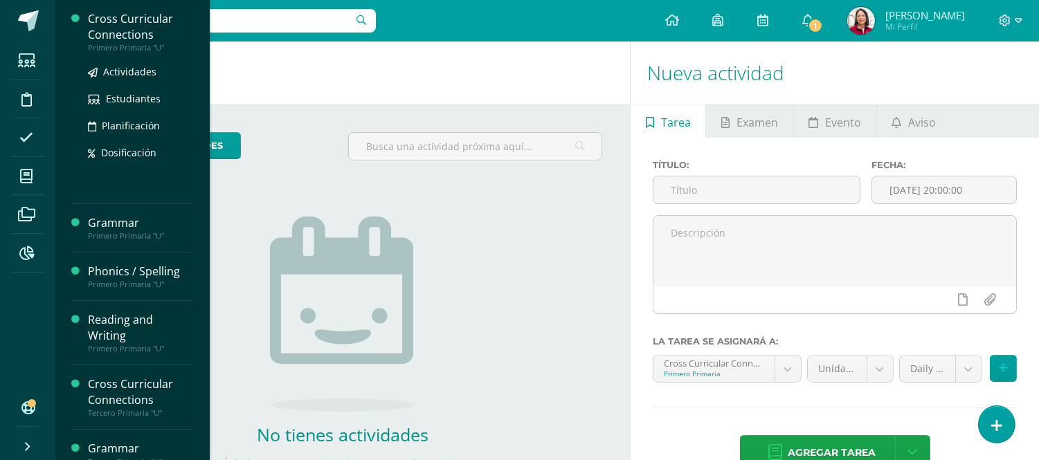
drag, startPoint x: 141, startPoint y: 14, endPoint x: 135, endPoint y: 19, distance: 7.8
click at [140, 14] on div "Cross Curricular Connections" at bounding box center [140, 27] width 105 height 32
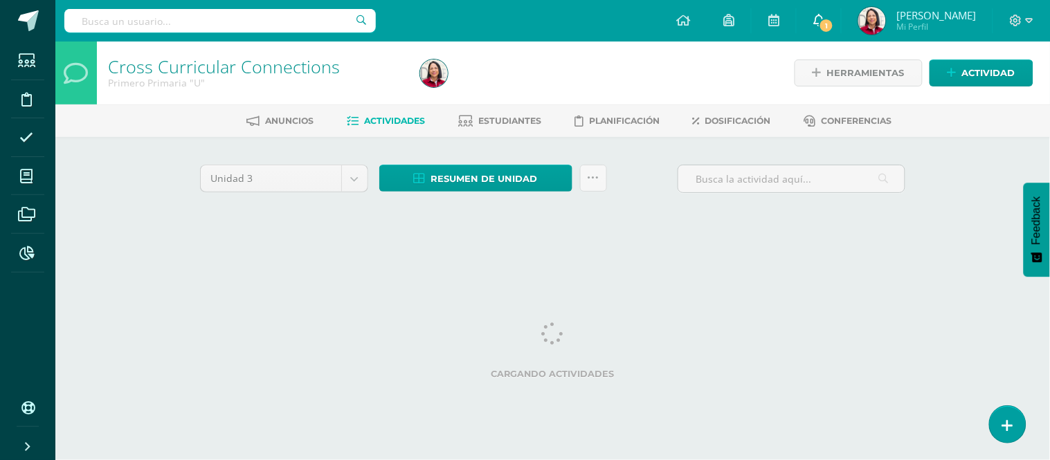
click at [824, 21] on icon at bounding box center [818, 20] width 11 height 12
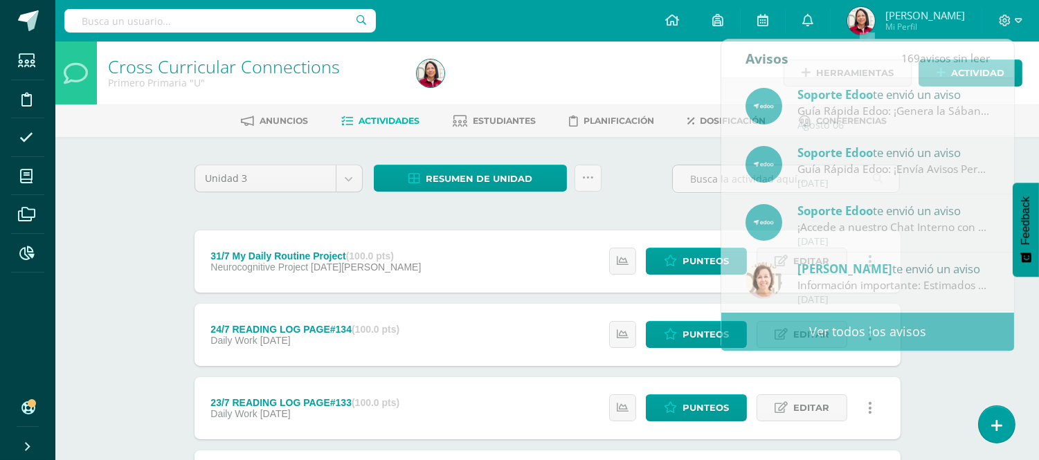
click at [1027, 106] on div "Anuncios Actividades Estudiantes Planificación Dosificación Conferencias" at bounding box center [563, 121] width 1017 height 33
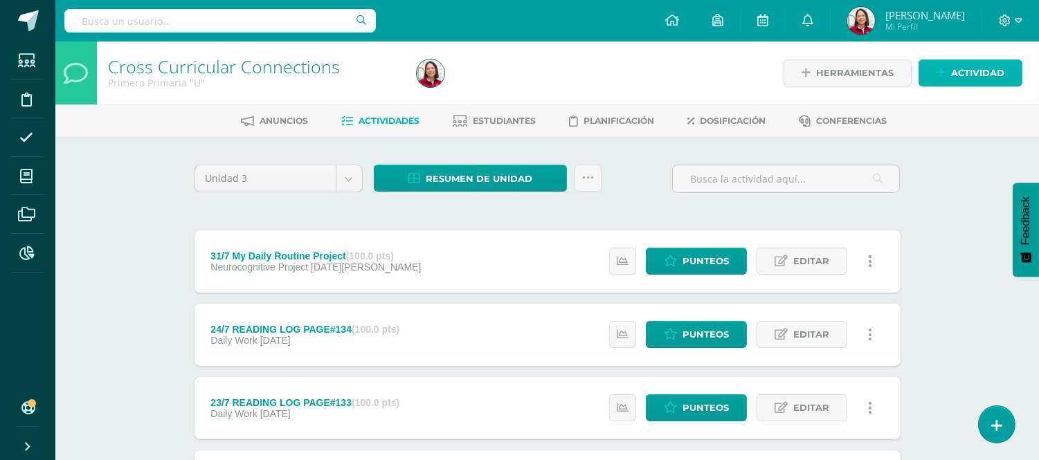
click at [970, 73] on span "Actividad" at bounding box center [977, 73] width 53 height 26
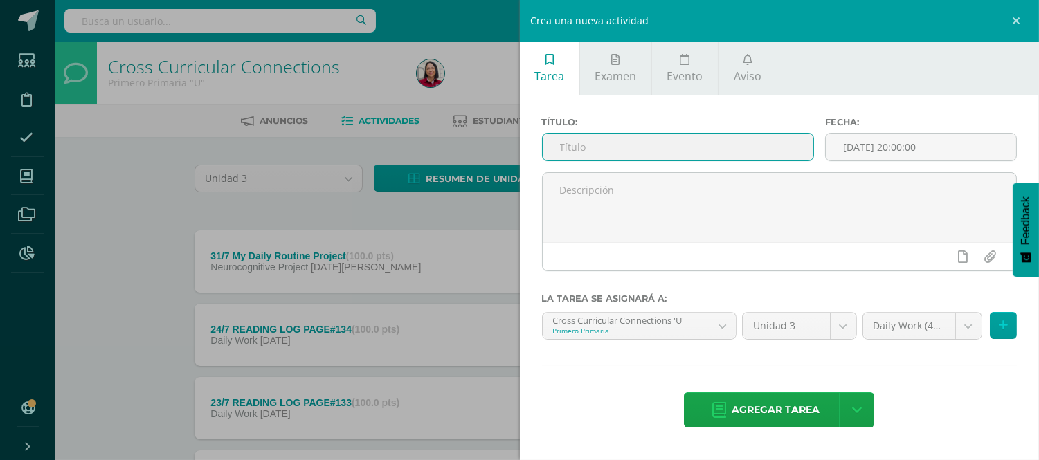
click at [642, 143] on input "text" at bounding box center [678, 147] width 271 height 27
type input "4/8 CROSS SC"
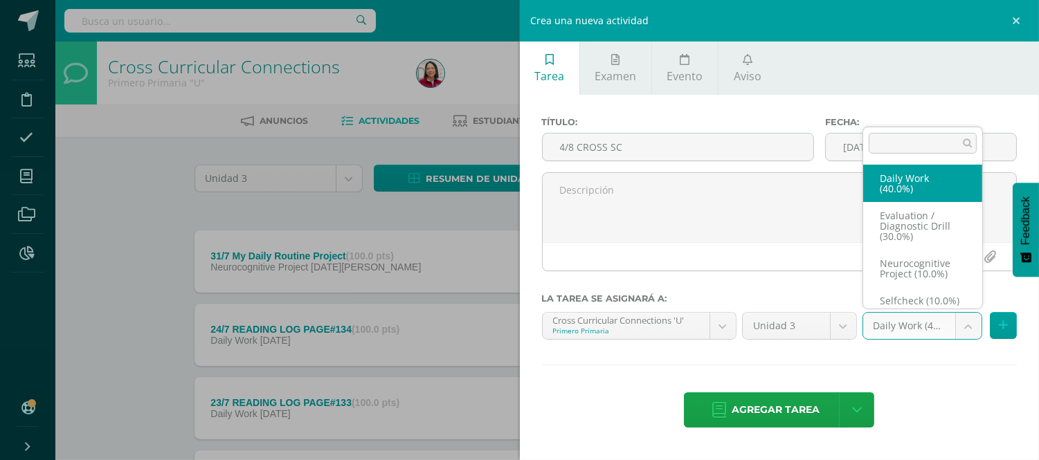
scroll to position [53, 0]
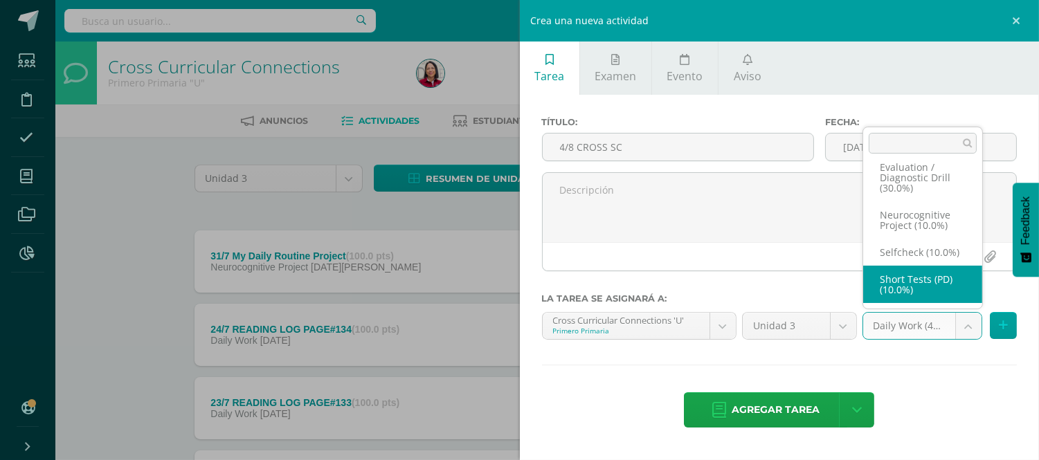
select select "204122"
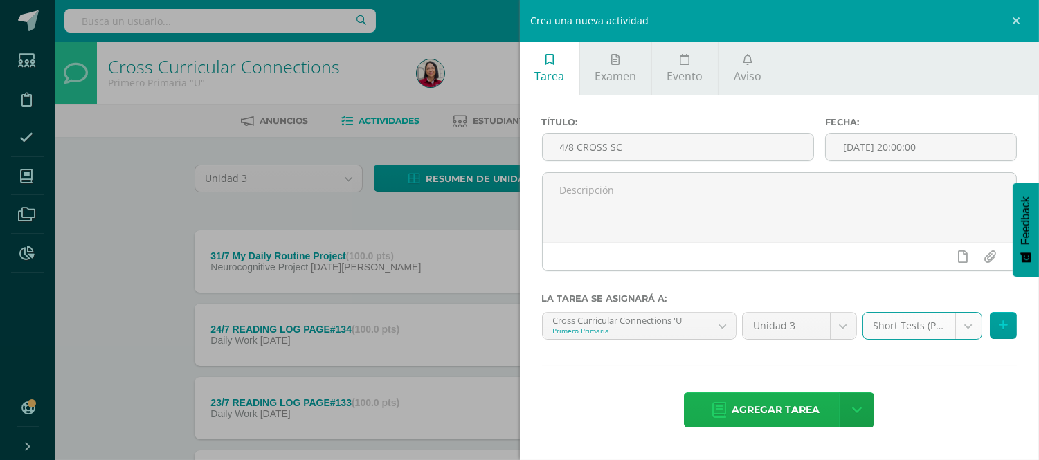
click at [763, 417] on span "Agregar tarea" at bounding box center [776, 410] width 88 height 34
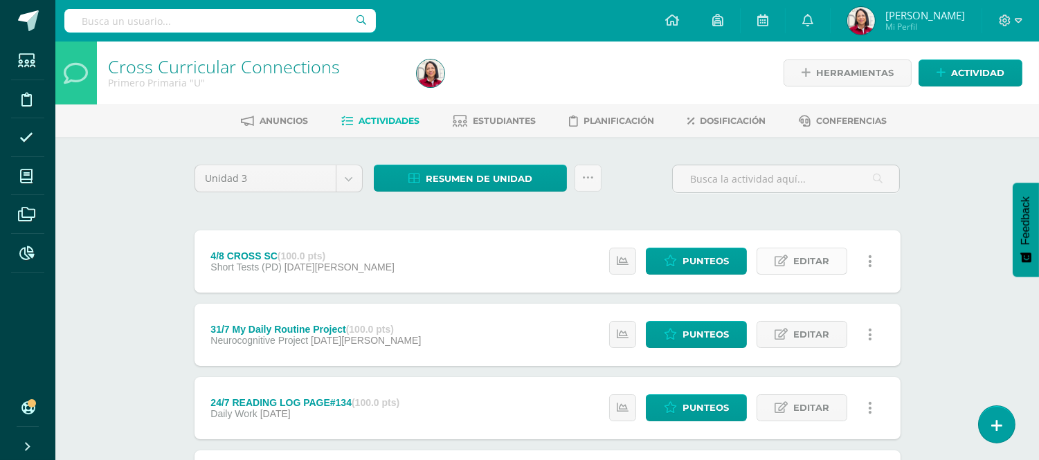
click at [824, 253] on span "Editar" at bounding box center [811, 261] width 36 height 26
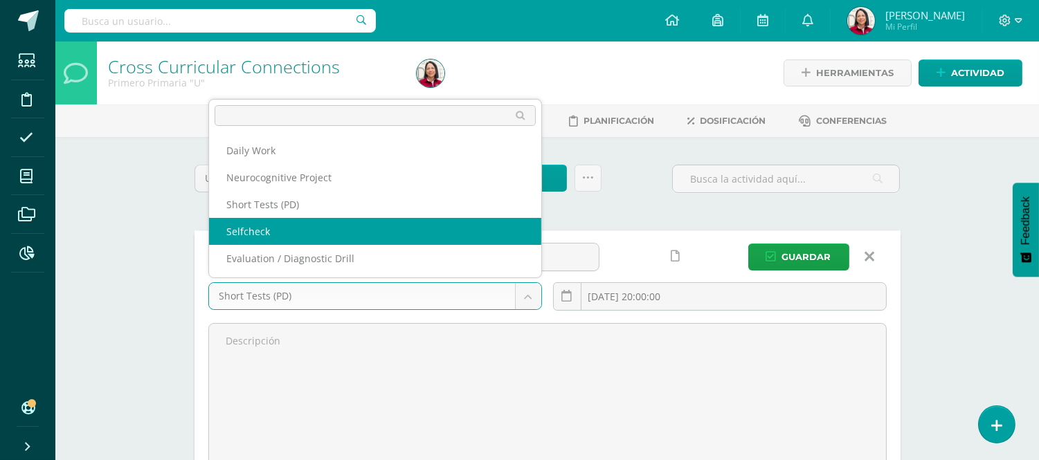
select select "204121"
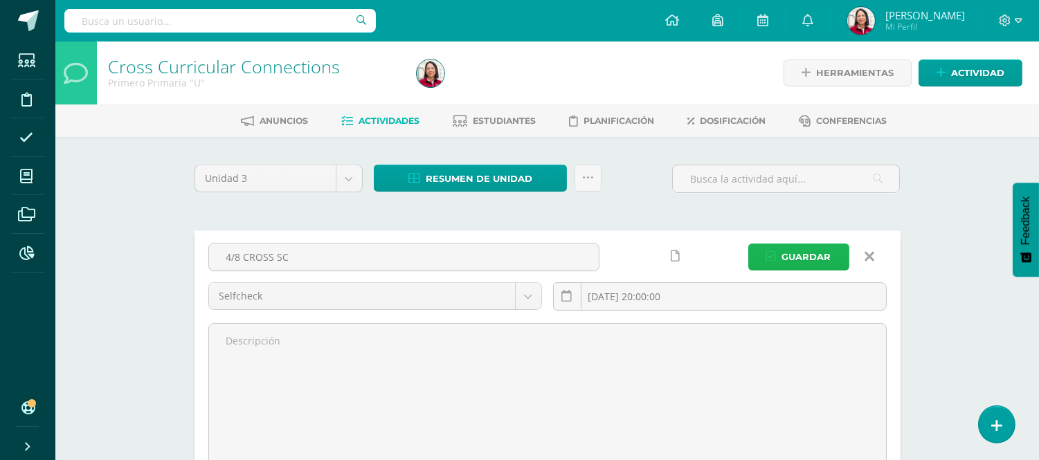
click at [822, 255] on span "Guardar" at bounding box center [806, 257] width 49 height 26
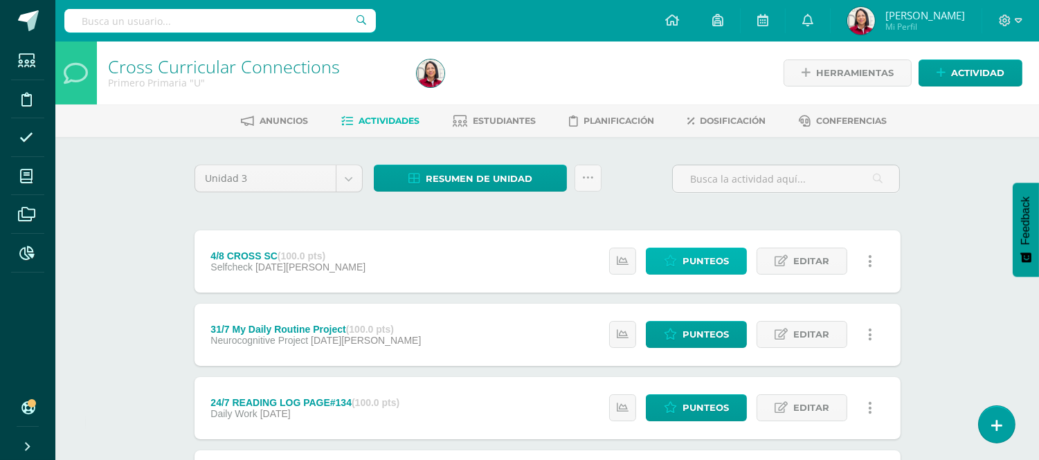
click at [712, 260] on span "Punteos" at bounding box center [706, 261] width 46 height 26
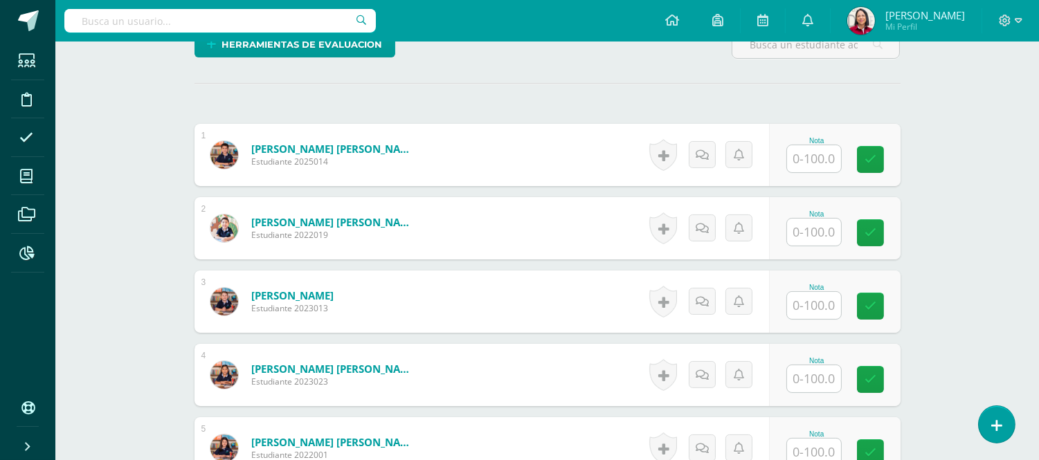
scroll to position [358, 0]
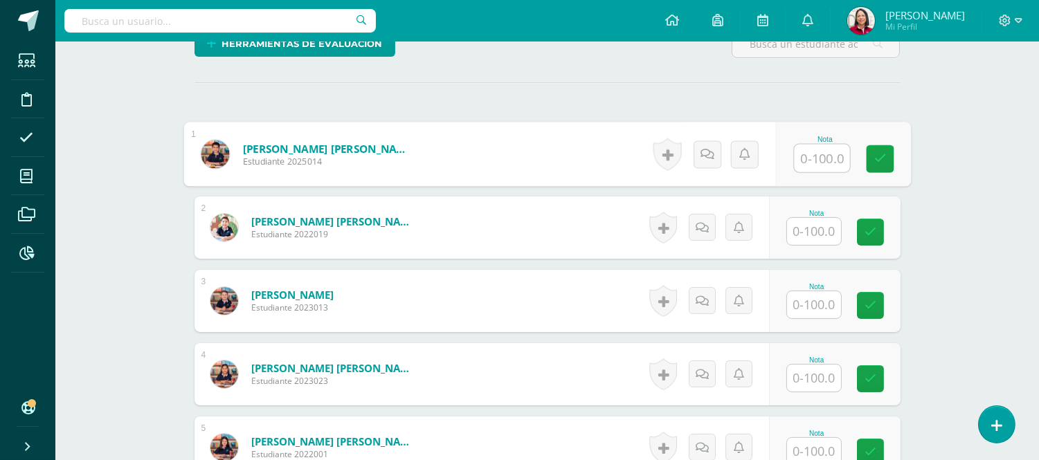
click at [825, 160] on input "text" at bounding box center [821, 159] width 55 height 28
type input "95"
click at [831, 230] on input "text" at bounding box center [814, 231] width 54 height 27
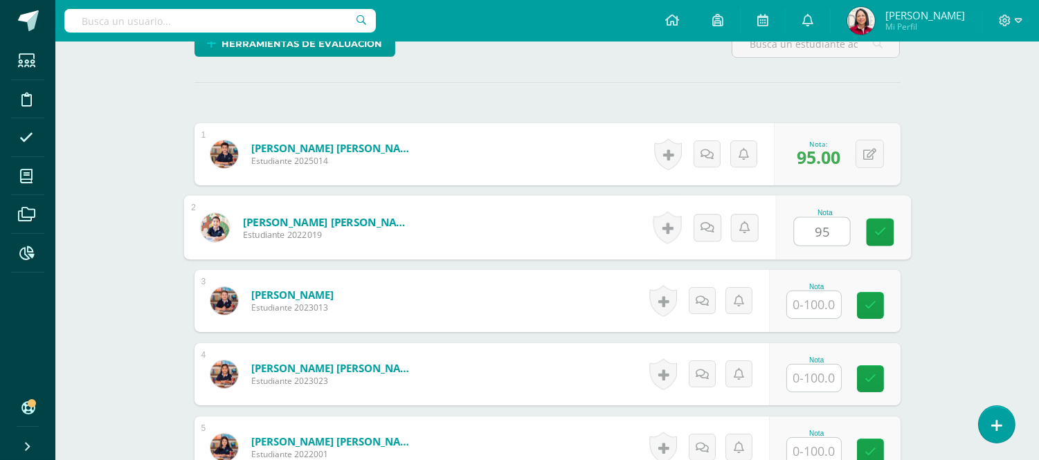
type input "95"
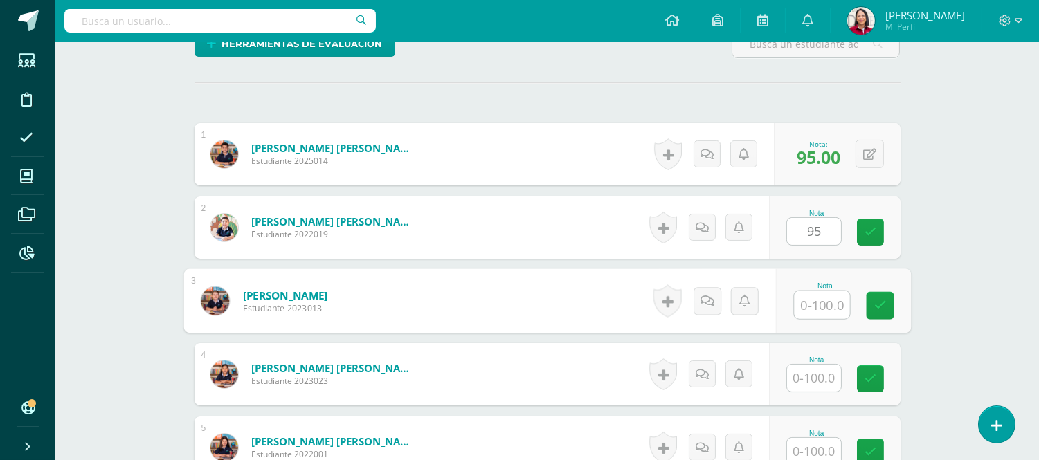
click at [824, 294] on input "text" at bounding box center [821, 305] width 55 height 28
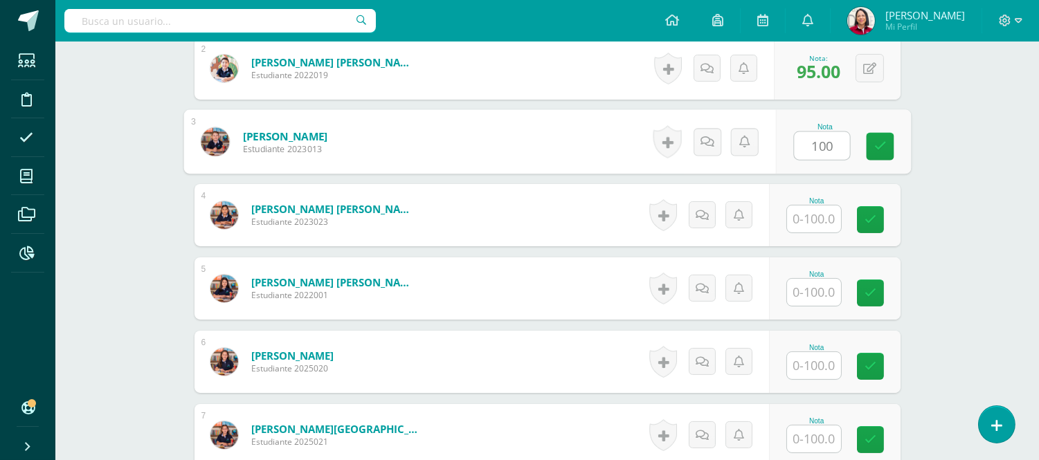
scroll to position [522, 0]
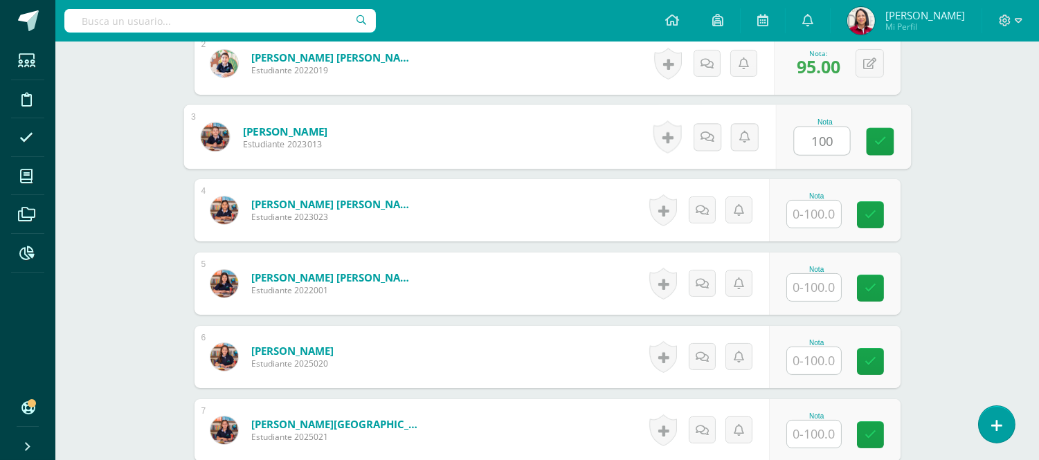
type input "100"
click at [821, 208] on input "text" at bounding box center [814, 214] width 54 height 27
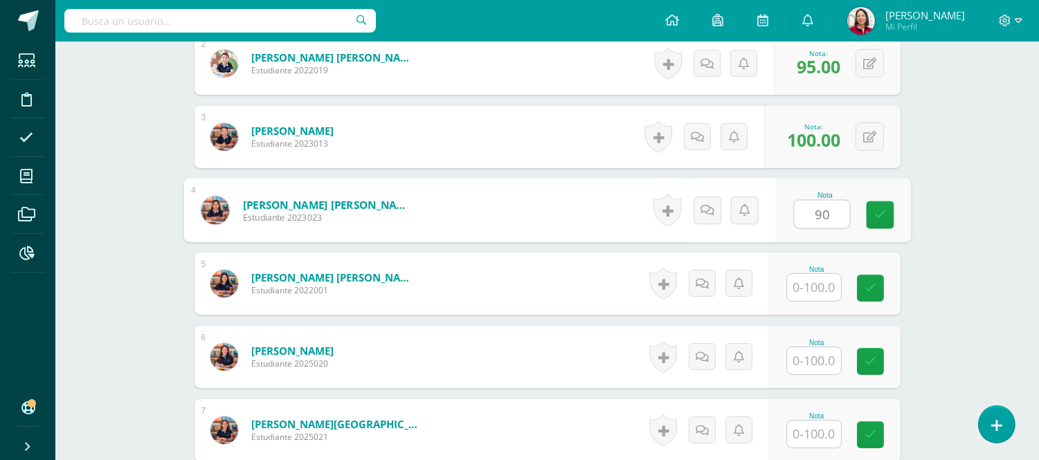
type input "90"
click at [820, 282] on input "text" at bounding box center [814, 287] width 54 height 27
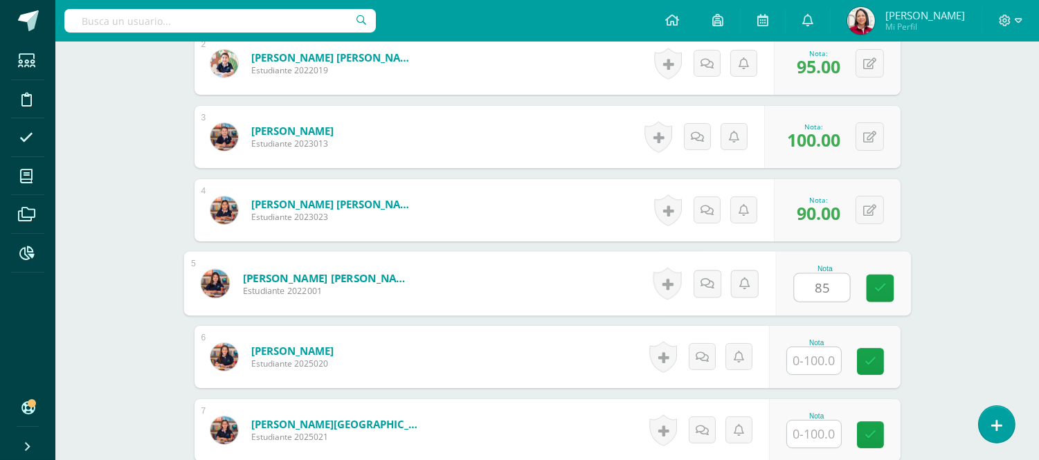
type input "85"
click at [824, 354] on input "text" at bounding box center [814, 360] width 54 height 27
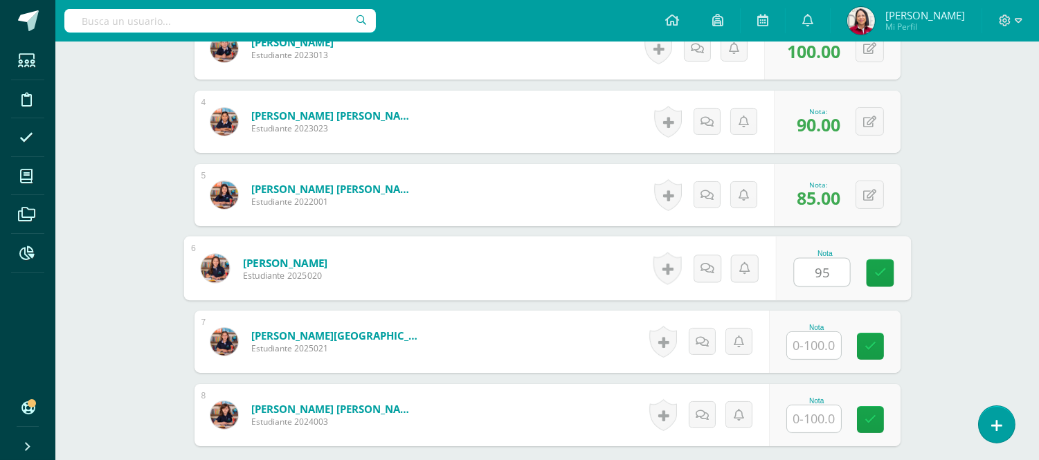
scroll to position [658, 0]
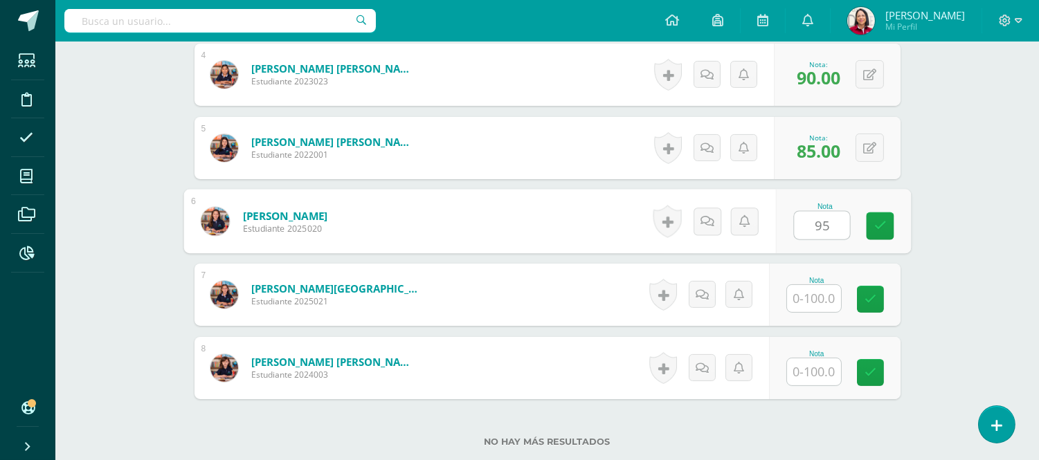
type input "95"
click at [829, 307] on input "text" at bounding box center [814, 298] width 54 height 27
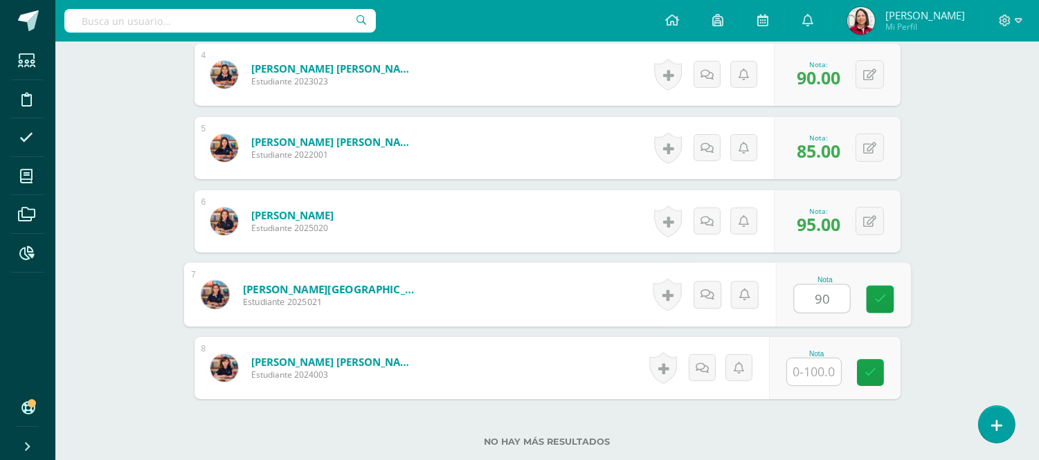
type input "90"
click at [820, 370] on input "text" at bounding box center [814, 372] width 54 height 27
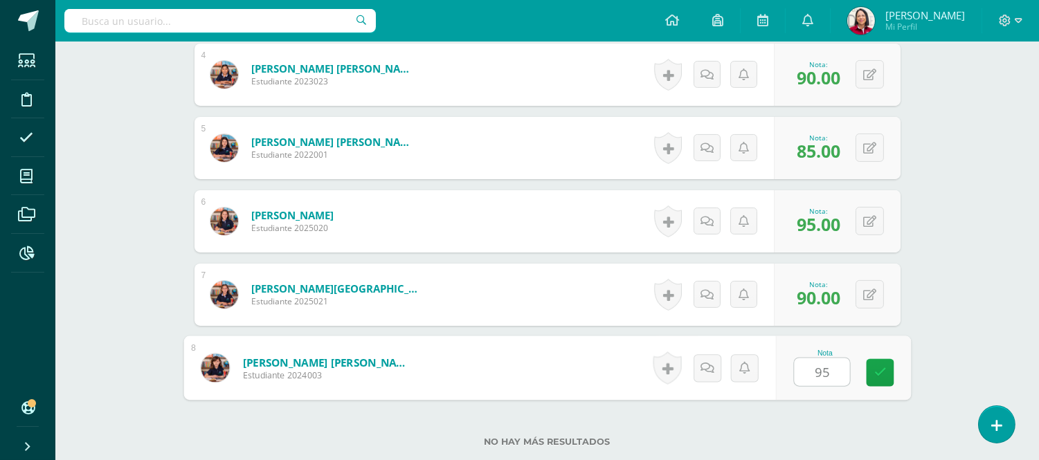
type input "95"
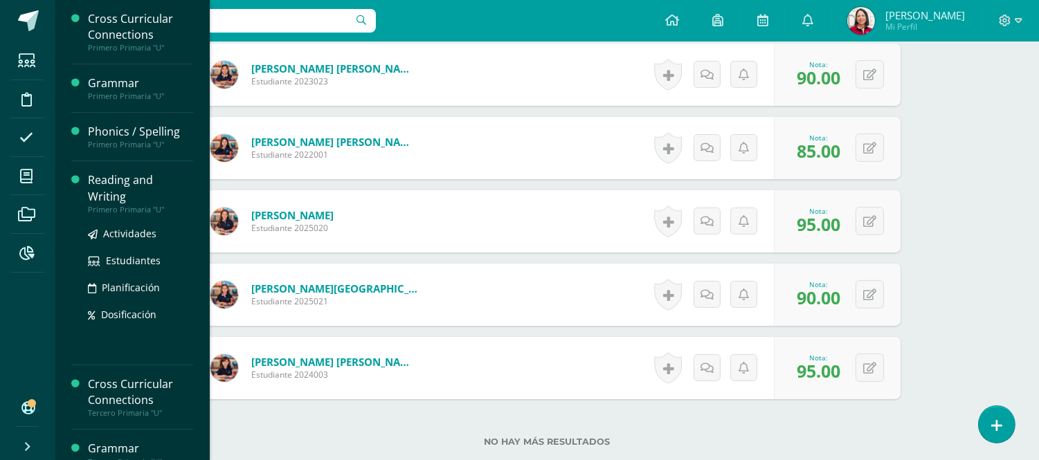
click at [119, 175] on div "Reading and Writing" at bounding box center [140, 188] width 105 height 32
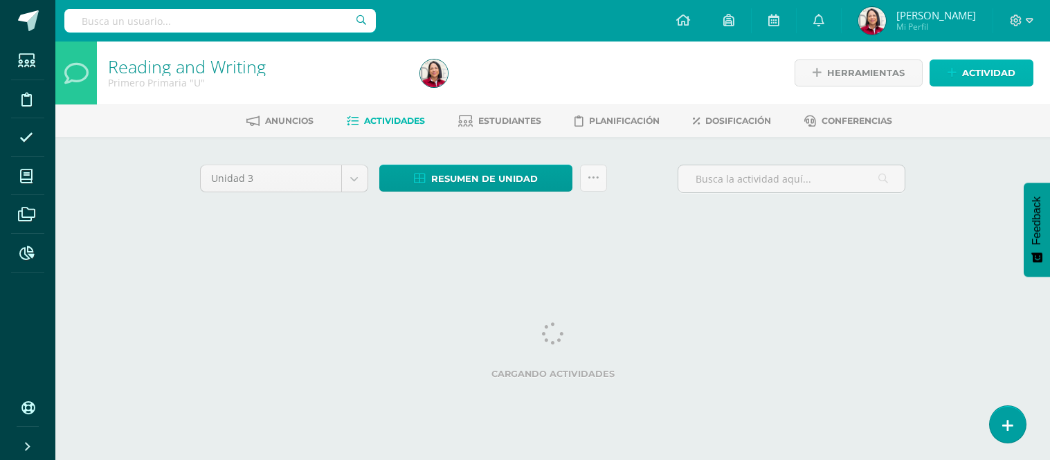
click at [984, 68] on span "Actividad" at bounding box center [988, 73] width 53 height 26
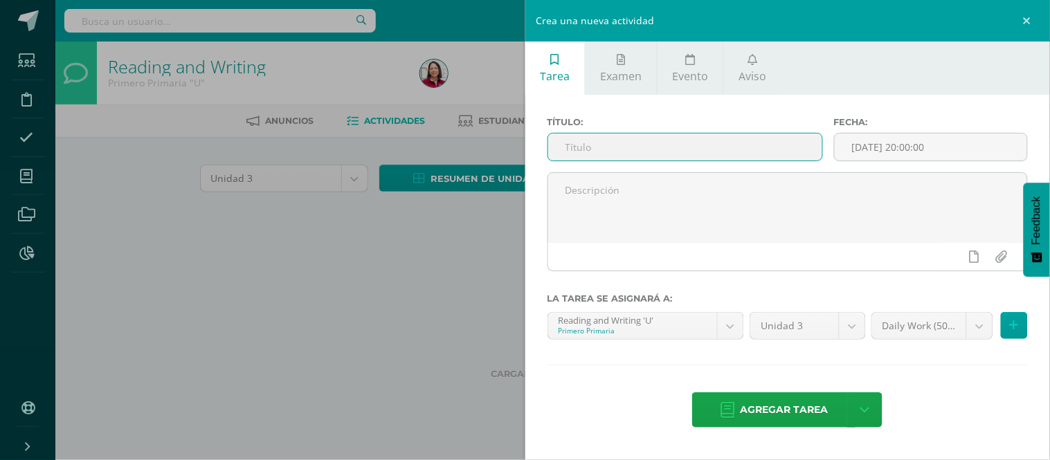
click at [582, 148] on input "text" at bounding box center [685, 147] width 274 height 27
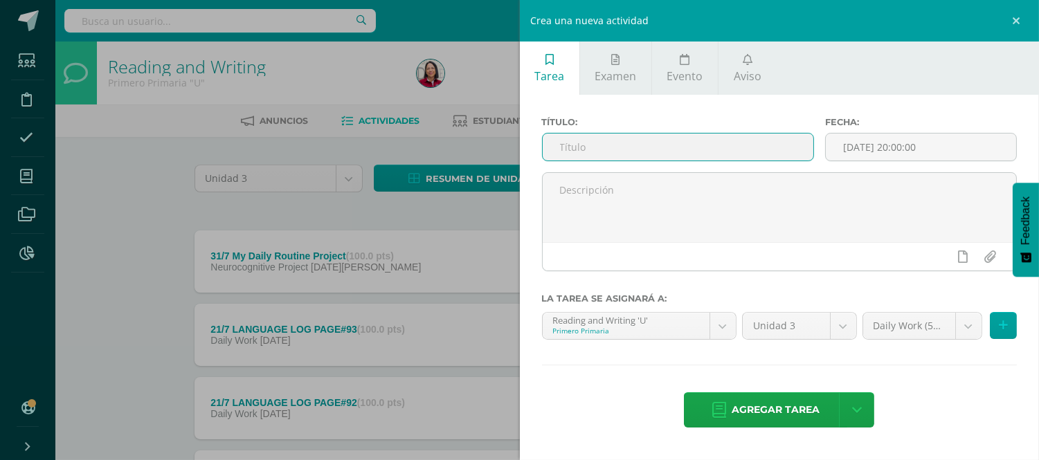
type input "6"
drag, startPoint x: 561, startPoint y: 141, endPoint x: 662, endPoint y: 141, distance: 101.1
click at [662, 141] on input "5/8 READING SC" at bounding box center [678, 147] width 271 height 27
type input "5/8 READING SC"
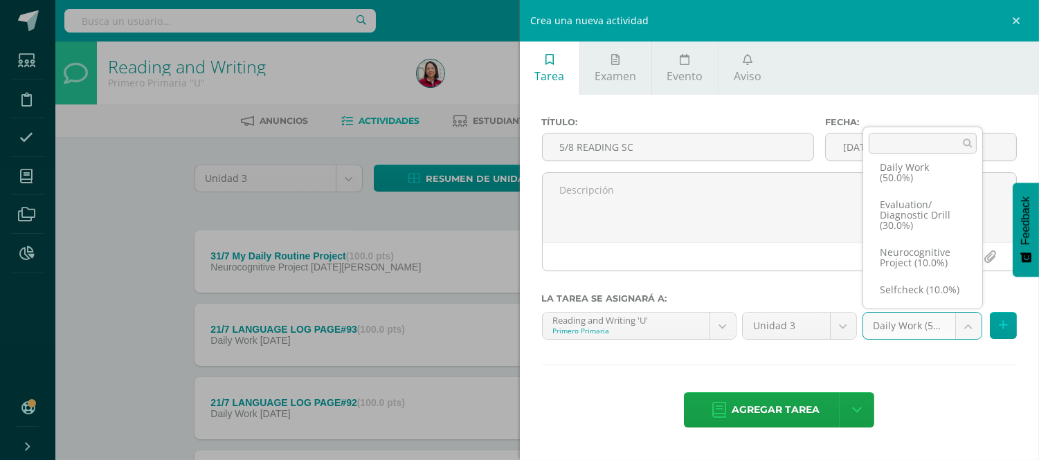
scroll to position [21, 0]
select select "204107"
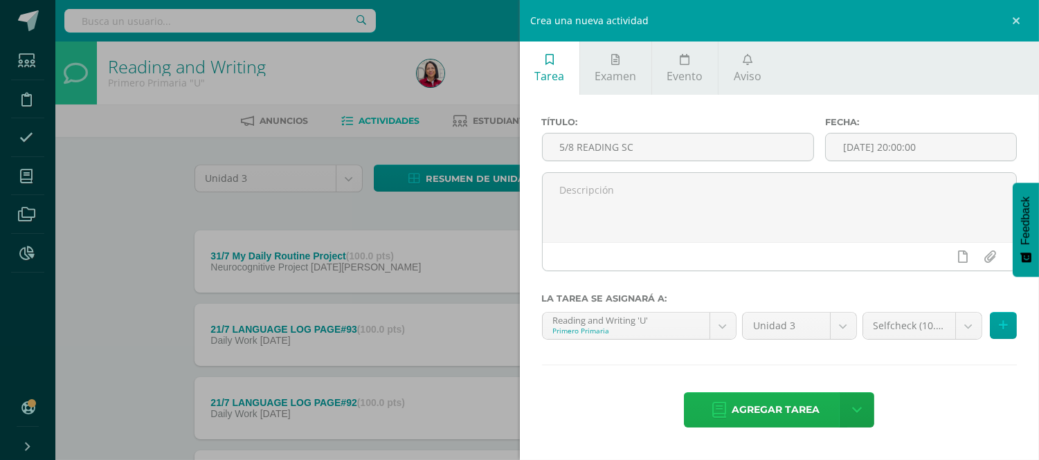
click at [792, 403] on span "Agregar tarea" at bounding box center [776, 410] width 88 height 34
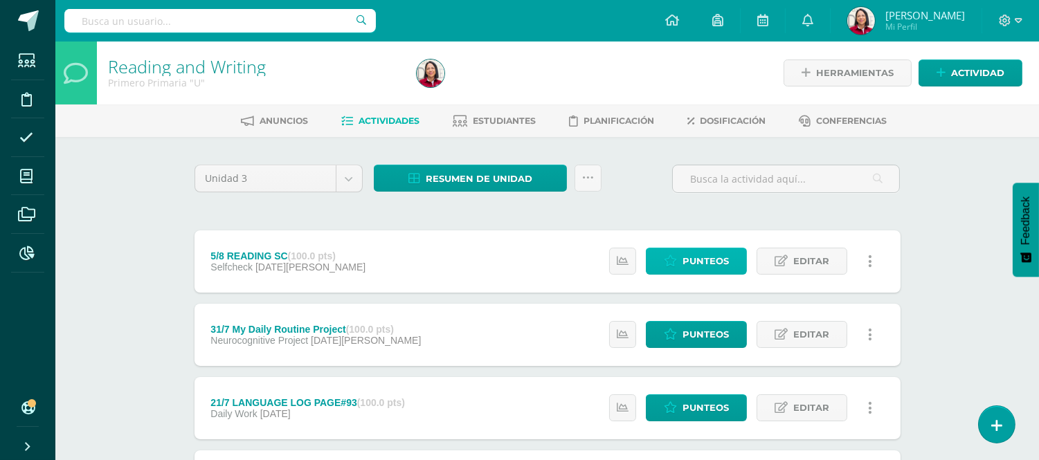
click at [702, 261] on span "Punteos" at bounding box center [706, 261] width 46 height 26
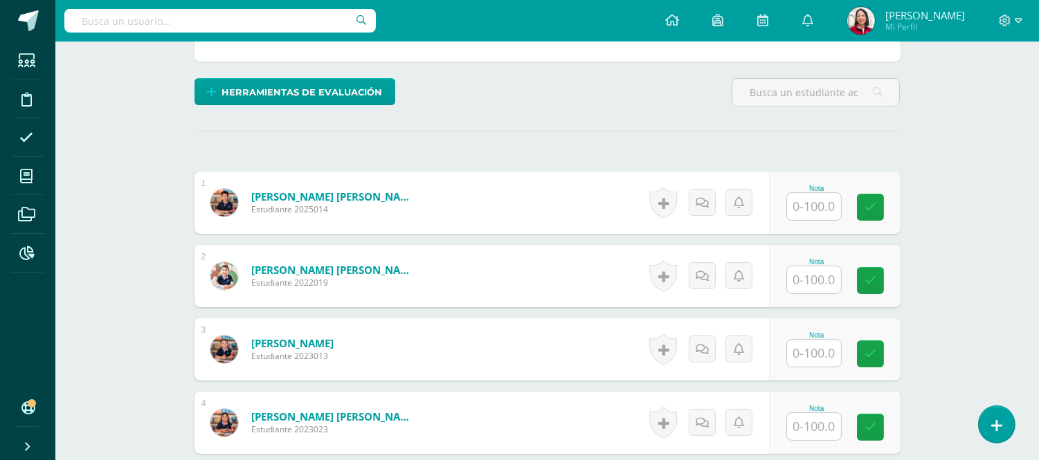
scroll to position [310, 0]
click at [821, 203] on input "text" at bounding box center [814, 205] width 54 height 27
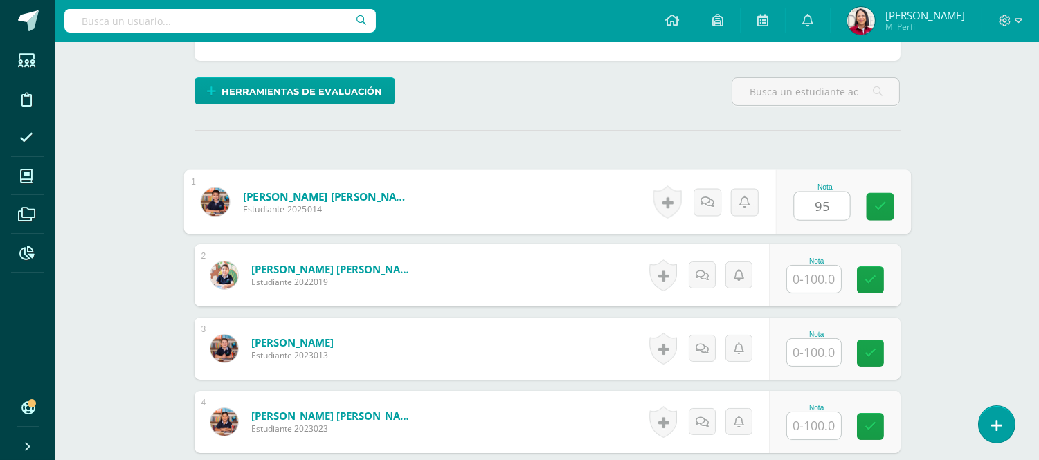
type input "95"
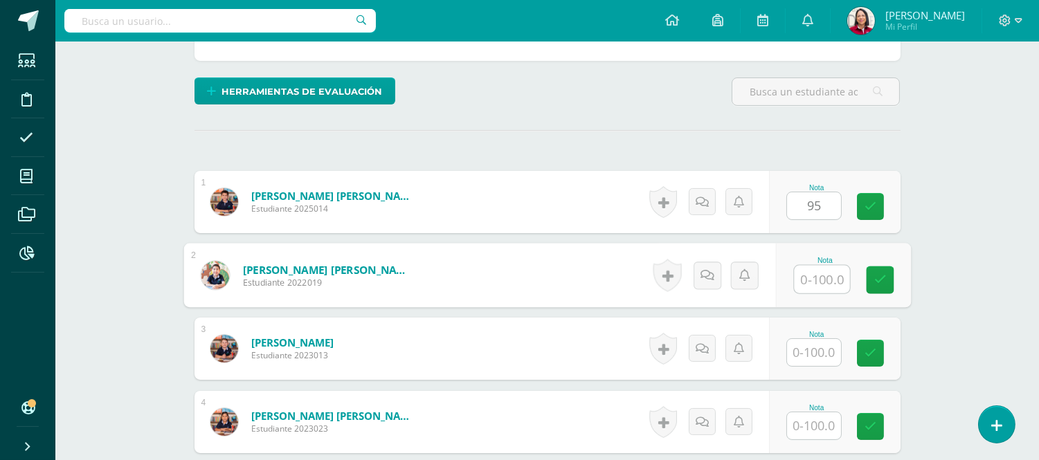
click at [822, 281] on input "text" at bounding box center [821, 280] width 55 height 28
type input "100"
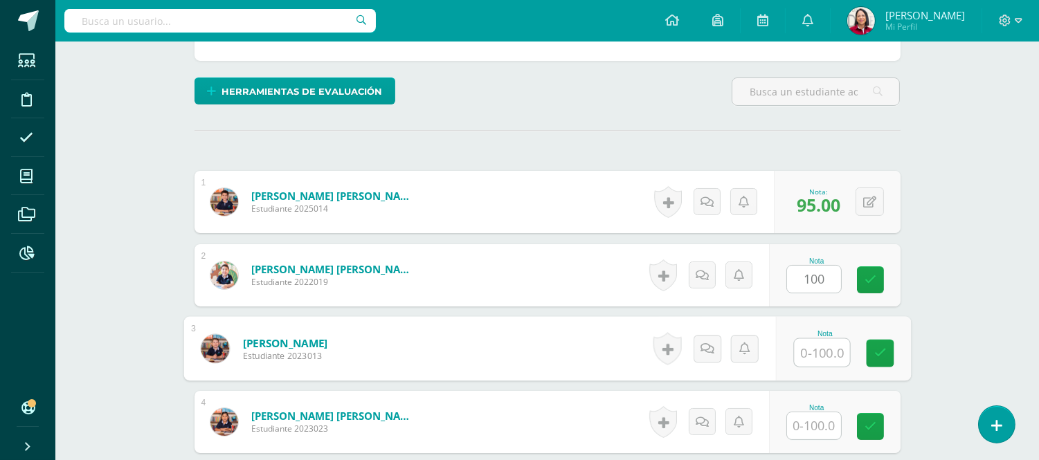
click at [826, 343] on input "text" at bounding box center [821, 353] width 55 height 28
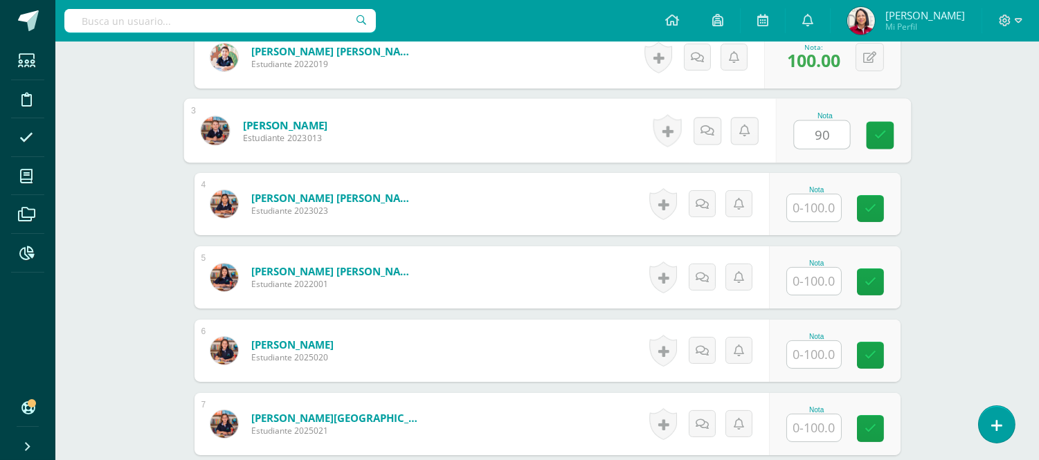
scroll to position [530, 0]
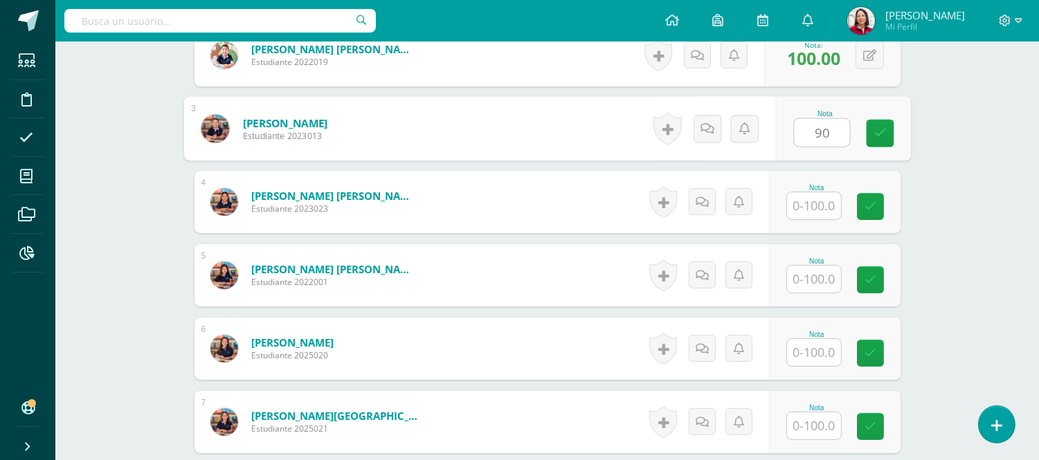
type input "90"
click at [824, 204] on input "text" at bounding box center [814, 205] width 54 height 27
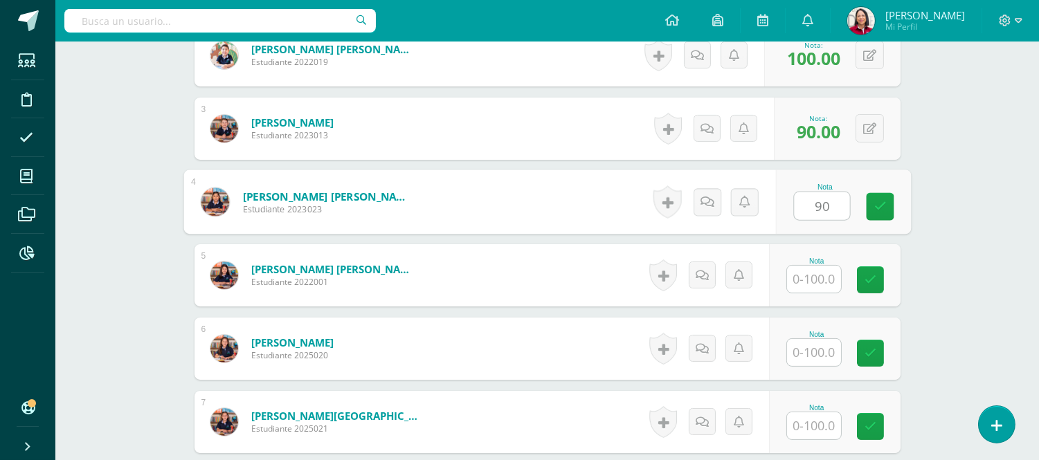
type input "90"
click at [815, 281] on input "text" at bounding box center [814, 279] width 54 height 27
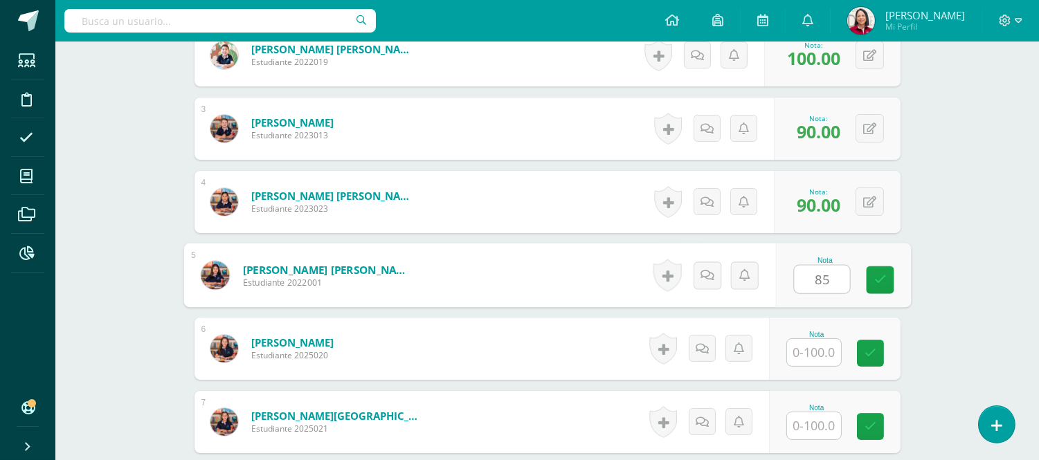
type input "85"
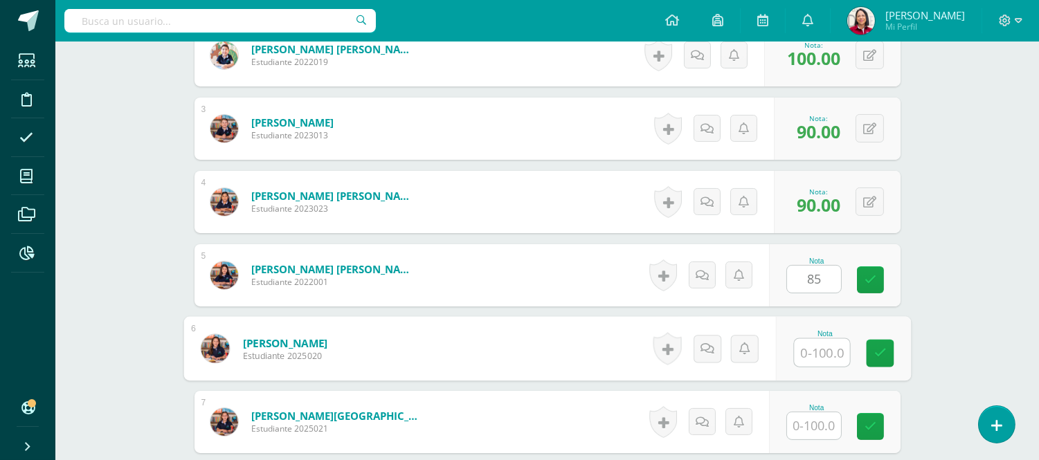
click at [824, 347] on input "text" at bounding box center [821, 353] width 55 height 28
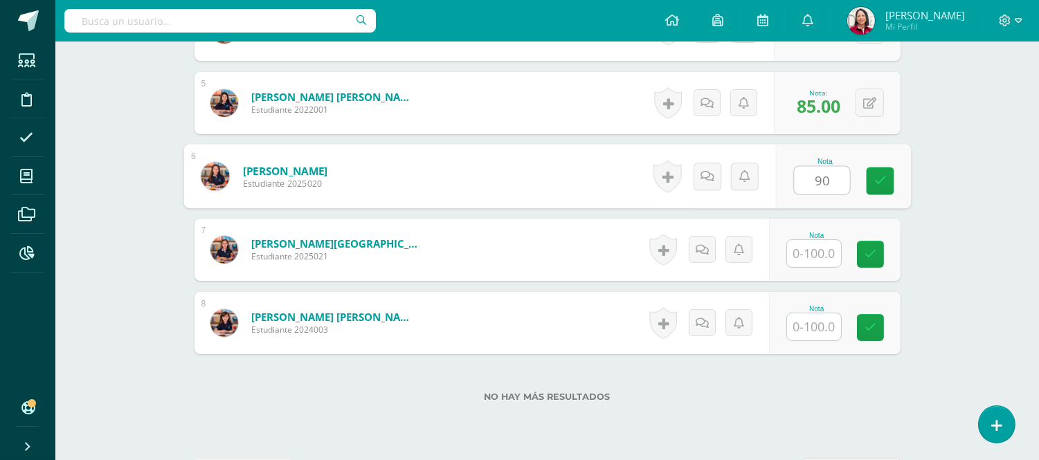
scroll to position [707, 0]
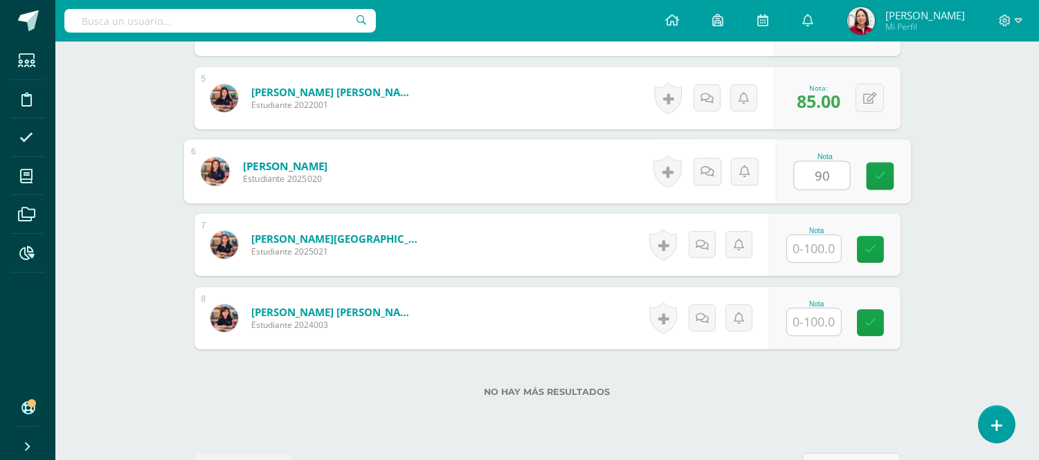
type input "90"
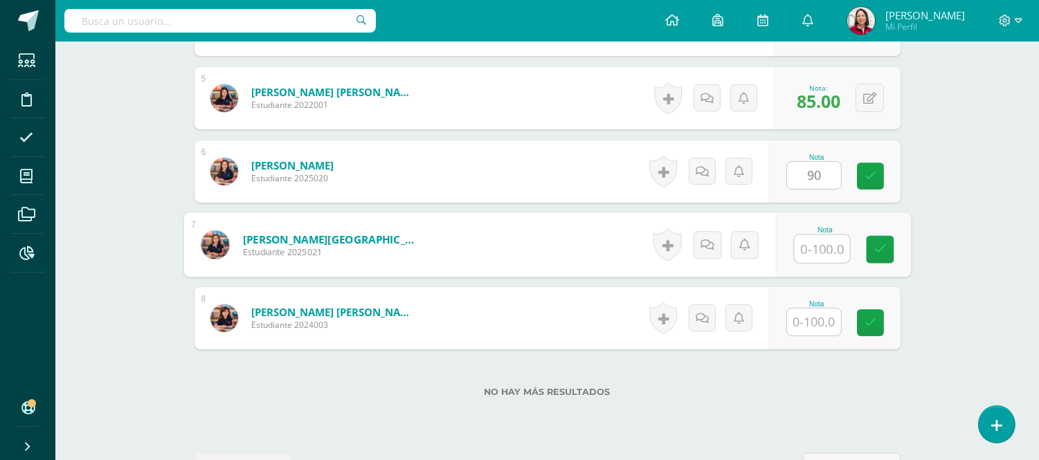
click at [826, 245] on input "text" at bounding box center [821, 249] width 55 height 28
type input "90"
click at [813, 322] on input "text" at bounding box center [814, 322] width 54 height 27
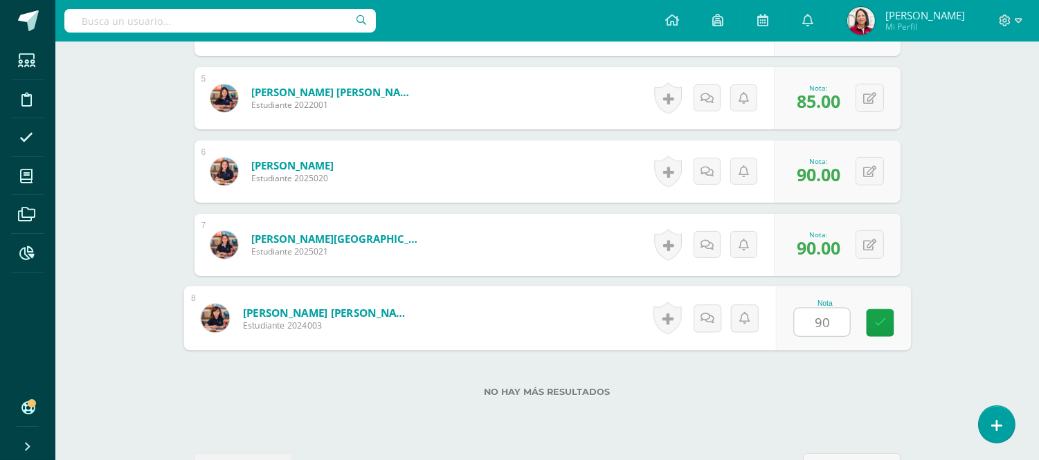
type input "90"
click at [846, 389] on label "No hay más resultados" at bounding box center [548, 392] width 706 height 10
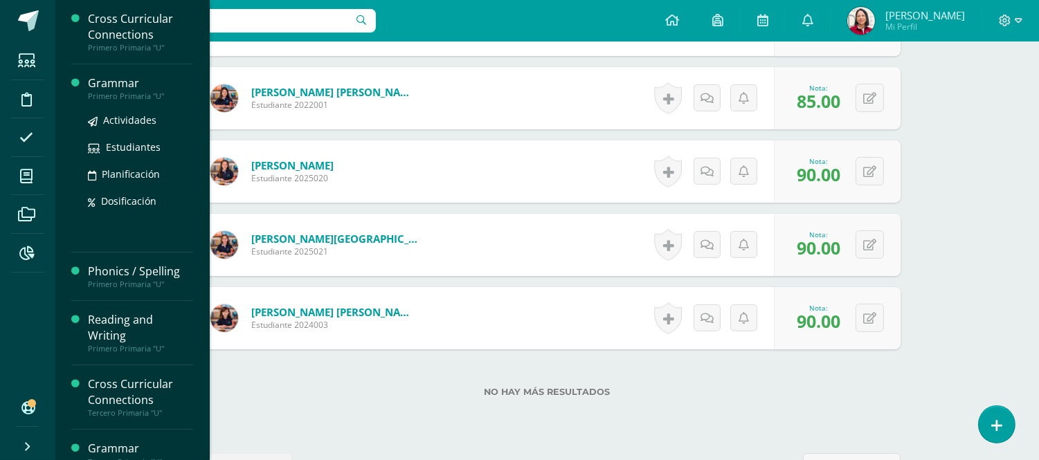
click at [109, 80] on div "Grammar" at bounding box center [140, 83] width 105 height 16
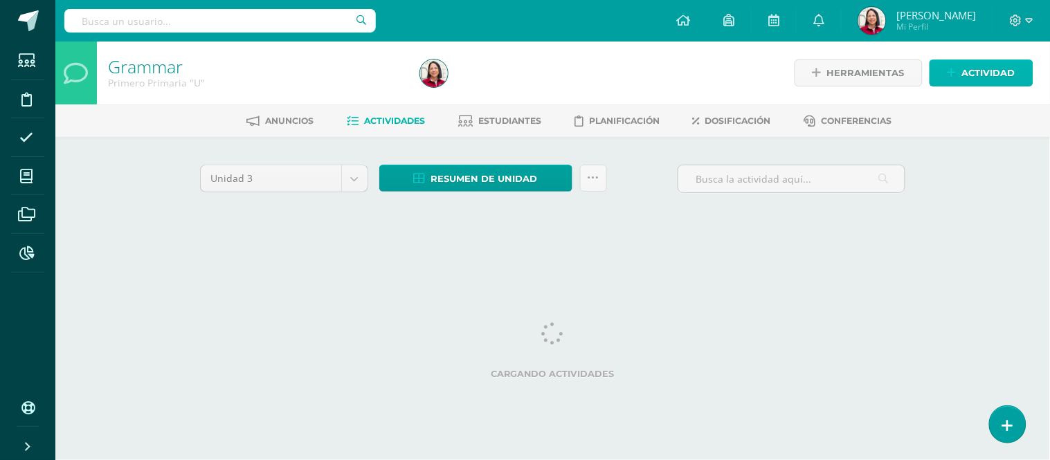
click at [1004, 67] on span "Actividad" at bounding box center [988, 73] width 53 height 26
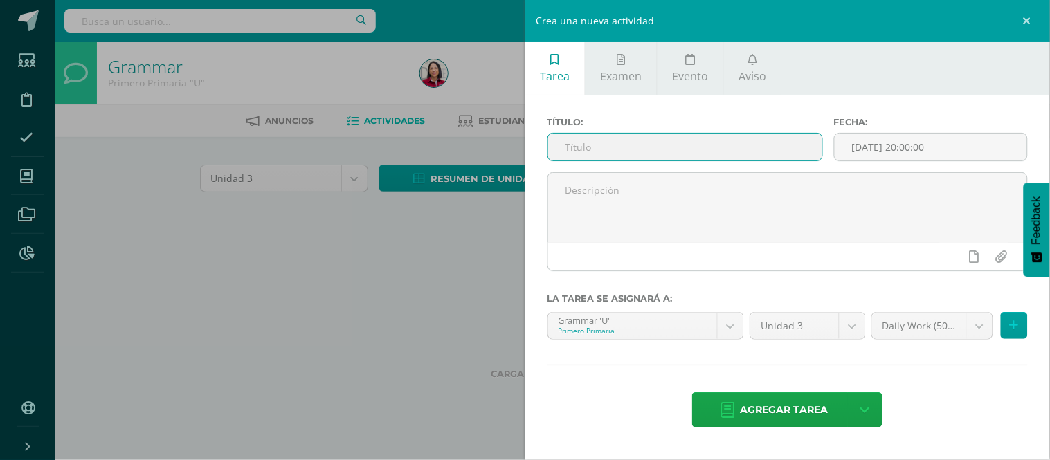
paste input "5/8 READING SC"
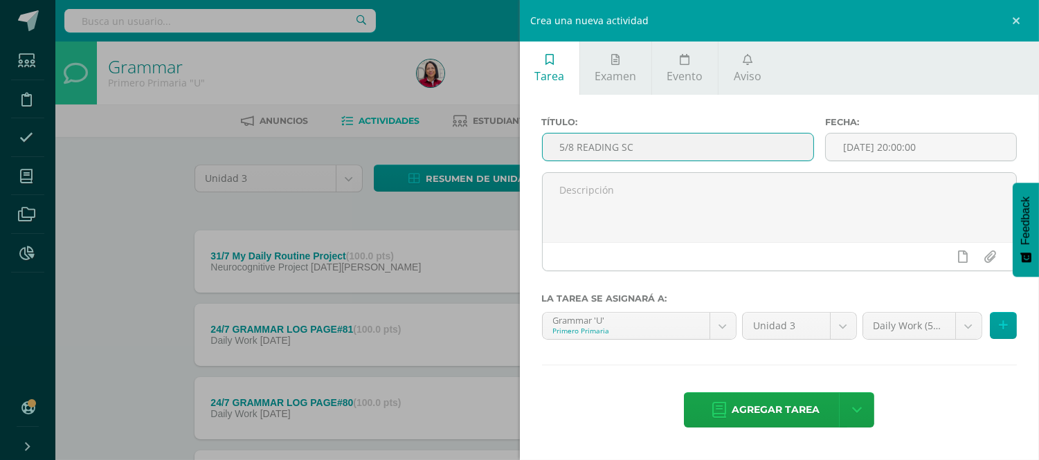
click at [563, 142] on input "5/8 READING SC" at bounding box center [678, 147] width 271 height 27
click at [616, 143] on input "6/8 READING SC" at bounding box center [678, 147] width 271 height 27
type input "6/8 GRAMMAR SC"
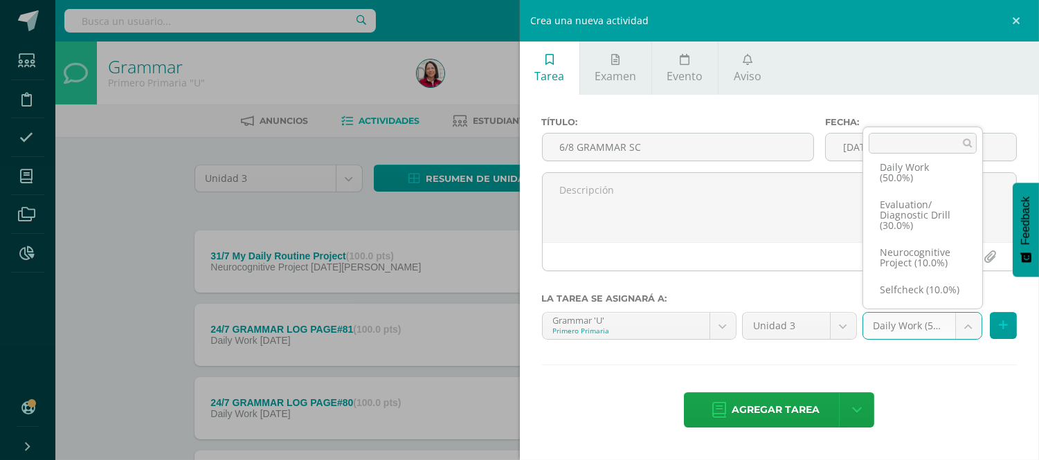
scroll to position [21, 0]
select select "204060"
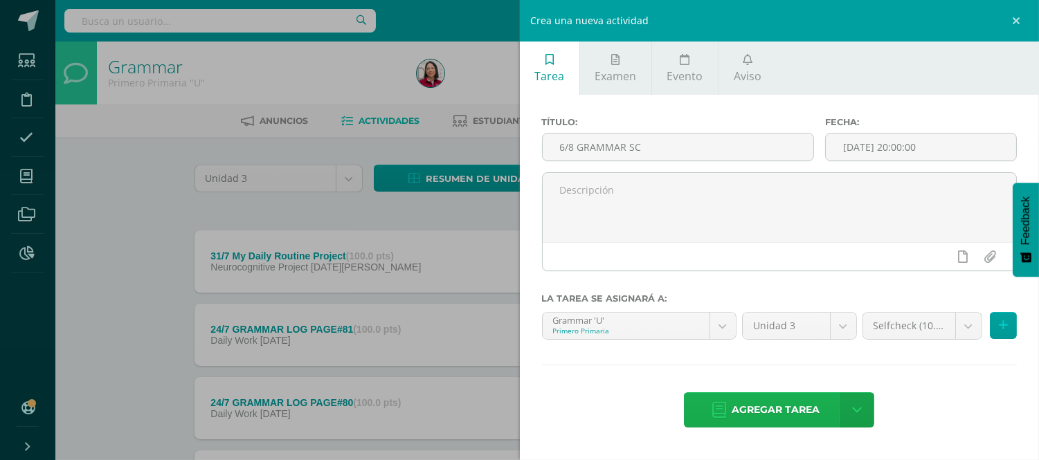
click at [781, 409] on span "Agregar tarea" at bounding box center [776, 410] width 88 height 34
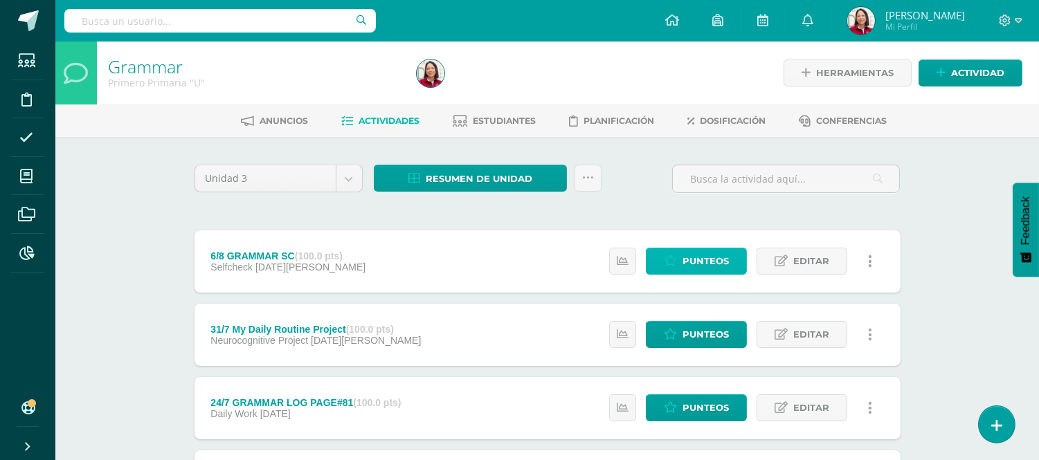
click at [723, 261] on span "Punteos" at bounding box center [706, 261] width 46 height 26
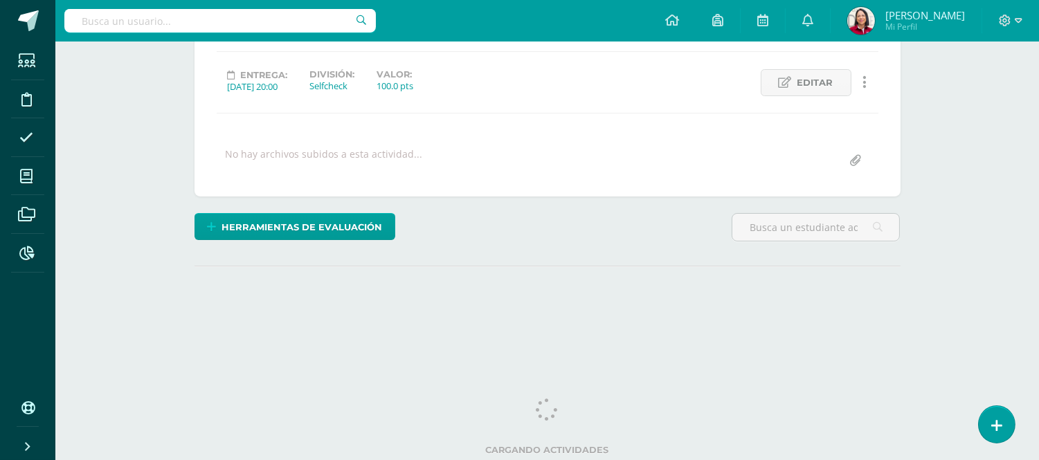
drag, startPoint x: 1042, startPoint y: 237, endPoint x: 1049, endPoint y: 374, distance: 136.6
click at [1038, 374] on html "Estudiantes Disciplina Asistencia Mis cursos Archivos Reportes Soporte Ayuda Re…" at bounding box center [519, 100] width 1039 height 548
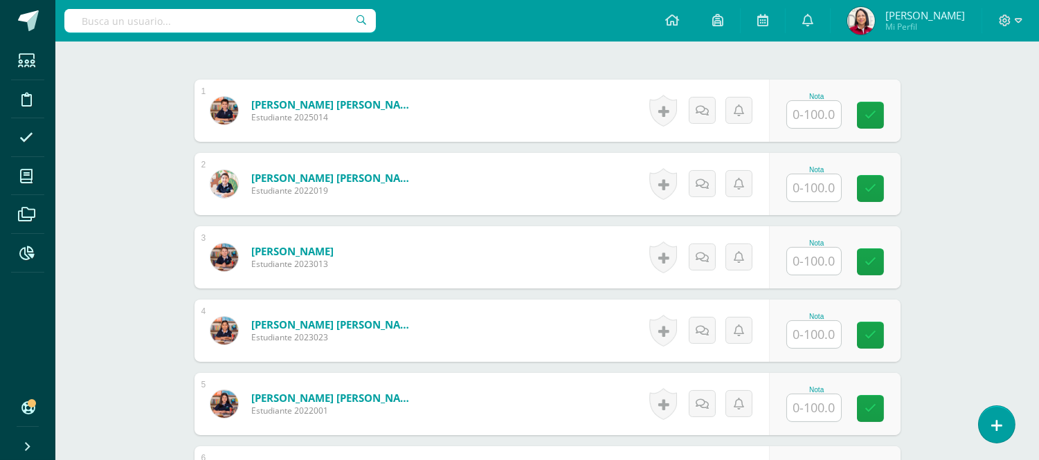
scroll to position [436, 0]
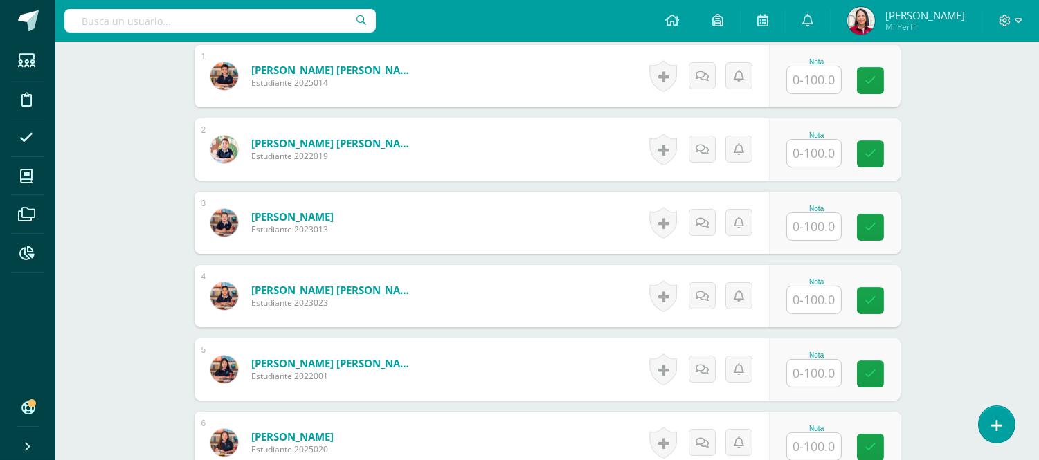
click at [822, 150] on input "text" at bounding box center [814, 153] width 54 height 27
type input "95"
click at [831, 225] on input "text" at bounding box center [814, 226] width 54 height 27
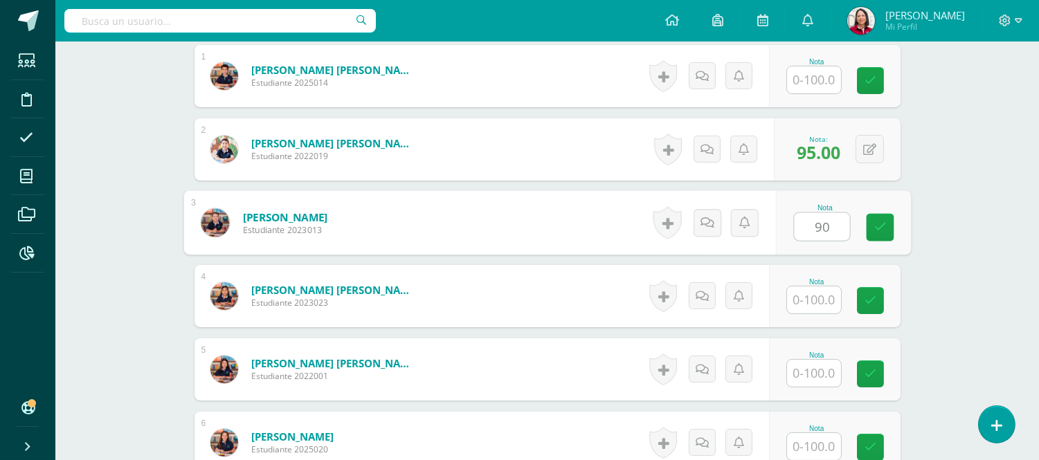
type input "90"
click at [817, 302] on input "text" at bounding box center [814, 300] width 54 height 27
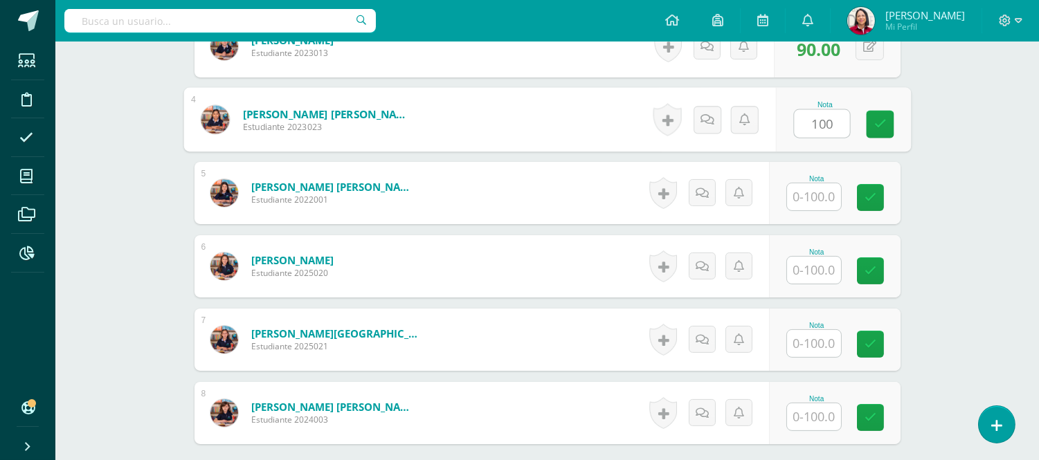
scroll to position [637, 0]
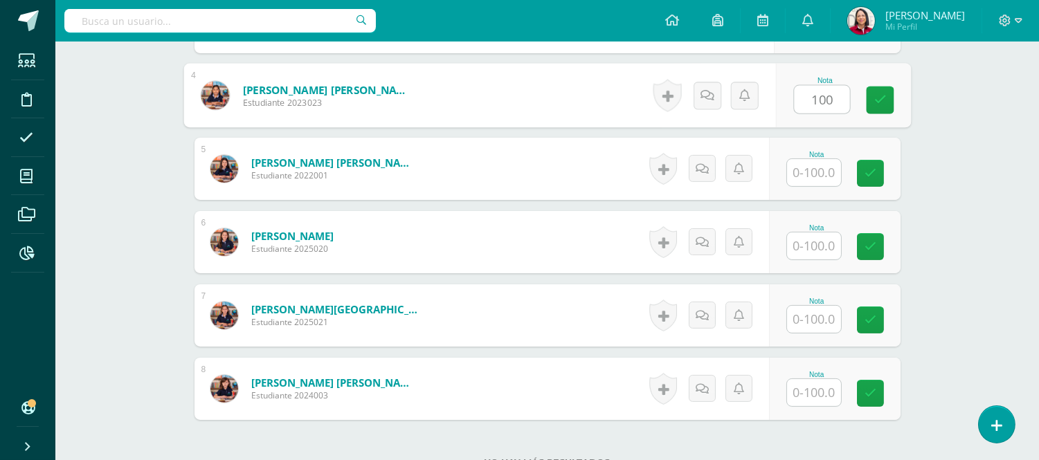
type input "100"
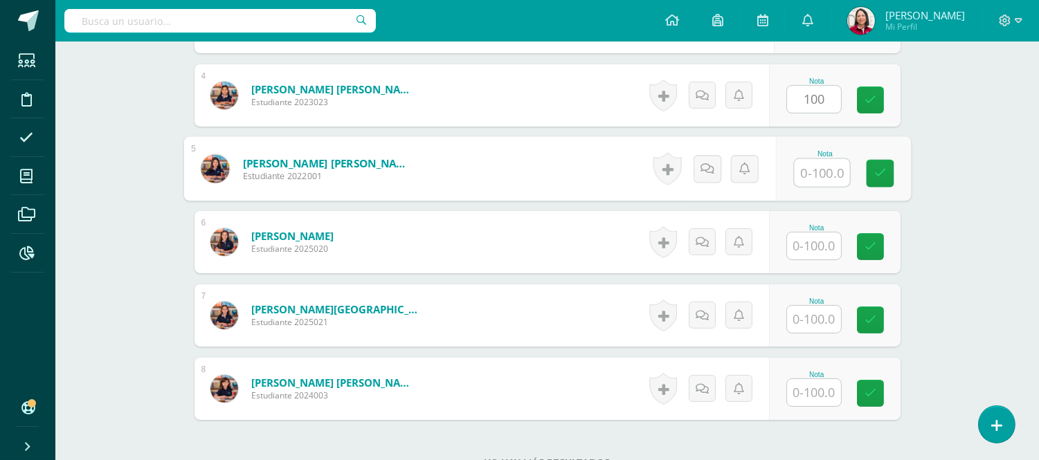
drag, startPoint x: 826, startPoint y: 161, endPoint x: 827, endPoint y: 170, distance: 8.4
click at [826, 167] on input "text" at bounding box center [821, 173] width 55 height 28
type input "95"
click at [822, 250] on input "text" at bounding box center [814, 246] width 54 height 27
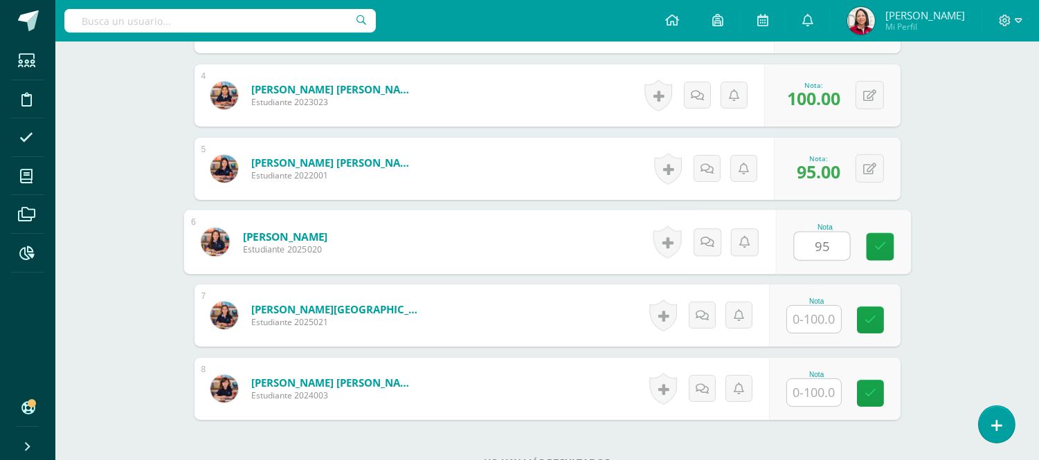
type input "95"
click at [834, 310] on input "text" at bounding box center [814, 319] width 54 height 27
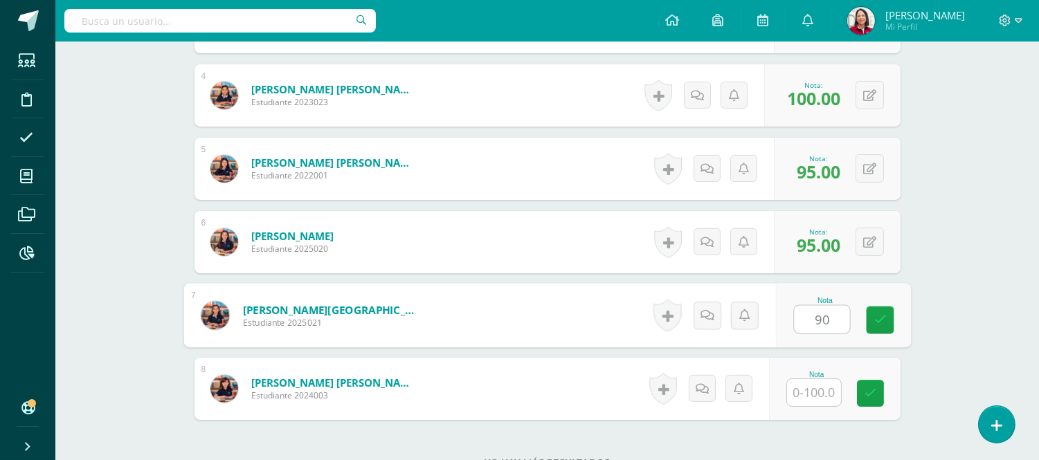
type input "90"
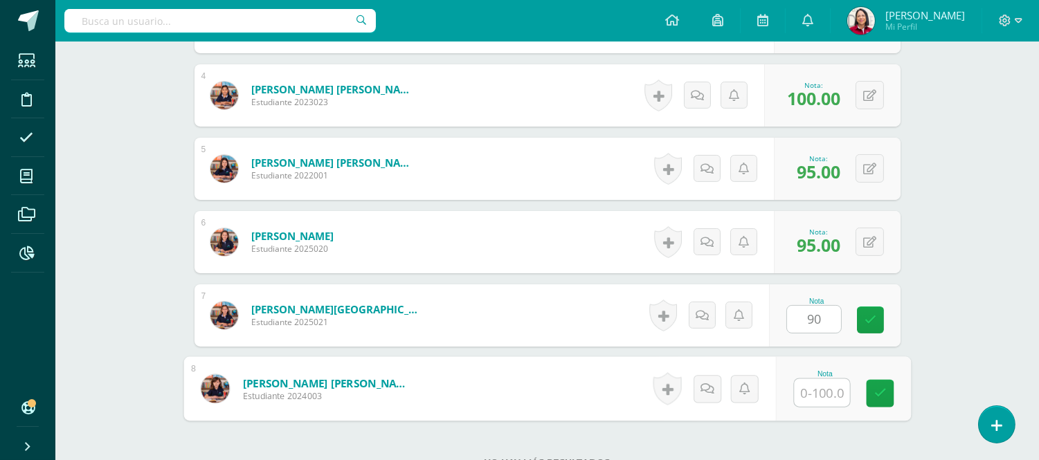
click at [815, 392] on input "text" at bounding box center [821, 393] width 55 height 28
type input "95"
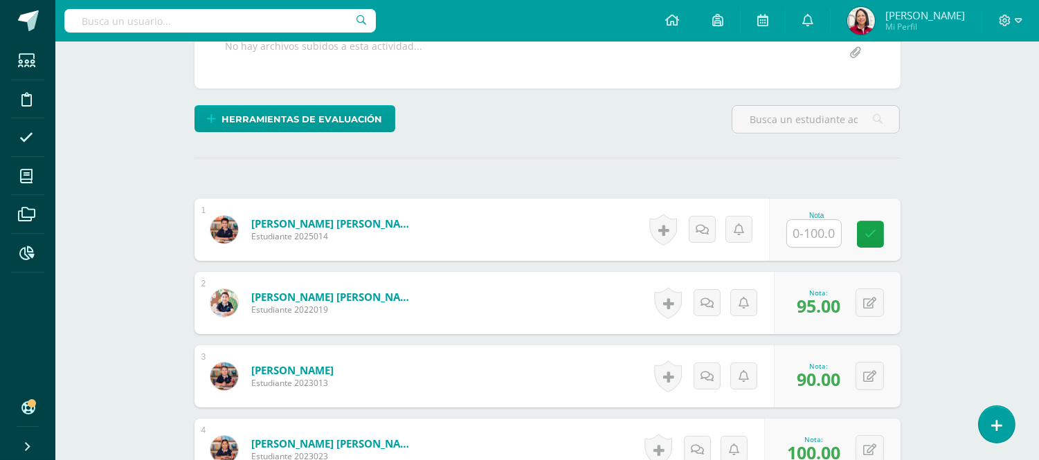
scroll to position [0, 0]
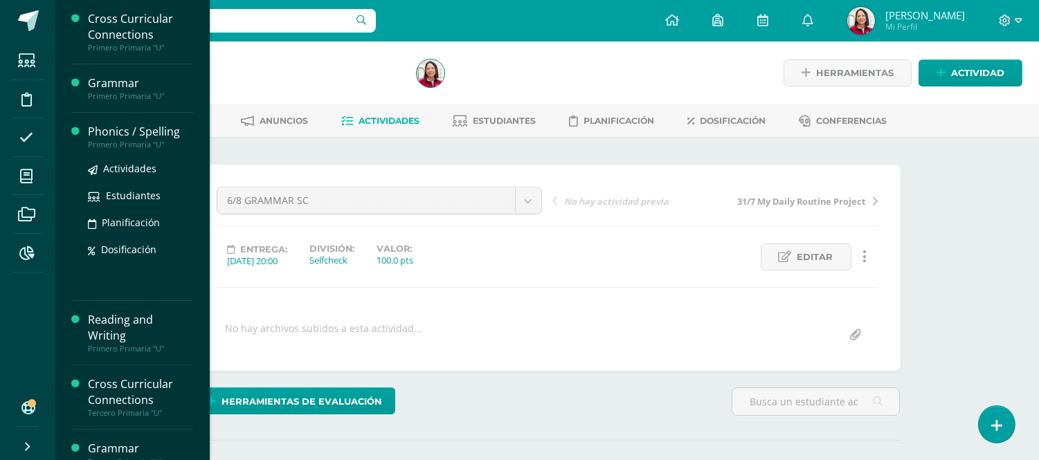
click at [132, 129] on div "Phonics / Spelling" at bounding box center [140, 132] width 105 height 16
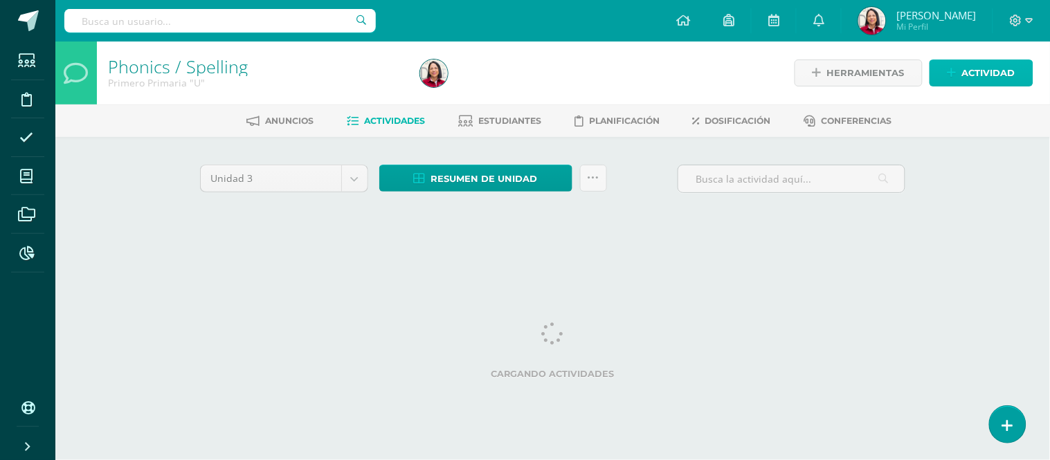
click at [997, 70] on span "Actividad" at bounding box center [988, 73] width 53 height 26
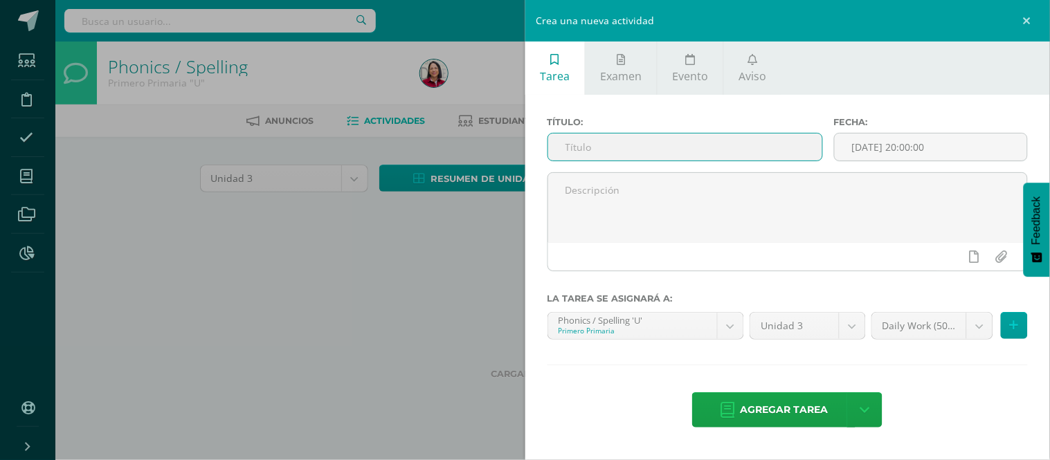
paste input "5/8 READING SC"
click at [572, 143] on input "5/8 READING SC" at bounding box center [685, 147] width 274 height 27
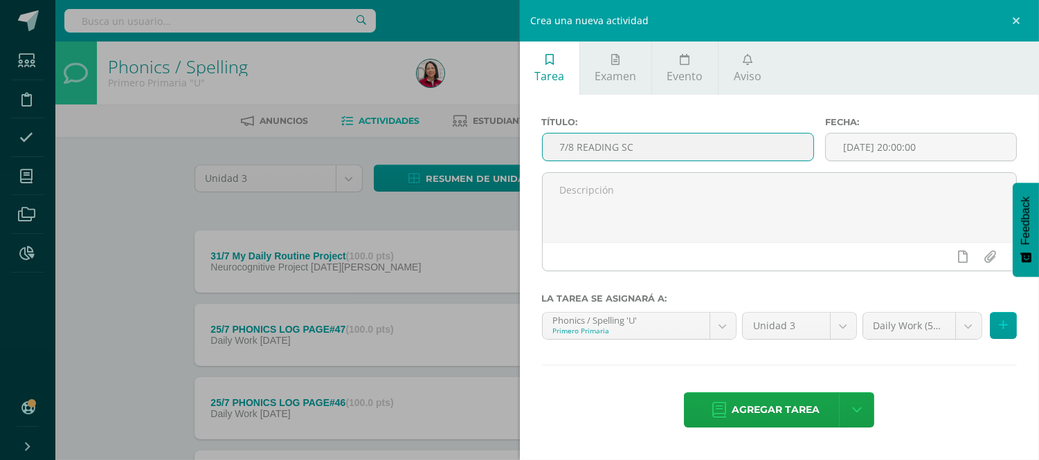
click at [613, 134] on input "7/8 READING SC" at bounding box center [678, 147] width 271 height 27
drag, startPoint x: 617, startPoint y: 142, endPoint x: 648, endPoint y: 141, distance: 30.5
click at [618, 142] on input "7/8 READING SC" at bounding box center [678, 147] width 271 height 27
type input "7/8 PHONICS SC"
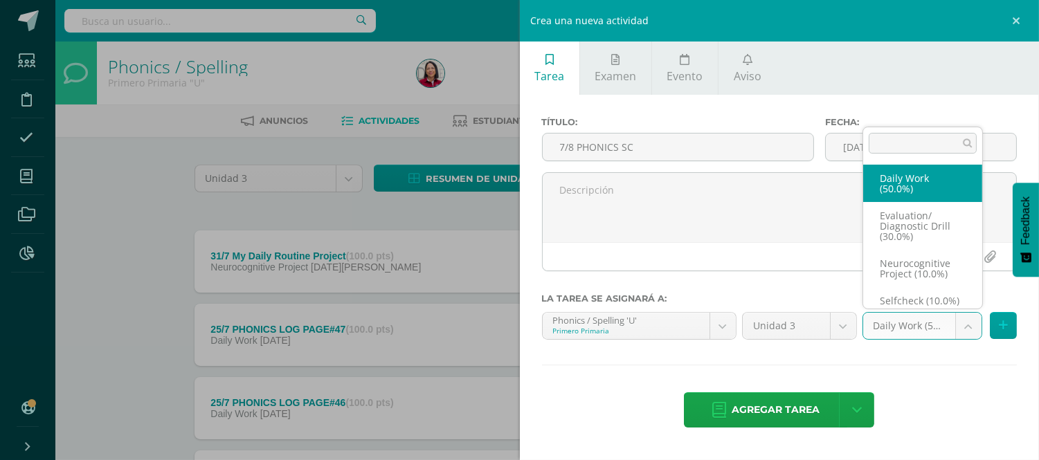
scroll to position [16, 0]
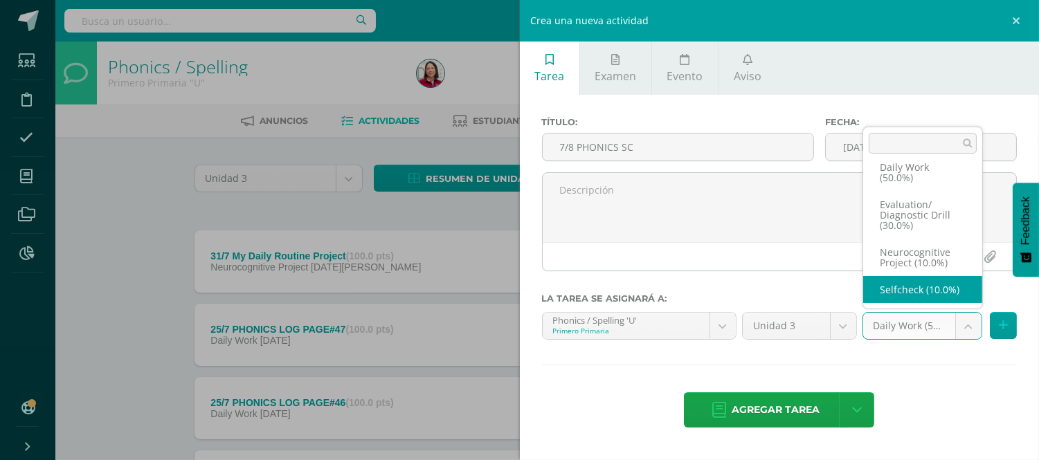
select select "204091"
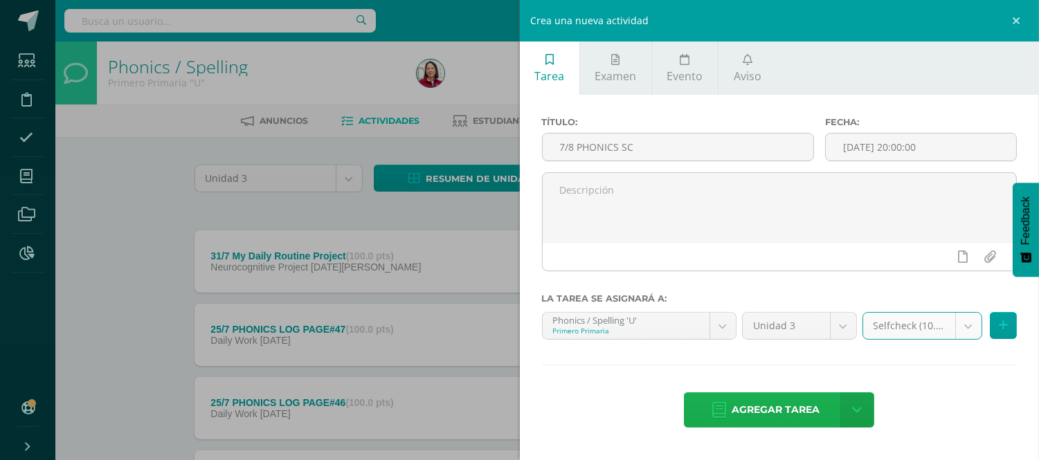
click at [783, 409] on span "Agregar tarea" at bounding box center [776, 410] width 88 height 34
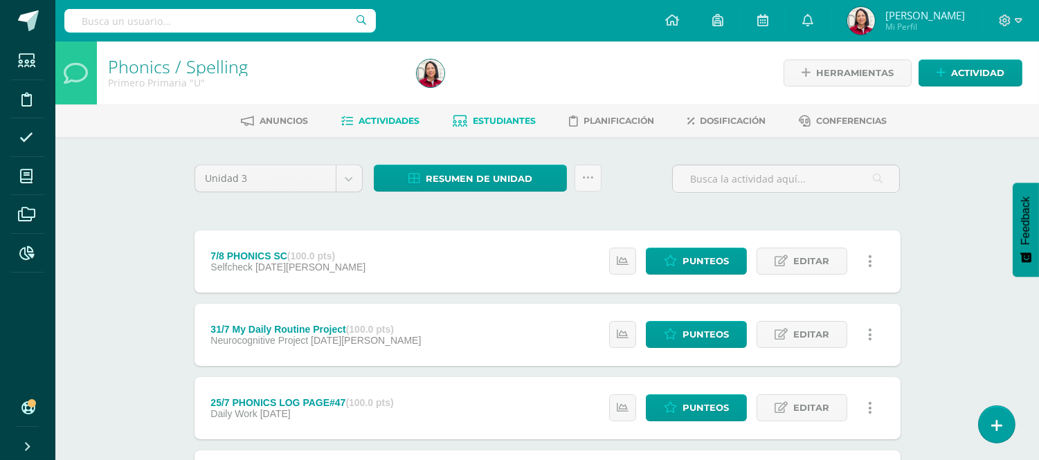
click at [454, 128] on link "Estudiantes" at bounding box center [494, 121] width 83 height 22
click at [843, 51] on div "Herramientas Detalle de asistencias Actividad" at bounding box center [874, 73] width 298 height 63
click at [709, 253] on span "Punteos" at bounding box center [706, 261] width 46 height 26
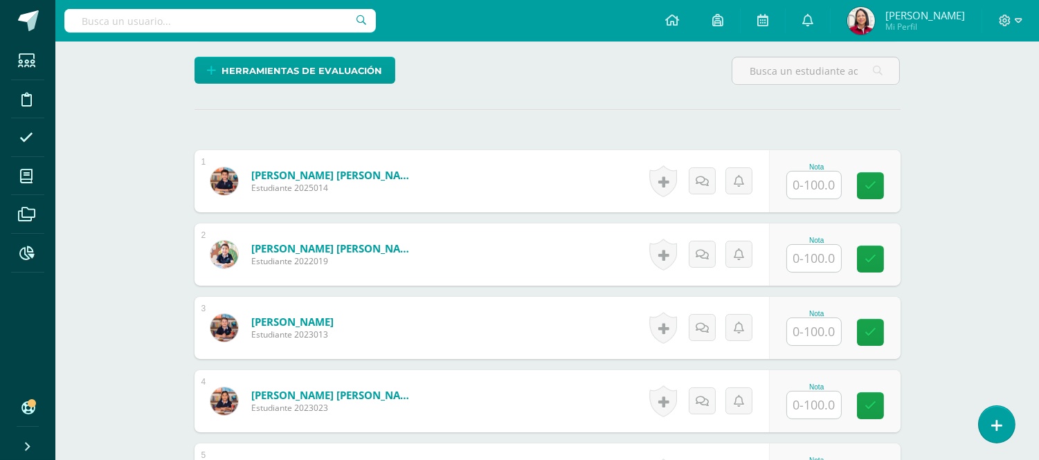
scroll to position [340, 0]
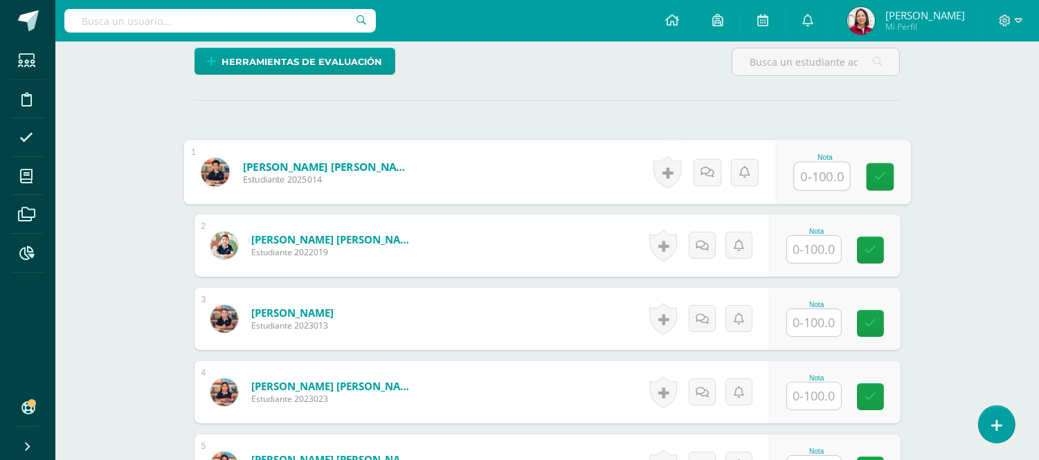
click at [822, 172] on input "text" at bounding box center [821, 177] width 55 height 28
type input "95"
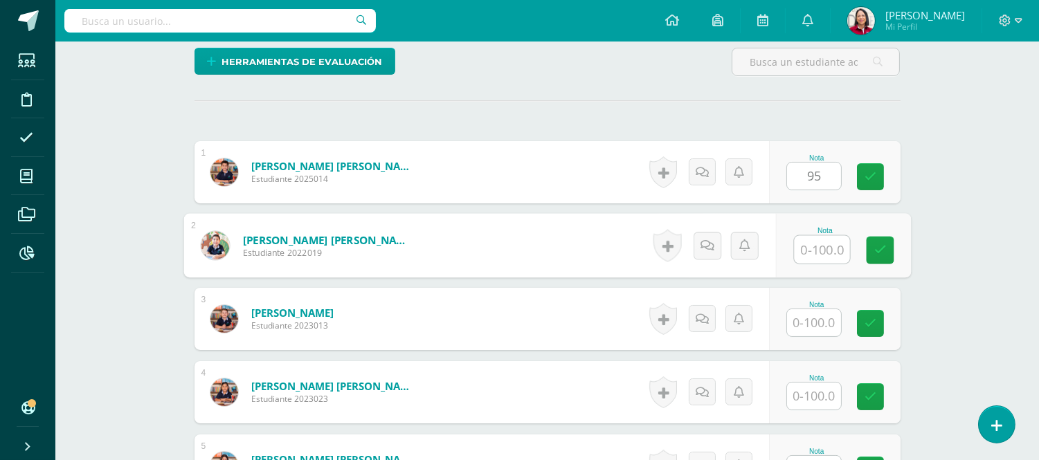
click at [813, 247] on input "text" at bounding box center [821, 250] width 55 height 28
type input "100"
click at [819, 321] on input "text" at bounding box center [814, 322] width 54 height 27
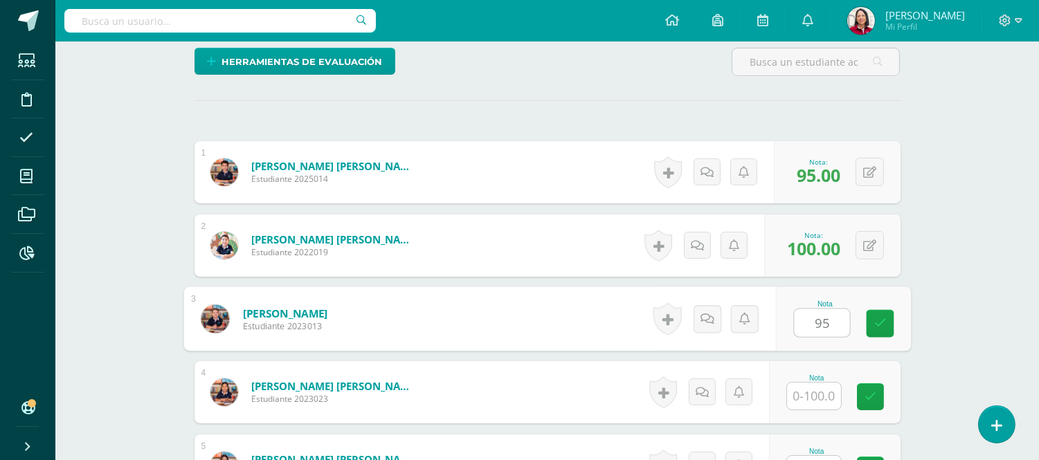
type input "95"
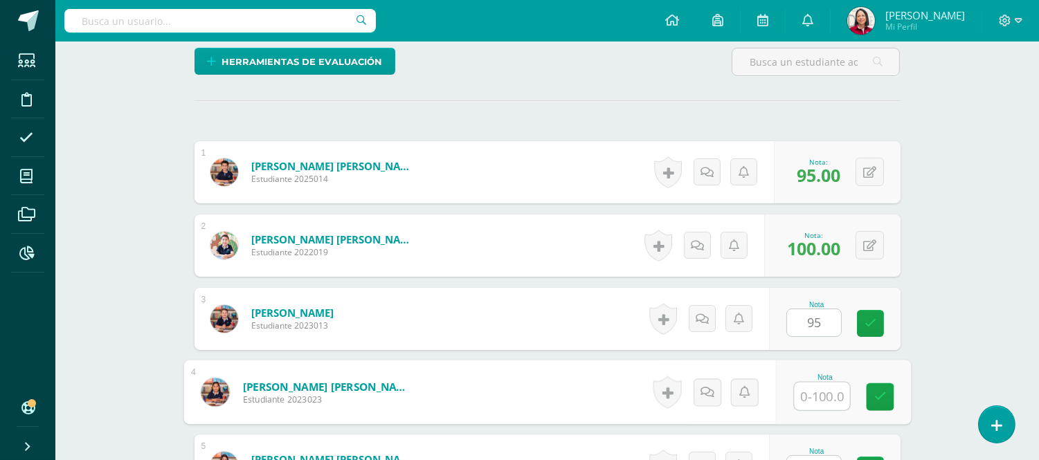
click at [817, 389] on input "text" at bounding box center [821, 397] width 55 height 28
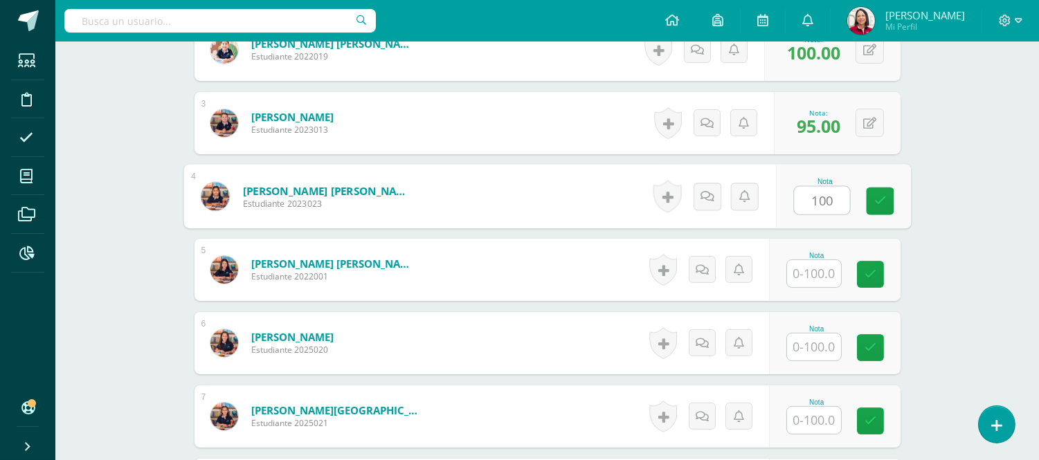
scroll to position [557, 0]
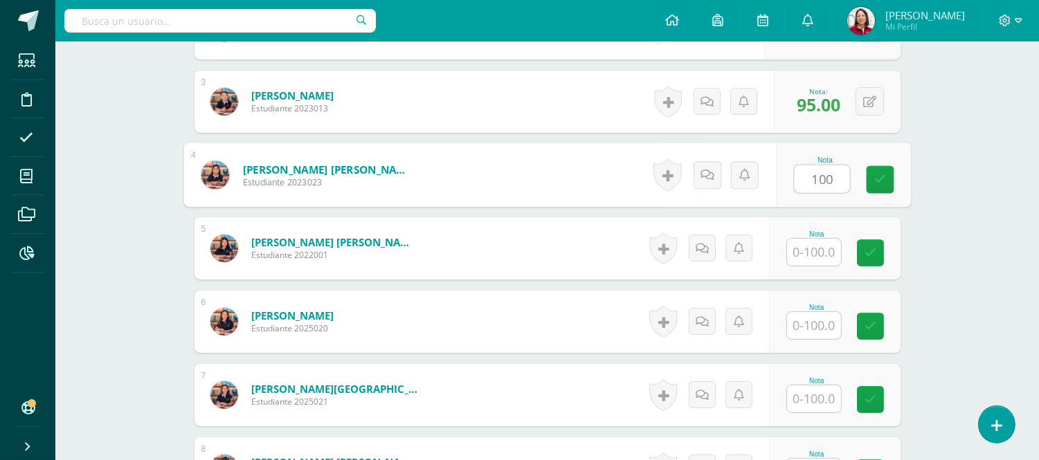
type input "100"
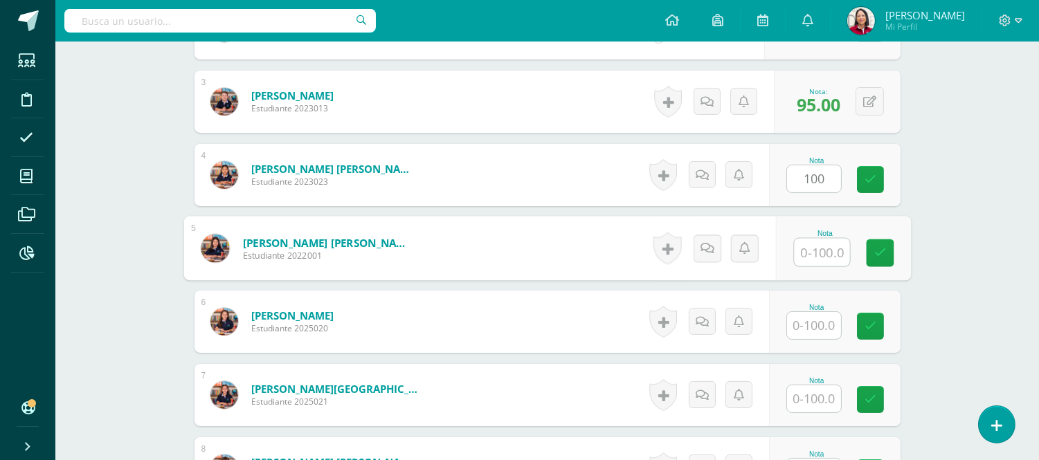
click at [831, 257] on input "text" at bounding box center [821, 253] width 55 height 28
type input "90"
click at [822, 320] on input "text" at bounding box center [814, 325] width 54 height 27
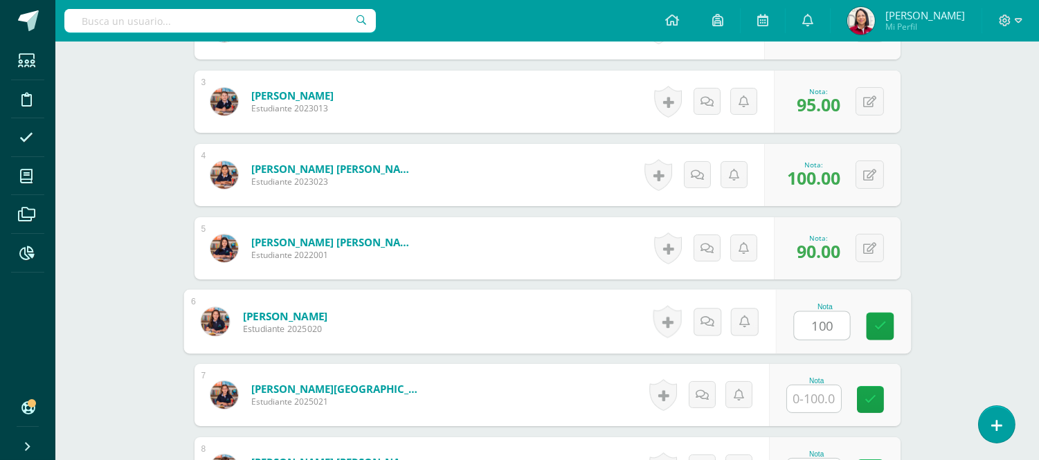
type input "100"
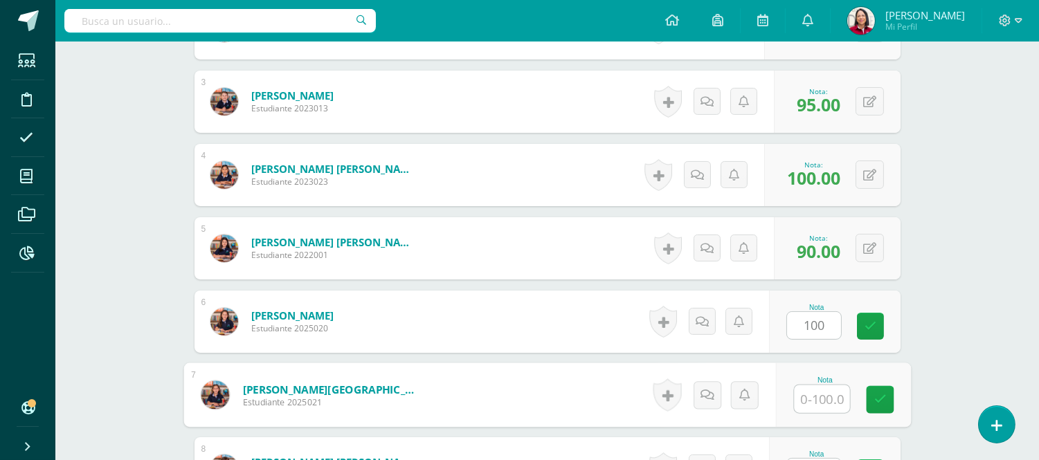
click at [821, 392] on input "text" at bounding box center [821, 400] width 55 height 28
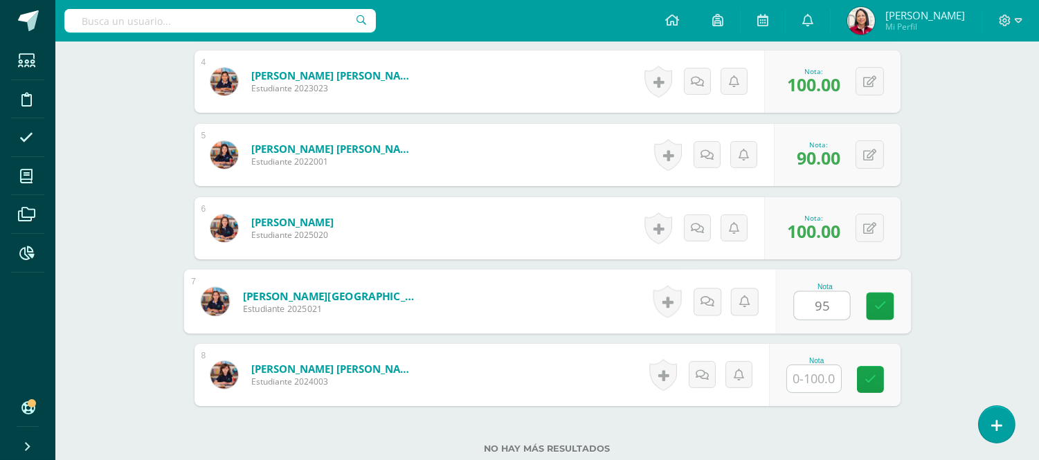
scroll to position [697, 0]
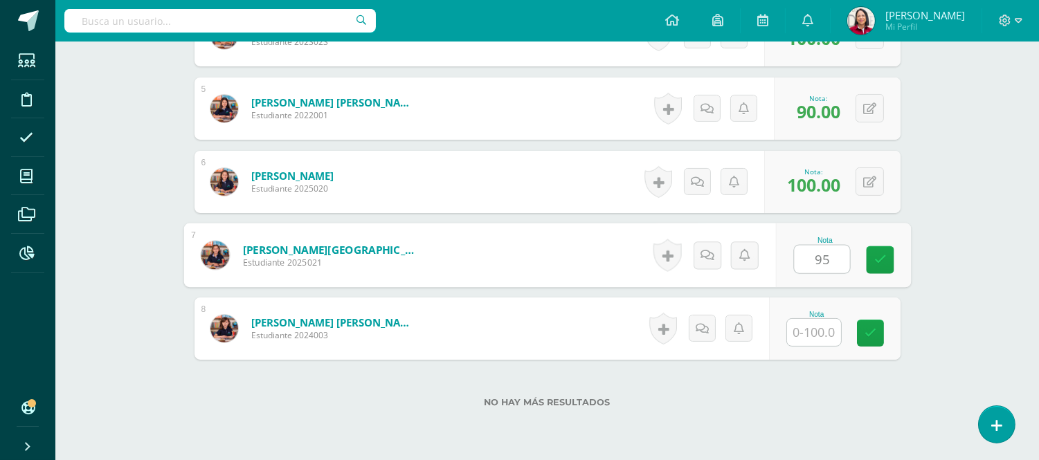
type input "95"
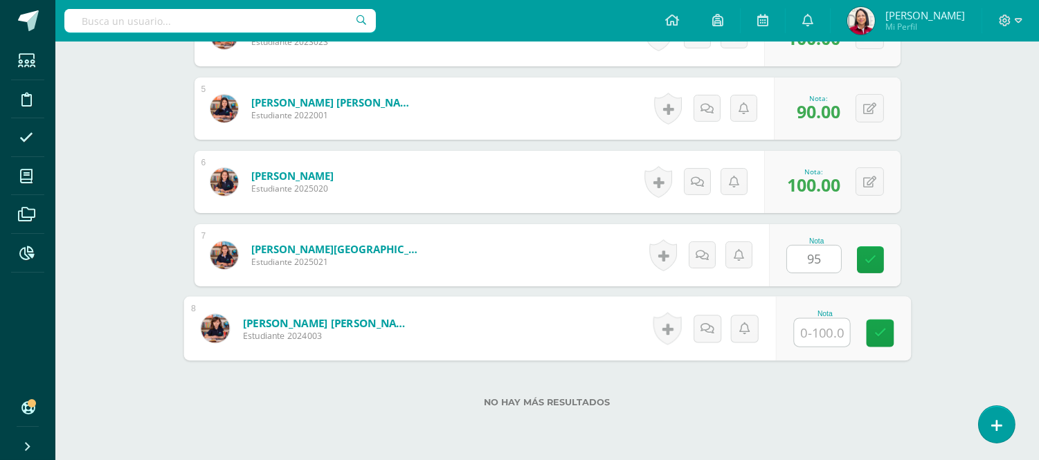
click at [826, 328] on input "text" at bounding box center [821, 333] width 55 height 28
type input "95"
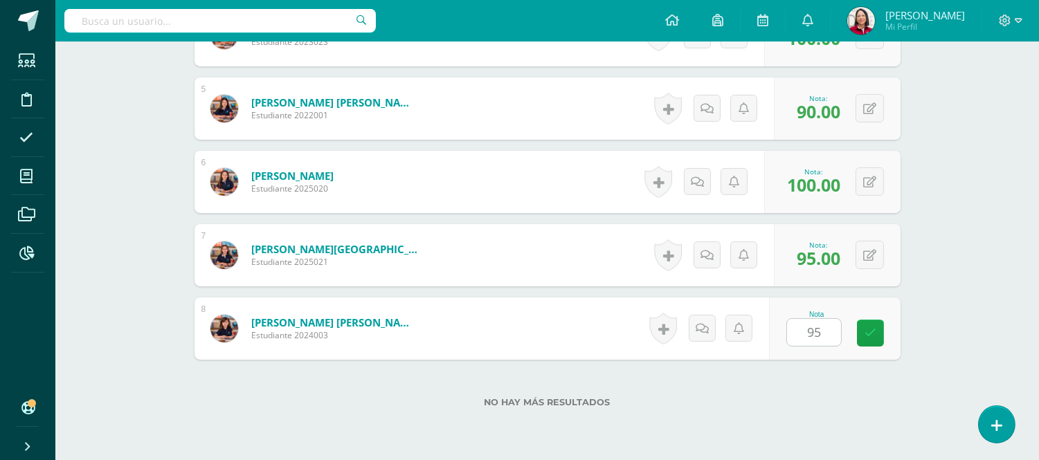
click at [766, 404] on label "No hay más resultados" at bounding box center [548, 402] width 706 height 10
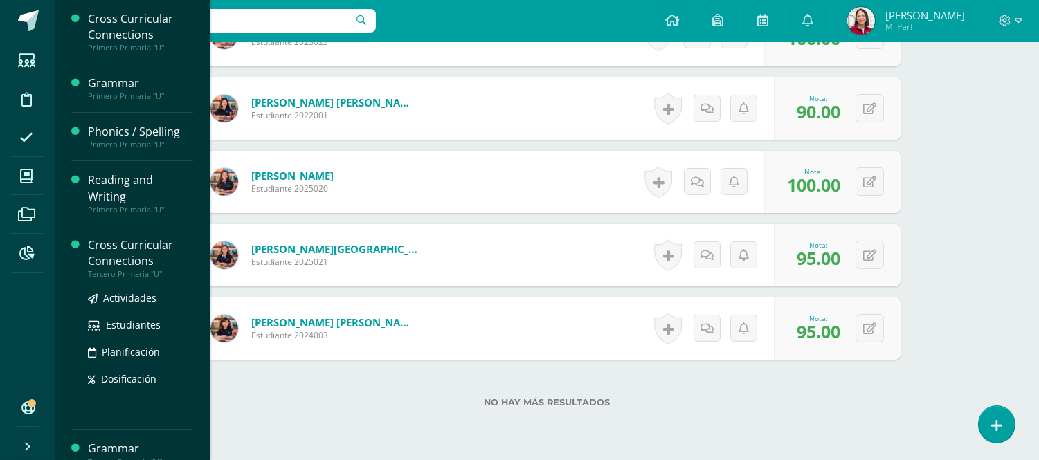
click at [129, 240] on div "Cross Curricular Connections" at bounding box center [140, 253] width 105 height 32
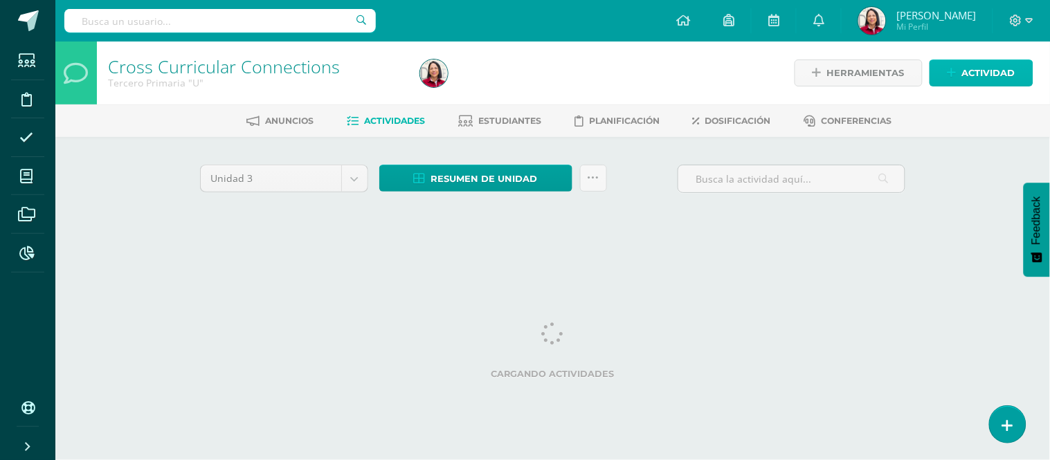
click at [988, 62] on span "Actividad" at bounding box center [988, 73] width 53 height 26
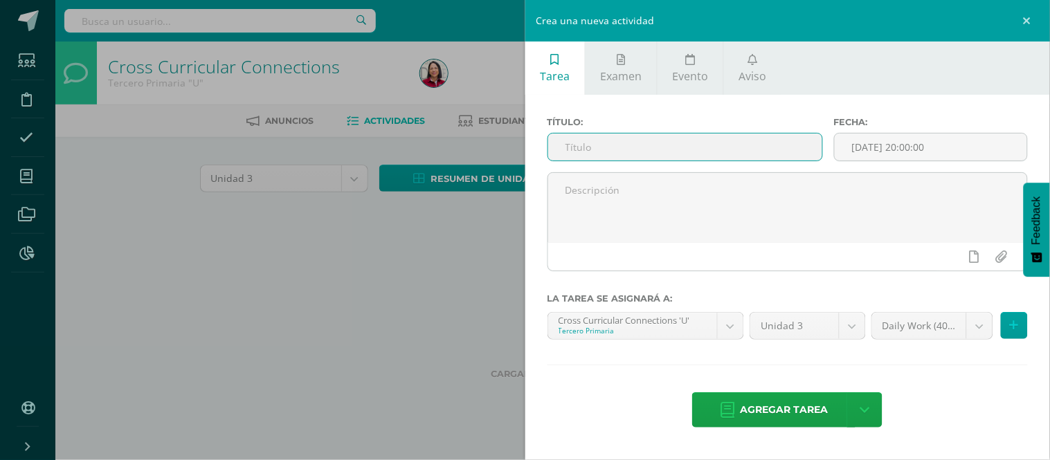
paste input "5/8 READING SC"
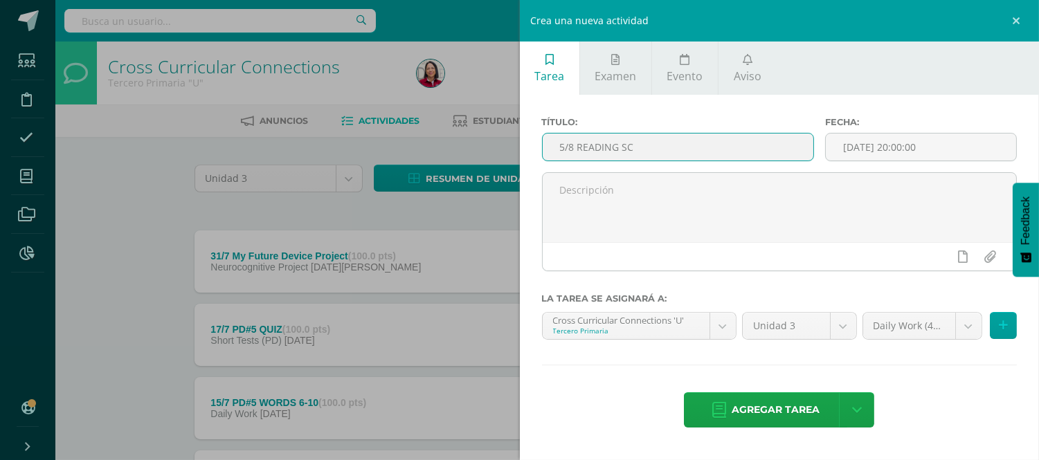
click at [570, 140] on input "5/8 READING SC" at bounding box center [678, 147] width 271 height 27
click at [619, 137] on input "4/8 READING SC" at bounding box center [678, 147] width 271 height 27
type input "4/8 CROSS SC"
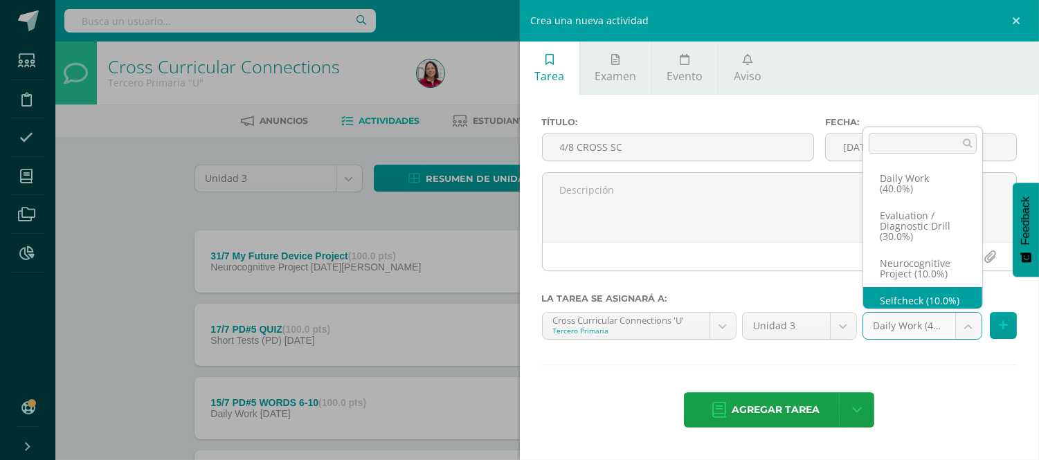
scroll to position [16, 0]
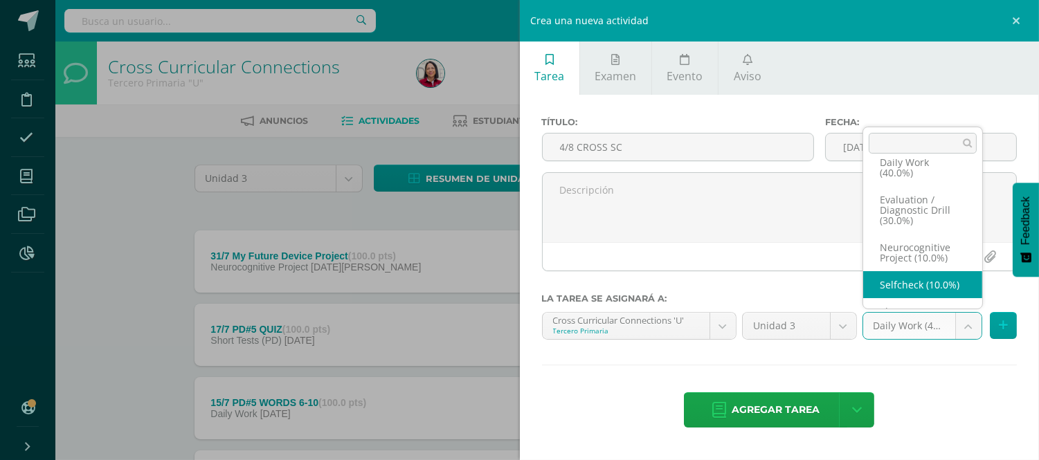
select select "204141"
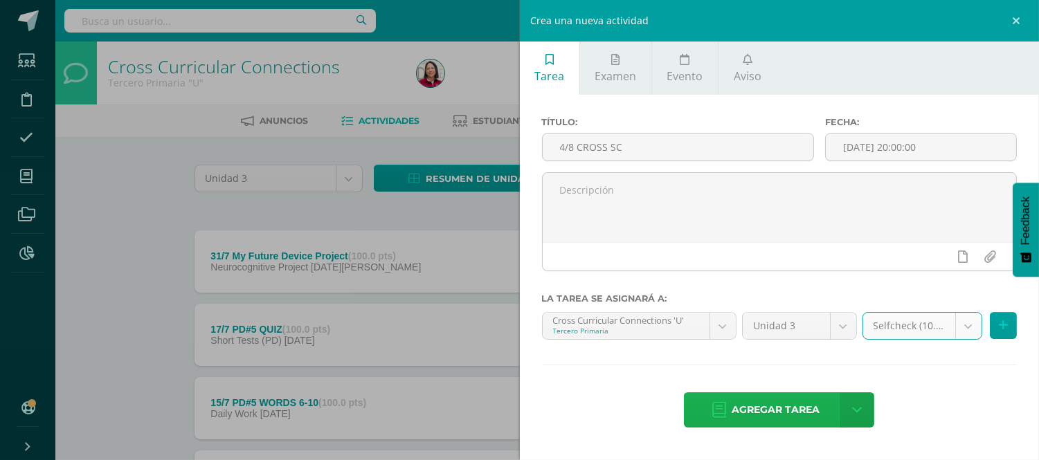
click at [799, 412] on span "Agregar tarea" at bounding box center [776, 410] width 88 height 34
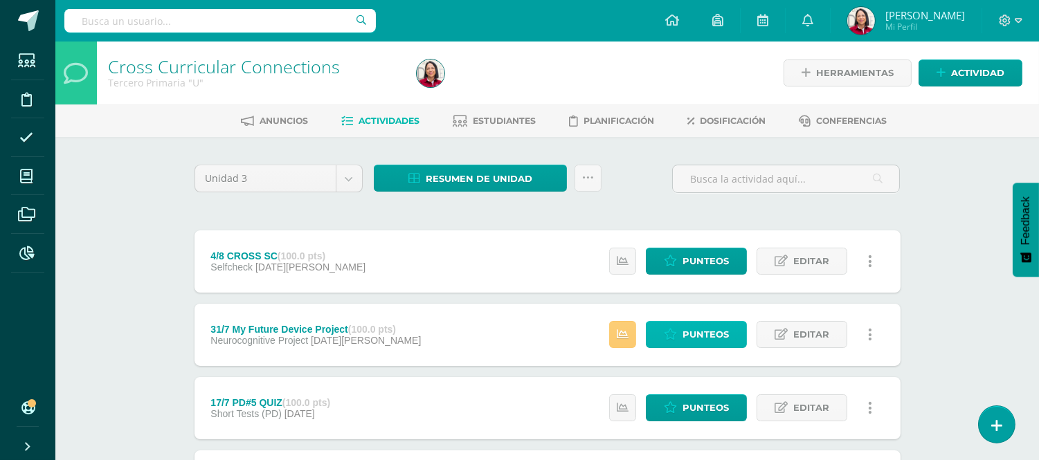
click at [716, 327] on span "Punteos" at bounding box center [706, 335] width 46 height 26
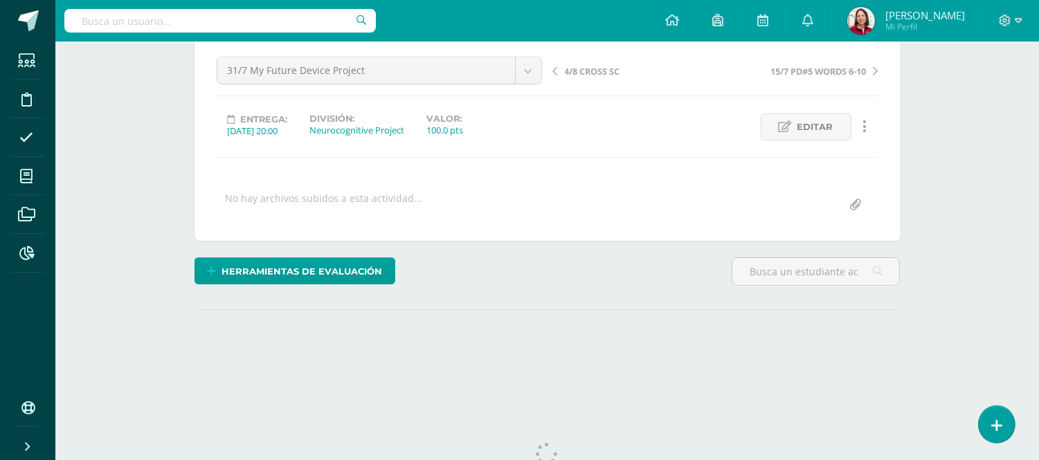
scroll to position [174, 0]
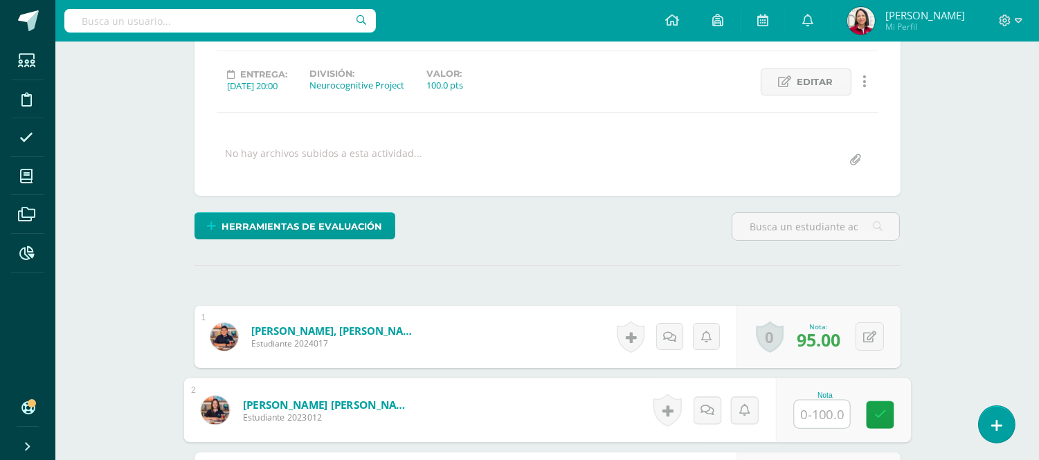
click at [815, 410] on input "text" at bounding box center [821, 415] width 55 height 28
type input "95"
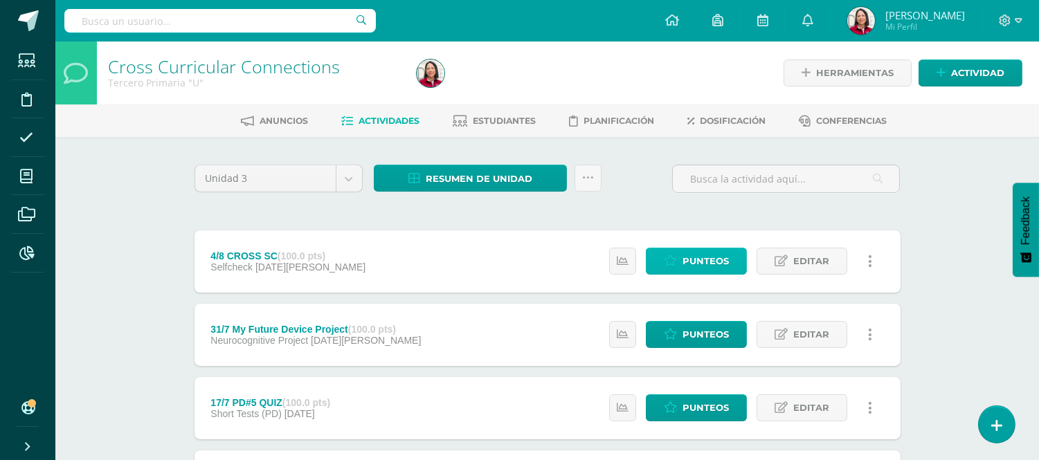
click at [702, 258] on span "Punteos" at bounding box center [706, 261] width 46 height 26
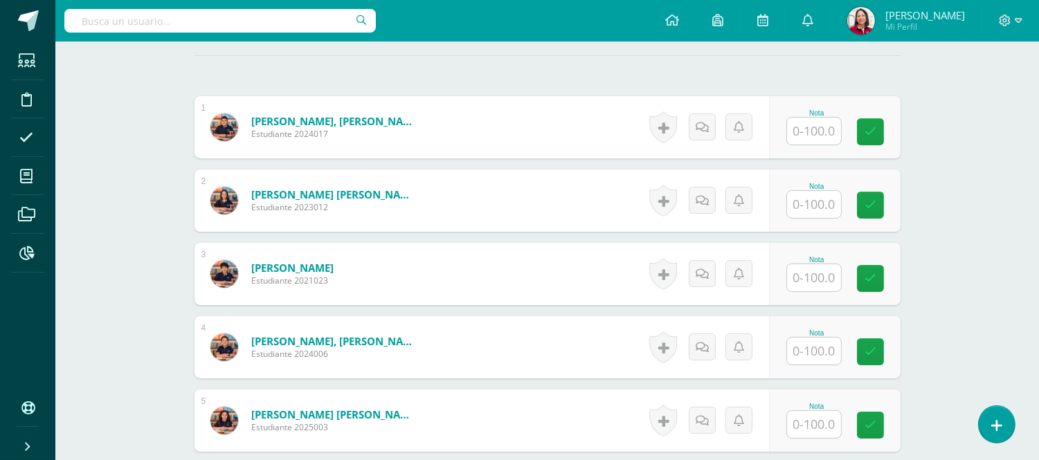
drag, startPoint x: 1046, startPoint y: 296, endPoint x: 1049, endPoint y: 446, distance: 150.2
click at [1038, 447] on html "Estudiantes Disciplina Asistencia Mis cursos Archivos Reportes Soporte Ayuda Re…" at bounding box center [519, 293] width 1039 height 1357
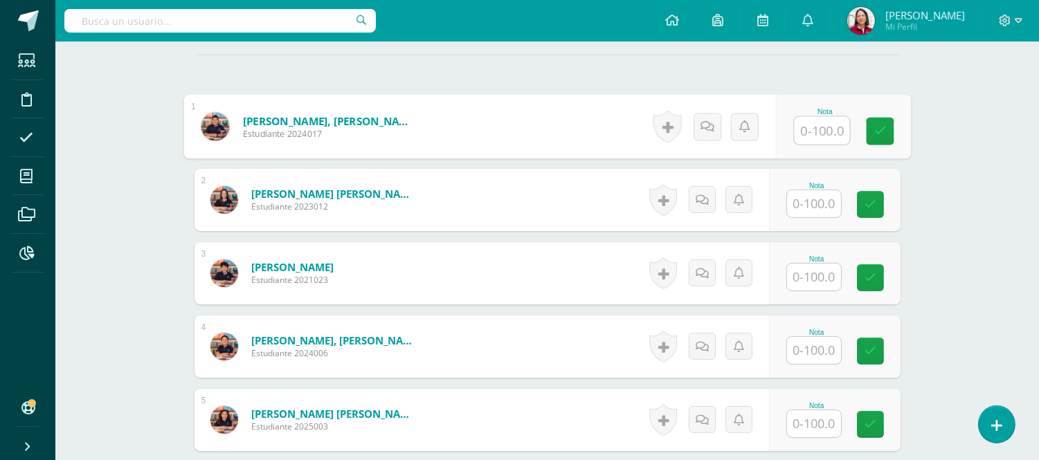
click at [831, 126] on input "text" at bounding box center [821, 131] width 55 height 28
type input "90"
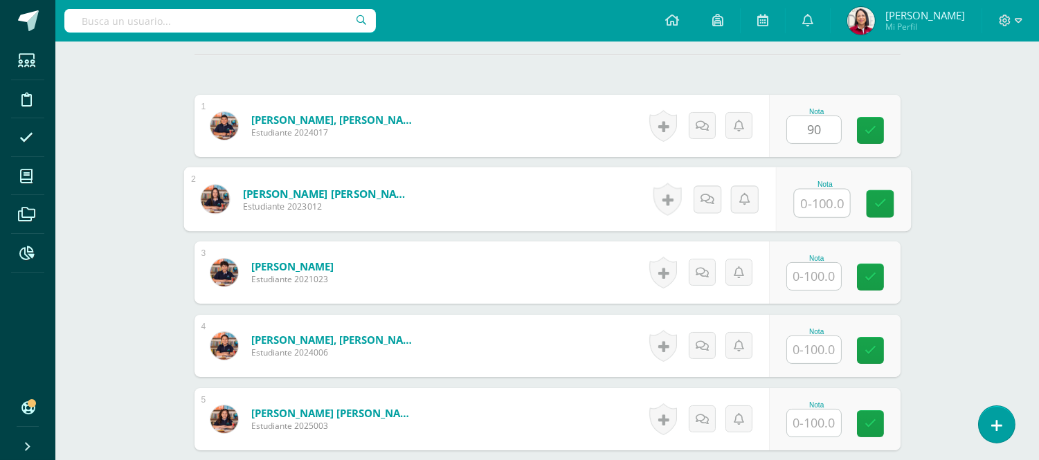
click at [820, 208] on input "text" at bounding box center [821, 204] width 55 height 28
type input "95"
click at [829, 273] on input "text" at bounding box center [814, 276] width 54 height 27
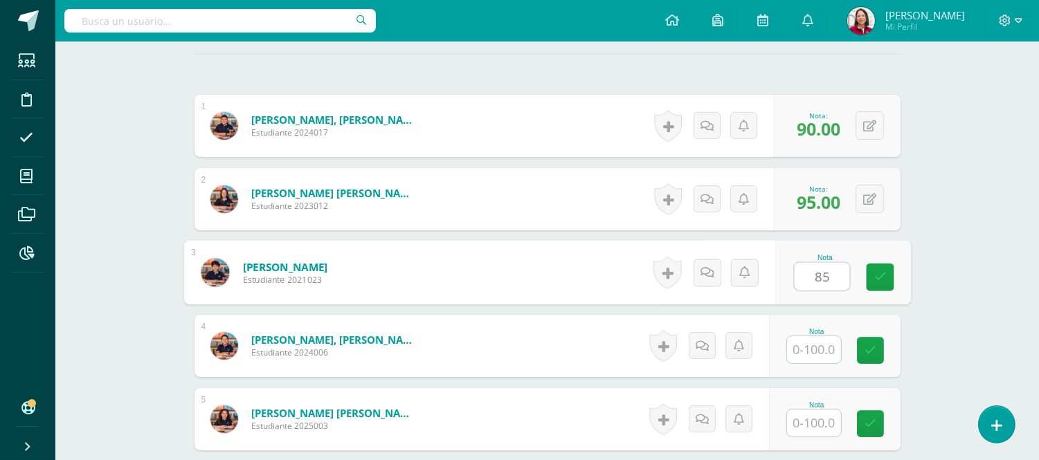
type input "85"
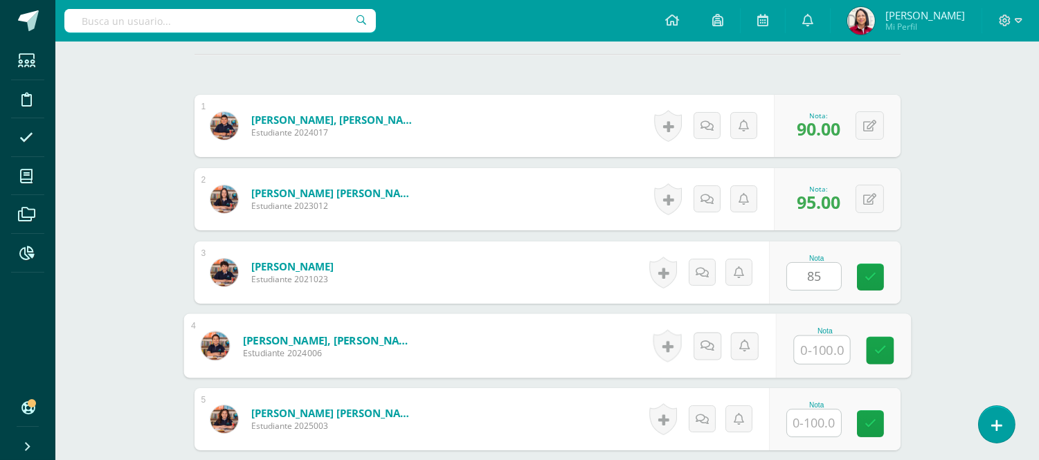
click at [825, 343] on input "text" at bounding box center [821, 350] width 55 height 28
type input "90"
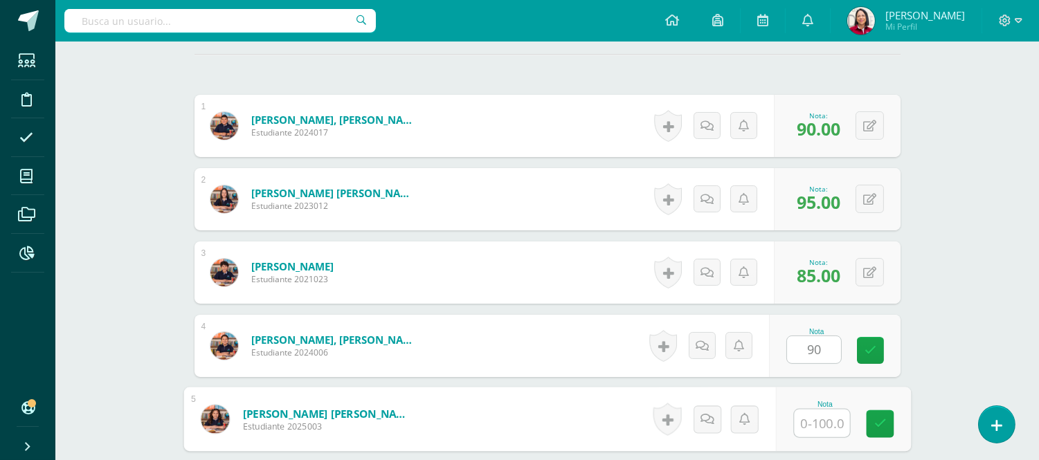
drag, startPoint x: 825, startPoint y: 413, endPoint x: 833, endPoint y: 404, distance: 11.3
click at [831, 406] on div "Nota" at bounding box center [824, 419] width 63 height 37
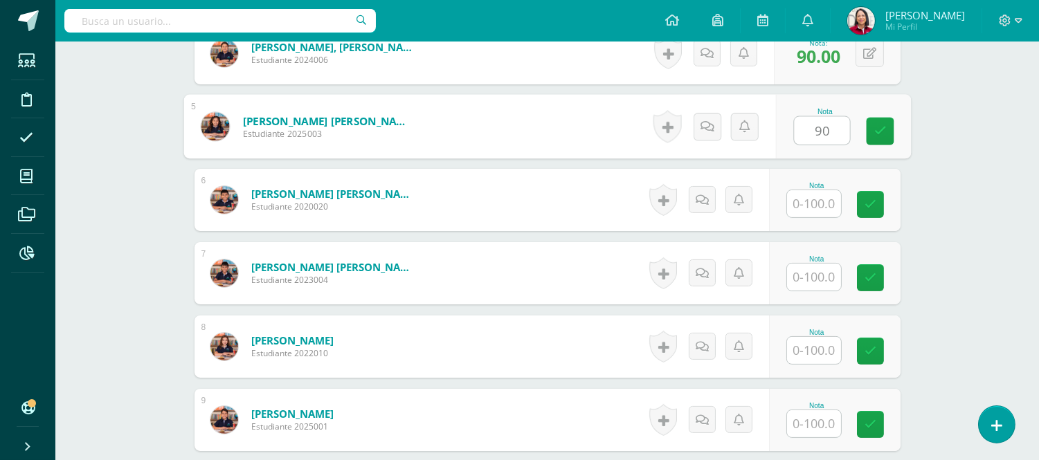
scroll to position [706, 0]
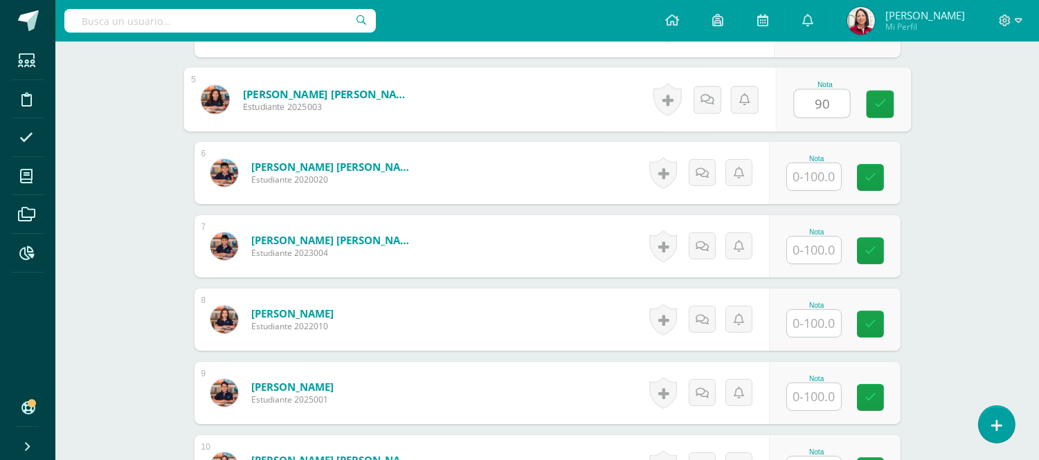
type input "90"
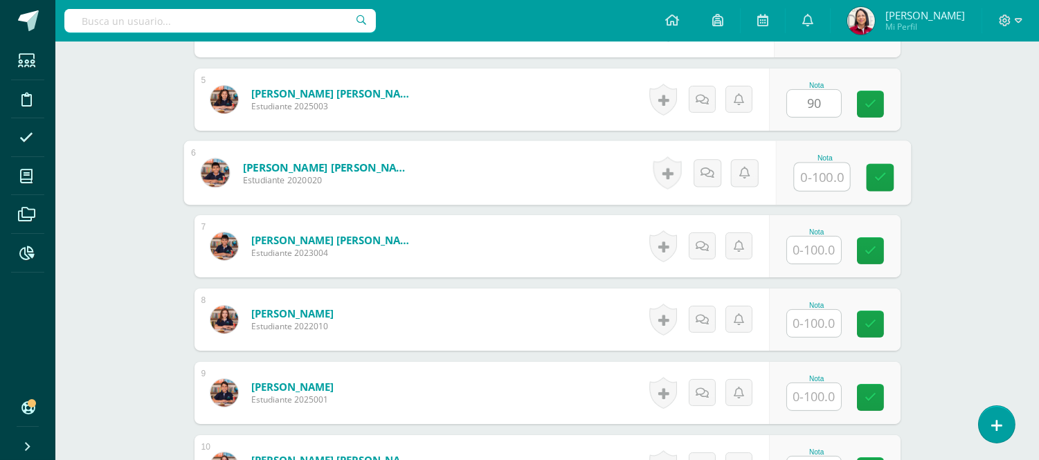
drag, startPoint x: 815, startPoint y: 168, endPoint x: 824, endPoint y: 161, distance: 11.9
click at [814, 168] on input "text" at bounding box center [821, 177] width 55 height 28
type input "90"
click at [833, 320] on input "text" at bounding box center [814, 323] width 54 height 27
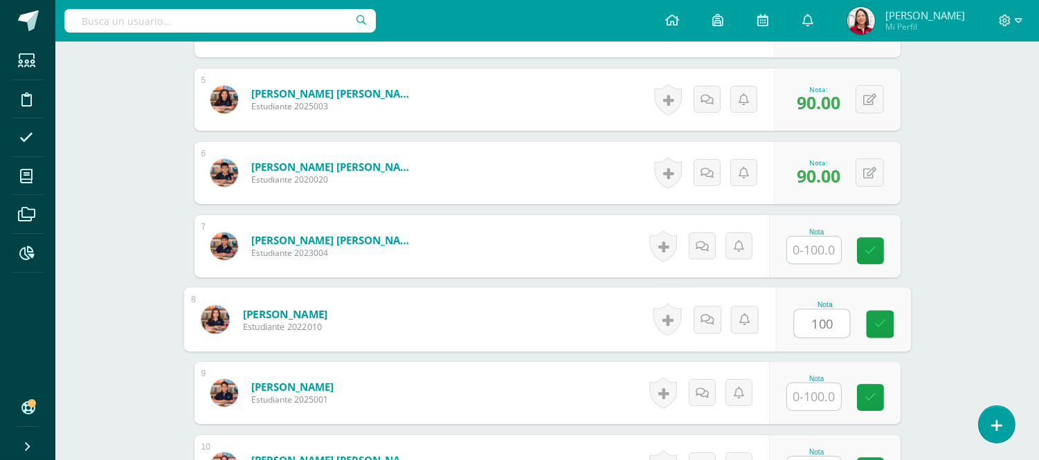
type input "100"
click at [826, 396] on input "text" at bounding box center [814, 396] width 54 height 27
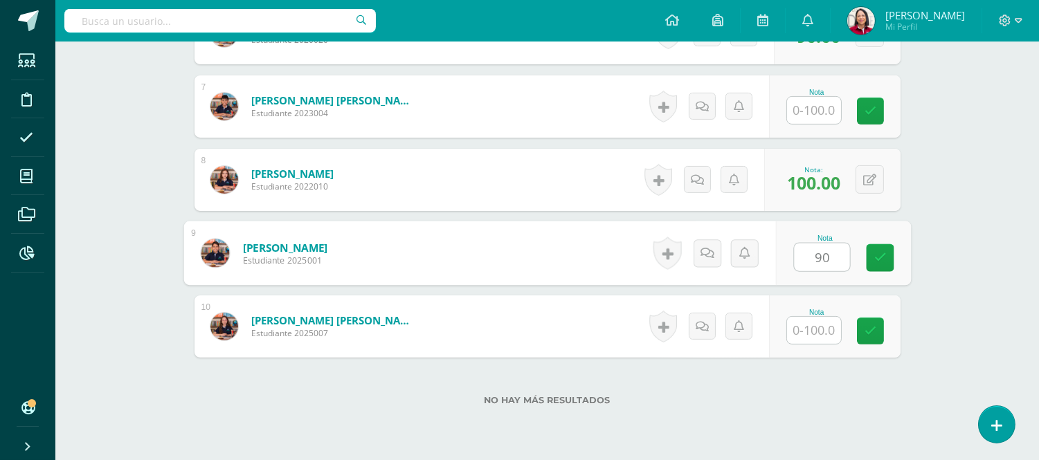
scroll to position [858, 0]
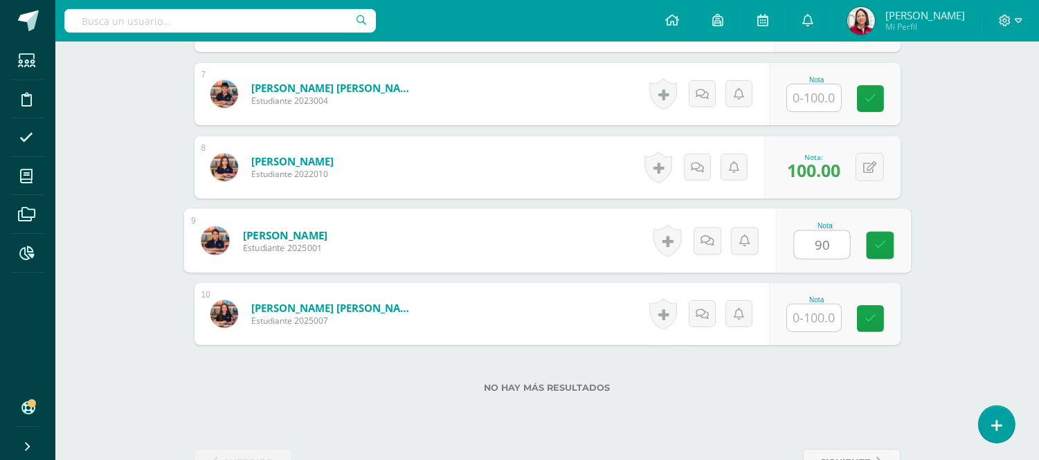
type input "90"
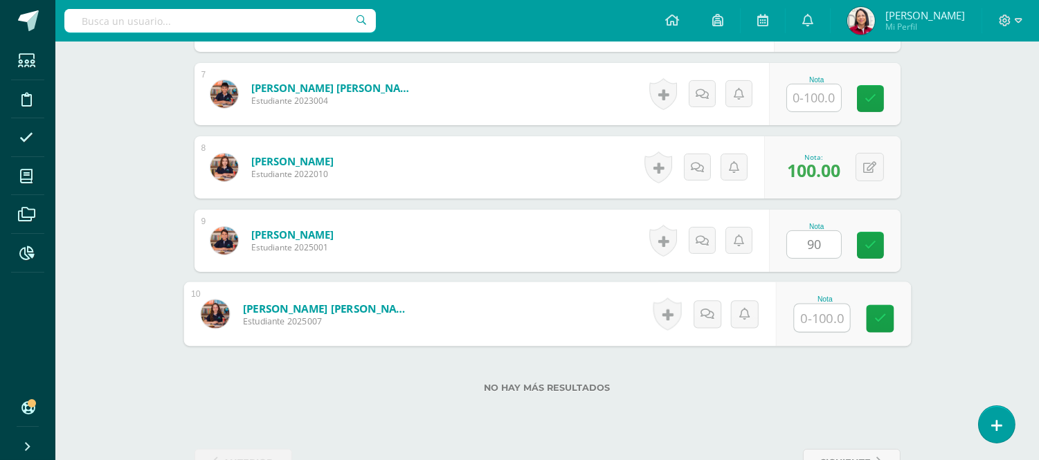
click at [829, 316] on input "text" at bounding box center [821, 319] width 55 height 28
click at [820, 98] on input "text" at bounding box center [814, 97] width 54 height 27
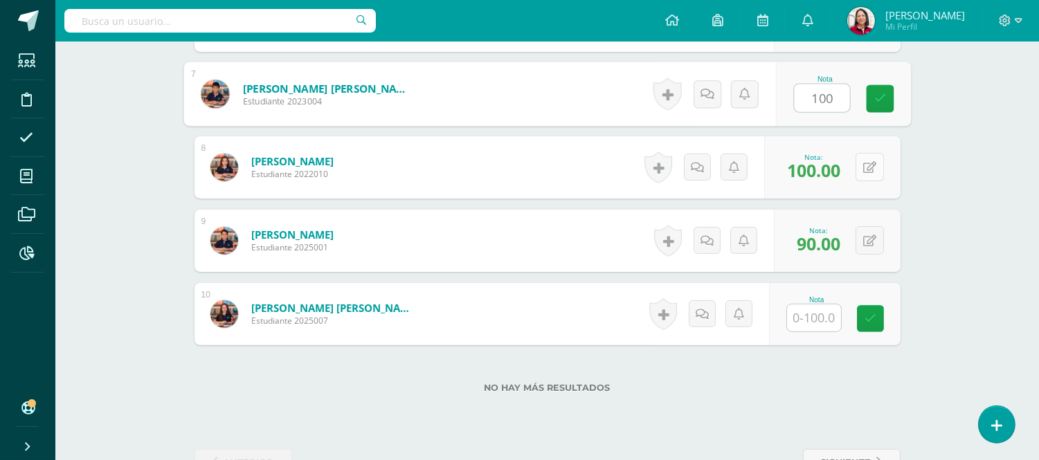
type input "100"
click at [863, 160] on div "0 Logros Logros obtenidos Aún no hay logros agregados Nota: 100.00" at bounding box center [832, 167] width 136 height 62
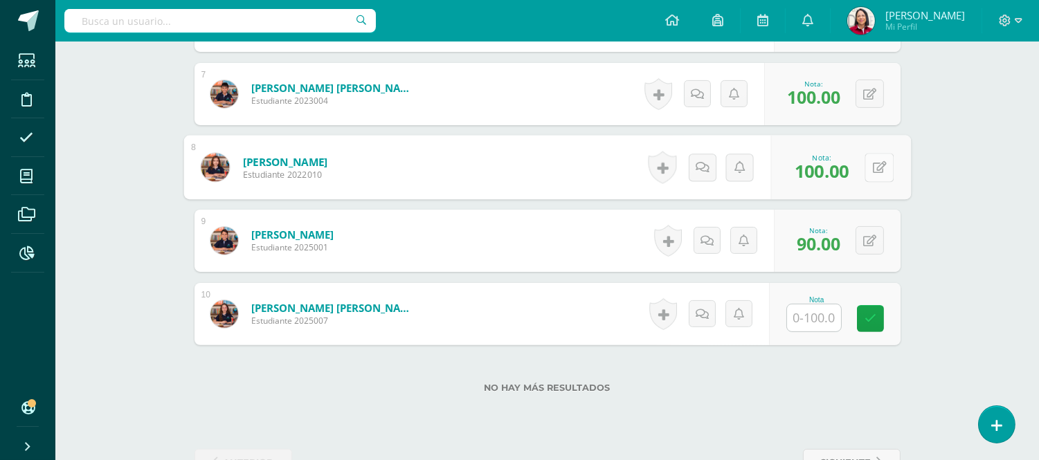
click at [883, 168] on icon at bounding box center [879, 167] width 14 height 12
type input "90"
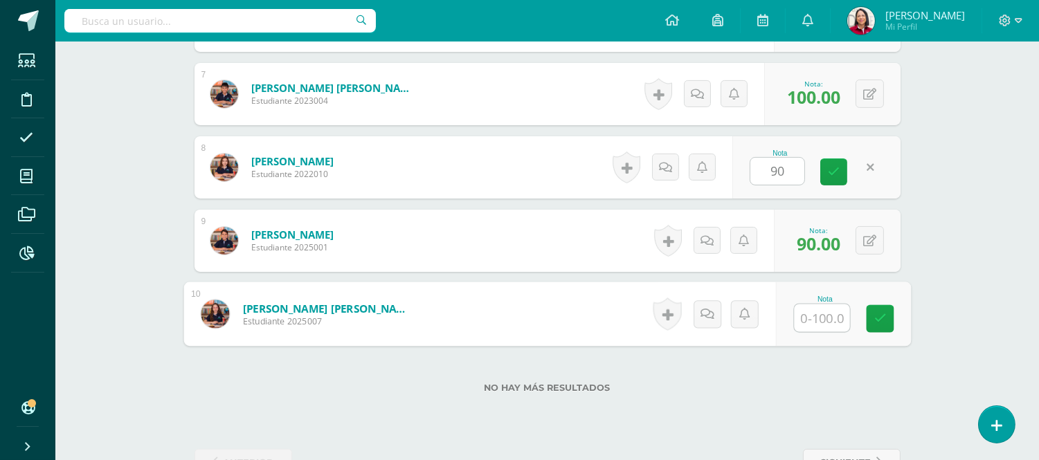
click at [819, 327] on input "text" at bounding box center [821, 319] width 55 height 28
type input "90"
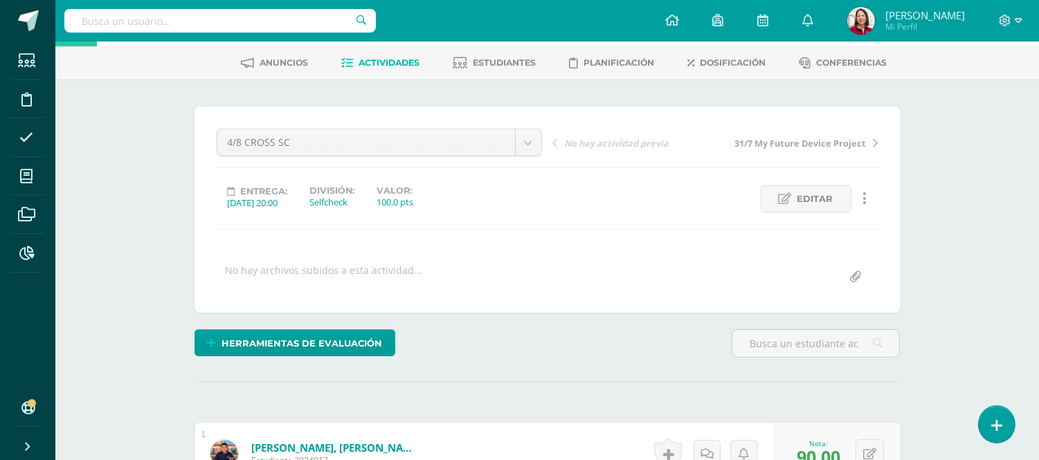
scroll to position [0, 0]
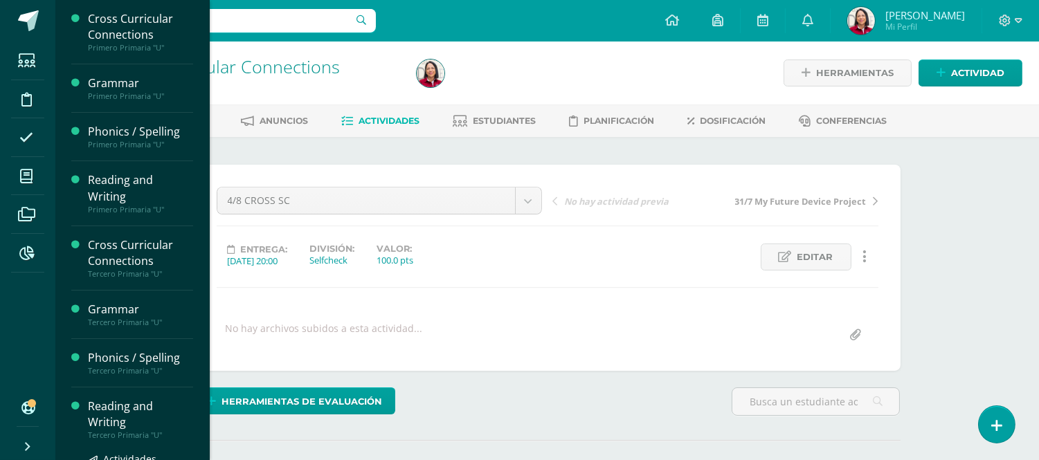
click at [112, 406] on div "Reading and Writing" at bounding box center [140, 415] width 105 height 32
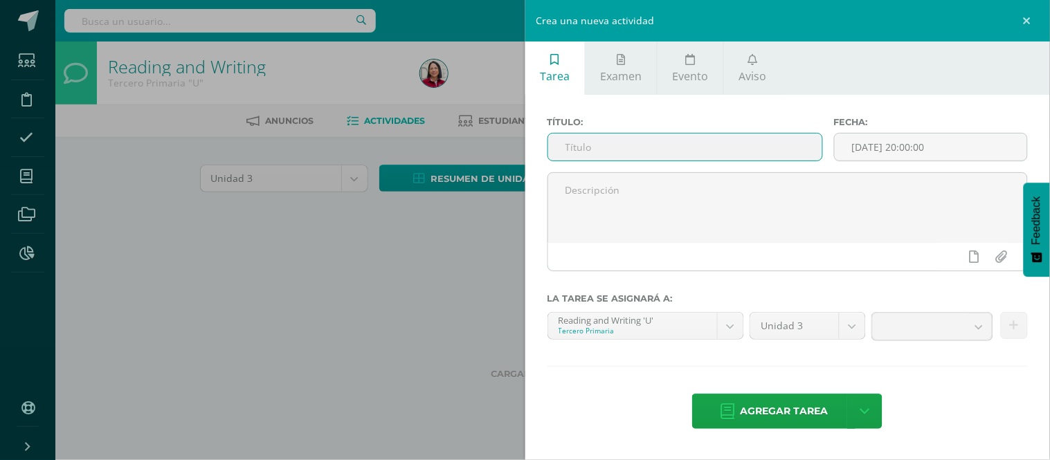
paste input "5/8 READING SC"
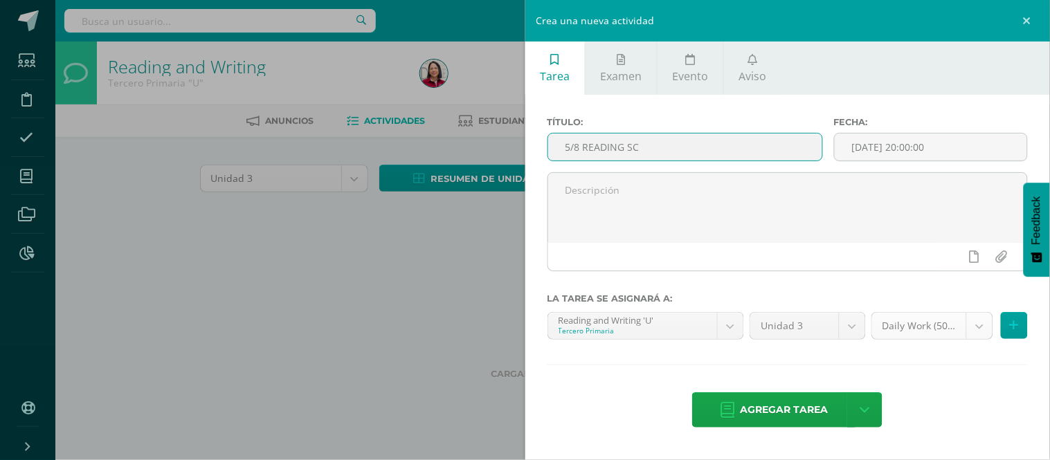
type input "5/8 READING SC"
click at [977, 258] on body "Estudiantes Disciplina Asistencia Mis cursos Archivos Reportes Soporte Ayuda Re…" at bounding box center [525, 129] width 1050 height 258
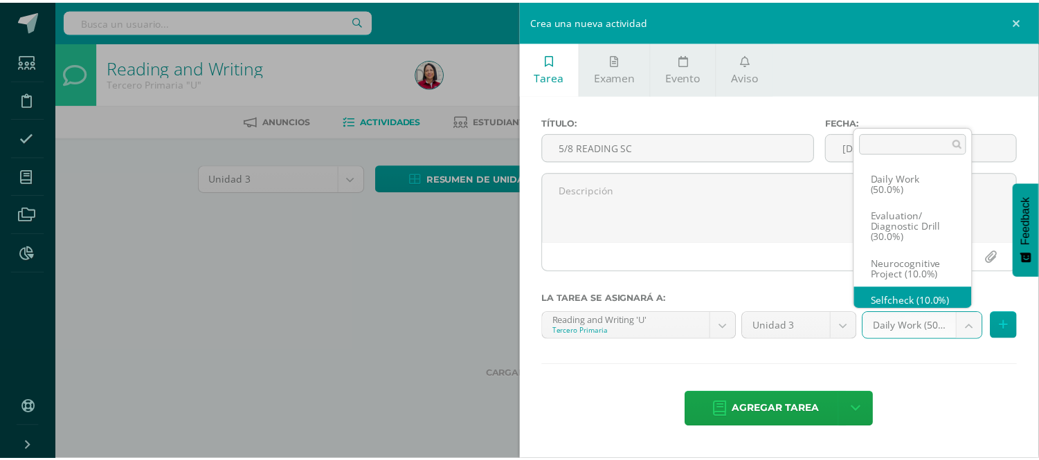
scroll to position [16, 0]
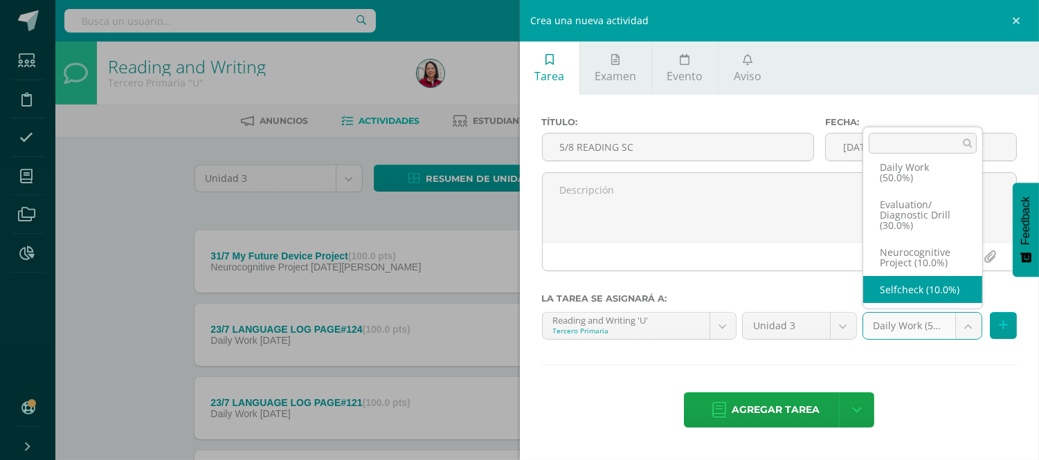
select select "204176"
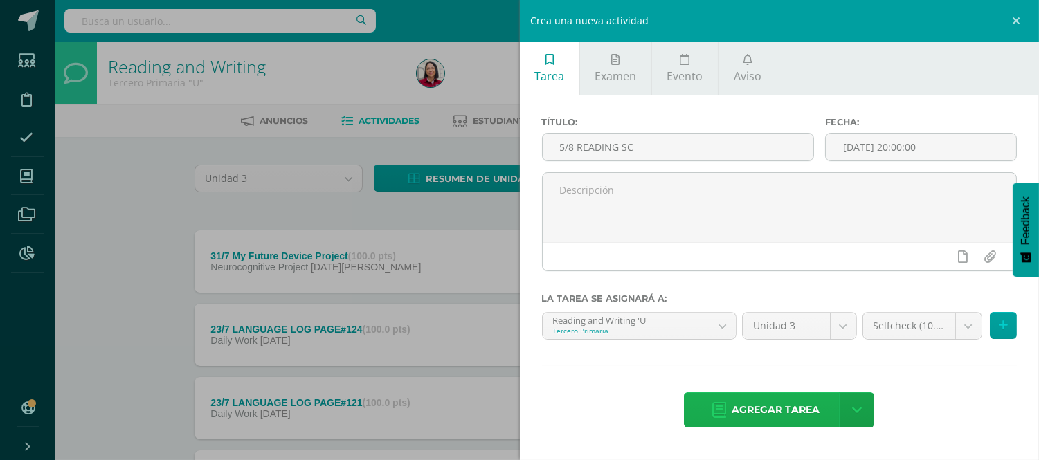
click at [796, 413] on span "Agregar tarea" at bounding box center [776, 410] width 88 height 34
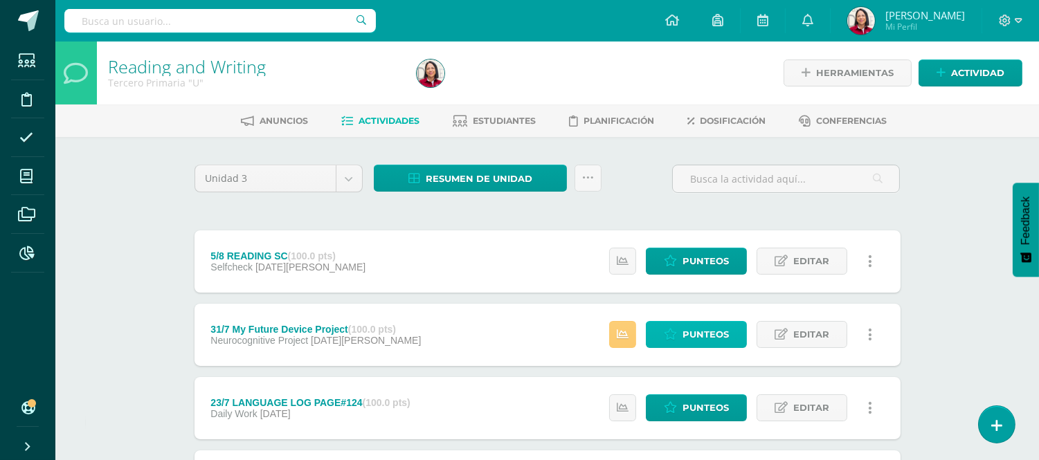
click at [728, 329] on span "Punteos" at bounding box center [706, 335] width 46 height 26
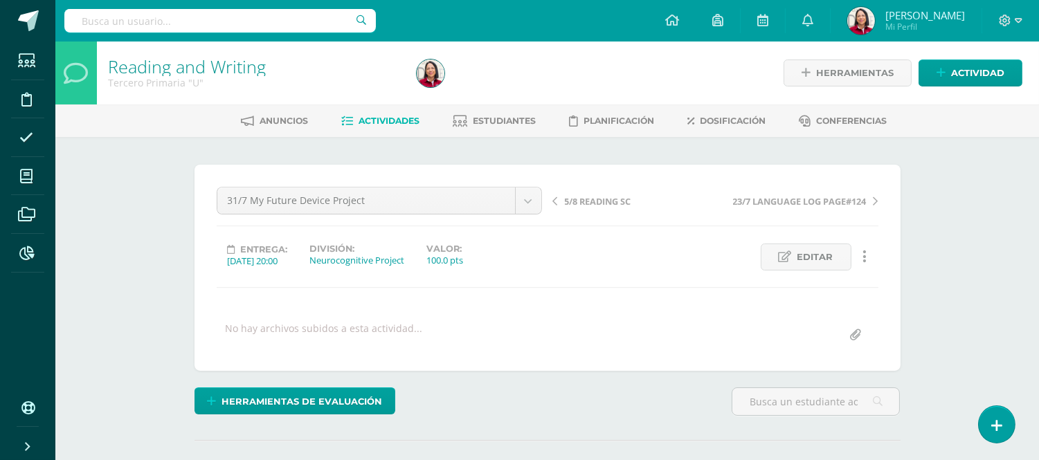
scroll to position [174, 0]
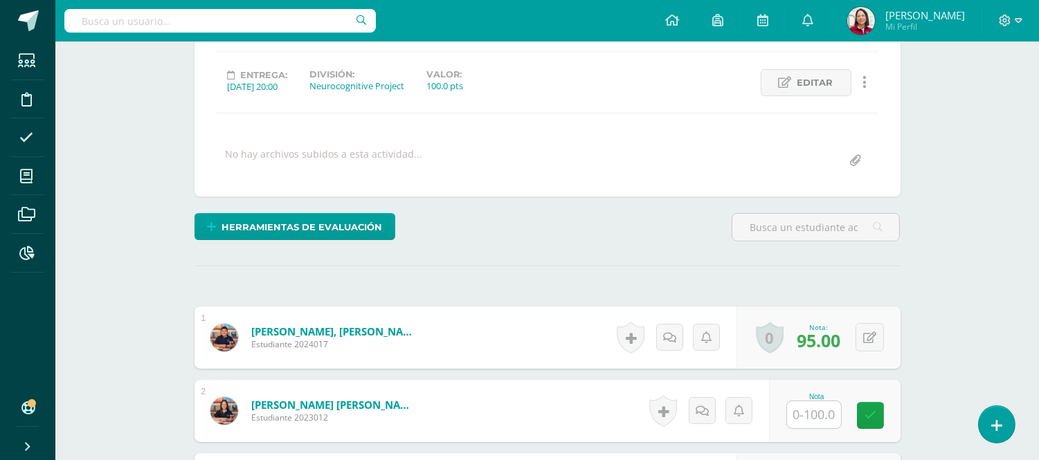
click at [833, 406] on input "text" at bounding box center [814, 414] width 54 height 27
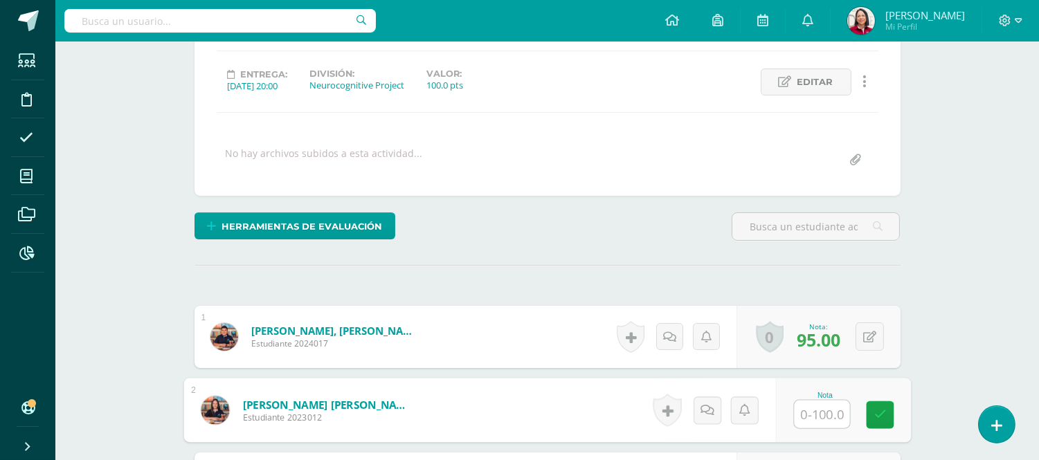
scroll to position [176, 0]
type input "95"
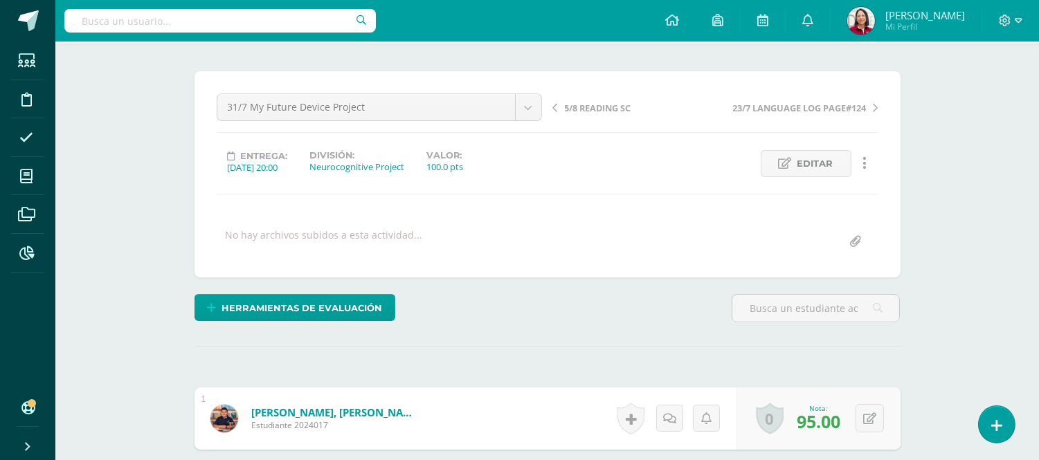
scroll to position [77, 0]
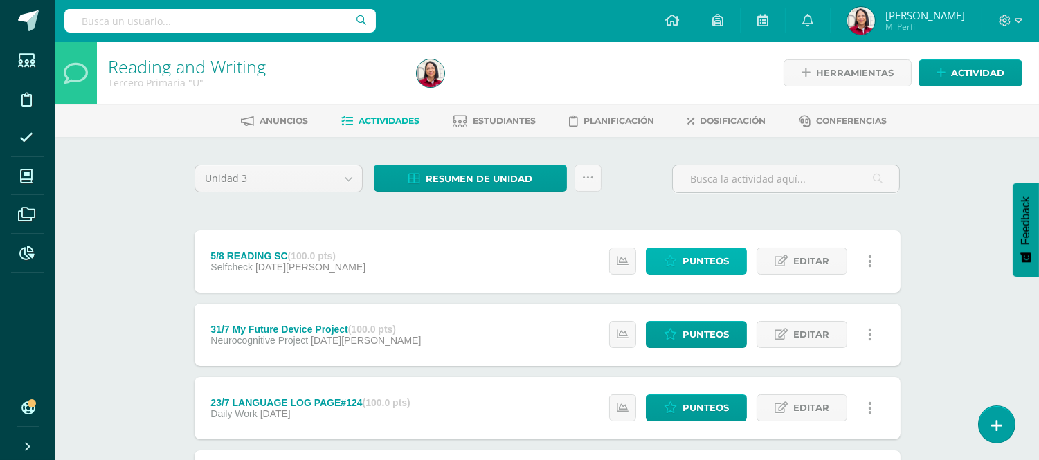
click at [716, 252] on span "Punteos" at bounding box center [706, 261] width 46 height 26
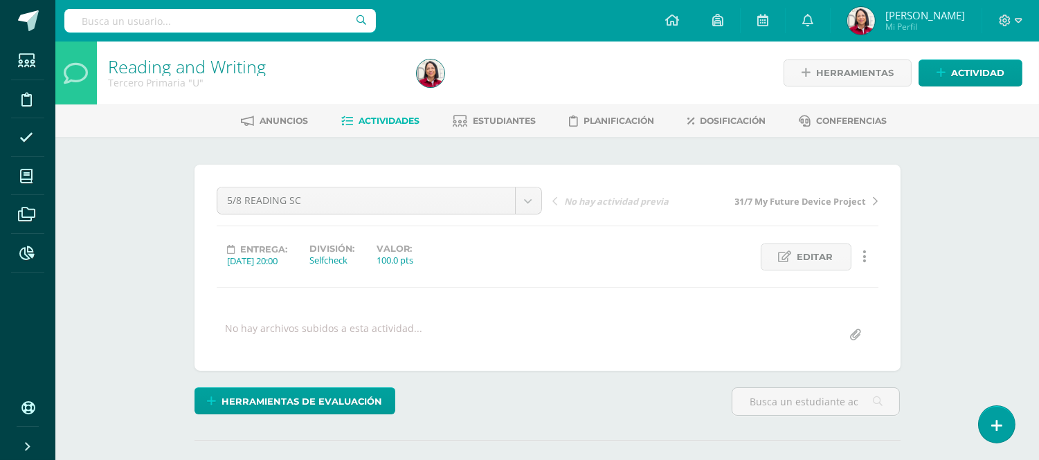
scroll to position [167, 0]
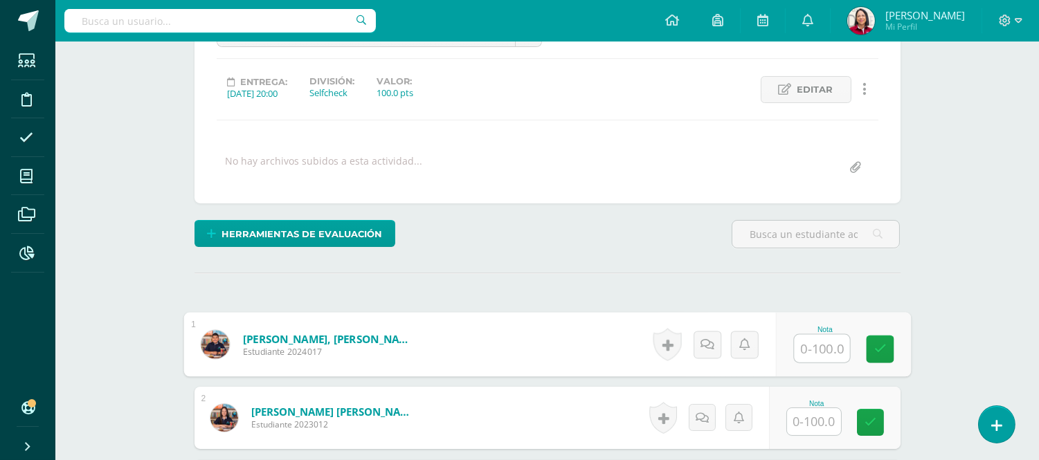
click at [822, 350] on input "text" at bounding box center [821, 349] width 55 height 28
type input "90"
click at [829, 414] on input "text" at bounding box center [814, 421] width 54 height 27
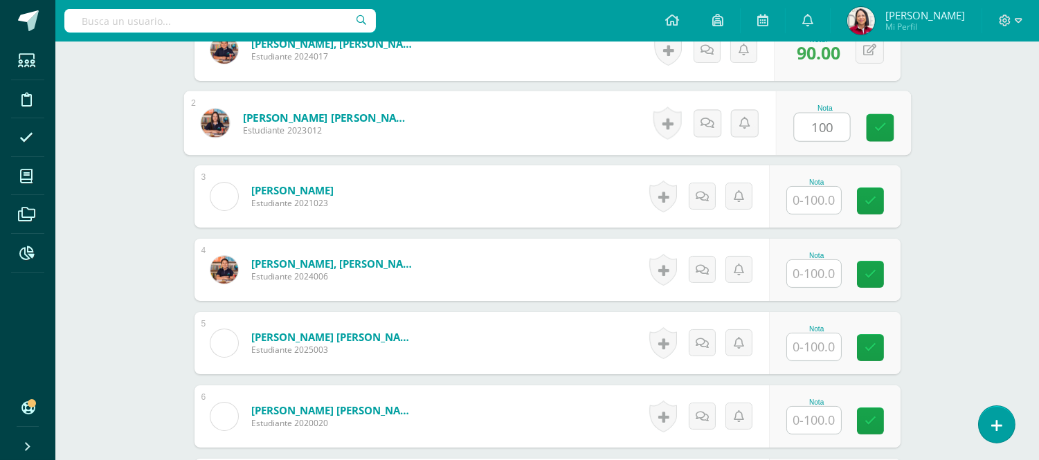
scroll to position [473, 0]
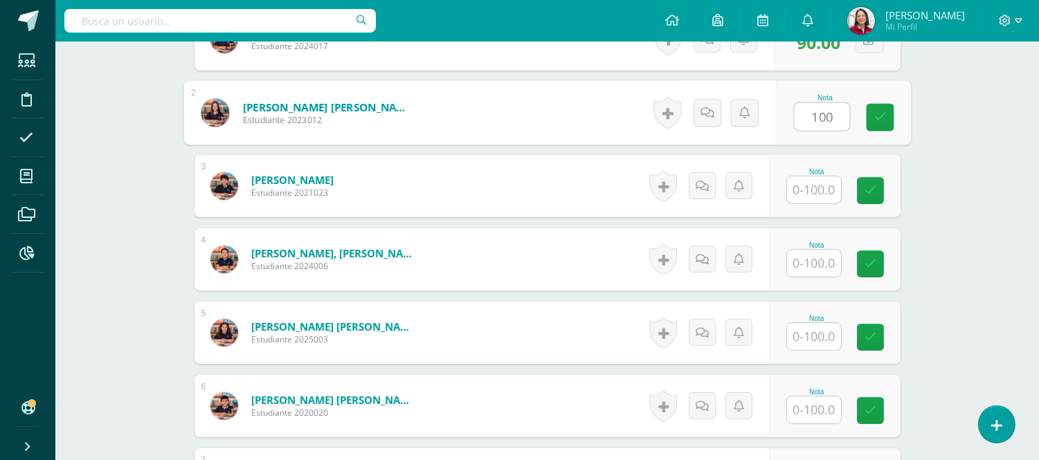
type input "100"
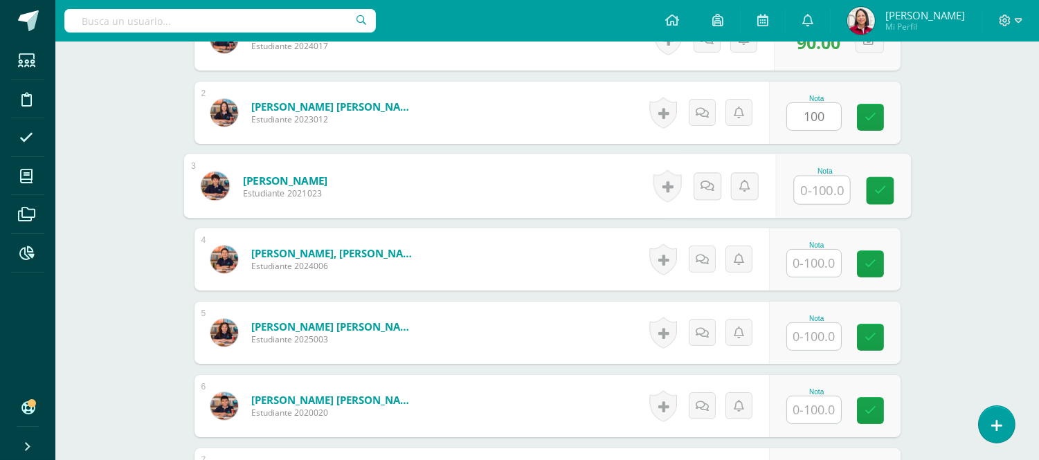
click at [833, 189] on input "text" at bounding box center [821, 191] width 55 height 28
type input "90"
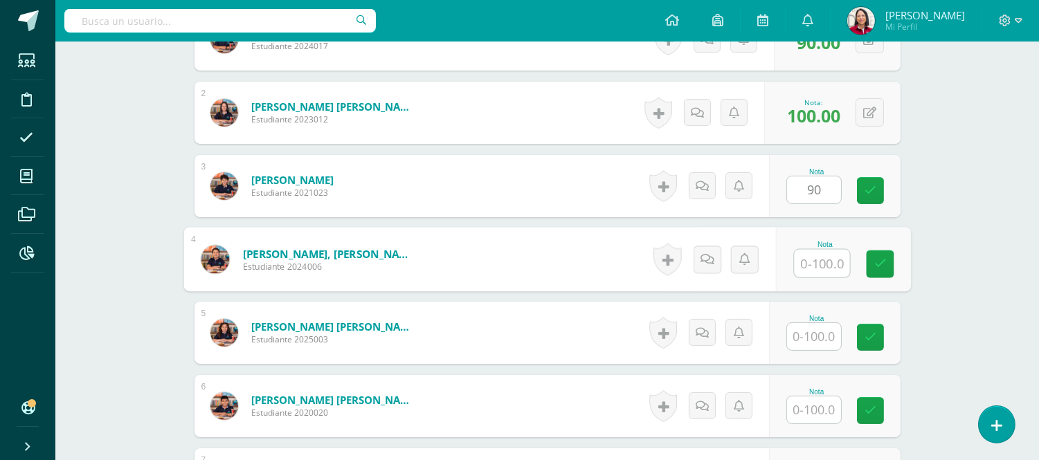
click at [822, 260] on input "text" at bounding box center [821, 264] width 55 height 28
type input "90"
click at [826, 340] on input "text" at bounding box center [814, 336] width 54 height 27
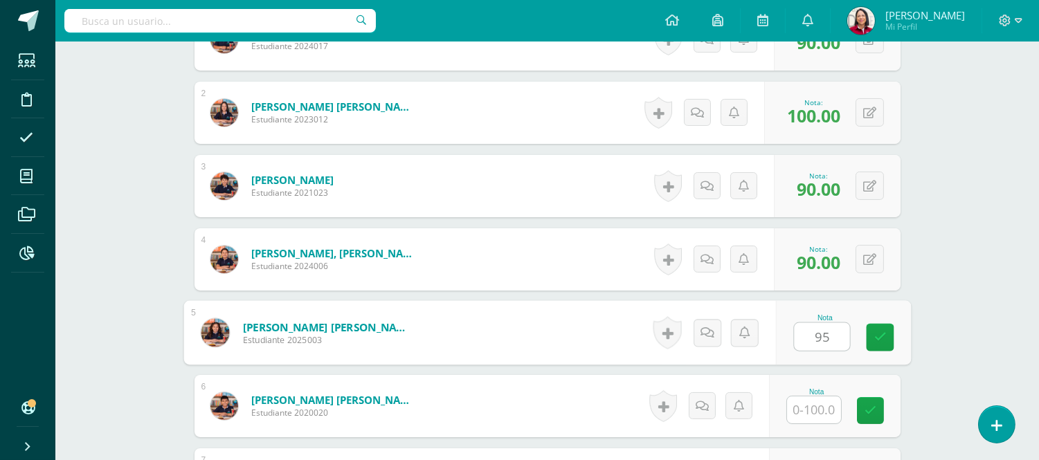
type input "95"
click at [824, 418] on input "text" at bounding box center [814, 410] width 54 height 27
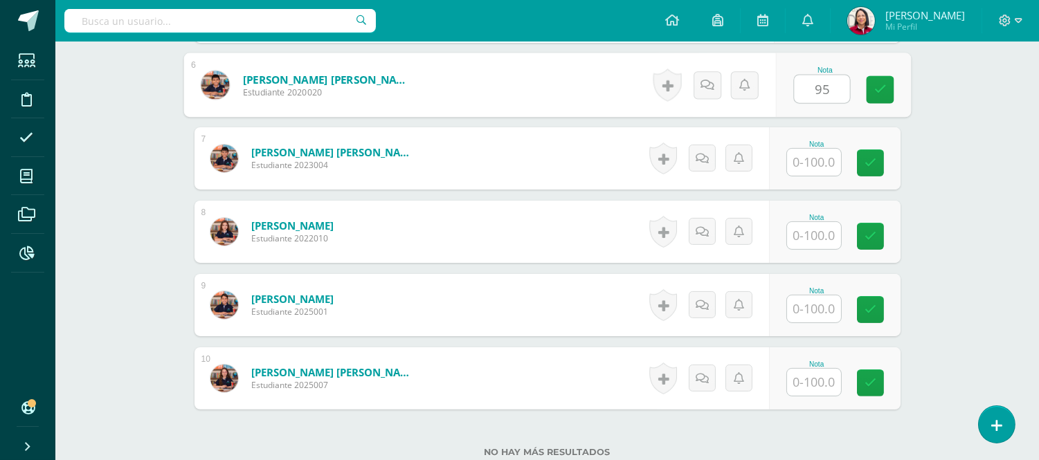
scroll to position [815, 0]
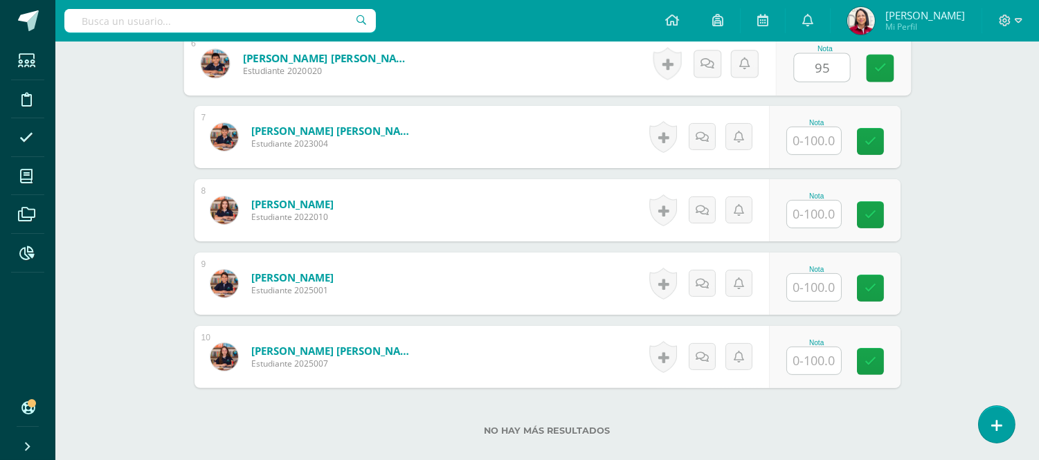
type input "95"
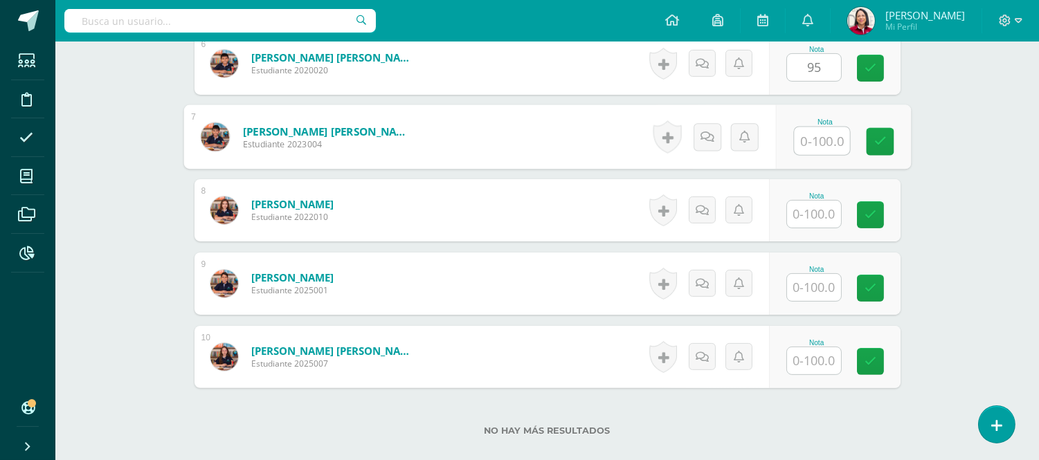
click at [821, 136] on input "text" at bounding box center [821, 141] width 55 height 28
type input "100"
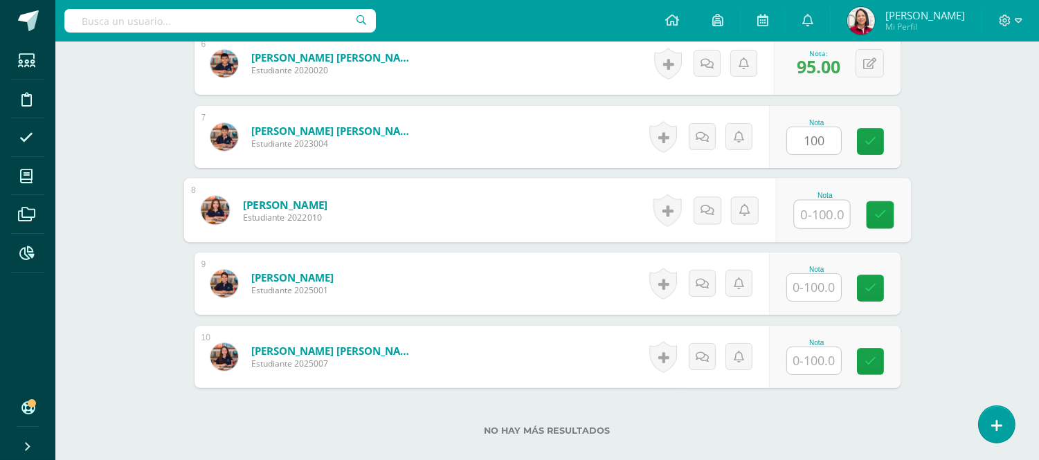
click at [824, 222] on input "text" at bounding box center [821, 215] width 55 height 28
type input "100"
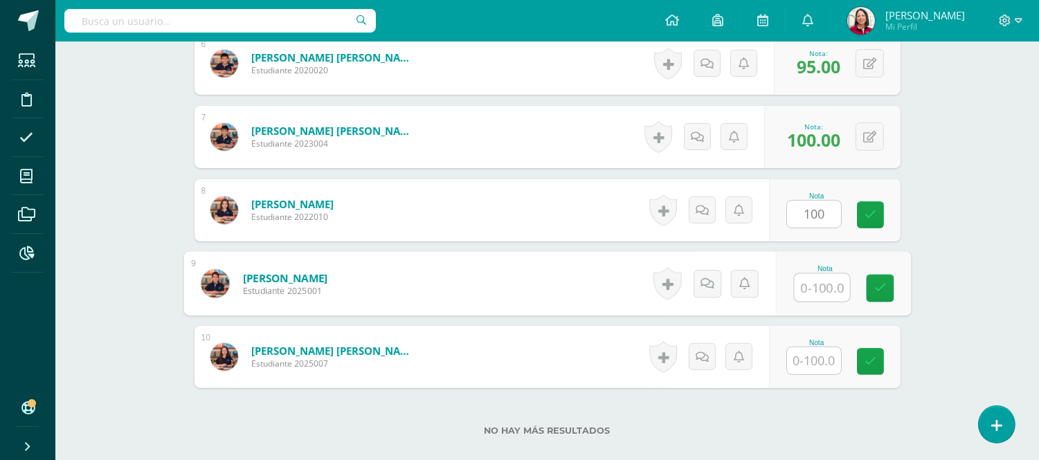
click at [827, 284] on input "text" at bounding box center [821, 288] width 55 height 28
type input "90"
click at [832, 356] on input "text" at bounding box center [814, 360] width 54 height 27
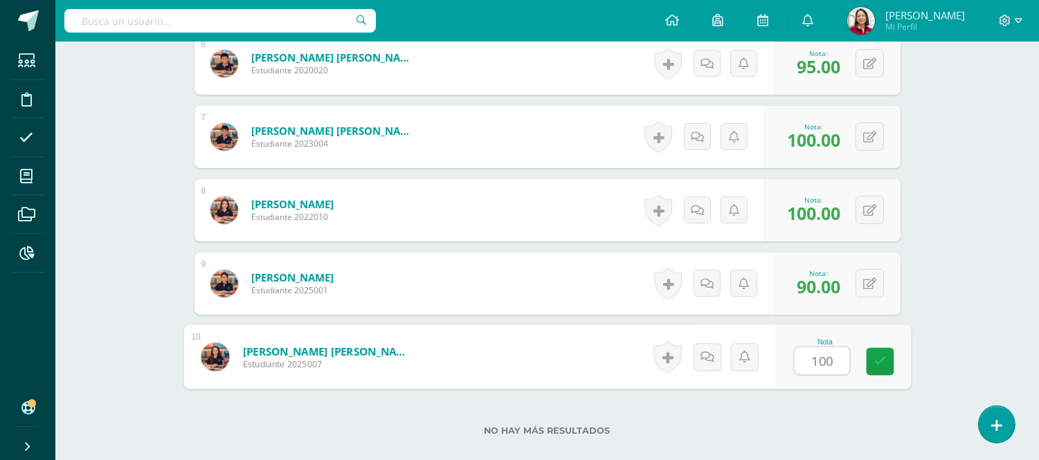
type input "100"
drag, startPoint x: 981, startPoint y: 303, endPoint x: 979, endPoint y: 296, distance: 7.2
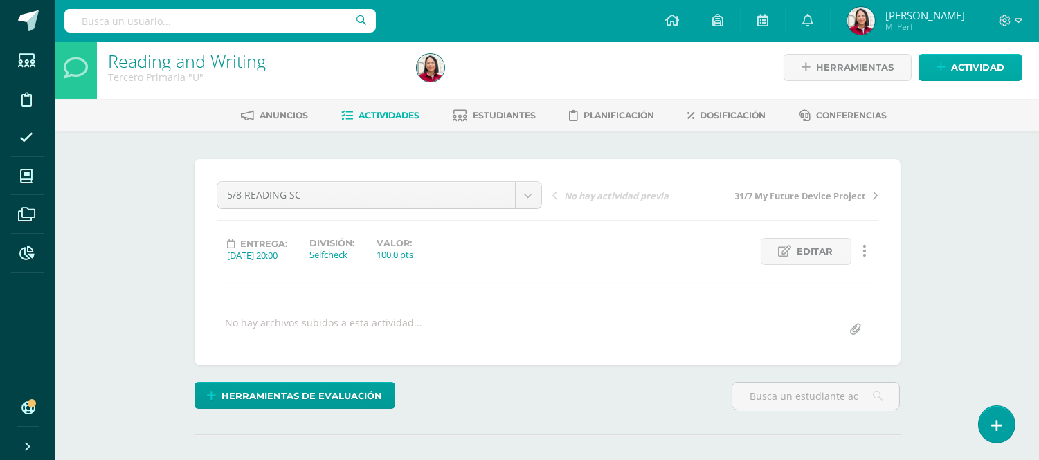
scroll to position [3, 0]
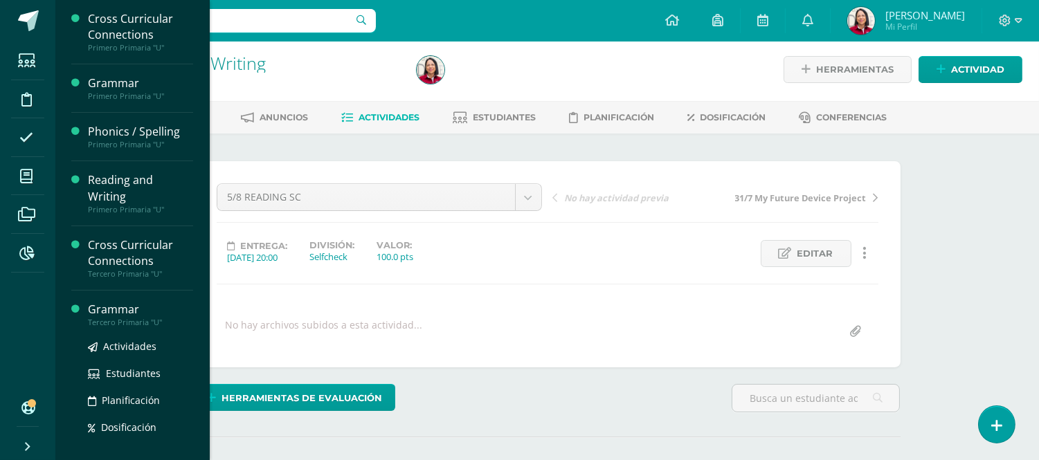
click at [108, 309] on div "Grammar" at bounding box center [140, 310] width 105 height 16
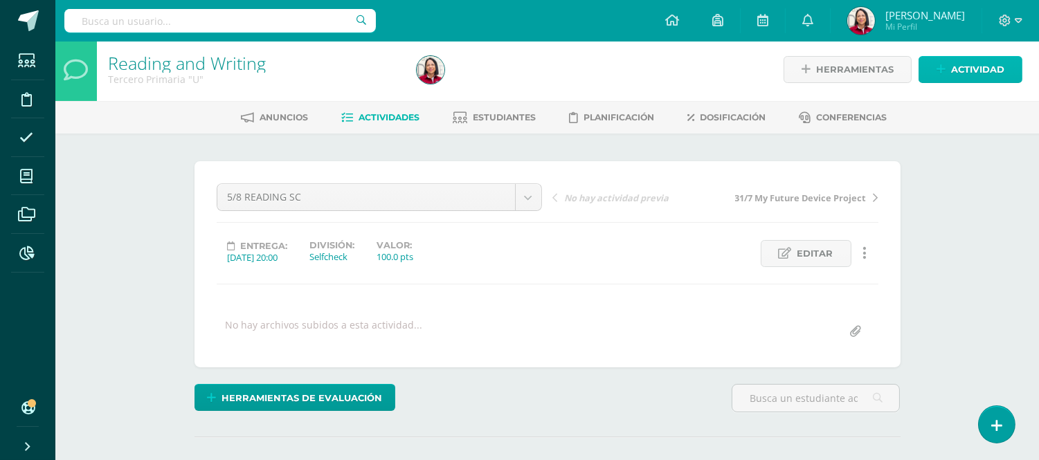
click at [977, 62] on span "Actividad" at bounding box center [977, 70] width 53 height 26
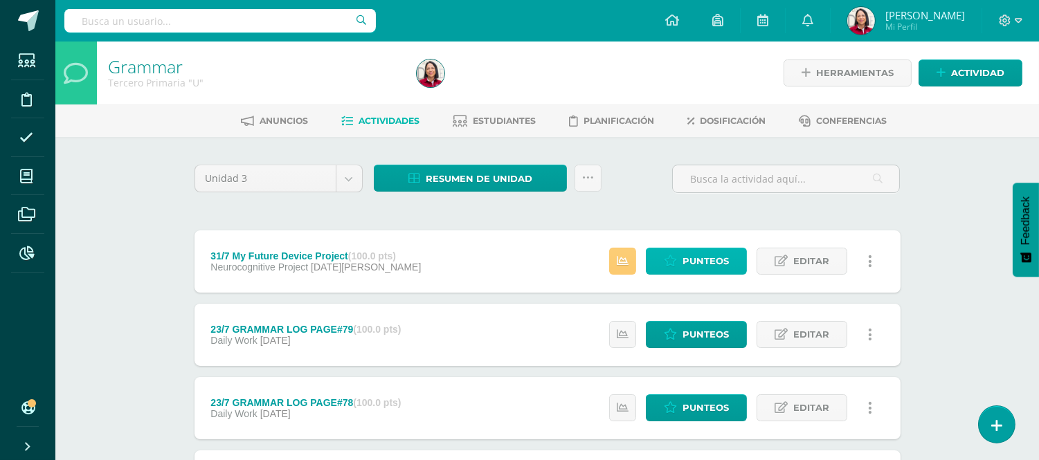
click at [717, 264] on span "Punteos" at bounding box center [706, 261] width 46 height 26
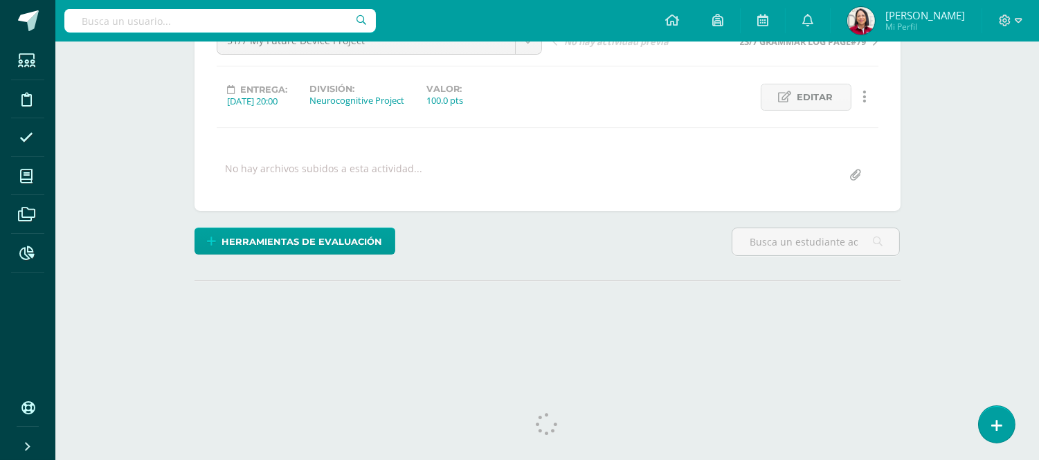
scroll to position [174, 0]
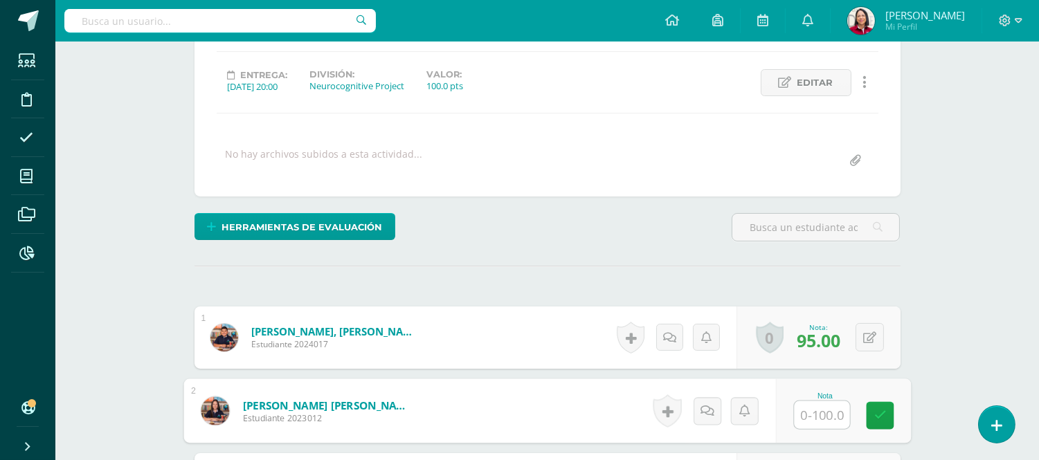
click at [824, 401] on input "text" at bounding box center [821, 415] width 55 height 28
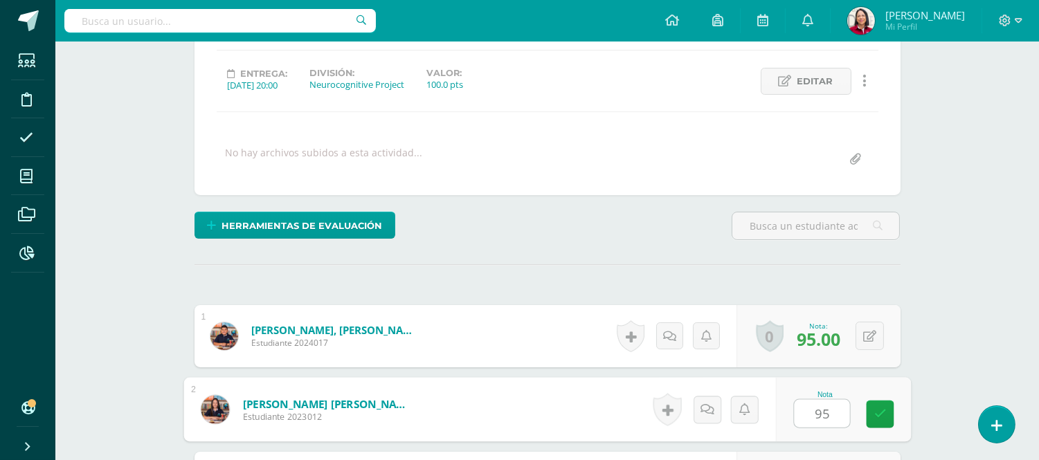
type input "95"
drag, startPoint x: 930, startPoint y: 300, endPoint x: 928, endPoint y: 281, distance: 19.5
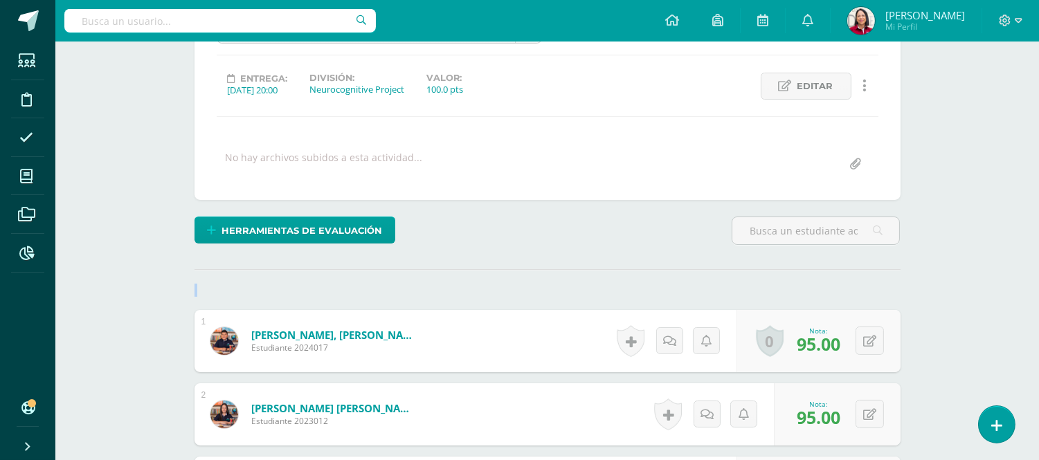
scroll to position [0, 0]
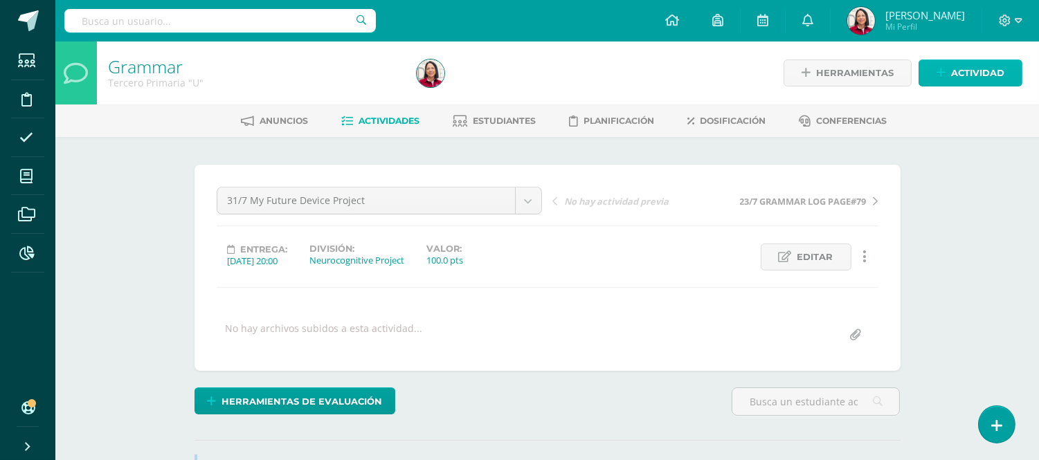
click at [982, 66] on span "Actividad" at bounding box center [977, 73] width 53 height 26
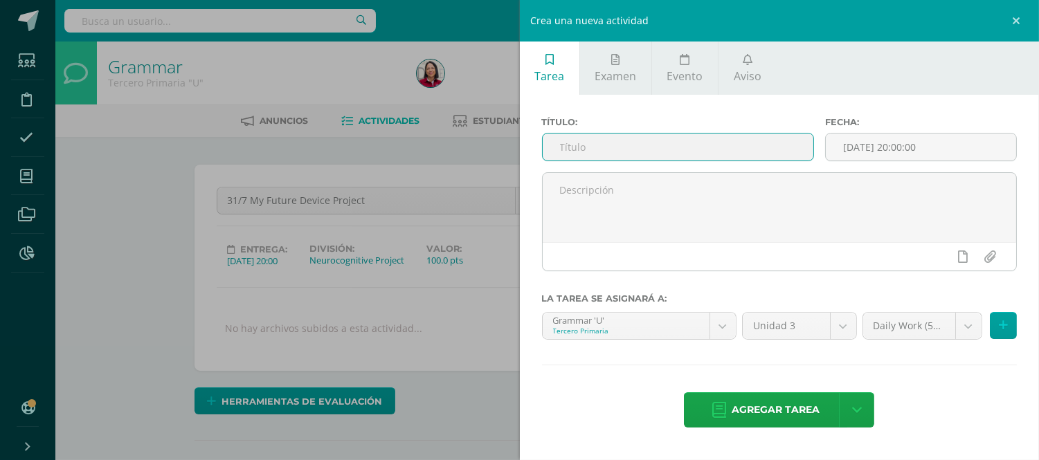
paste input "5/8 READING SC"
click at [565, 139] on input "5/8 READING SC" at bounding box center [678, 147] width 271 height 27
click at [618, 147] on input "6/8 READING SC" at bounding box center [678, 147] width 271 height 27
type input "6/8 GRAMMAR SC"
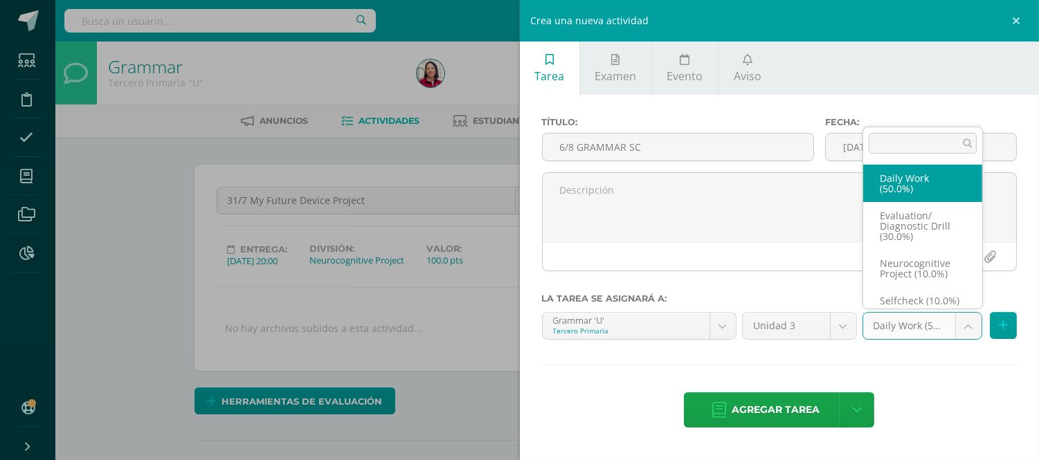
scroll to position [16, 0]
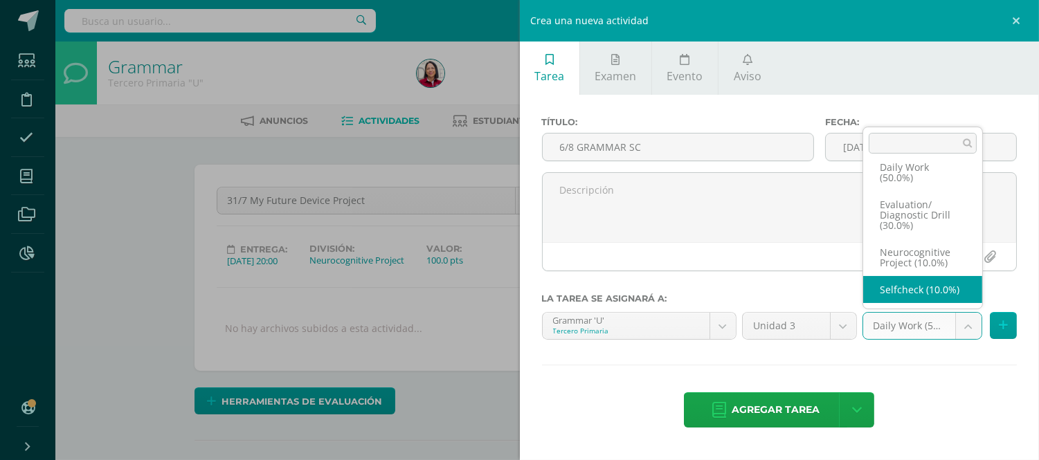
select select "204079"
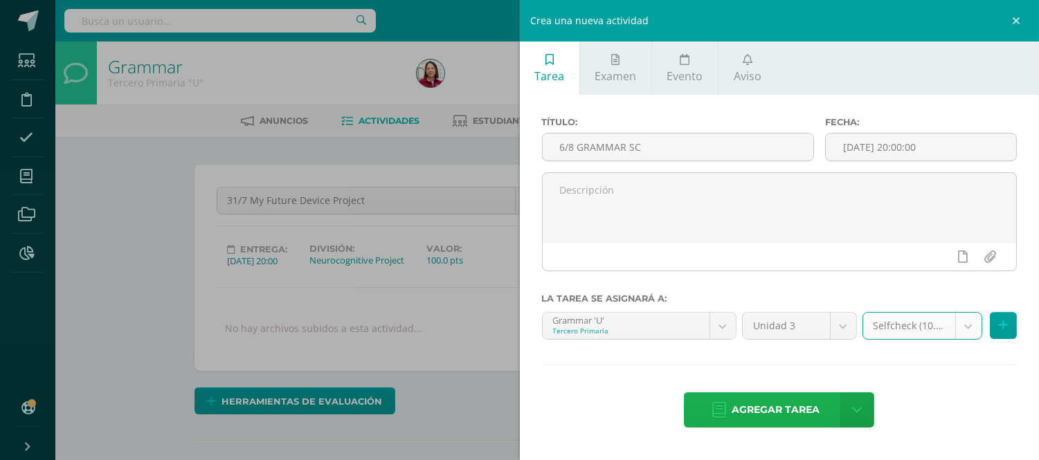
click at [789, 400] on span "Agregar tarea" at bounding box center [776, 410] width 88 height 34
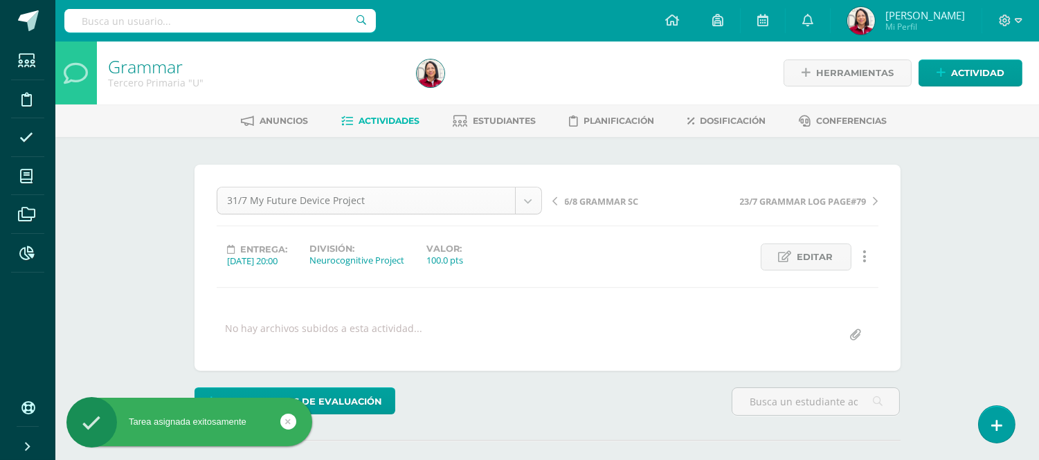
click at [534, 197] on body "Tarea asignada exitosamente Estudiantes Disciplina Asistencia Mis cursos Archiv…" at bounding box center [519, 274] width 1039 height 548
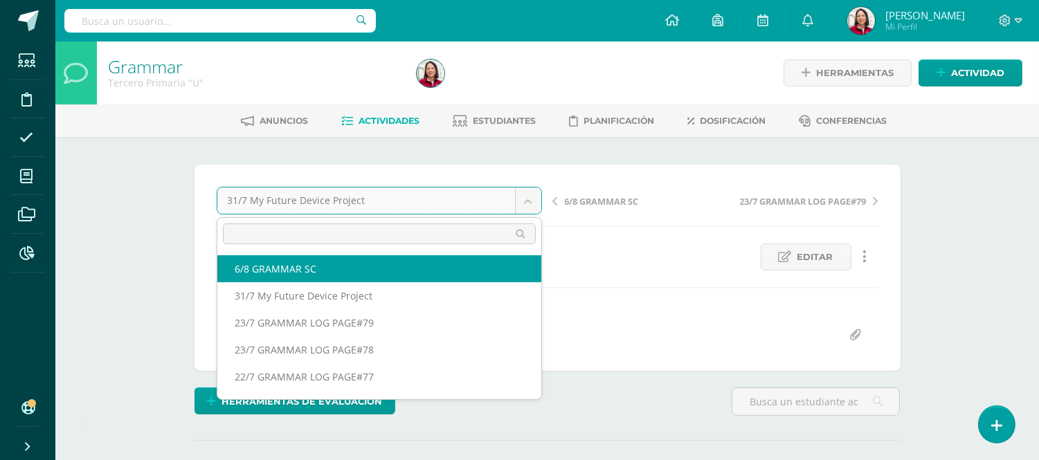
select select "/dashboard/teacher/grade-activity/217679/"
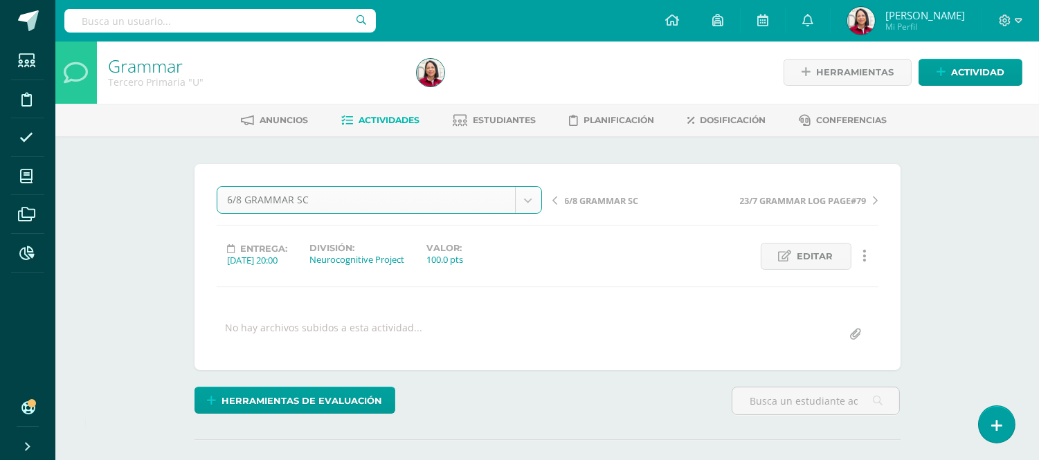
scroll to position [1, 0]
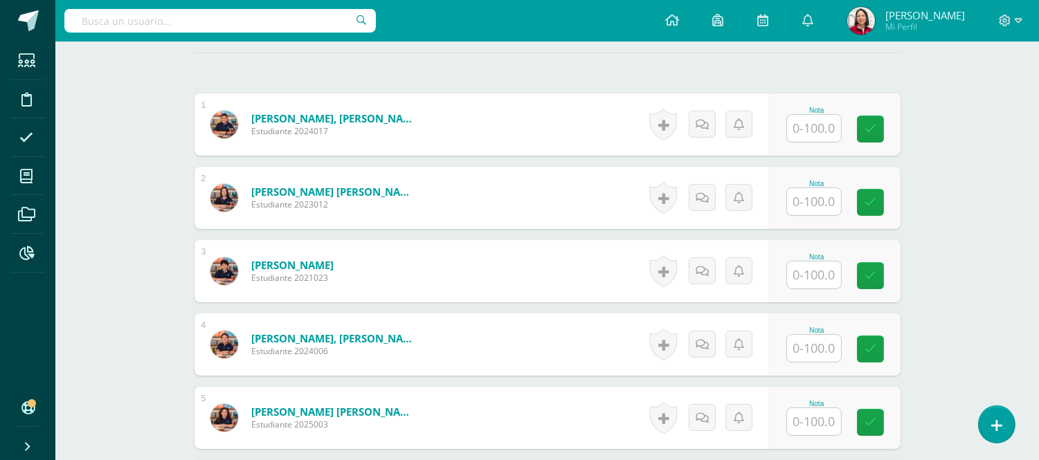
scroll to position [388, 0]
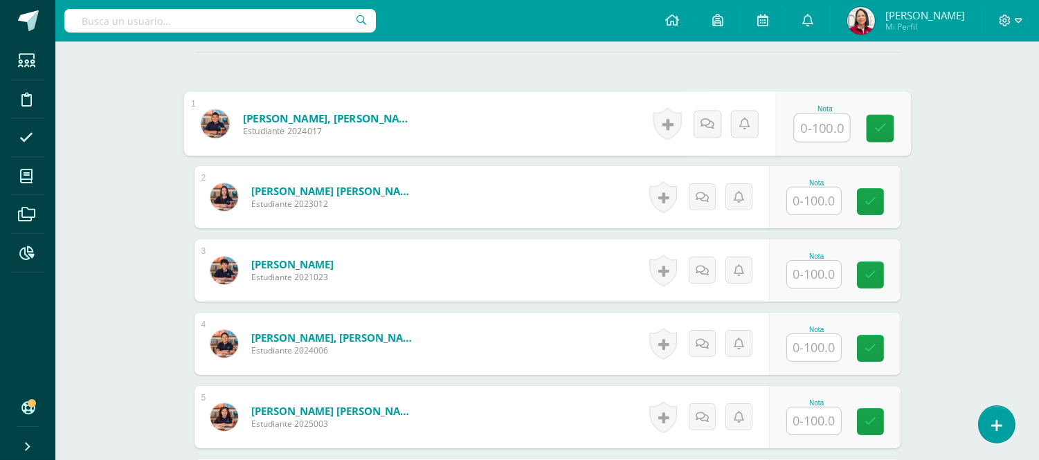
drag, startPoint x: 824, startPoint y: 125, endPoint x: 834, endPoint y: 112, distance: 16.2
click at [825, 123] on input "text" at bounding box center [821, 128] width 55 height 28
type input "90"
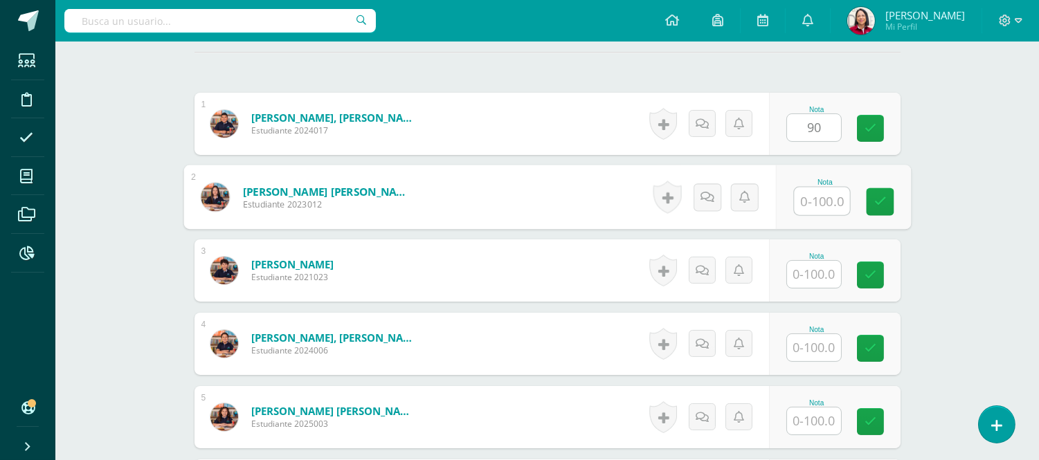
click at [824, 192] on input "text" at bounding box center [821, 202] width 55 height 28
type input "100"
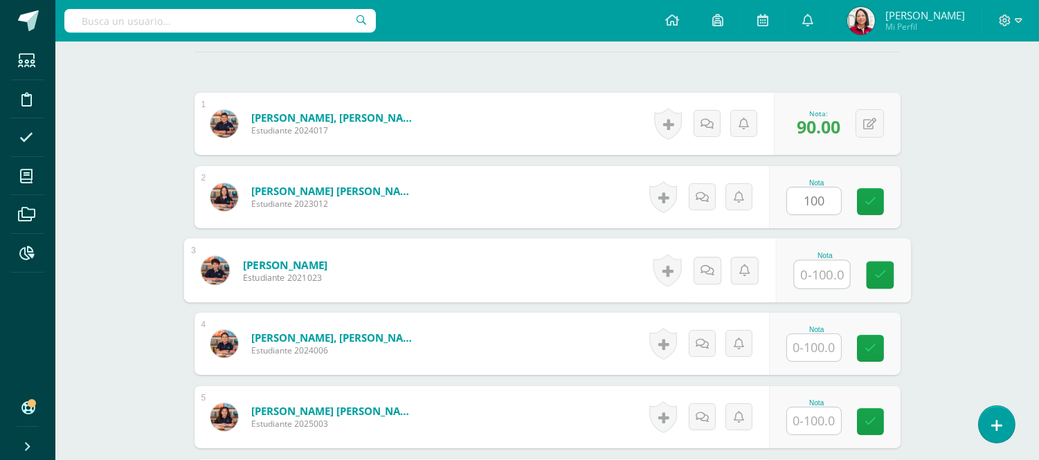
click at [836, 272] on input "text" at bounding box center [821, 275] width 55 height 28
type input "85"
click at [822, 343] on input "text" at bounding box center [814, 347] width 54 height 27
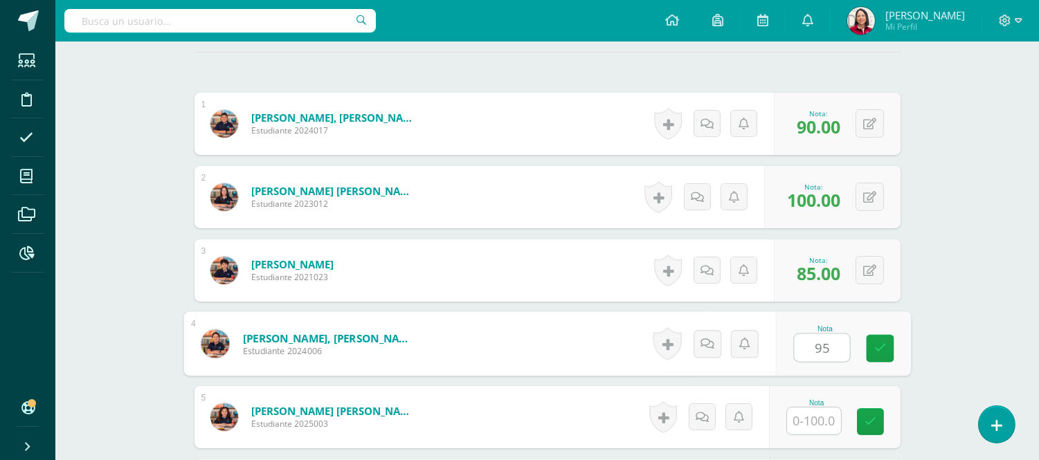
type input "95"
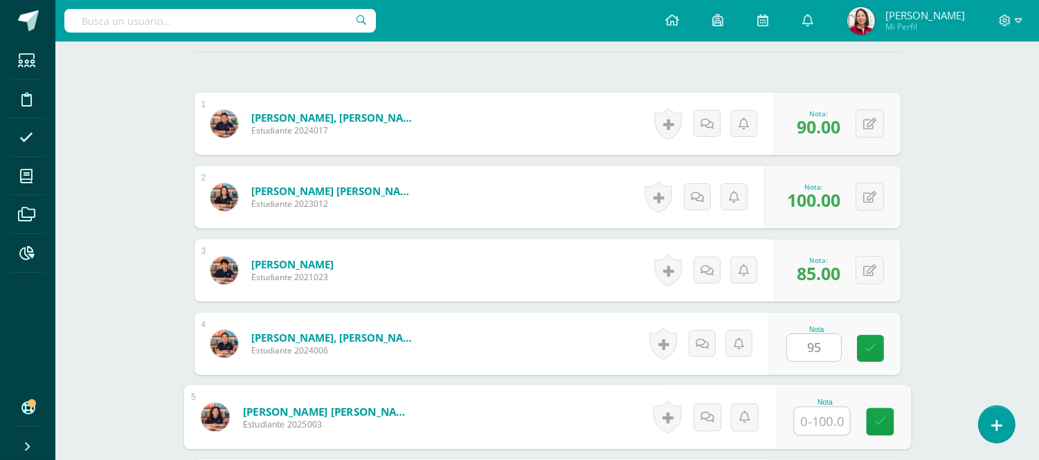
drag, startPoint x: 828, startPoint y: 419, endPoint x: 838, endPoint y: 420, distance: 9.8
click at [832, 418] on input "text" at bounding box center [821, 422] width 55 height 28
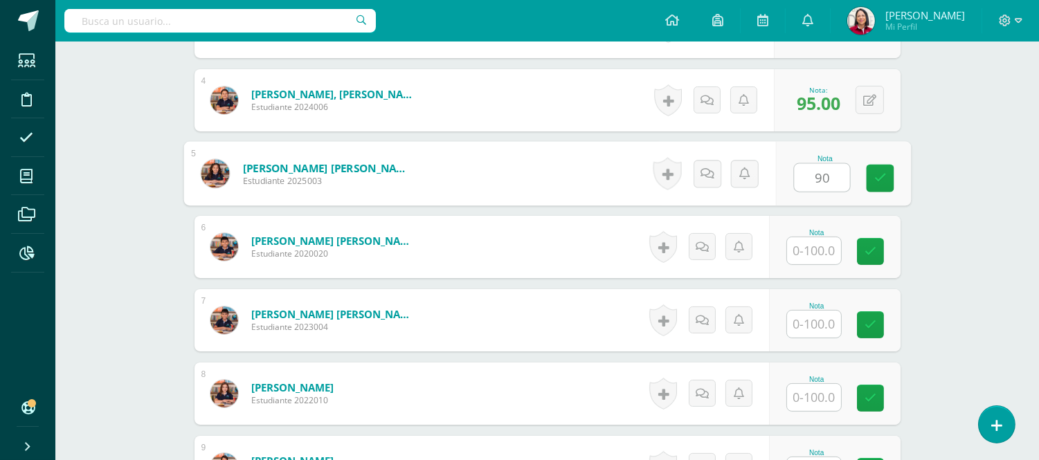
scroll to position [634, 0]
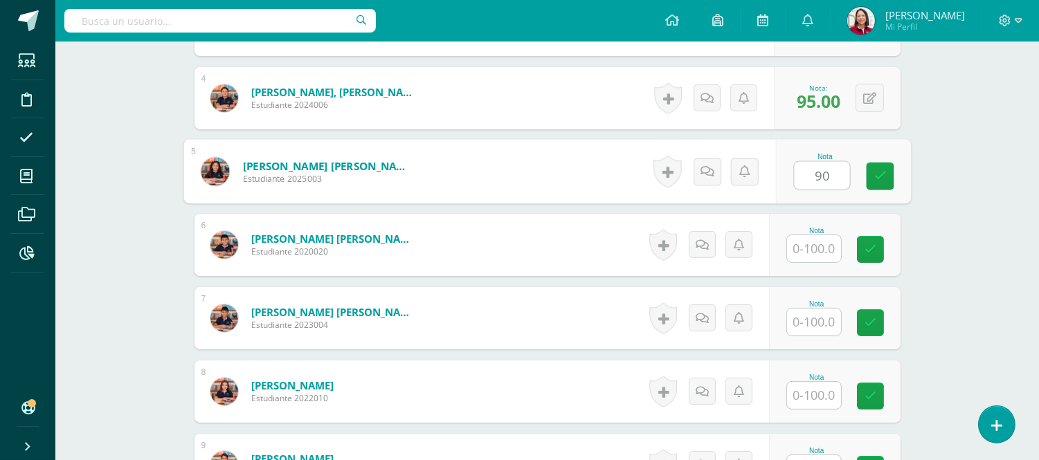
type input "90"
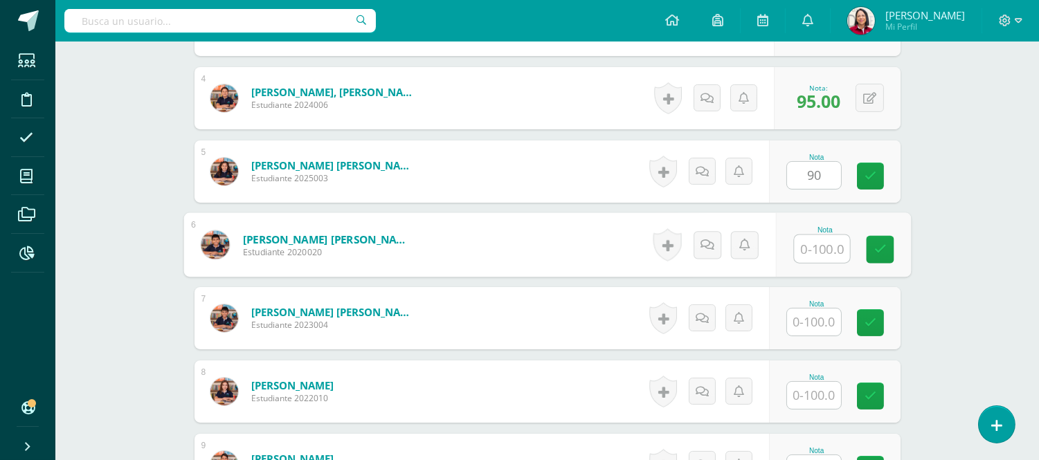
click at [820, 244] on input "text" at bounding box center [821, 249] width 55 height 28
type input "100"
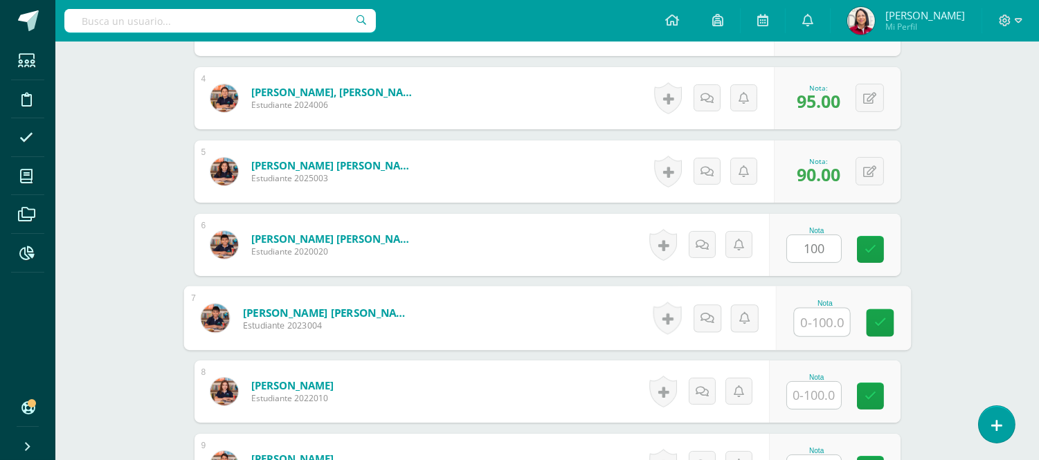
click at [824, 316] on input "text" at bounding box center [821, 323] width 55 height 28
type input "100"
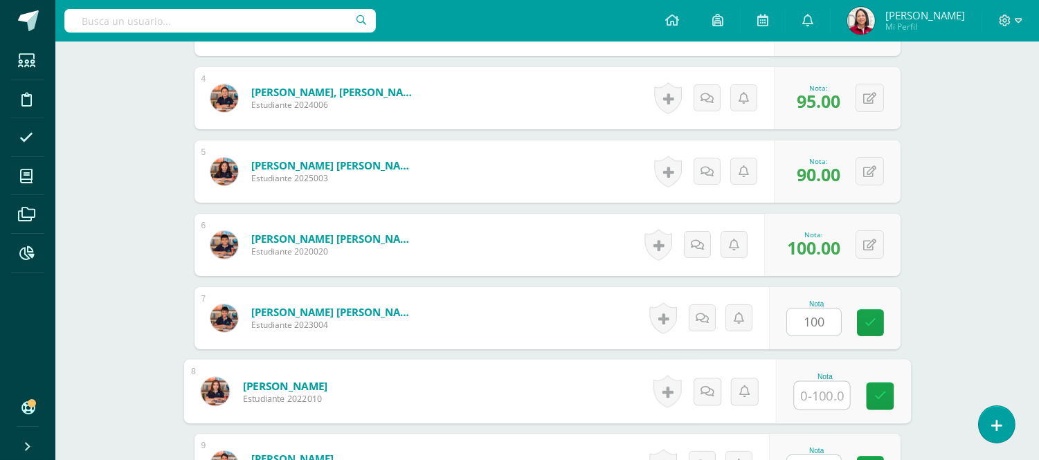
click at [813, 392] on input "text" at bounding box center [821, 396] width 55 height 28
type input "90"
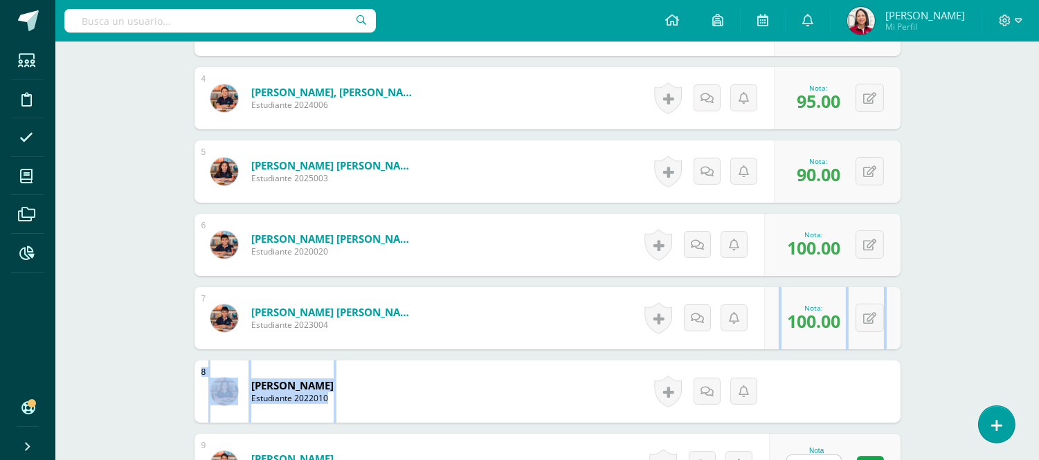
drag, startPoint x: 1038, startPoint y: 321, endPoint x: 1049, endPoint y: 333, distance: 16.2
click at [1038, 372] on html "Estudiantes Disciplina Asistencia Mis cursos Archivos Reportes Soporte Ayuda Re…" at bounding box center [519, 47] width 1039 height 1362
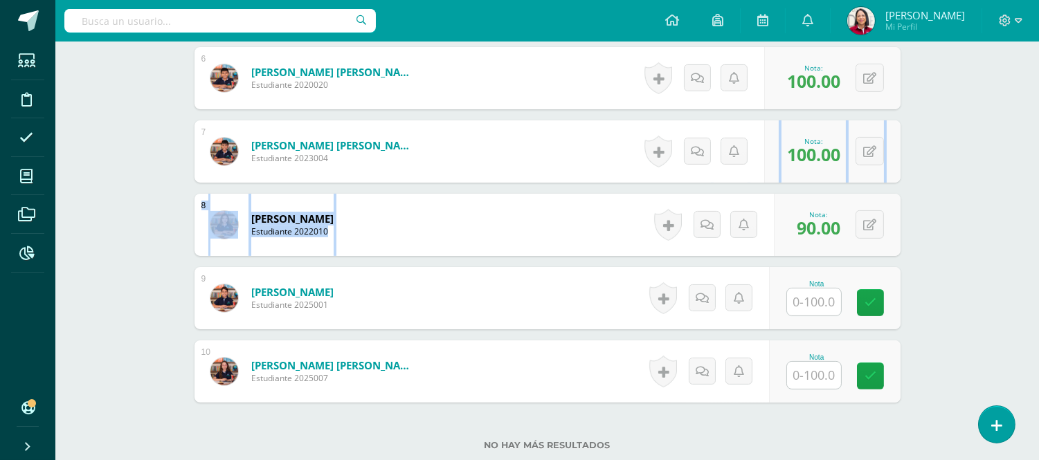
scroll to position [813, 0]
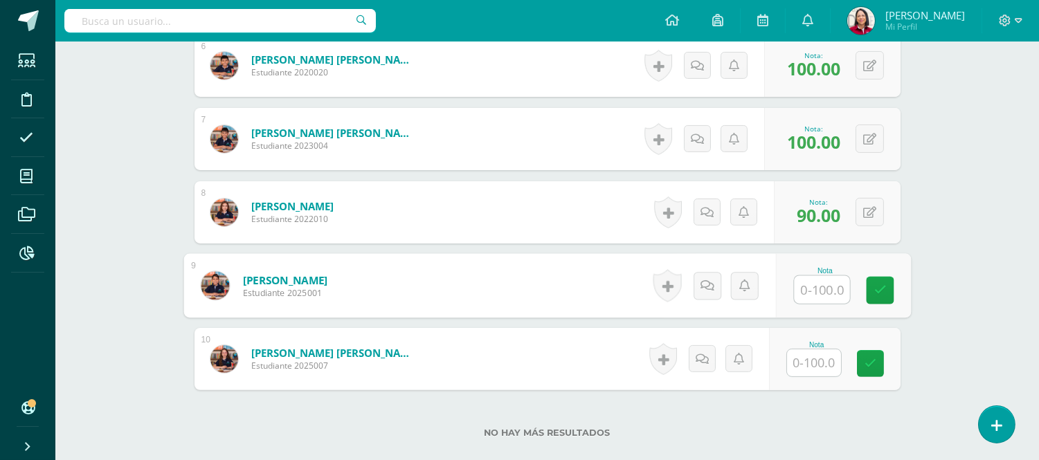
click at [831, 288] on input "text" at bounding box center [821, 290] width 55 height 28
type input "95"
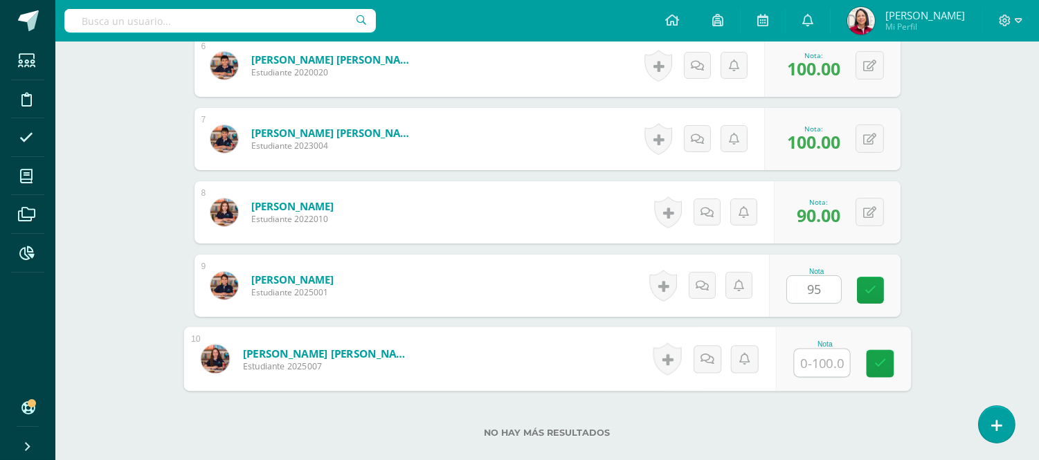
click at [820, 358] on input "text" at bounding box center [821, 364] width 55 height 28
type input "100"
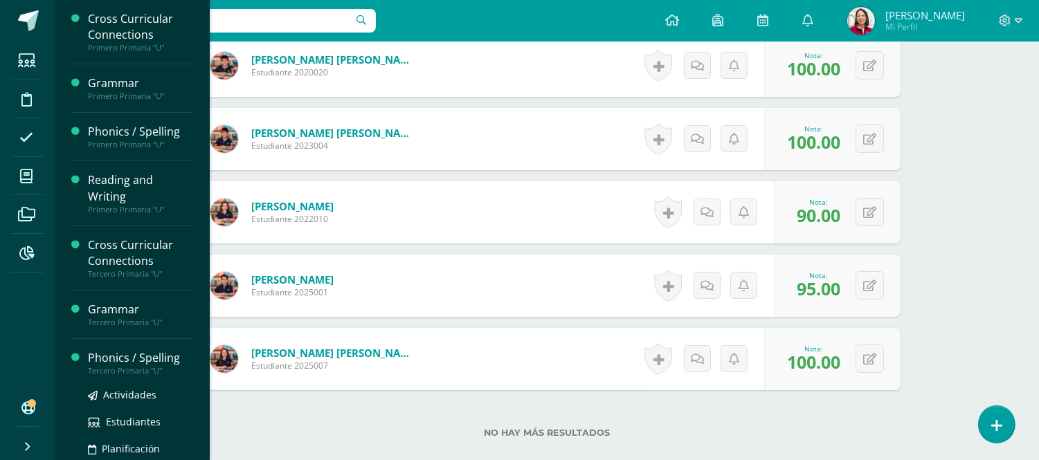
click at [120, 356] on div "Phonics / Spelling" at bounding box center [140, 358] width 105 height 16
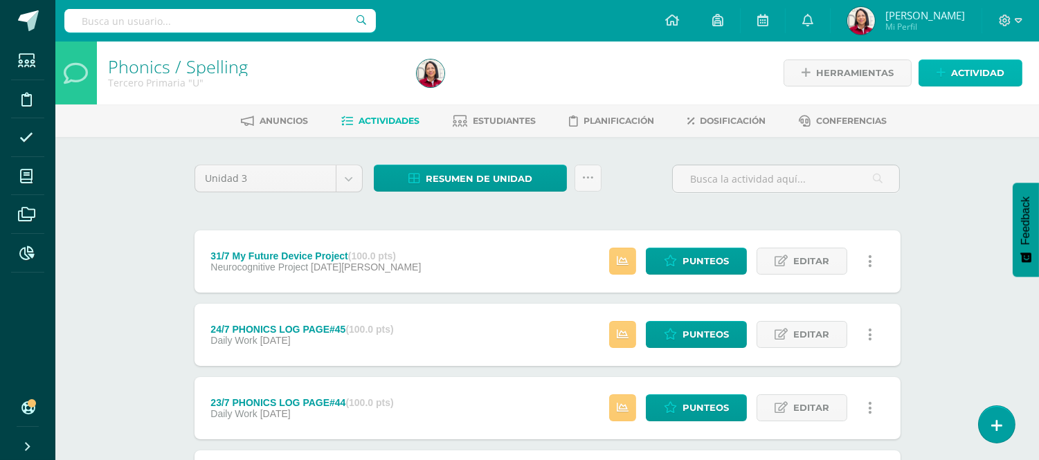
click at [977, 70] on span "Actividad" at bounding box center [977, 73] width 53 height 26
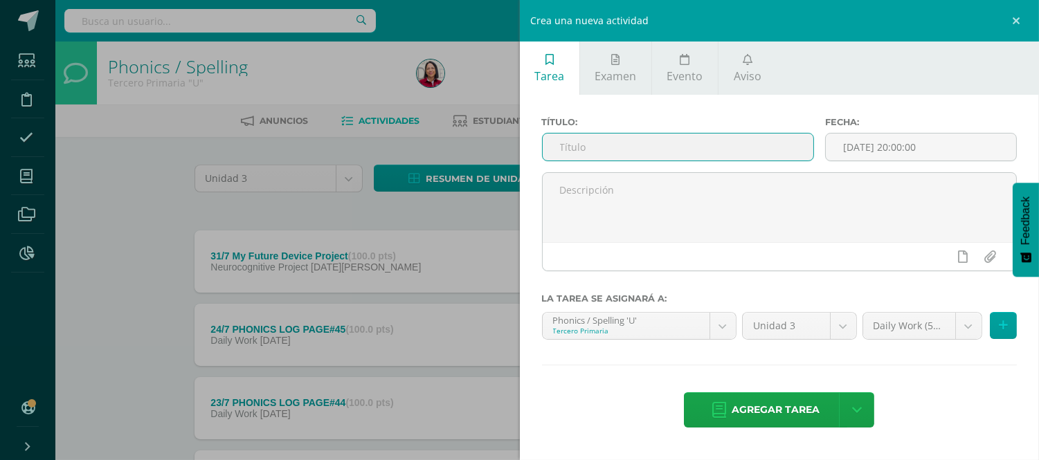
paste input "5/8 READING SC"
click at [565, 146] on input "5/8 READING SC" at bounding box center [678, 147] width 271 height 27
click at [620, 138] on input "7/8 READING SC" at bounding box center [678, 147] width 271 height 27
type input "7/8 PHONICS SC"
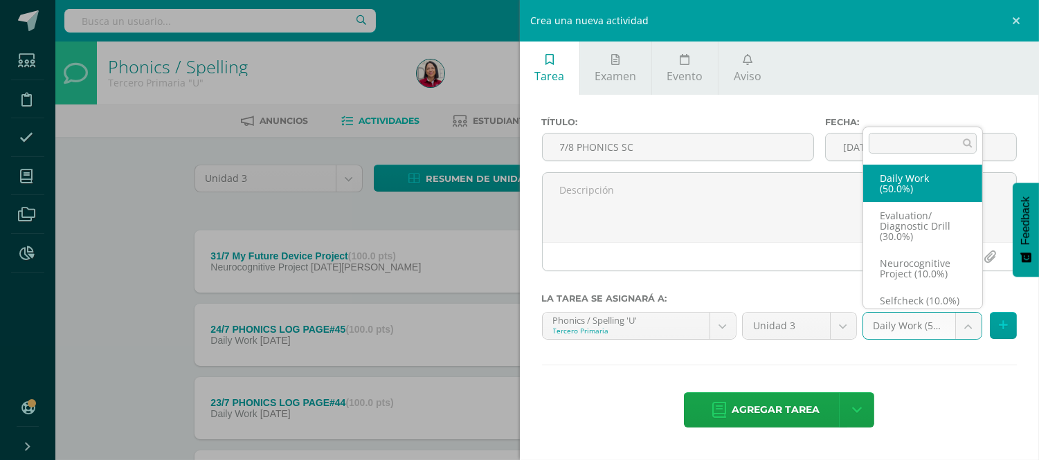
scroll to position [16, 0]
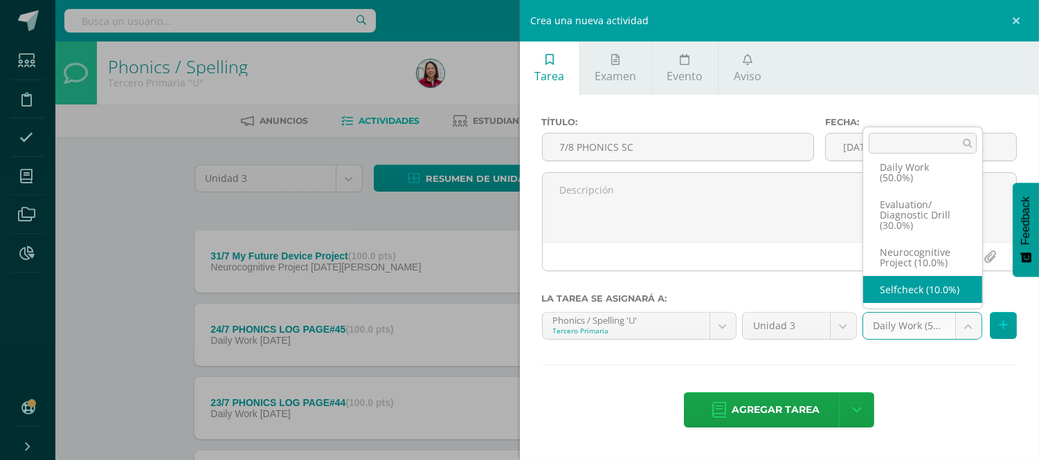
select select "204160"
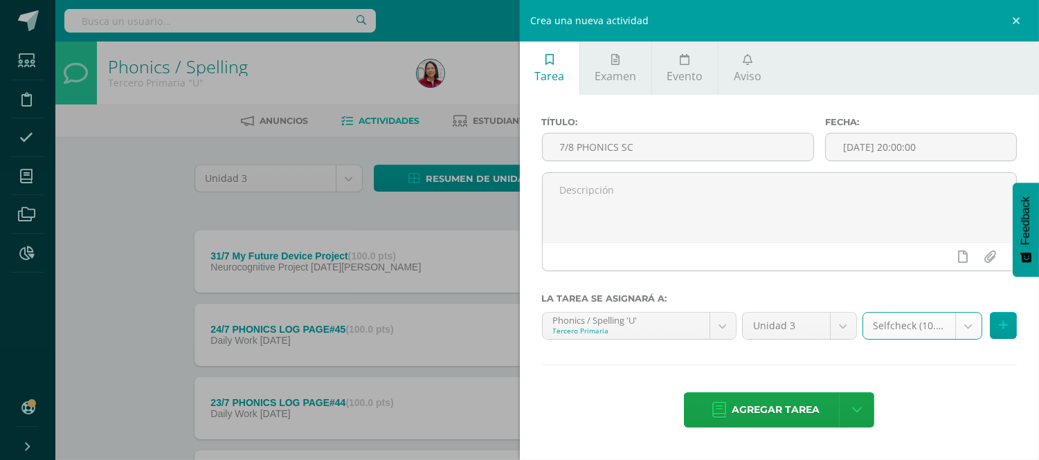
drag, startPoint x: 776, startPoint y: 411, endPoint x: 783, endPoint y: 410, distance: 7.0
click at [779, 411] on span "Agregar tarea" at bounding box center [776, 410] width 88 height 34
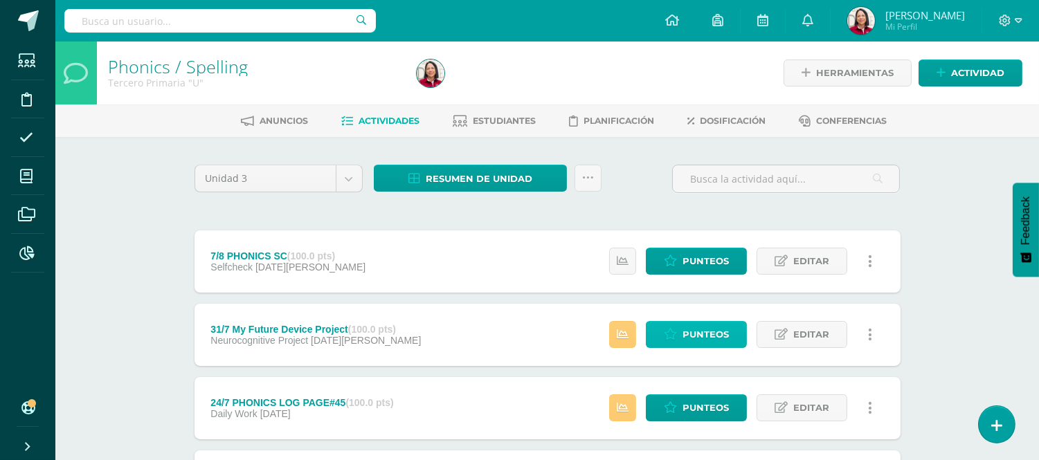
click at [719, 324] on span "Punteos" at bounding box center [706, 335] width 46 height 26
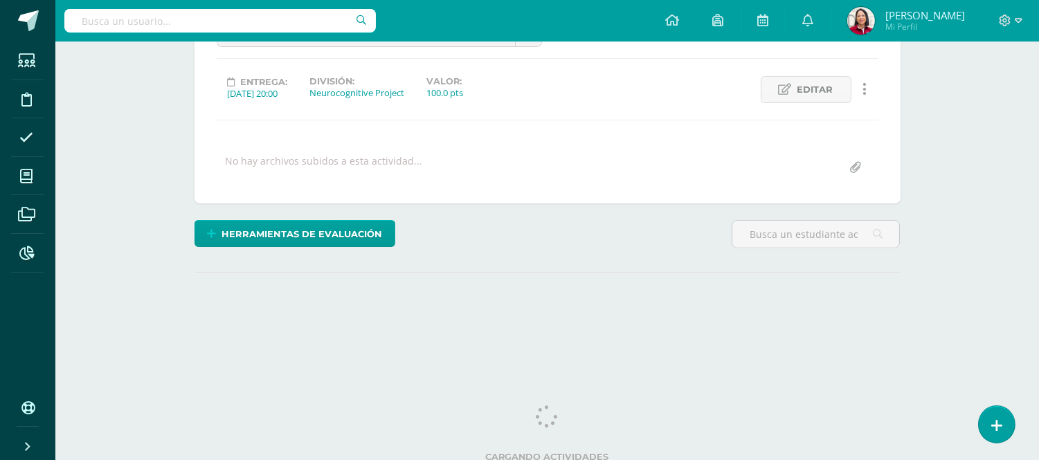
scroll to position [174, 0]
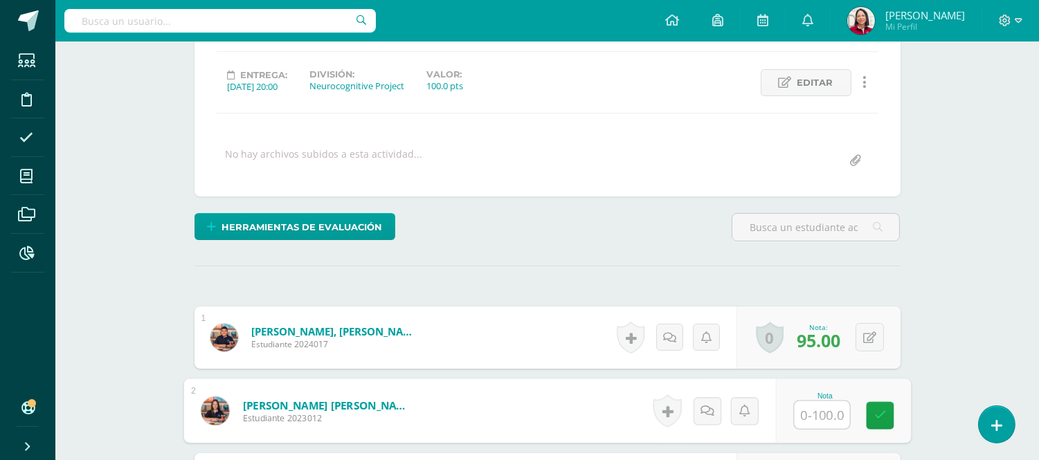
click at [822, 417] on input "text" at bounding box center [821, 415] width 55 height 28
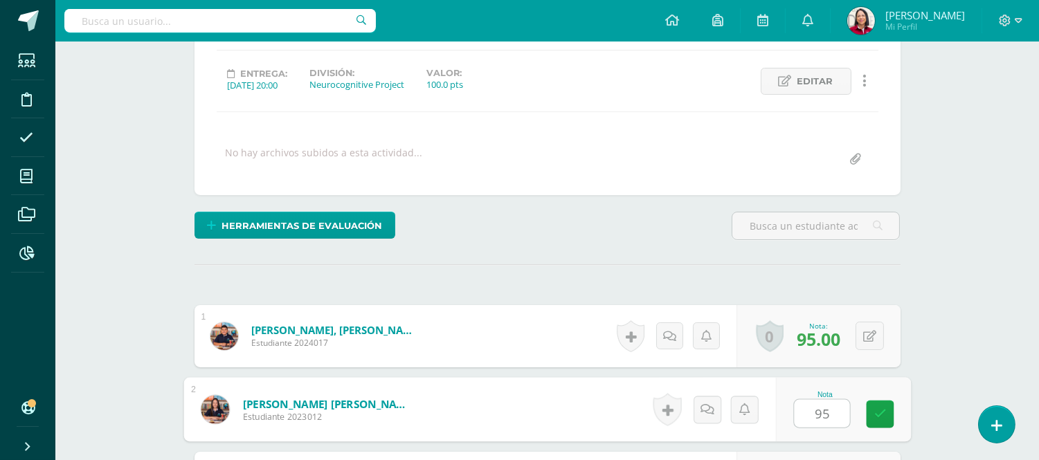
type input "95"
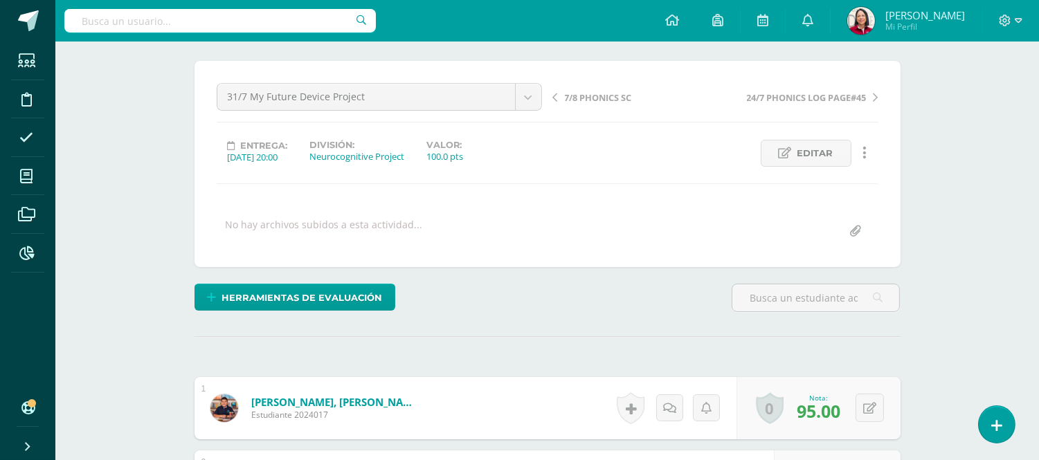
scroll to position [93, 0]
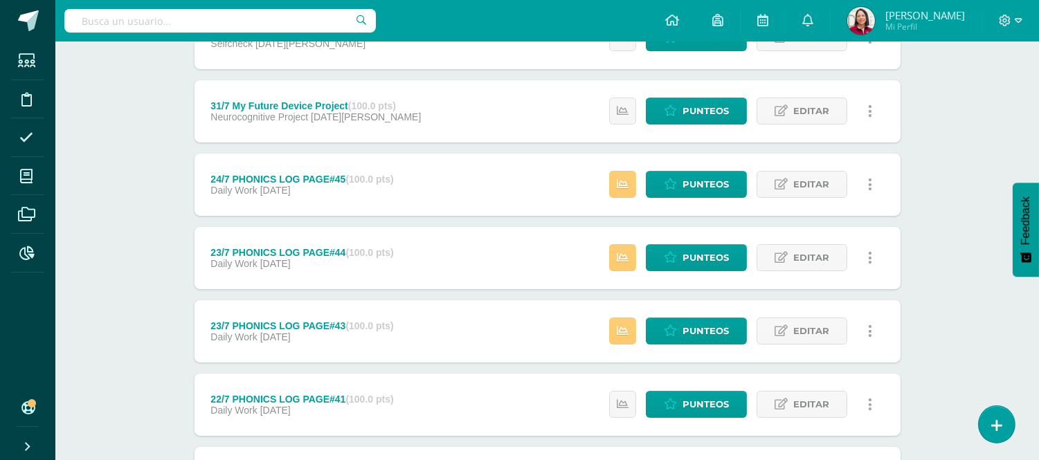
scroll to position [233, 0]
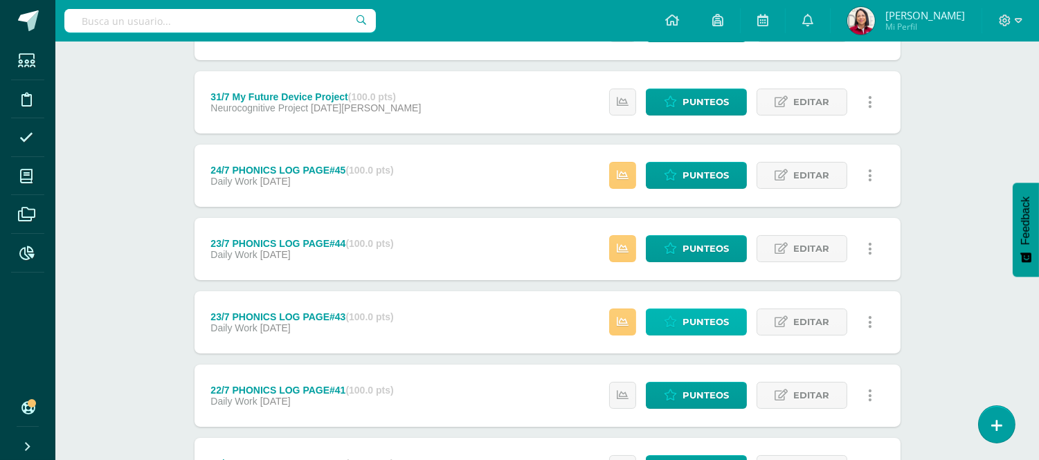
click at [699, 319] on span "Punteos" at bounding box center [706, 322] width 46 height 26
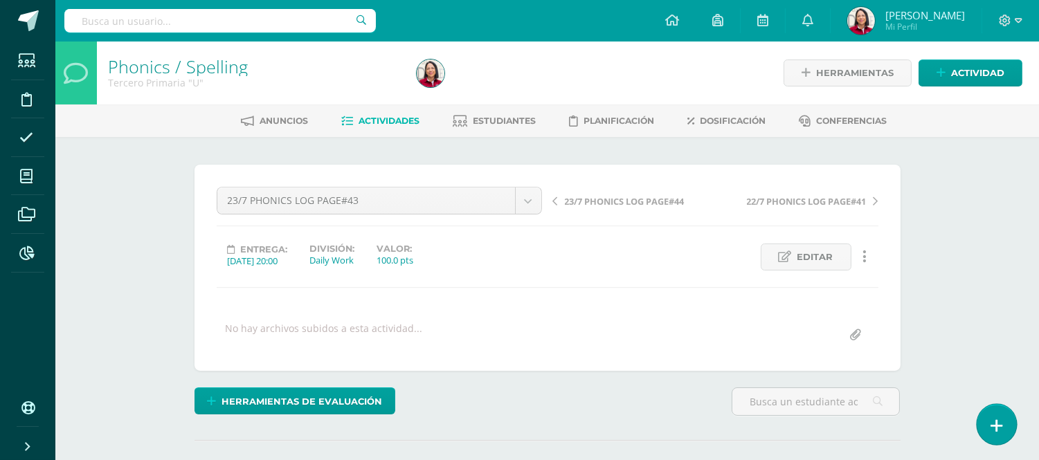
scroll to position [174, 0]
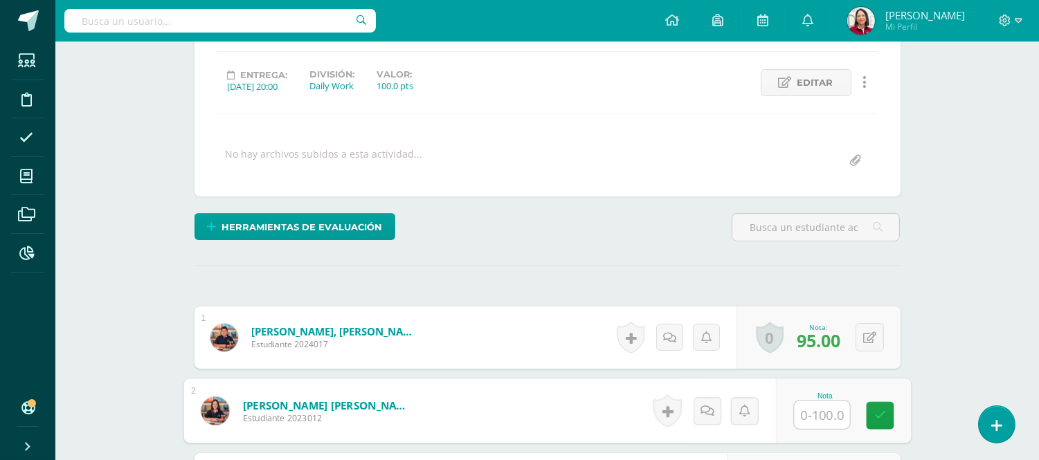
click at [829, 414] on input "text" at bounding box center [821, 415] width 55 height 28
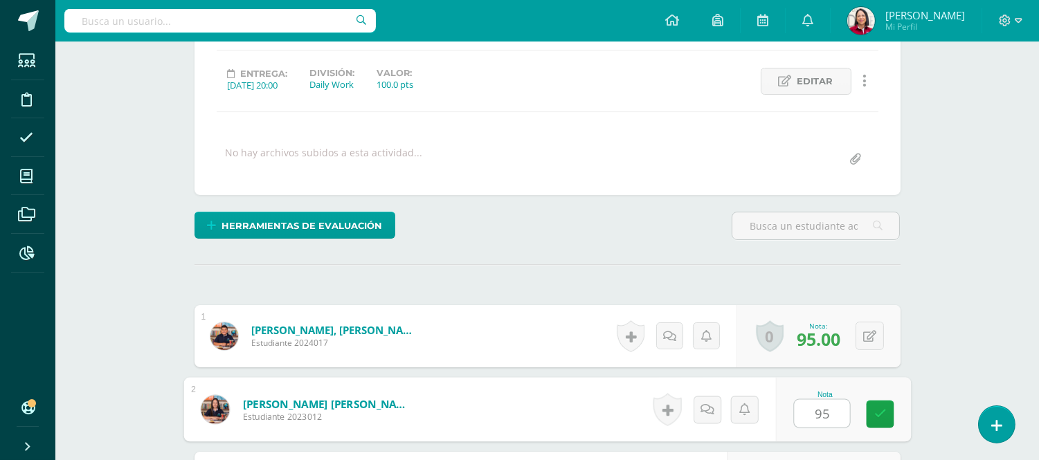
type input "95"
drag, startPoint x: 993, startPoint y: 157, endPoint x: 393, endPoint y: 68, distance: 606.1
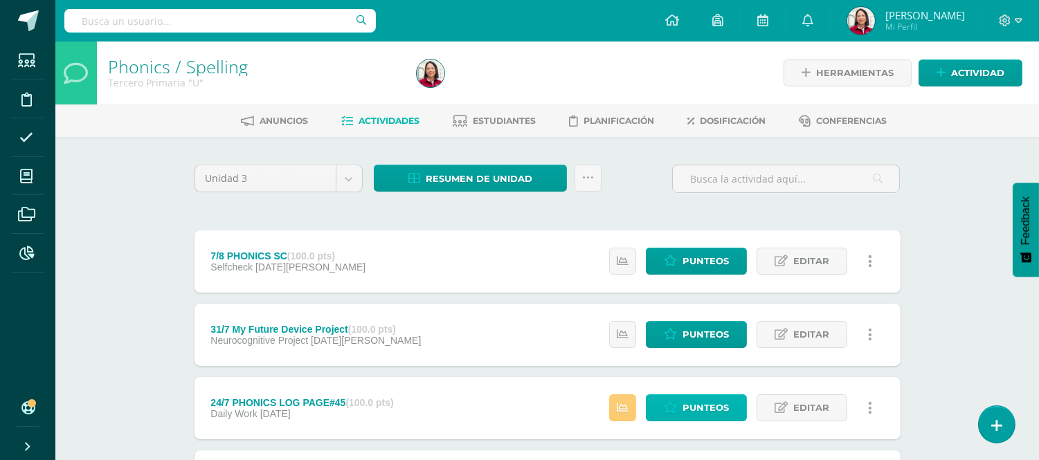
click at [724, 398] on span "Punteos" at bounding box center [706, 408] width 46 height 26
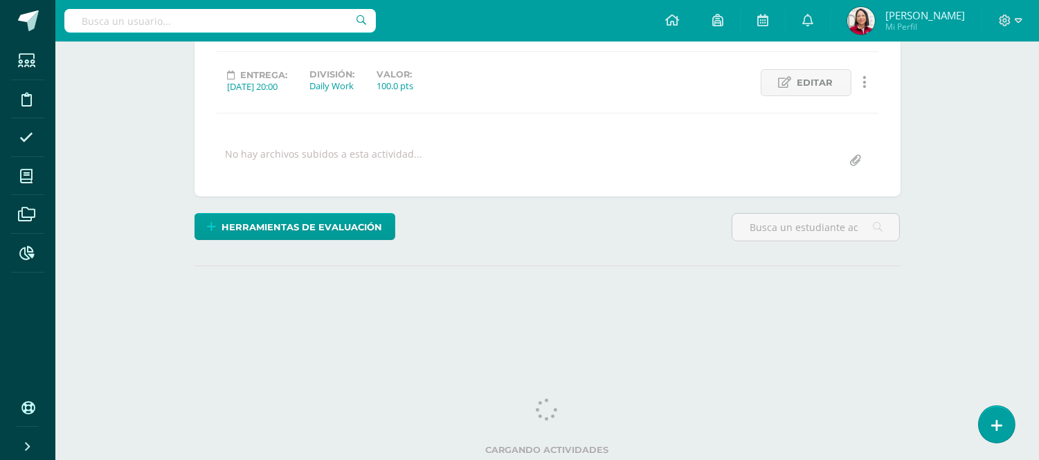
click at [1038, 374] on html "Estudiantes Disciplina Asistencia Mis cursos Archivos Reportes Soporte Ayuda Re…" at bounding box center [519, 100] width 1039 height 548
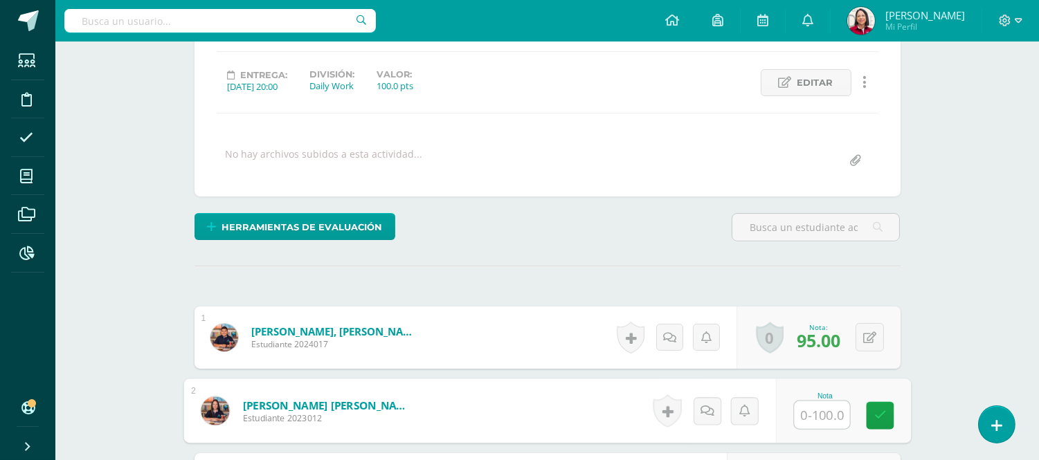
click at [824, 411] on input "text" at bounding box center [821, 415] width 55 height 28
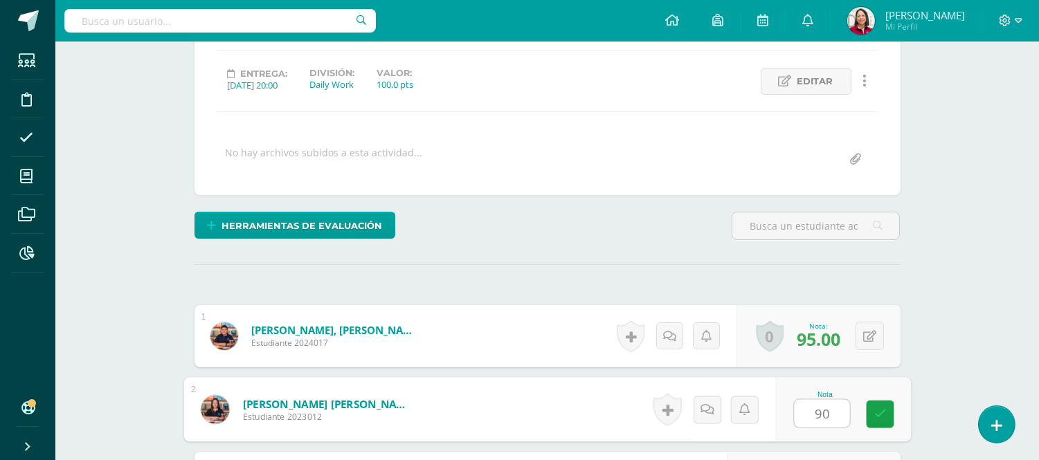
type input "90"
drag, startPoint x: 964, startPoint y: 235, endPoint x: 967, endPoint y: 243, distance: 8.1
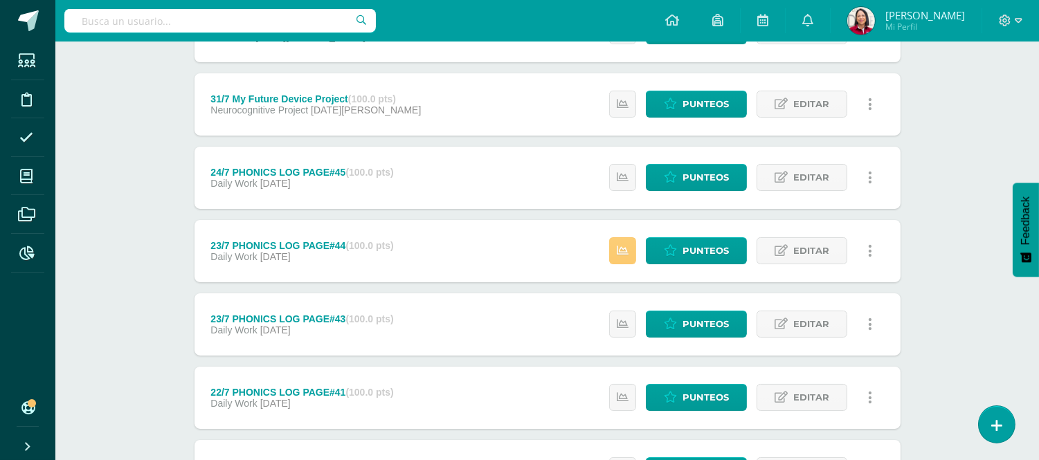
scroll to position [232, 0]
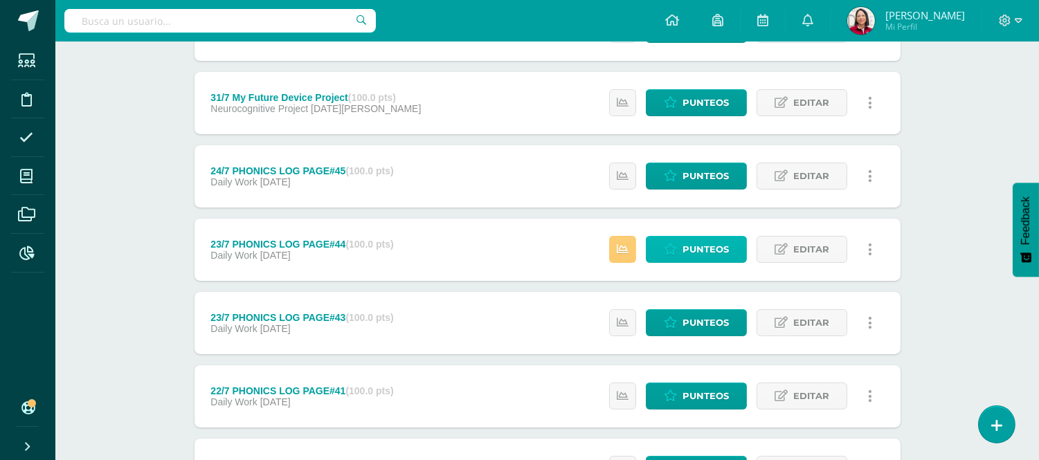
click at [714, 243] on span "Punteos" at bounding box center [706, 250] width 46 height 26
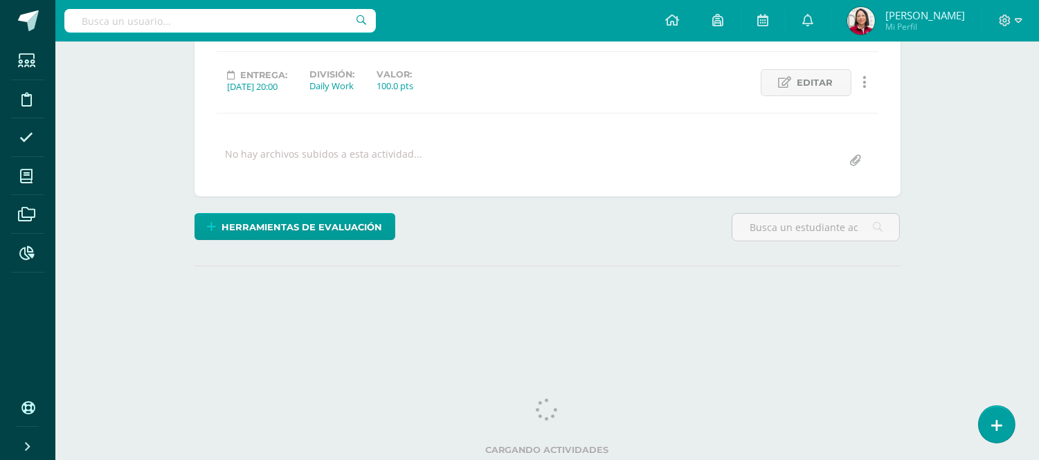
drag, startPoint x: 1047, startPoint y: 288, endPoint x: 1049, endPoint y: 424, distance: 136.4
click at [1038, 374] on html "Estudiantes Disciplina Asistencia Mis cursos Archivos Reportes Soporte Ayuda Re…" at bounding box center [519, 100] width 1039 height 548
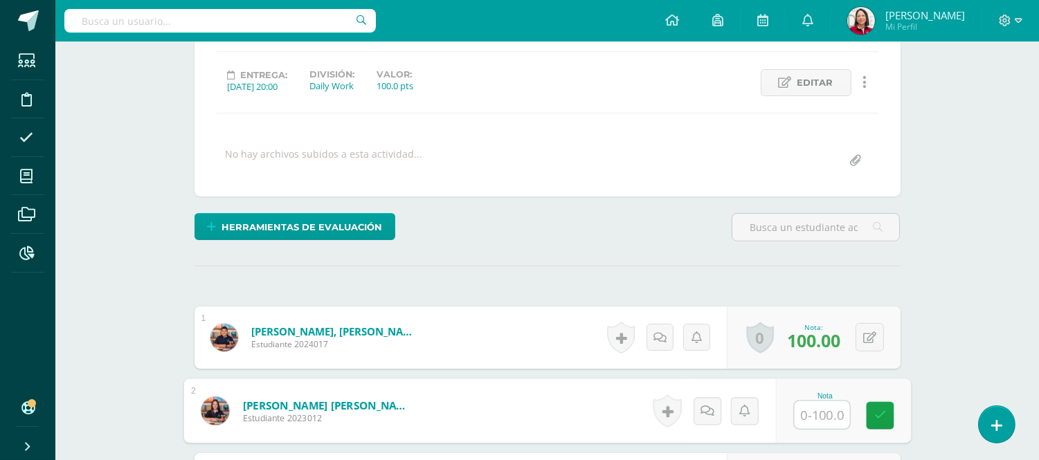
click at [824, 410] on input "text" at bounding box center [821, 415] width 55 height 28
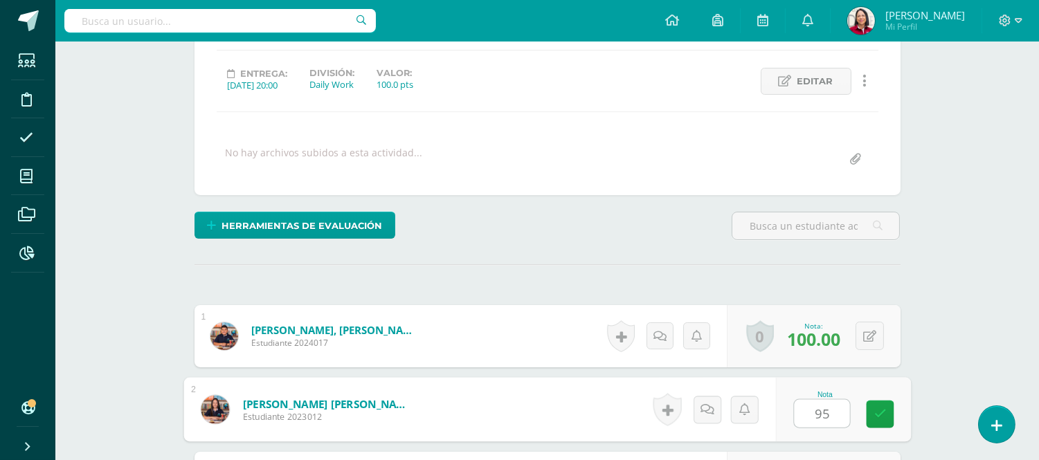
type input "95"
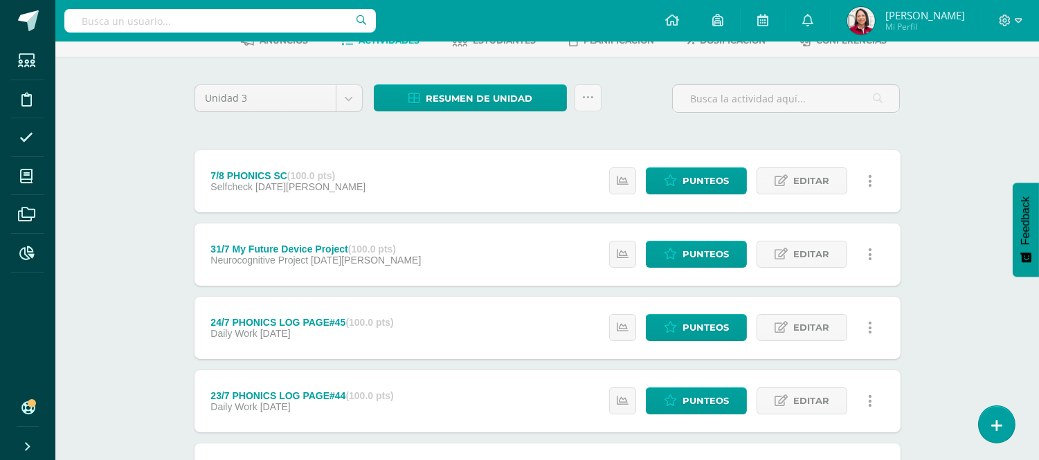
scroll to position [71, 0]
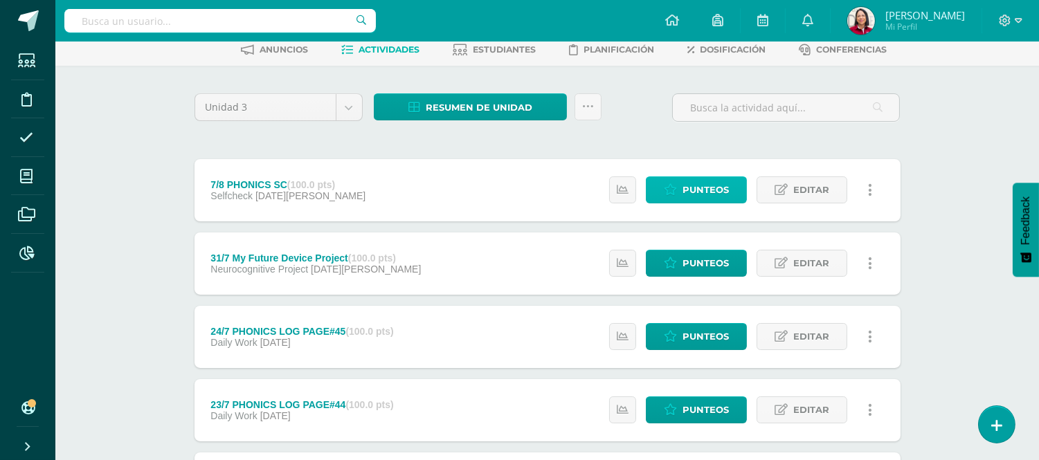
click at [702, 183] on span "Punteos" at bounding box center [706, 190] width 46 height 26
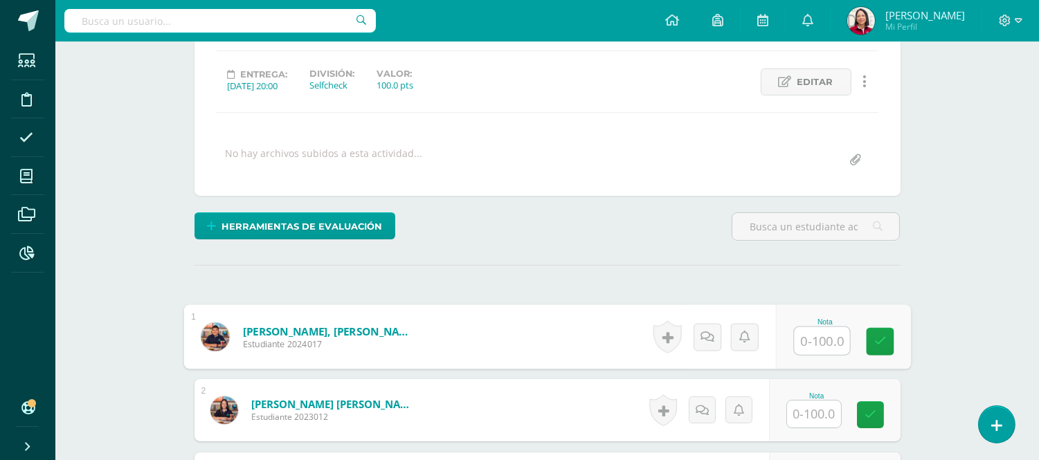
click at [822, 336] on input "text" at bounding box center [821, 341] width 55 height 28
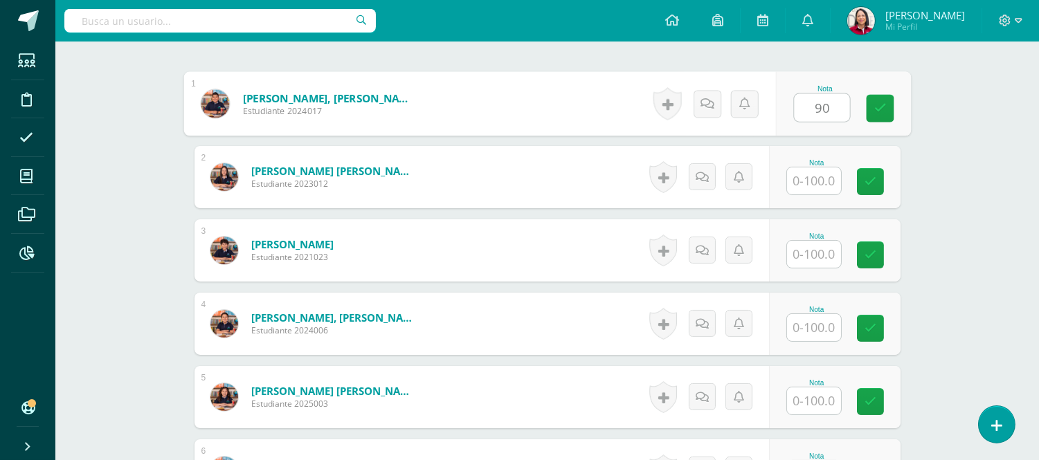
scroll to position [415, 0]
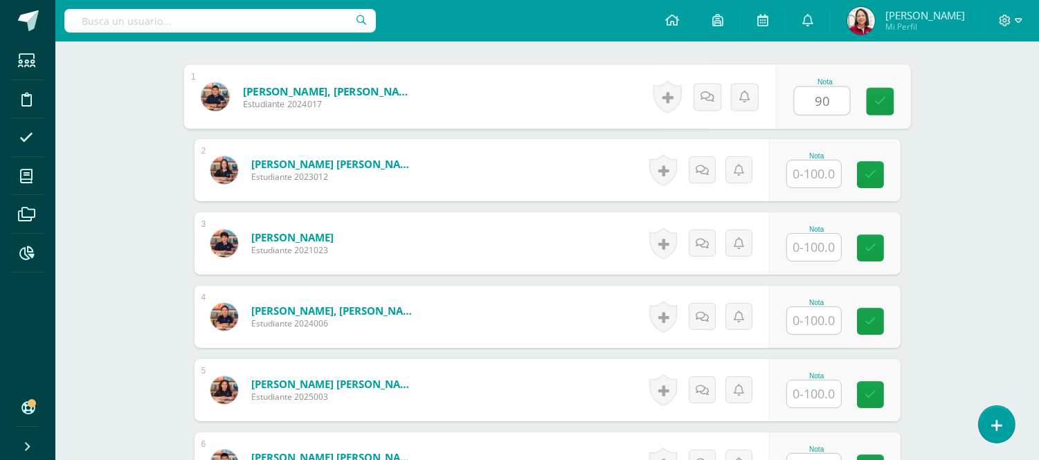
type input "90"
click at [822, 174] on input "text" at bounding box center [814, 174] width 54 height 27
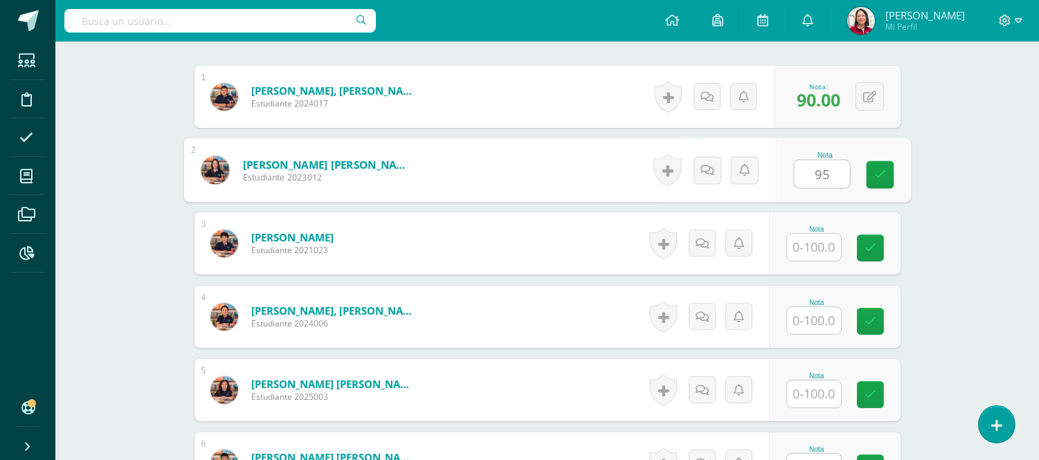
type input "95"
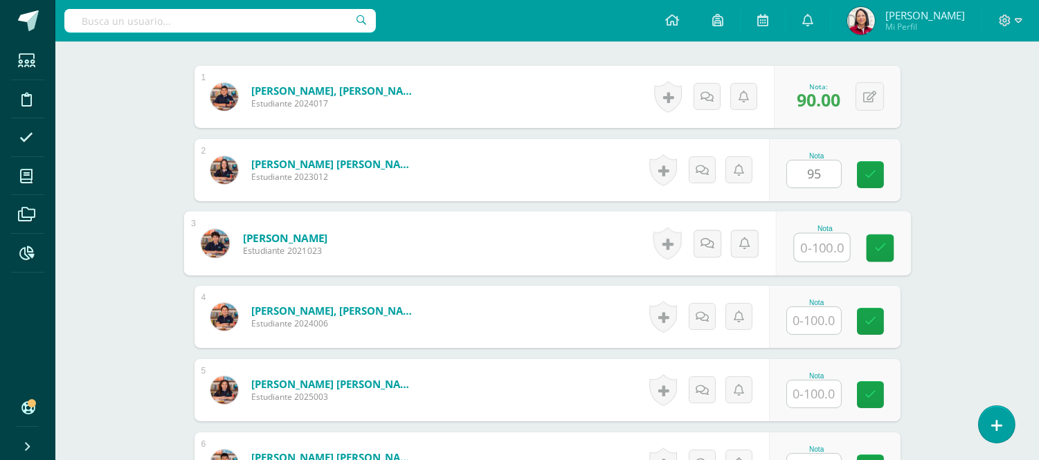
click at [814, 239] on input "text" at bounding box center [821, 248] width 55 height 28
type input "90"
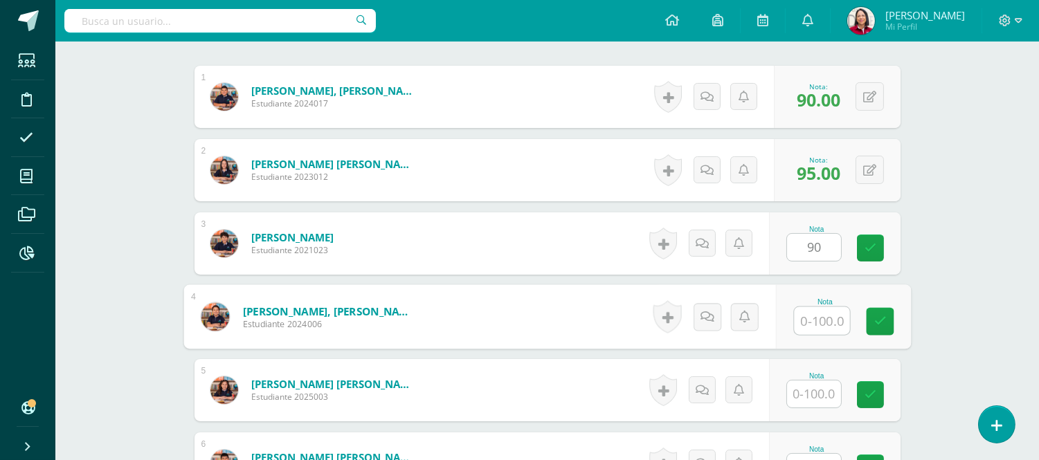
click at [820, 316] on input "text" at bounding box center [821, 321] width 55 height 28
type input "90"
click at [811, 393] on input "text" at bounding box center [814, 394] width 54 height 27
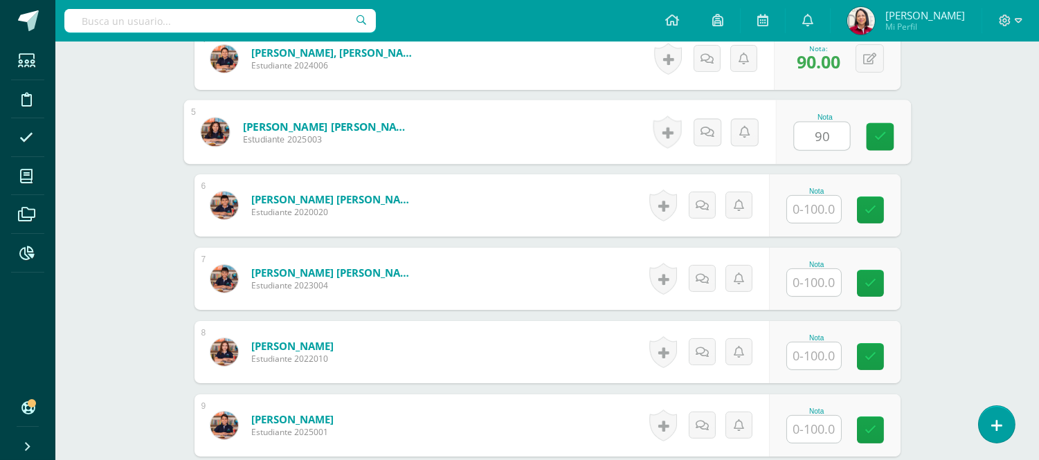
scroll to position [681, 0]
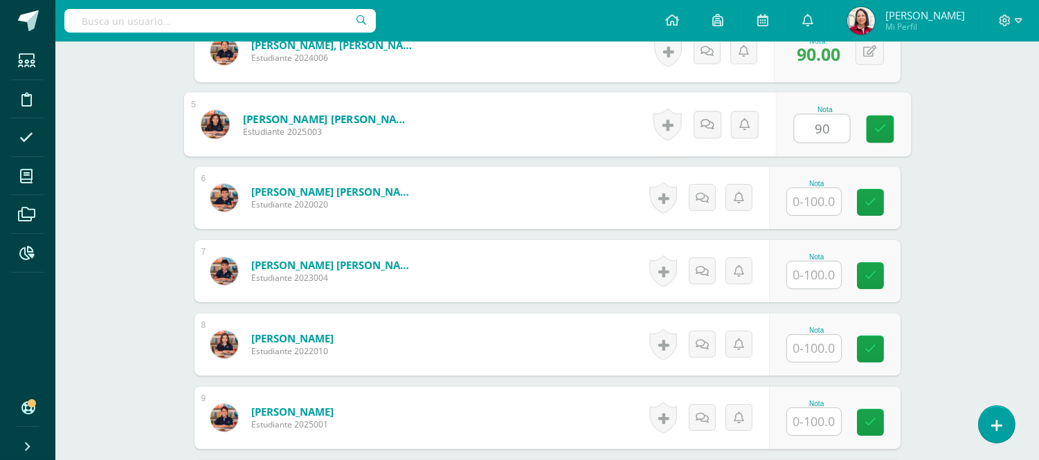
type input "90"
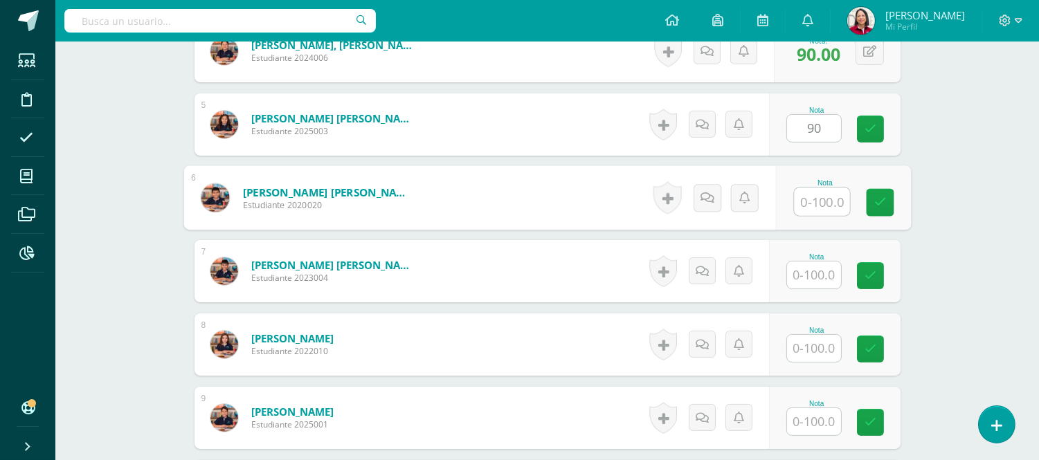
click at [835, 204] on input "text" at bounding box center [821, 202] width 55 height 28
type input "95"
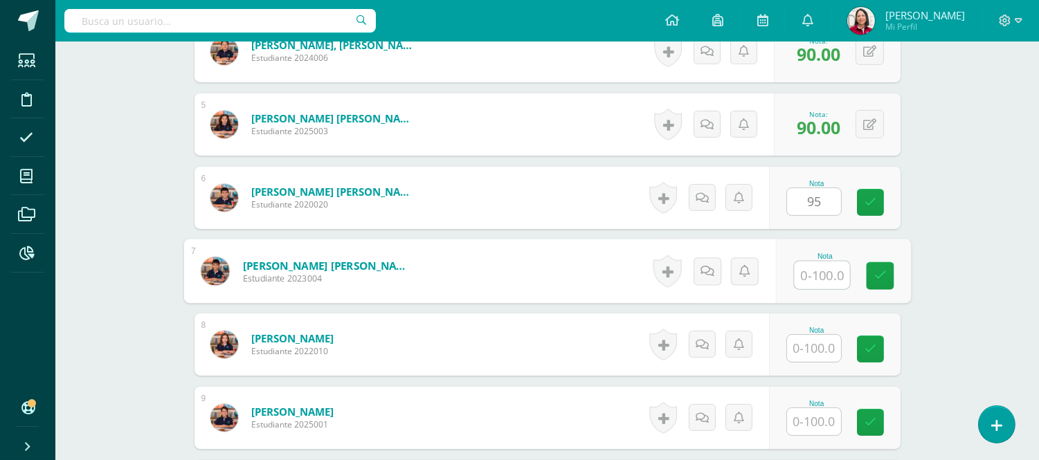
click at [819, 277] on input "text" at bounding box center [821, 276] width 55 height 28
type input "100"
click at [826, 343] on input "text" at bounding box center [814, 348] width 54 height 27
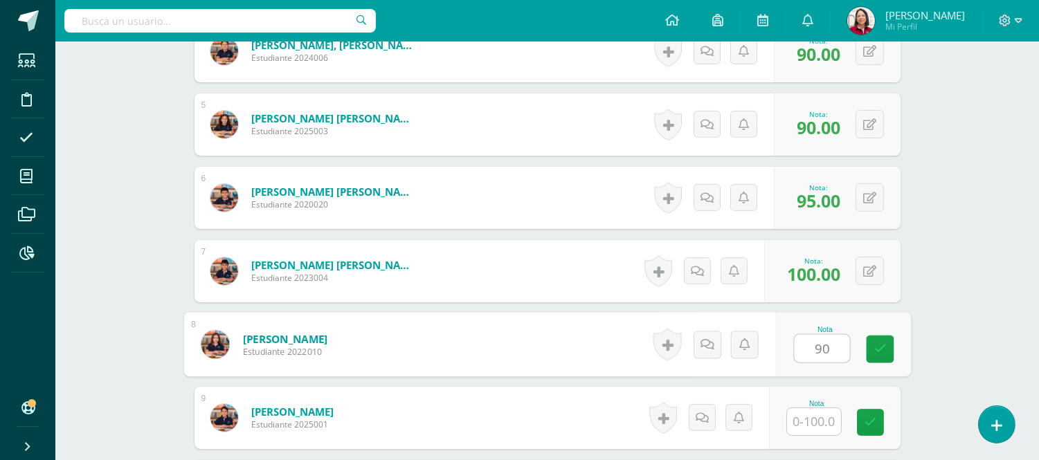
type input "90"
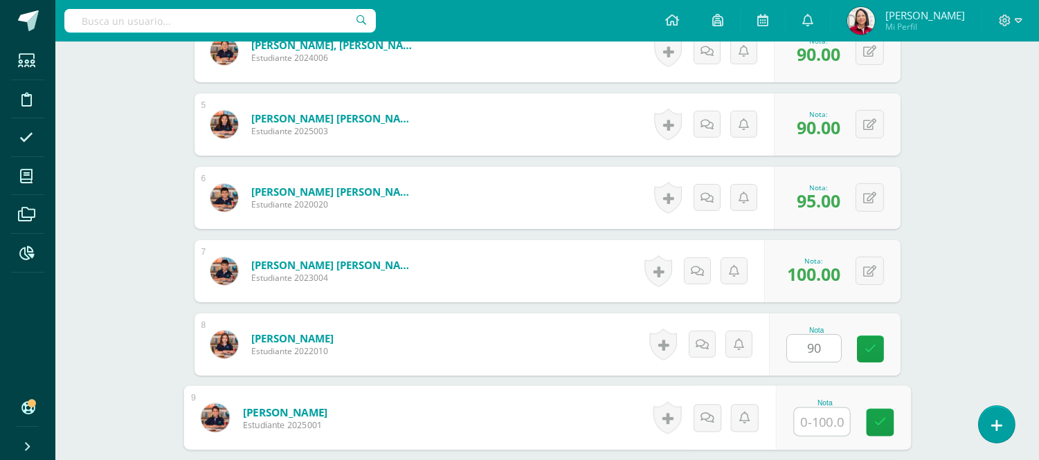
click at [831, 422] on input "text" at bounding box center [821, 422] width 55 height 28
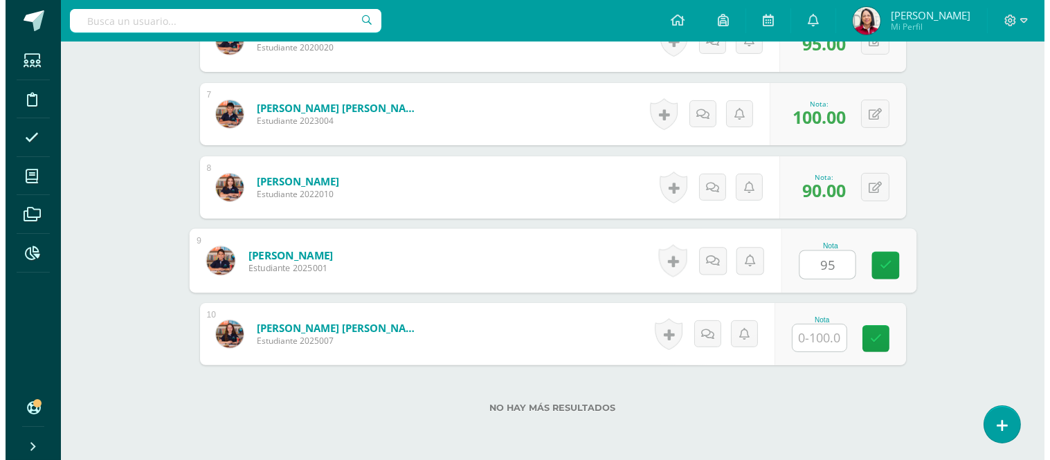
scroll to position [864, 0]
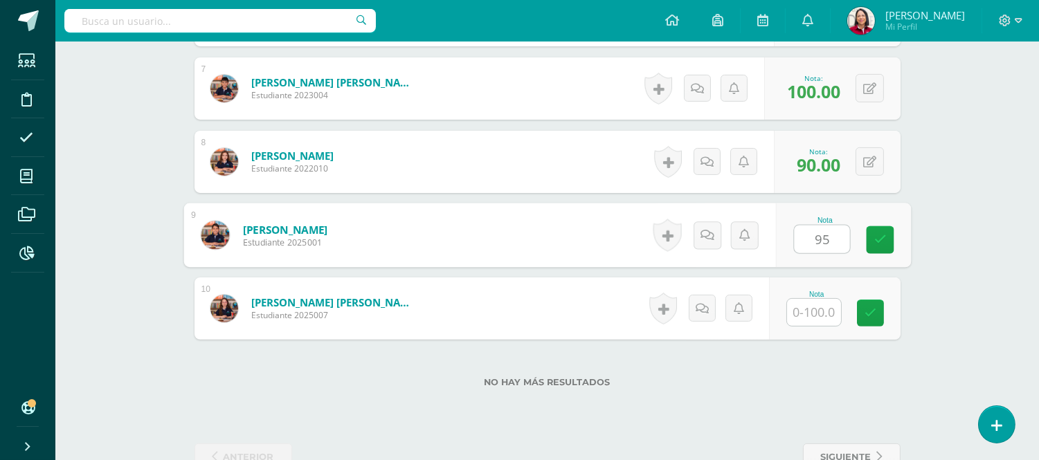
type input "95"
click at [817, 314] on input "text" at bounding box center [814, 312] width 54 height 27
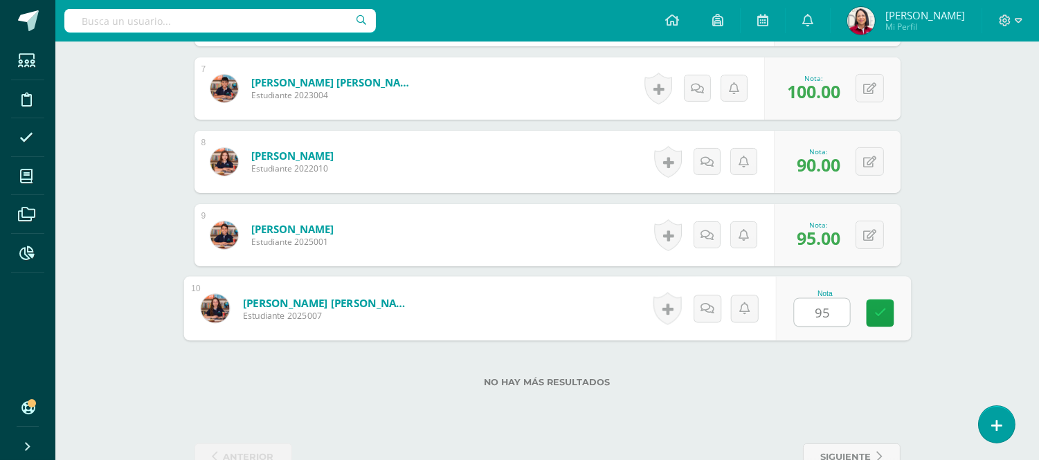
type input "95"
drag, startPoint x: 925, startPoint y: 388, endPoint x: 912, endPoint y: 377, distance: 17.2
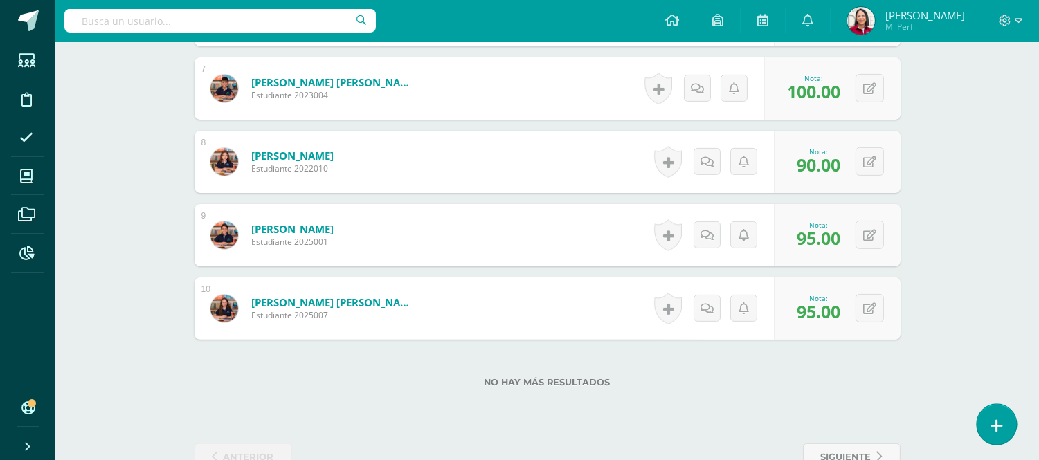
click at [998, 422] on icon at bounding box center [997, 426] width 12 height 16
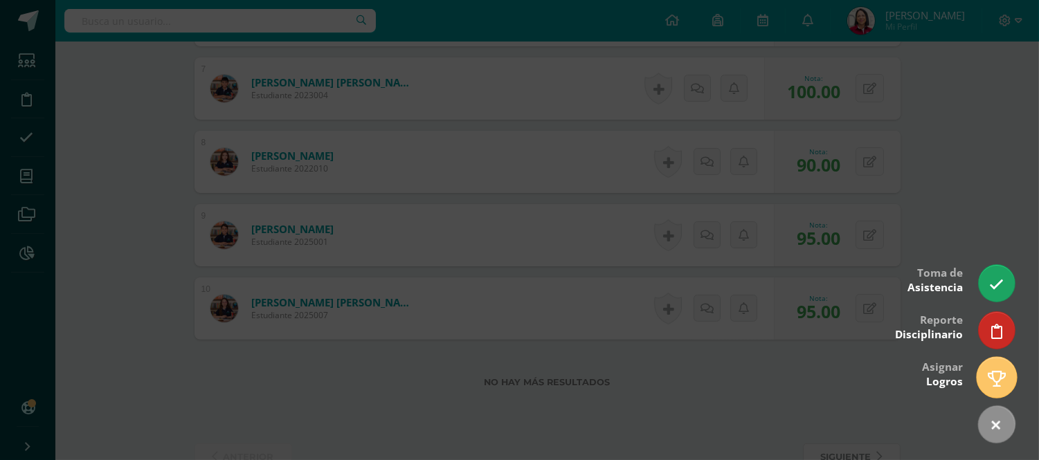
click at [991, 375] on icon at bounding box center [997, 379] width 18 height 16
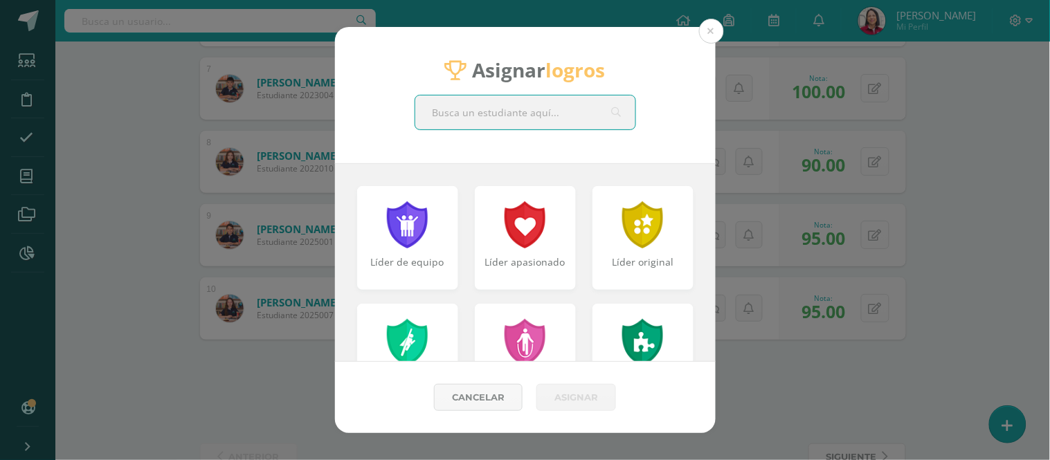
click at [509, 112] on input "text" at bounding box center [525, 113] width 220 height 34
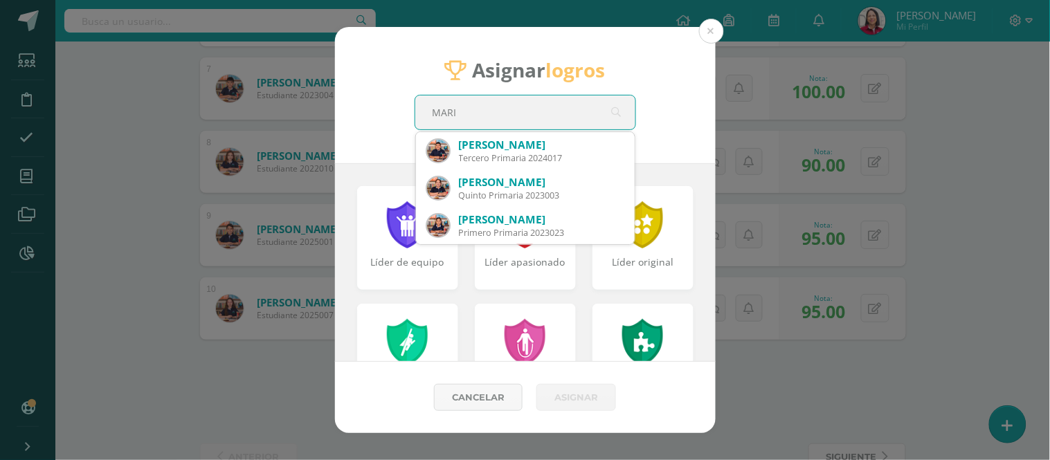
click at [576, 130] on div "Asignar logros [PERSON_NAME] [PERSON_NAME] Tercero Primaria 2024017 [PERSON_NAM…" at bounding box center [525, 95] width 381 height 136
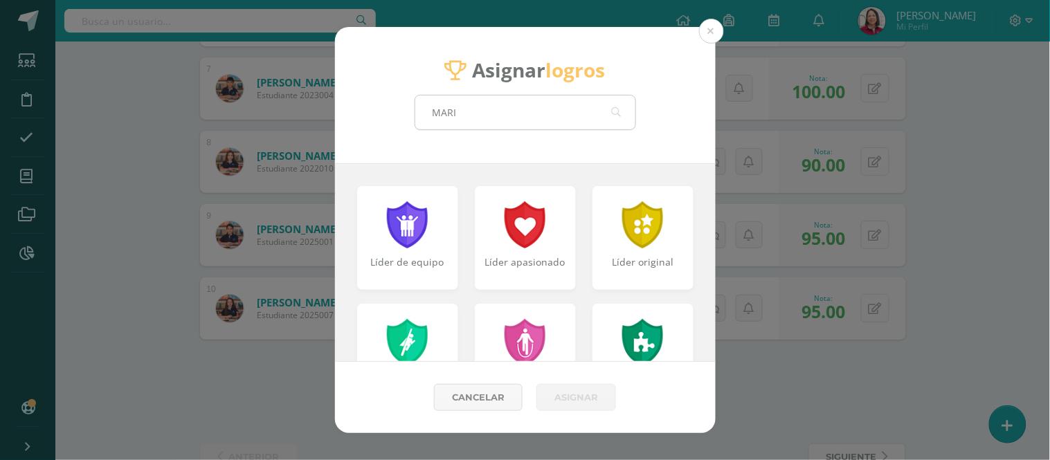
click at [490, 113] on input "MARI" at bounding box center [525, 113] width 220 height 34
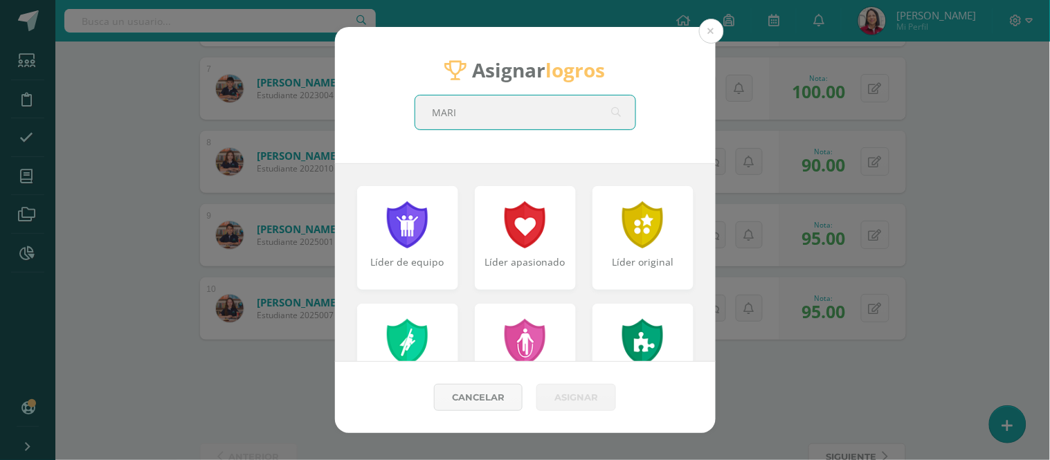
type input "[PERSON_NAME]"
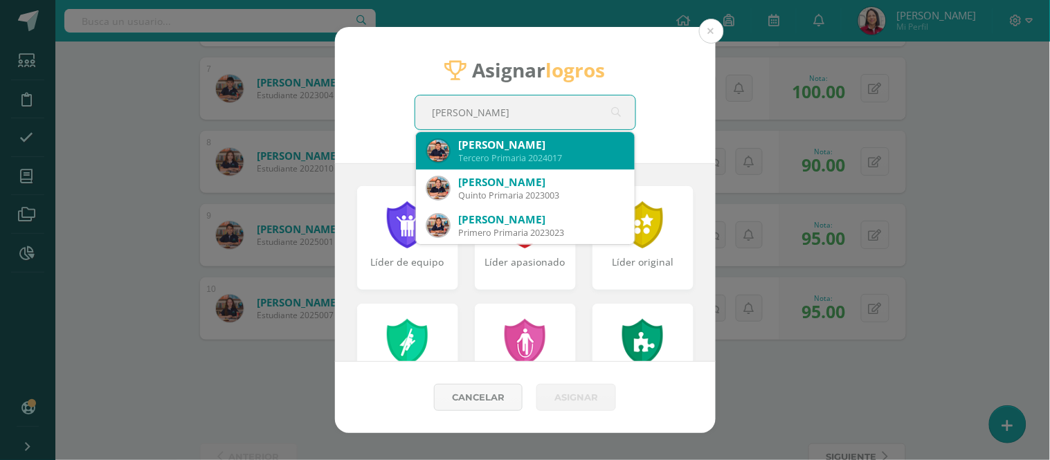
click at [538, 154] on div "Tercero Primaria 2024017" at bounding box center [541, 158] width 165 height 12
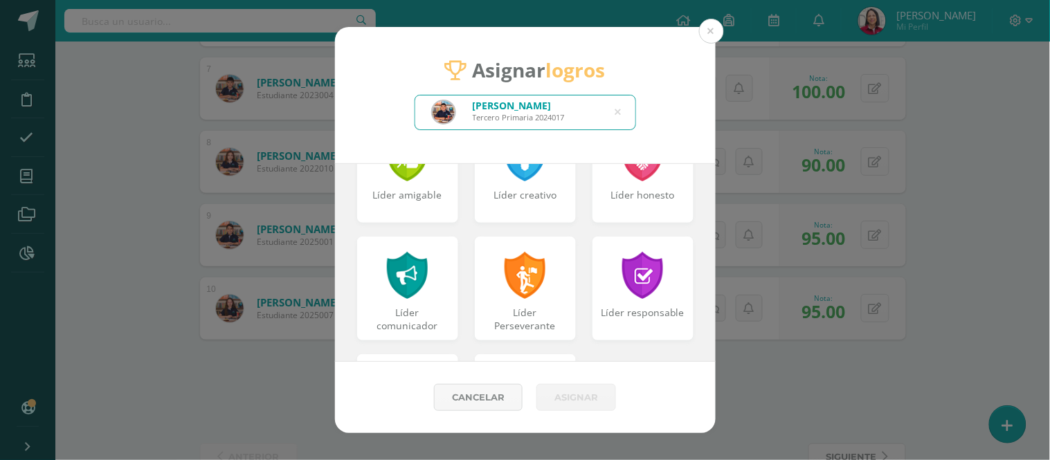
scroll to position [543, 0]
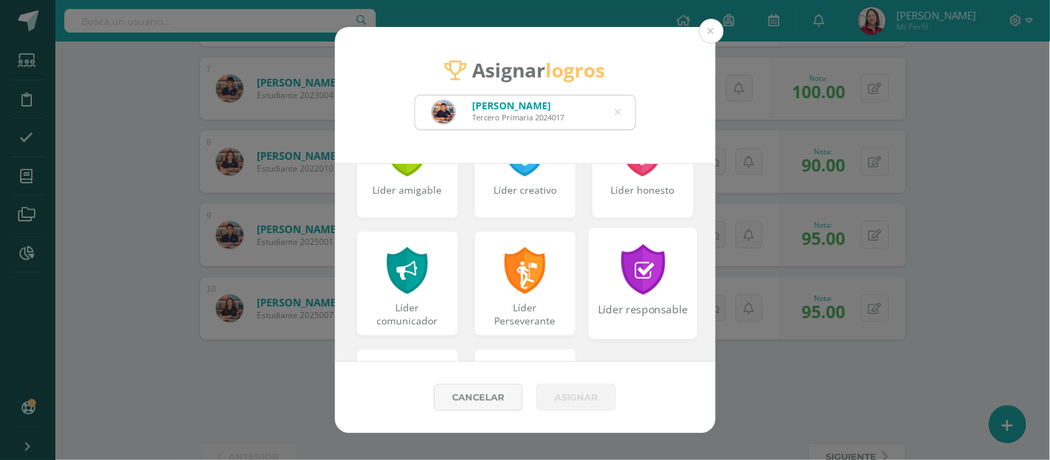
click at [649, 298] on div "Líder responsable" at bounding box center [642, 283] width 109 height 111
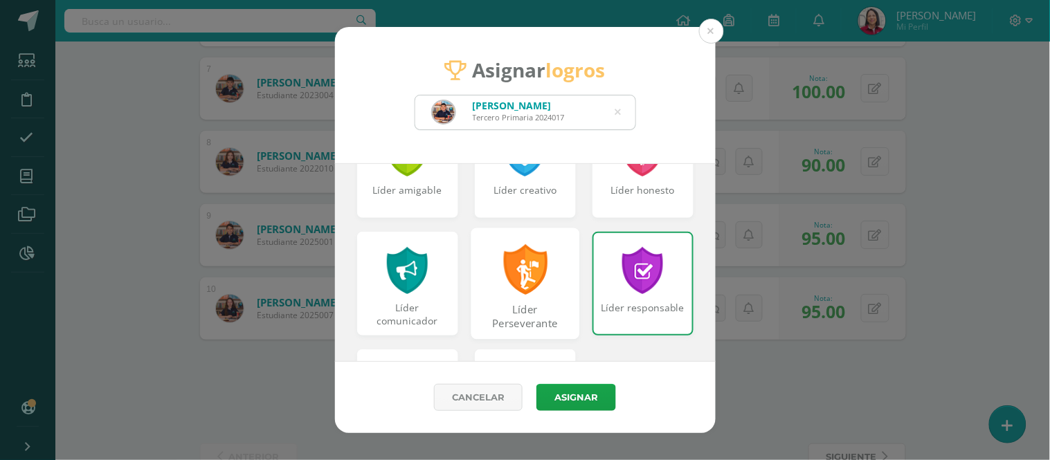
click at [520, 302] on div "Líder Perseverante" at bounding box center [525, 317] width 106 height 30
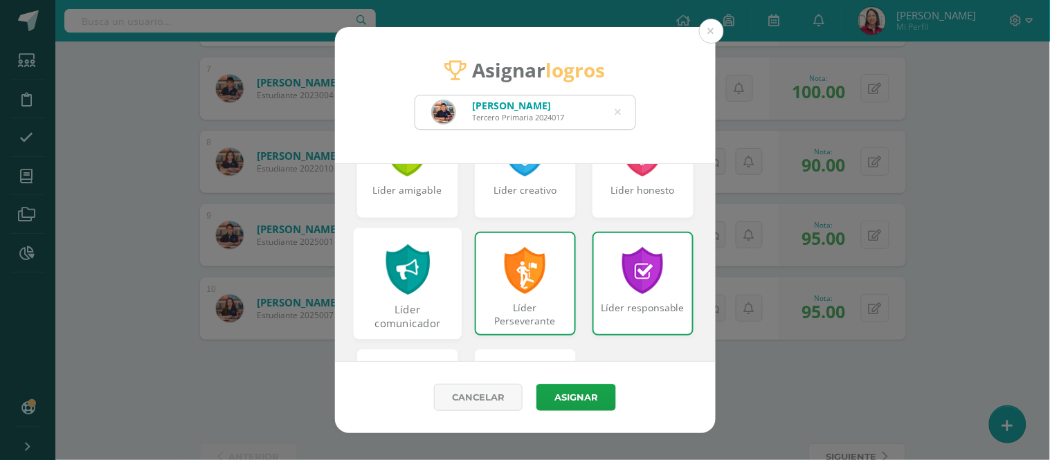
click at [399, 305] on div "Líder comunicador" at bounding box center [407, 317] width 106 height 30
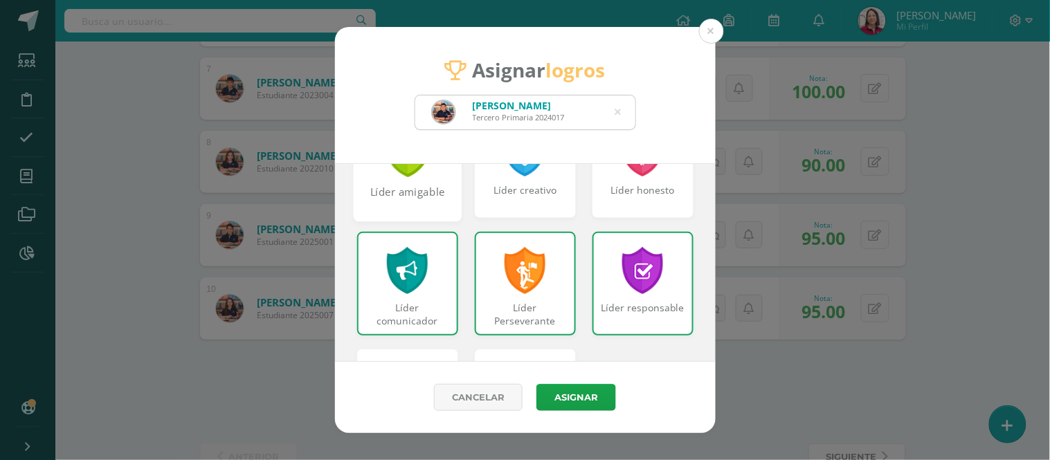
click at [410, 170] on div at bounding box center [407, 152] width 48 height 51
click at [518, 185] on div "Líder creativo" at bounding box center [525, 200] width 106 height 30
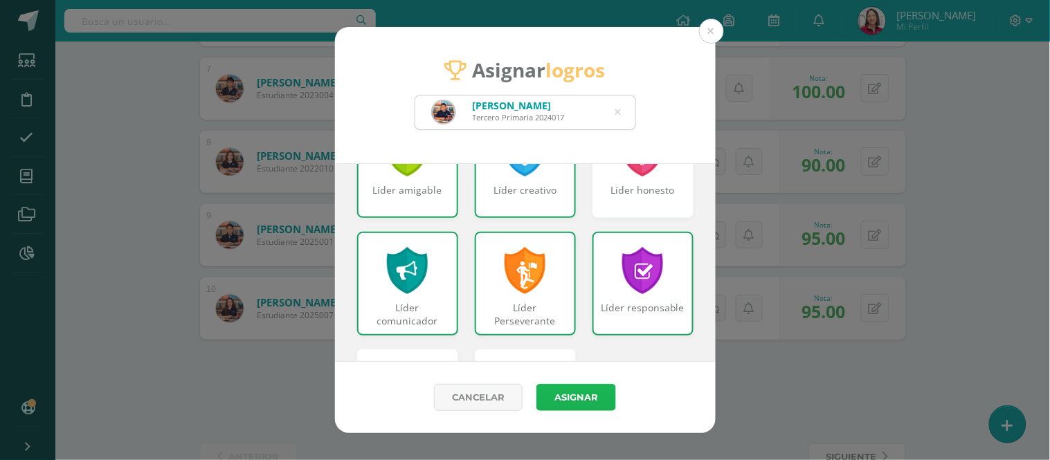
click at [566, 389] on button "Asignar" at bounding box center [576, 397] width 80 height 27
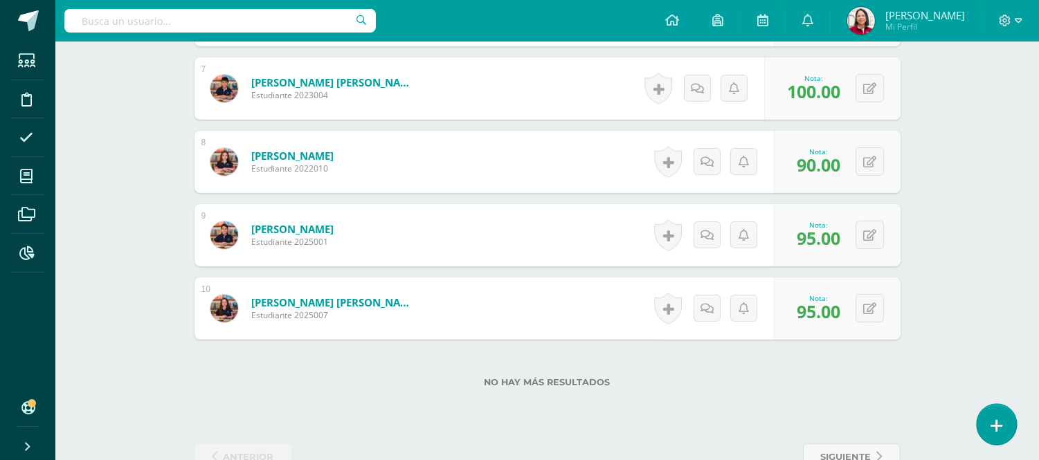
click at [997, 419] on icon at bounding box center [997, 426] width 12 height 16
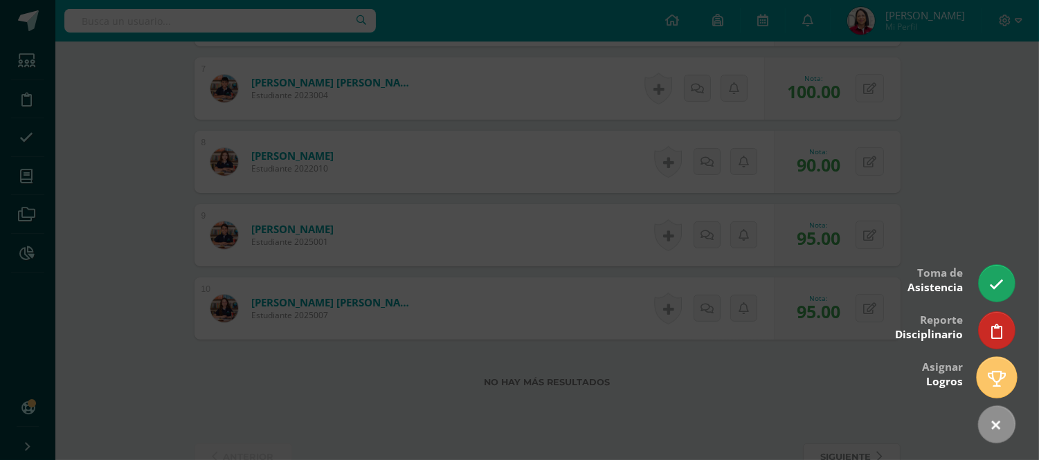
click at [984, 375] on link at bounding box center [996, 377] width 39 height 40
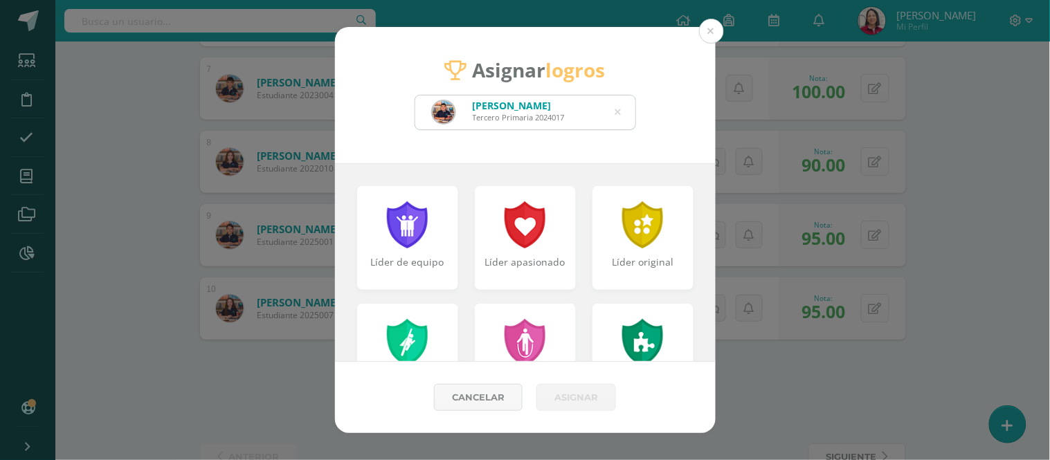
click at [614, 107] on div "[PERSON_NAME] Tercero Primaria 2024017" at bounding box center [525, 113] width 220 height 34
click at [617, 109] on icon at bounding box center [618, 112] width 6 height 35
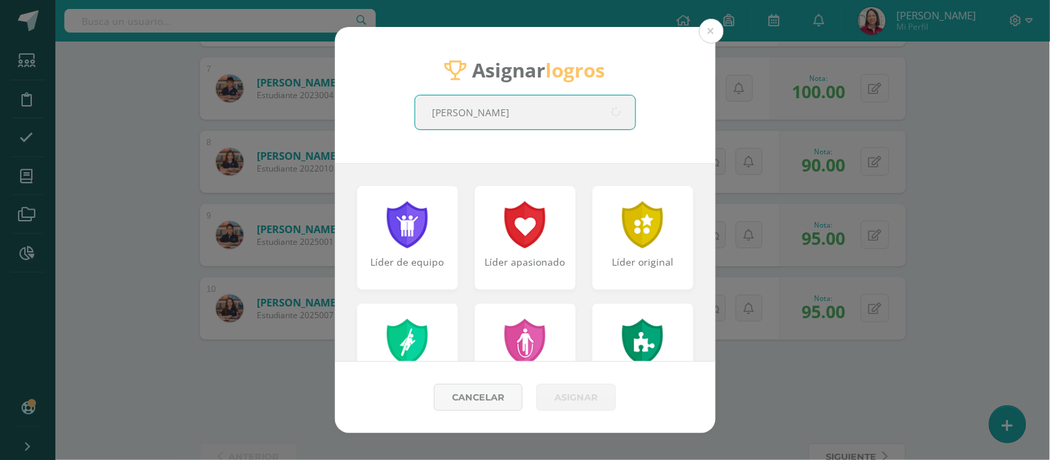
type input "[PERSON_NAME]"
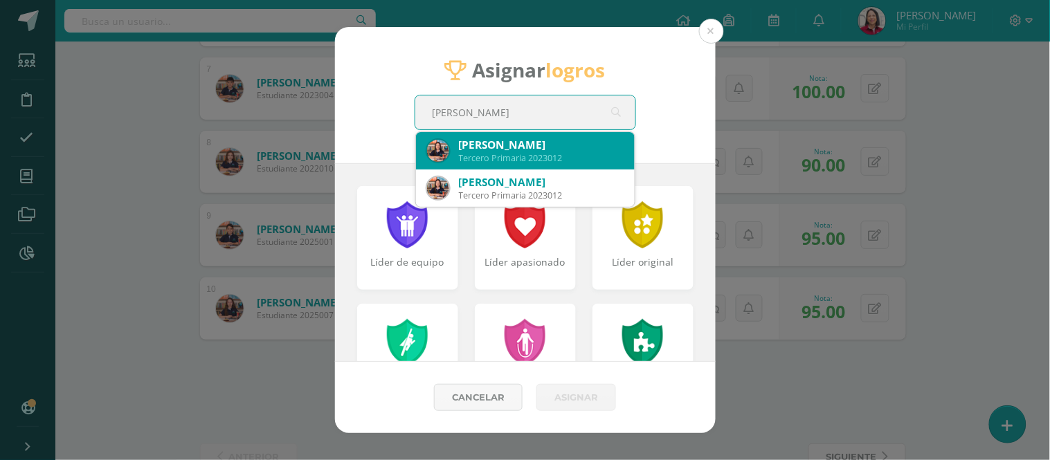
click at [558, 146] on div "[PERSON_NAME]" at bounding box center [541, 145] width 165 height 15
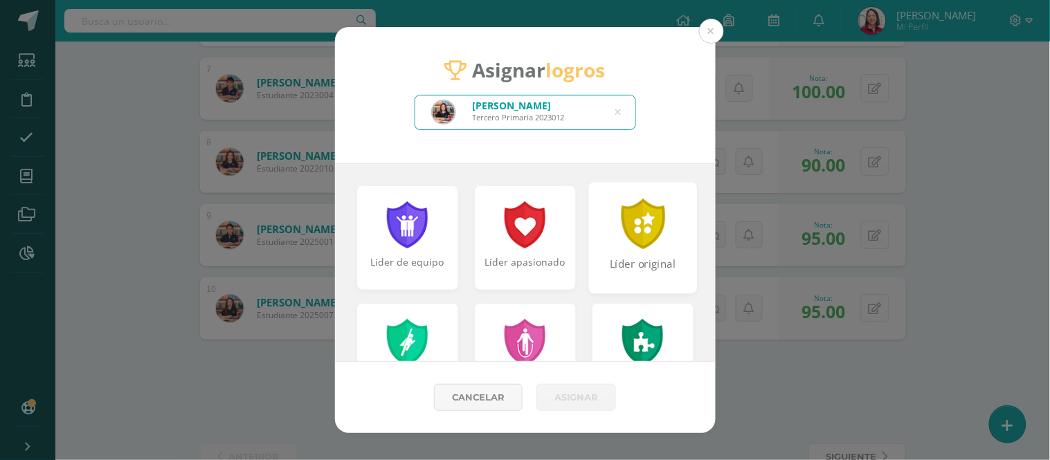
click at [622, 232] on div at bounding box center [643, 224] width 48 height 51
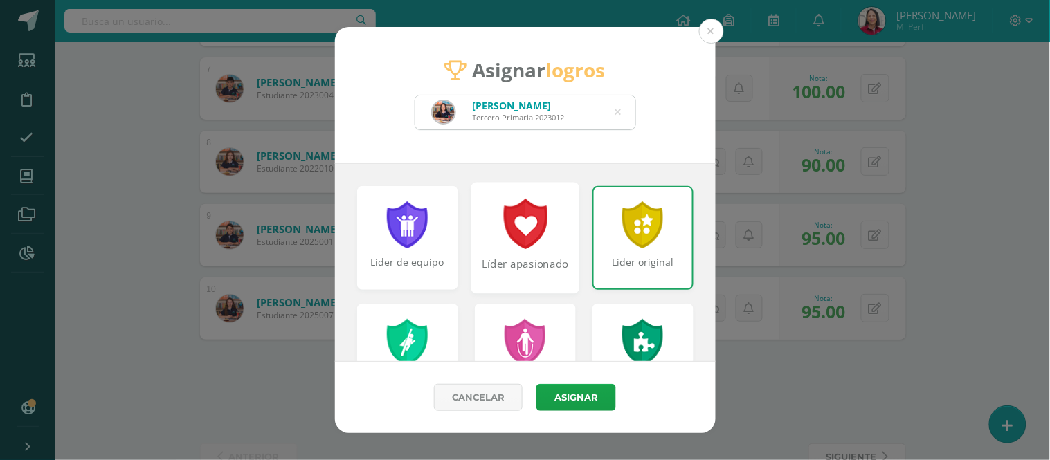
click at [522, 247] on div at bounding box center [525, 224] width 48 height 51
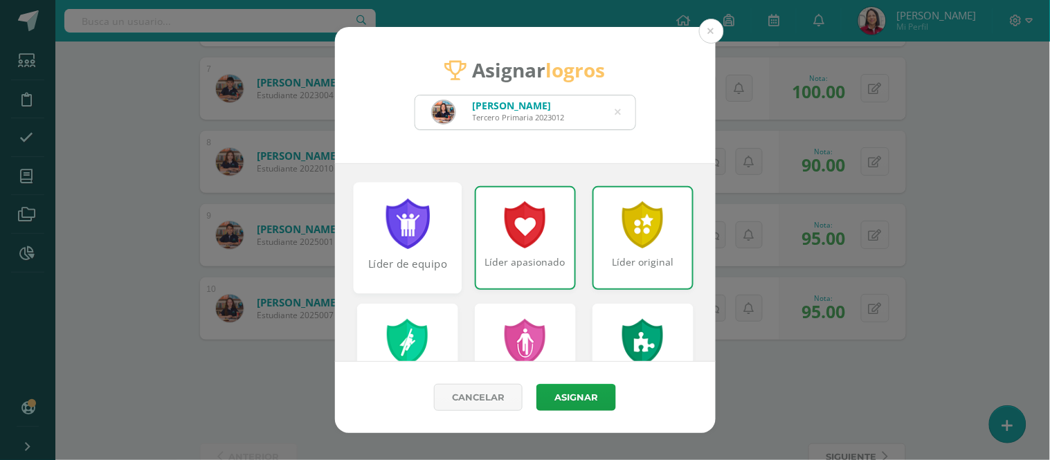
click at [399, 245] on div at bounding box center [407, 224] width 48 height 51
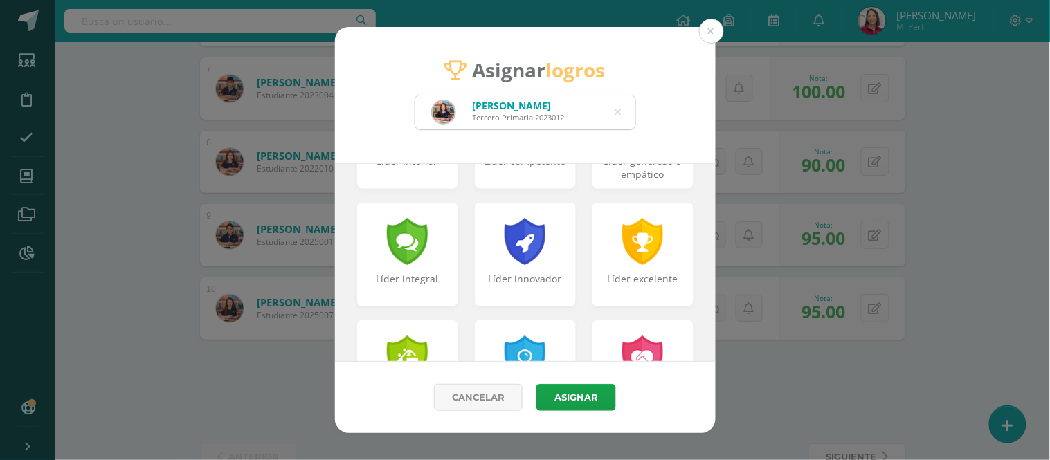
scroll to position [353, 0]
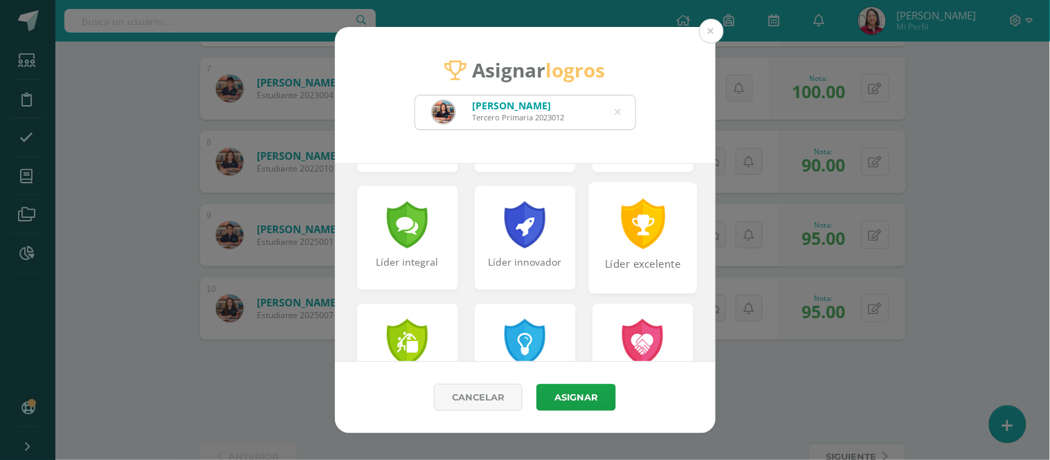
click at [645, 244] on div at bounding box center [643, 224] width 48 height 51
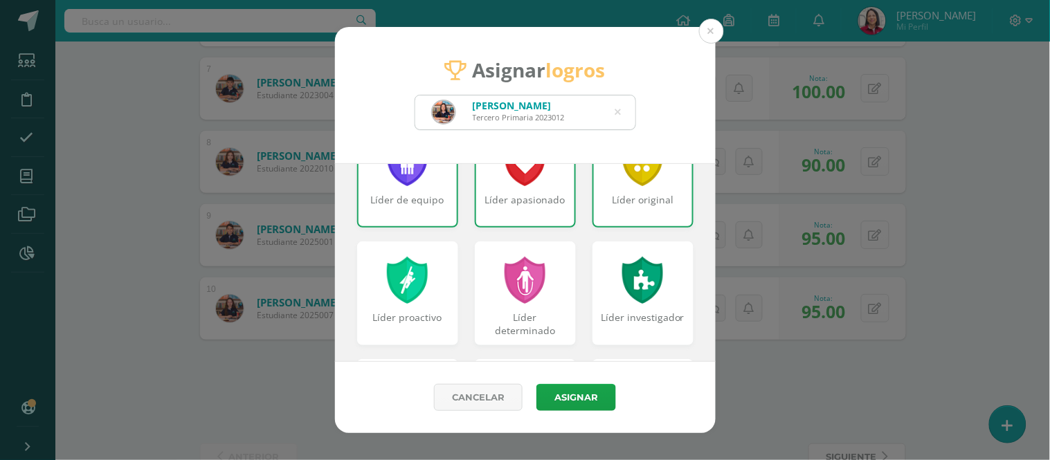
scroll to position [53, 0]
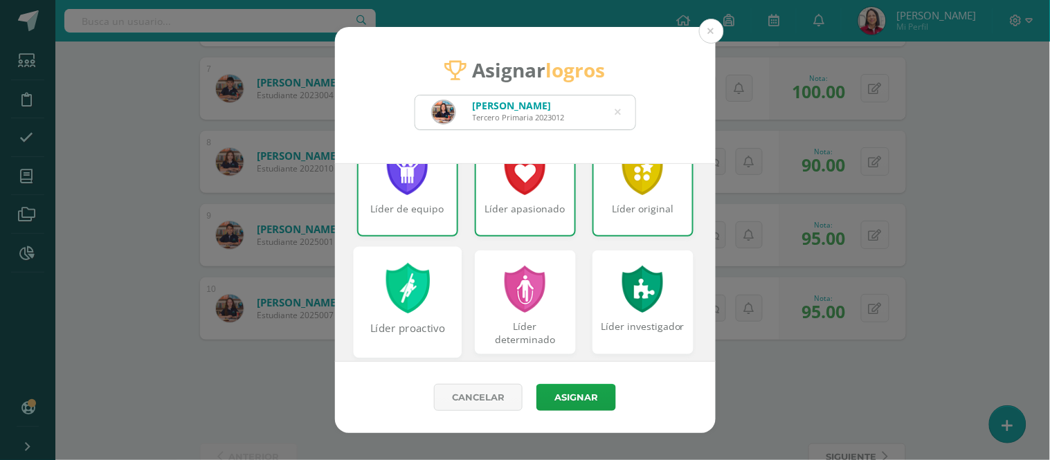
click at [413, 292] on div at bounding box center [407, 288] width 48 height 51
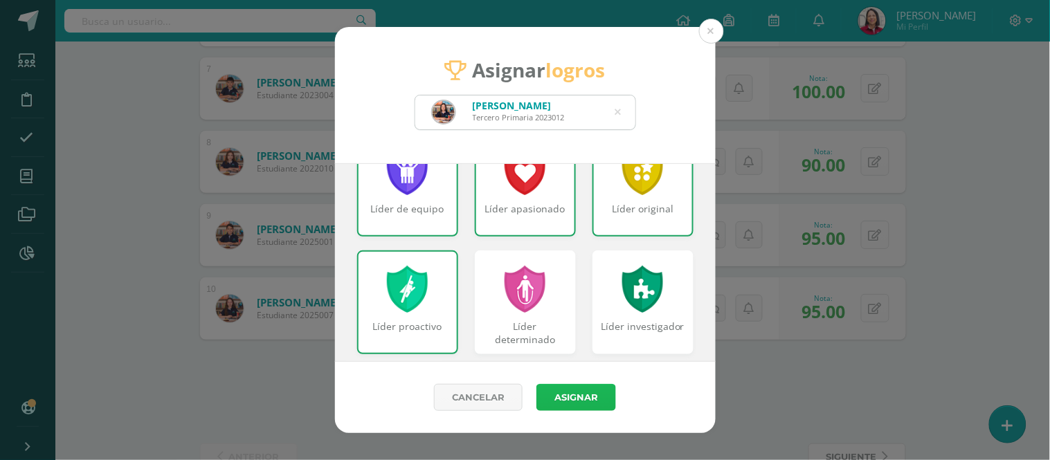
click at [570, 391] on button "Asignar" at bounding box center [576, 397] width 80 height 27
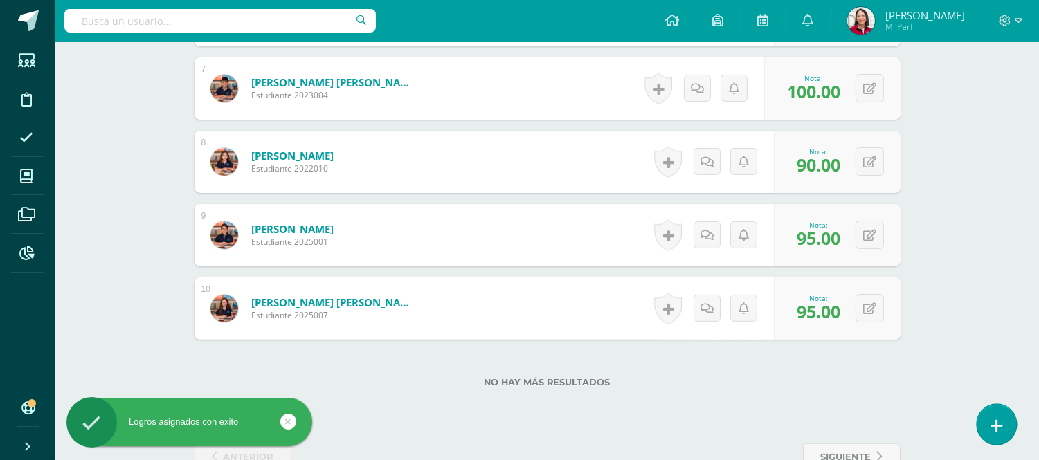
click at [1001, 424] on icon at bounding box center [997, 426] width 12 height 16
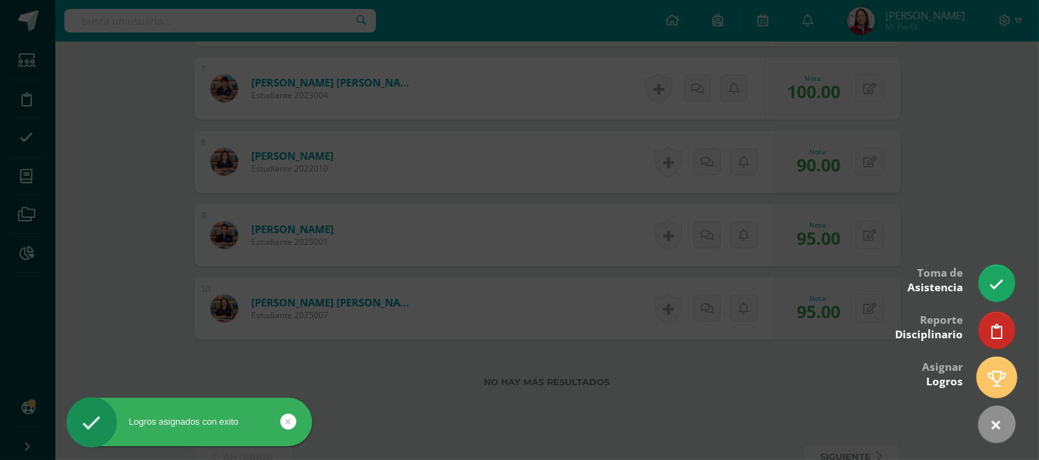
click at [992, 377] on icon at bounding box center [997, 379] width 18 height 16
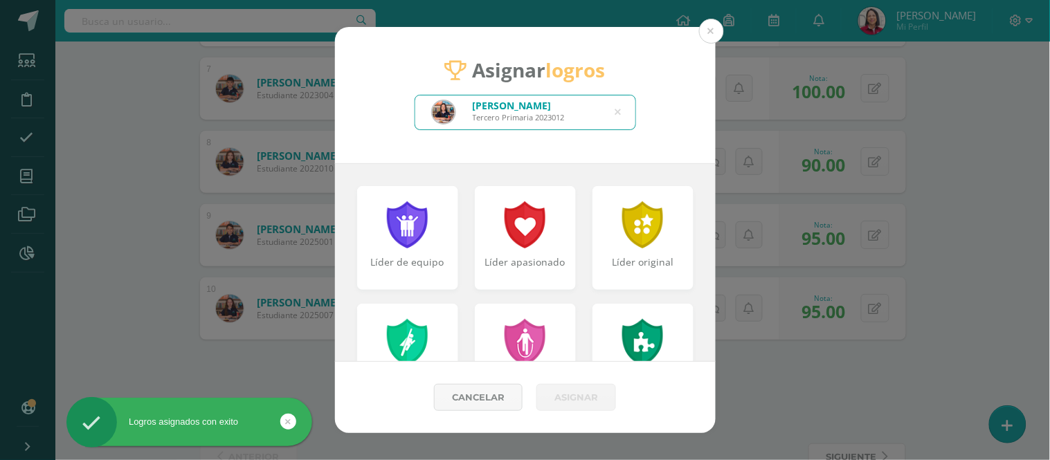
click at [619, 111] on icon at bounding box center [618, 112] width 6 height 35
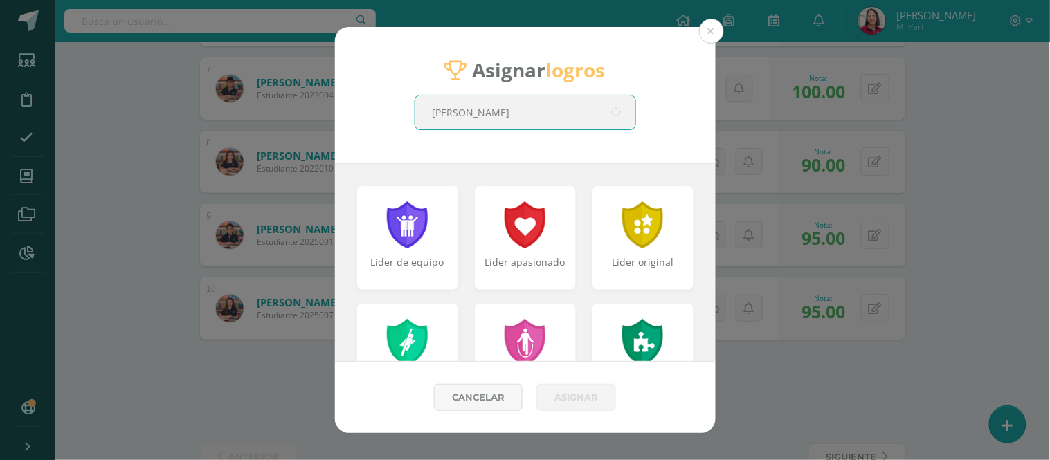
type input "[PERSON_NAME]"
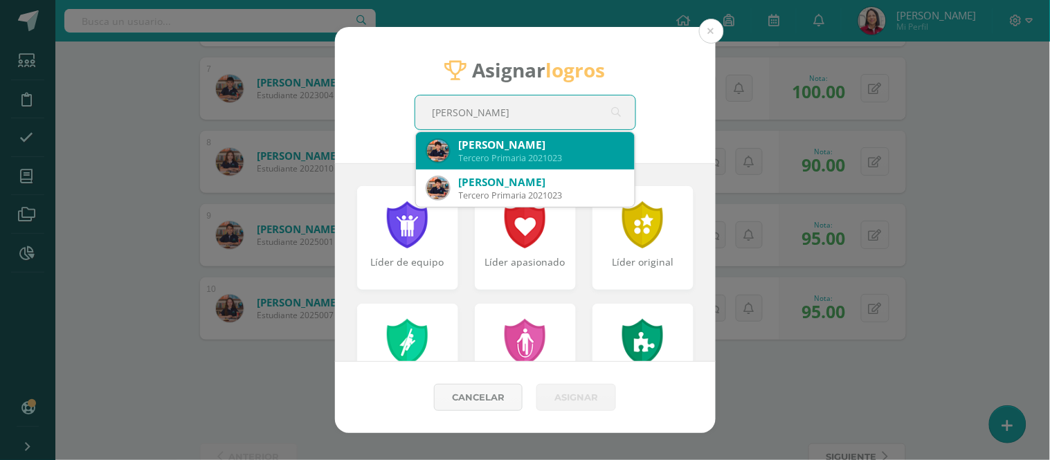
click at [562, 146] on div "[PERSON_NAME]" at bounding box center [541, 145] width 165 height 15
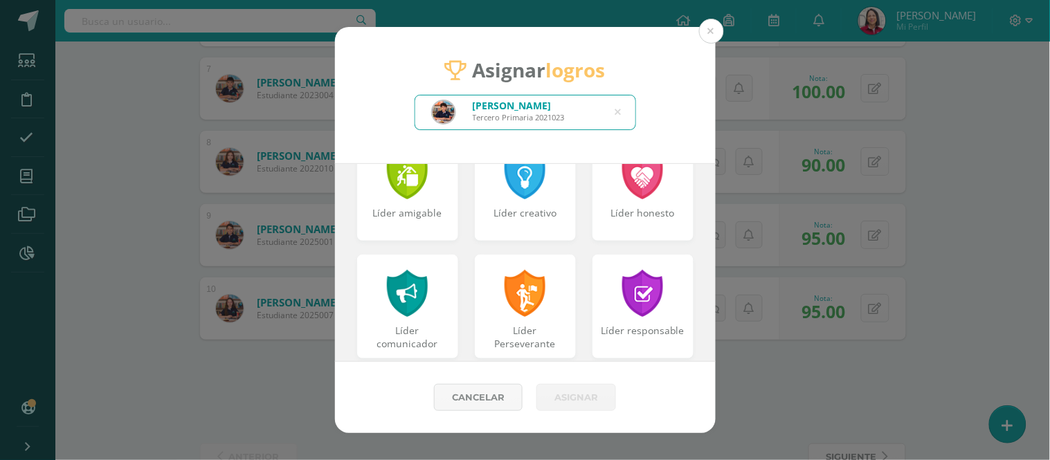
scroll to position [515, 0]
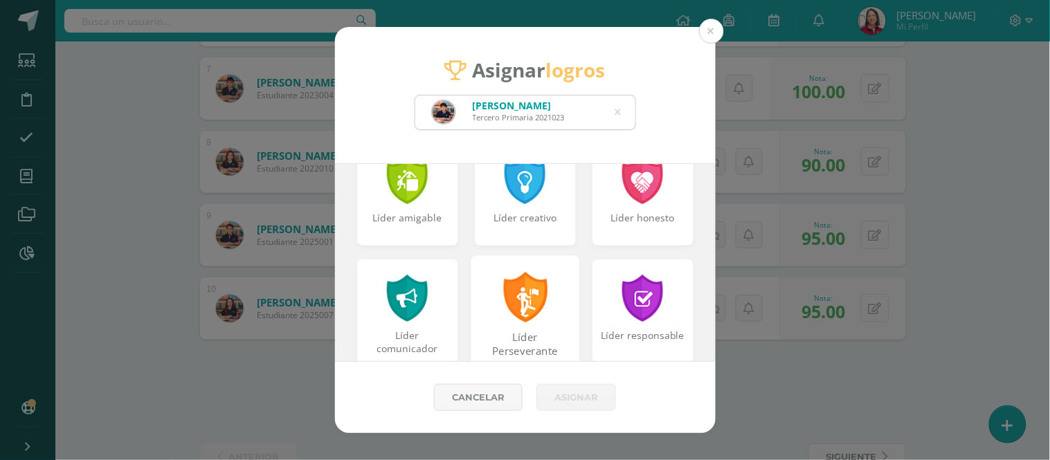
click at [506, 321] on div at bounding box center [525, 297] width 48 height 51
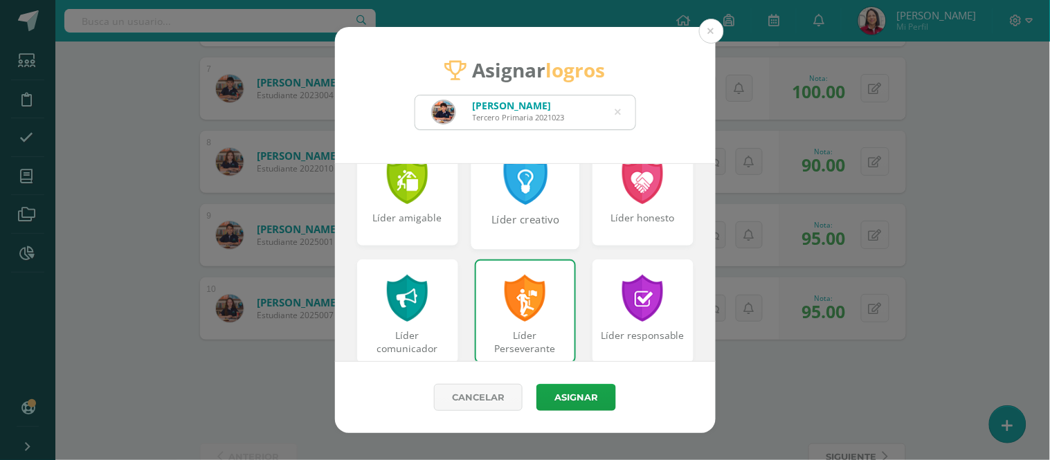
click at [520, 201] on div at bounding box center [525, 179] width 48 height 51
click at [628, 209] on div "Líder honesto" at bounding box center [642, 193] width 109 height 111
drag, startPoint x: 391, startPoint y: 219, endPoint x: 695, endPoint y: 298, distance: 314.1
click at [395, 220] on div "Líder amigable" at bounding box center [408, 225] width 98 height 28
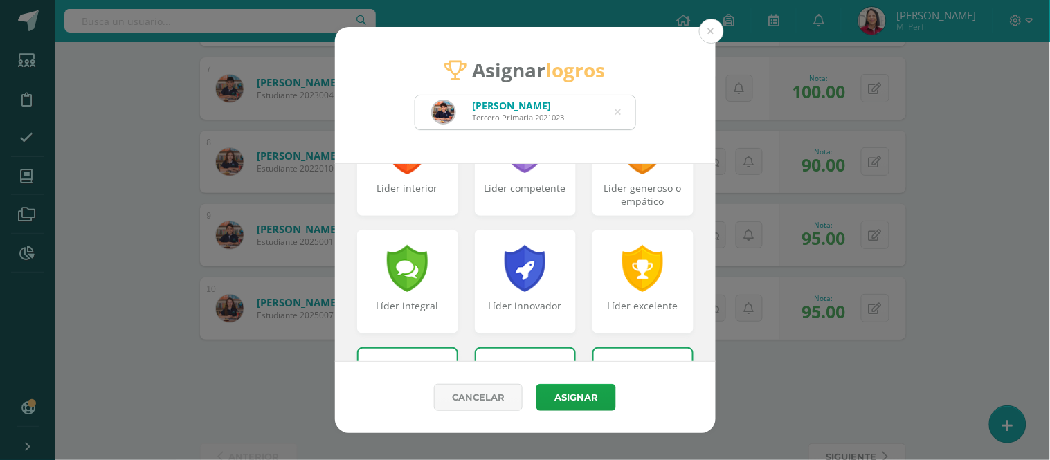
scroll to position [294, 0]
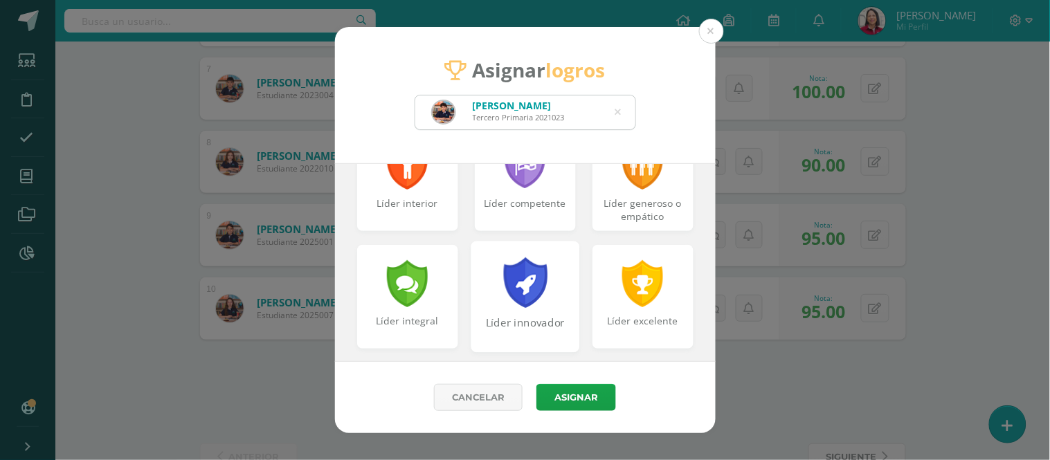
click at [527, 291] on div at bounding box center [525, 282] width 48 height 51
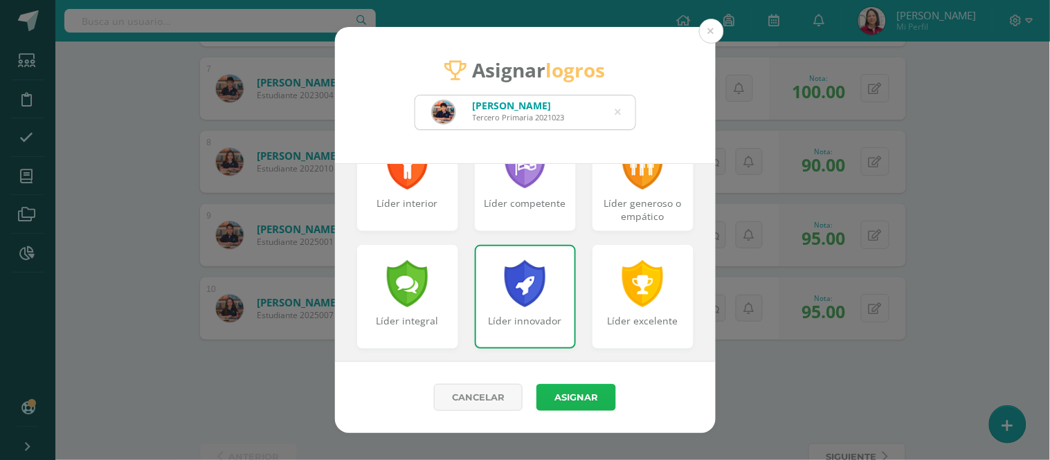
click at [588, 399] on button "Asignar" at bounding box center [576, 397] width 80 height 27
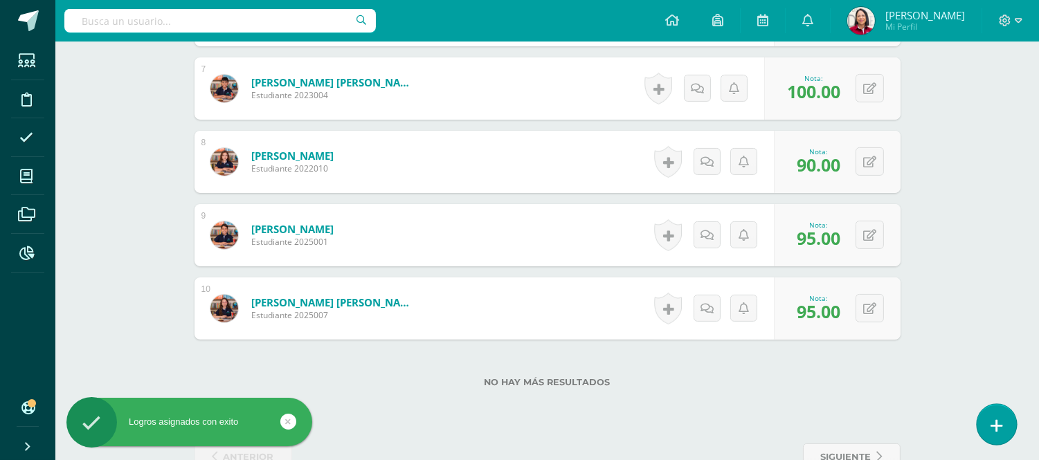
click at [1002, 424] on link at bounding box center [996, 424] width 39 height 40
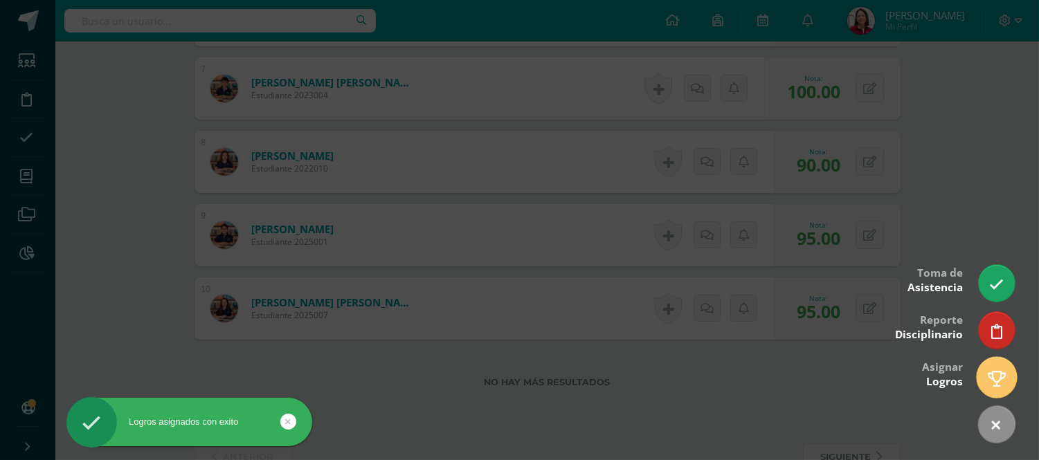
click at [991, 375] on icon at bounding box center [997, 379] width 18 height 16
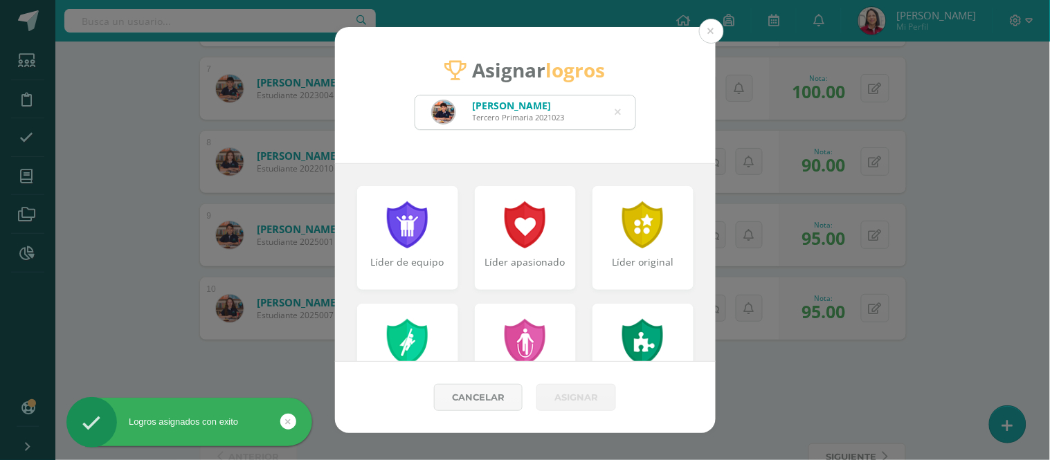
click at [615, 107] on icon at bounding box center [618, 112] width 6 height 35
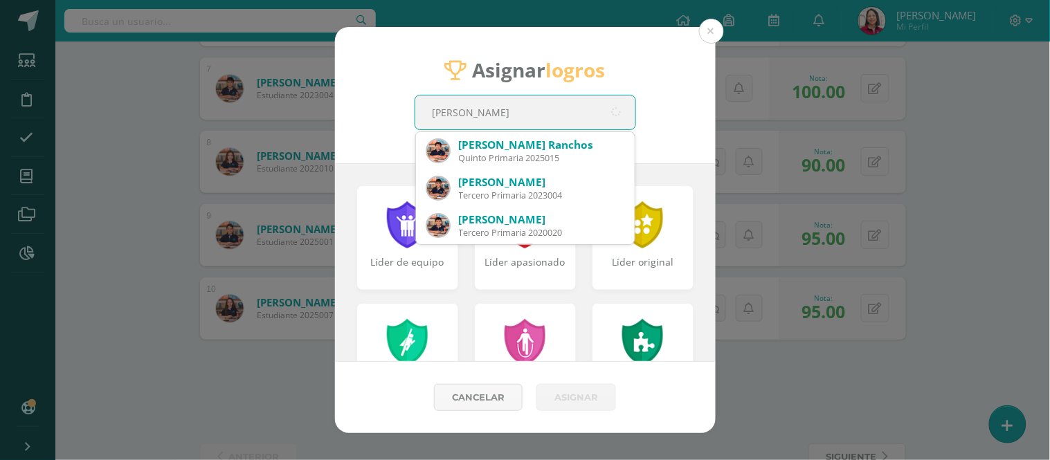
type input "[PERSON_NAME]"
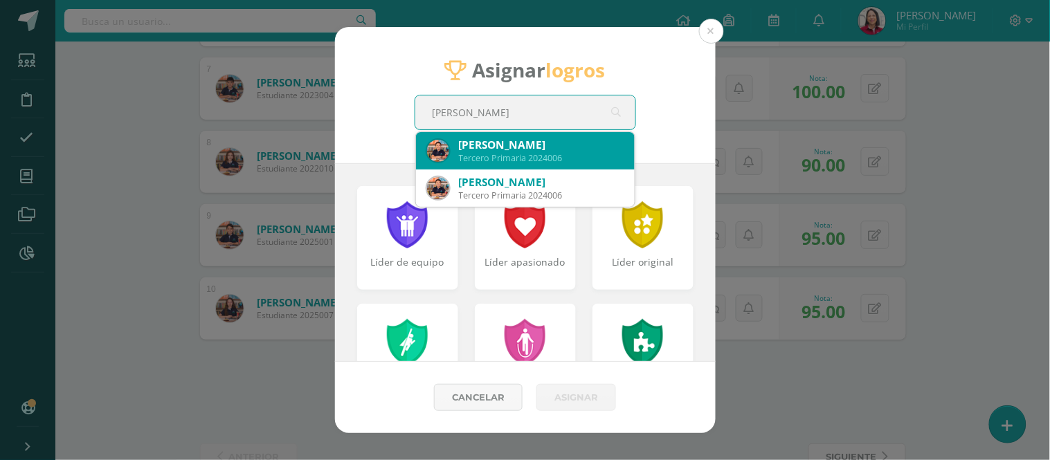
click at [566, 143] on div "[PERSON_NAME]" at bounding box center [541, 145] width 165 height 15
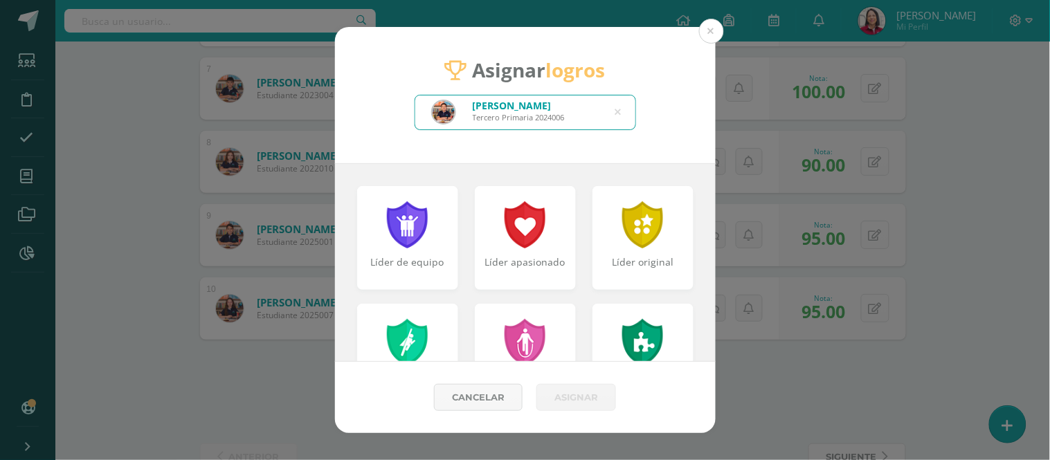
click at [631, 231] on div at bounding box center [643, 224] width 44 height 47
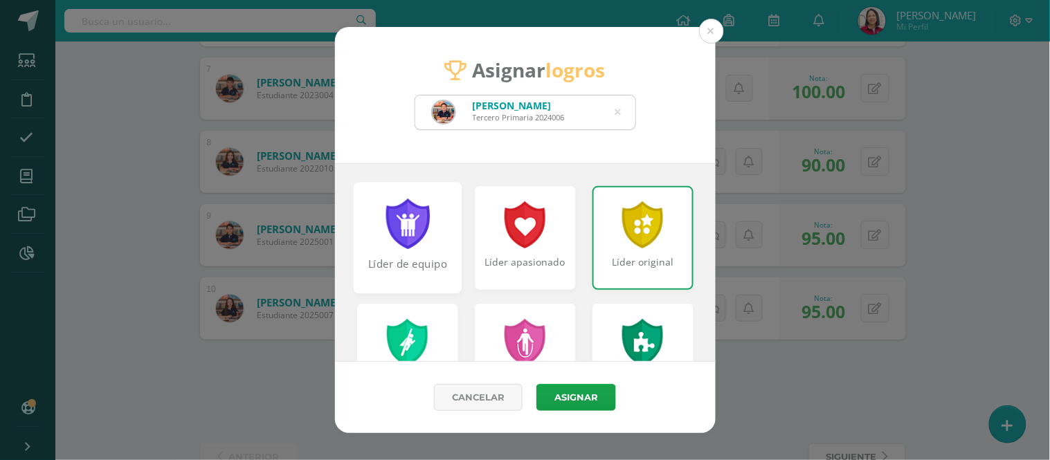
click at [411, 231] on div at bounding box center [407, 224] width 48 height 51
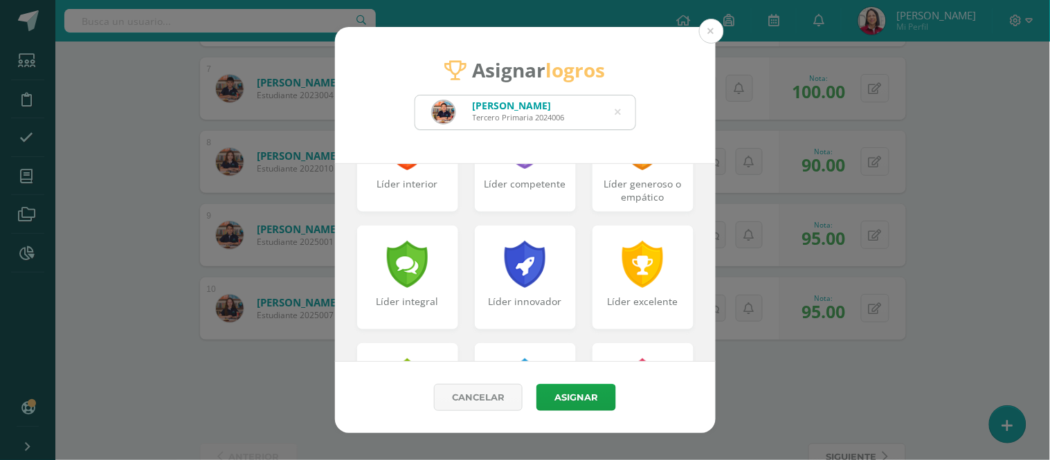
scroll to position [336, 0]
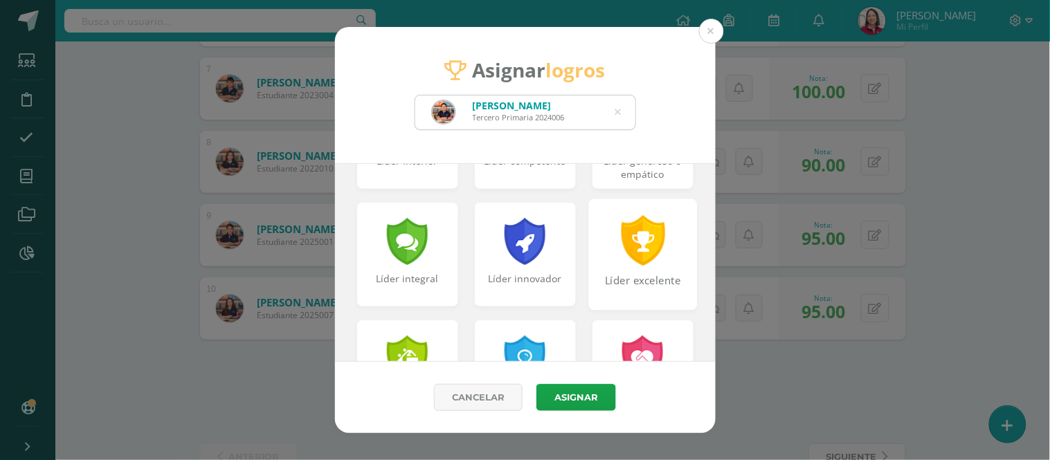
click at [633, 264] on div at bounding box center [643, 240] width 48 height 51
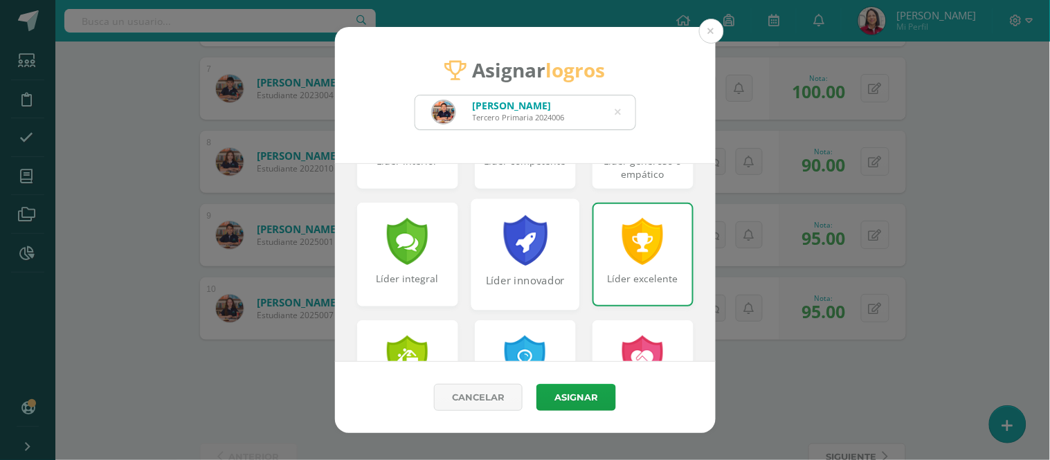
click at [509, 253] on div at bounding box center [525, 240] width 48 height 51
click at [612, 268] on div "Líder excelente" at bounding box center [643, 255] width 101 height 104
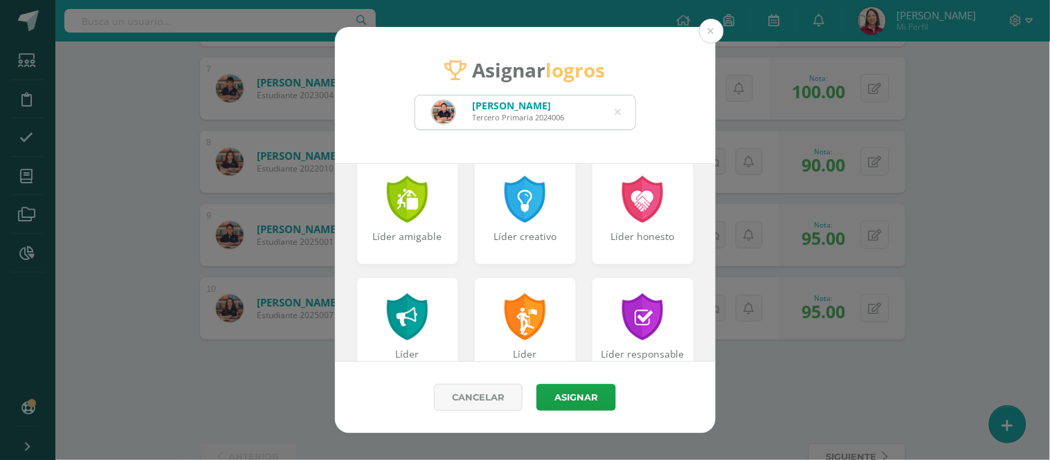
scroll to position [500, 0]
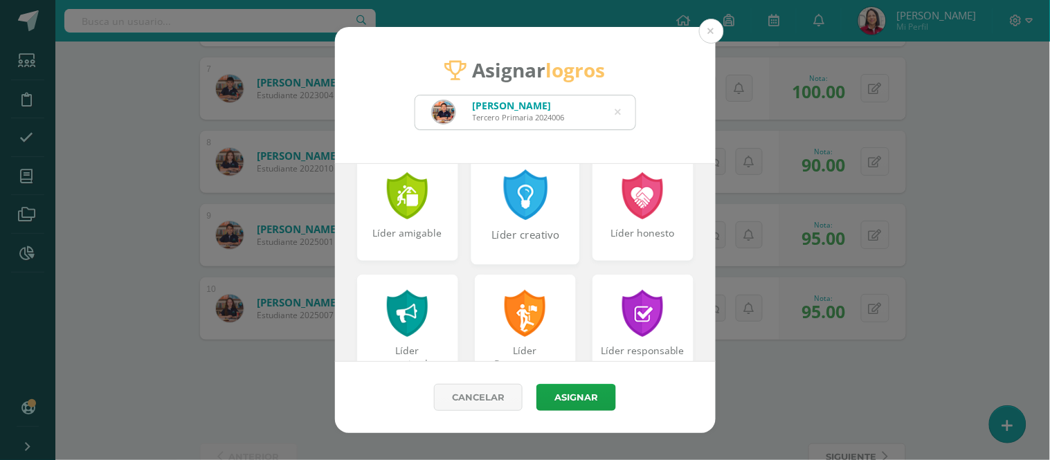
click at [523, 213] on div at bounding box center [525, 195] width 48 height 51
click at [400, 220] on div "Líder amigable" at bounding box center [407, 208] width 109 height 111
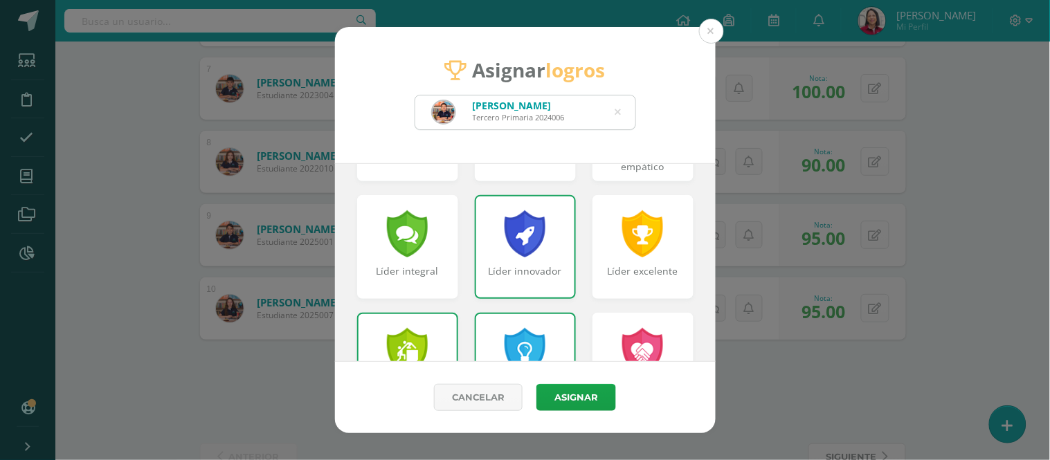
scroll to position [349, 0]
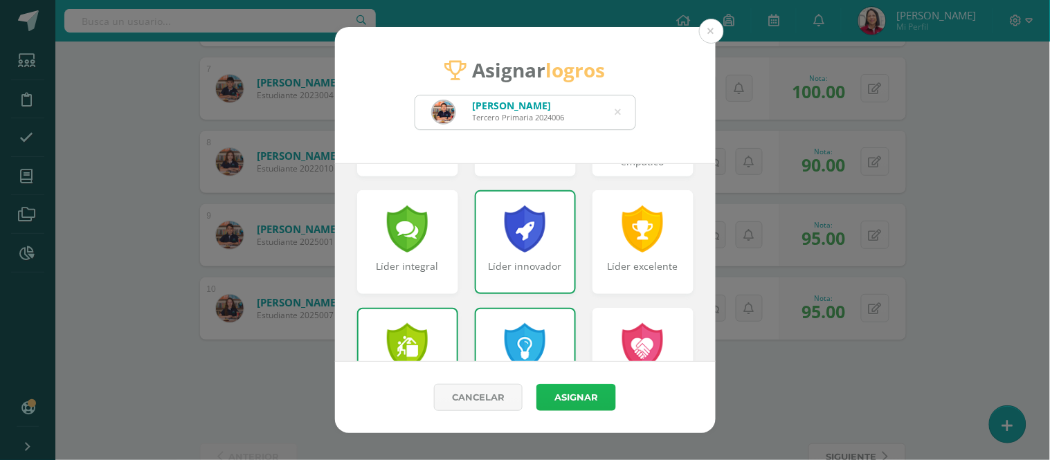
click at [593, 396] on button "Asignar" at bounding box center [576, 397] width 80 height 27
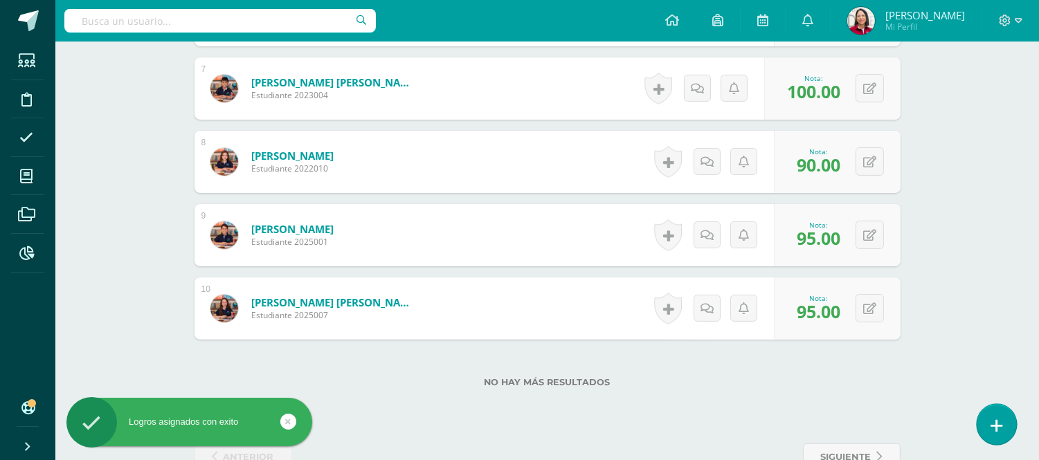
click at [986, 423] on link at bounding box center [996, 424] width 39 height 40
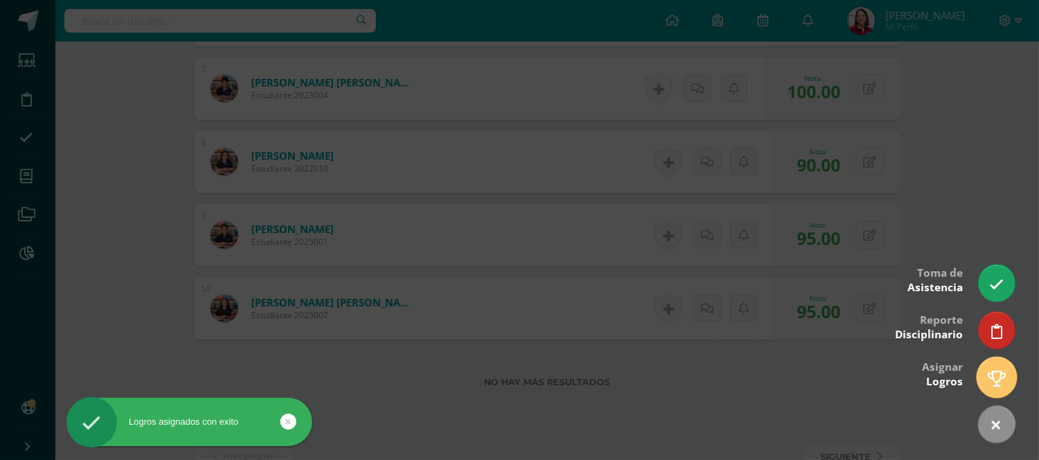
click at [993, 375] on icon at bounding box center [997, 379] width 18 height 16
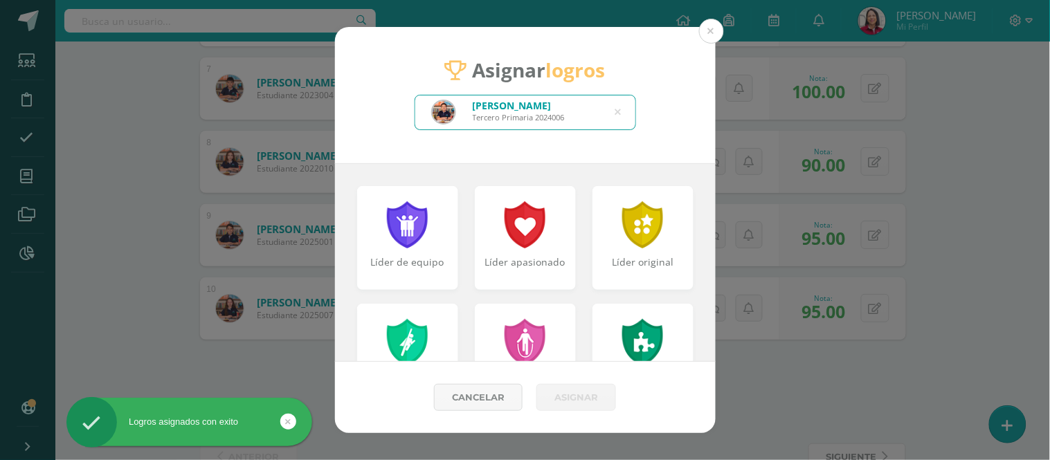
click at [617, 111] on icon at bounding box center [618, 112] width 6 height 35
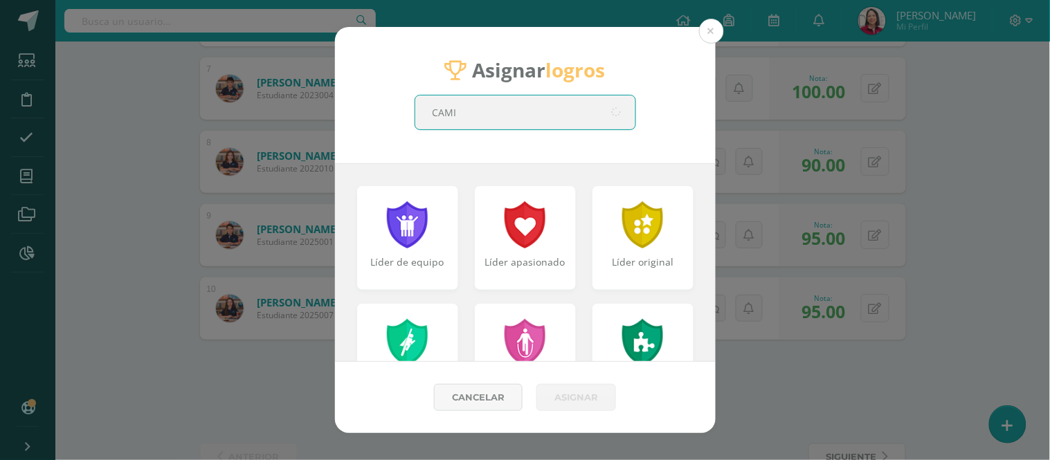
type input "CAMIL"
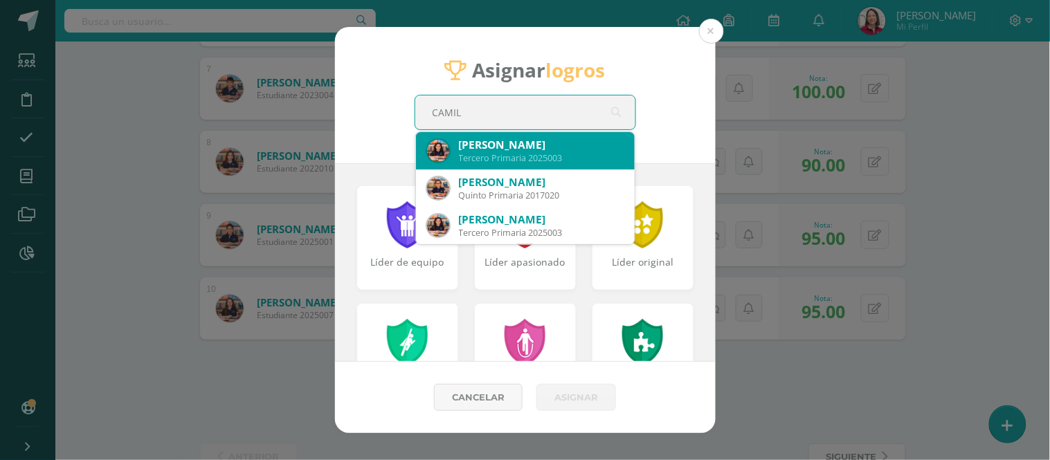
click at [577, 144] on div "[PERSON_NAME]" at bounding box center [541, 145] width 165 height 15
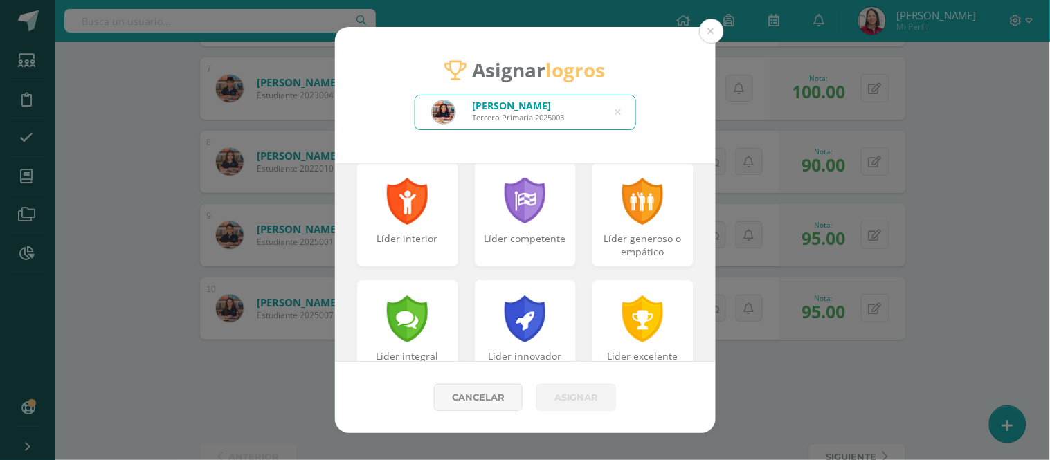
scroll to position [275, 0]
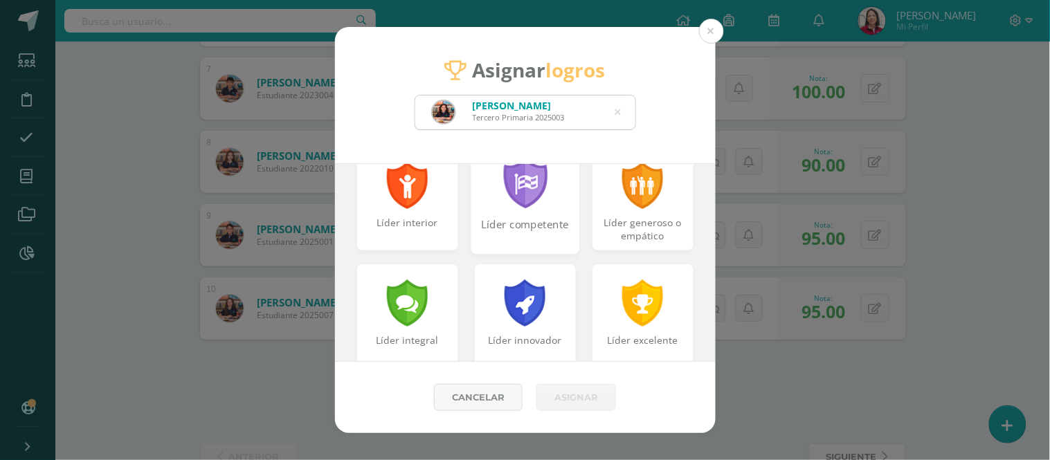
click at [501, 209] on div "Líder competente" at bounding box center [525, 198] width 109 height 111
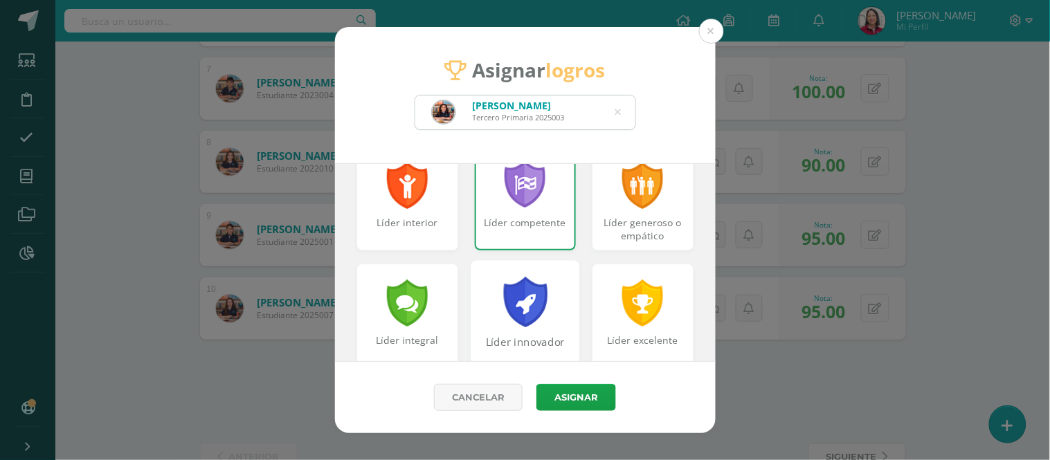
click at [528, 317] on div at bounding box center [525, 302] width 48 height 51
drag, startPoint x: 639, startPoint y: 230, endPoint x: 707, endPoint y: 242, distance: 69.0
click at [640, 229] on div "Líder generoso o empático" at bounding box center [643, 230] width 98 height 28
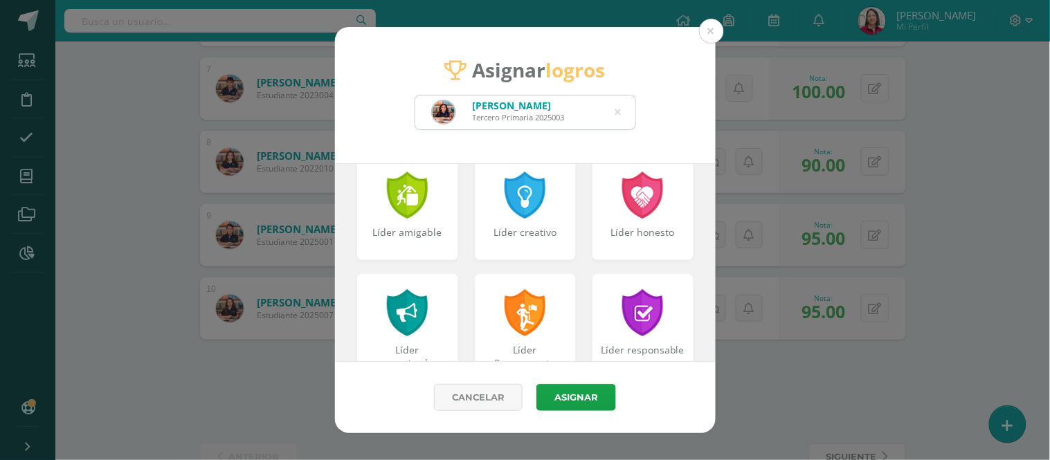
scroll to position [503, 0]
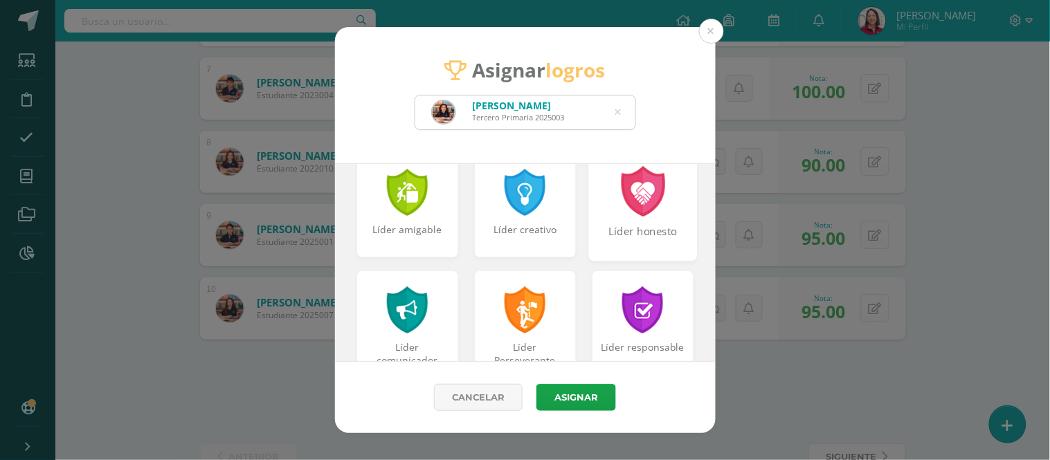
click at [649, 226] on div "Líder honesto" at bounding box center [643, 239] width 106 height 30
click at [541, 224] on div "Líder creativo" at bounding box center [525, 239] width 106 height 30
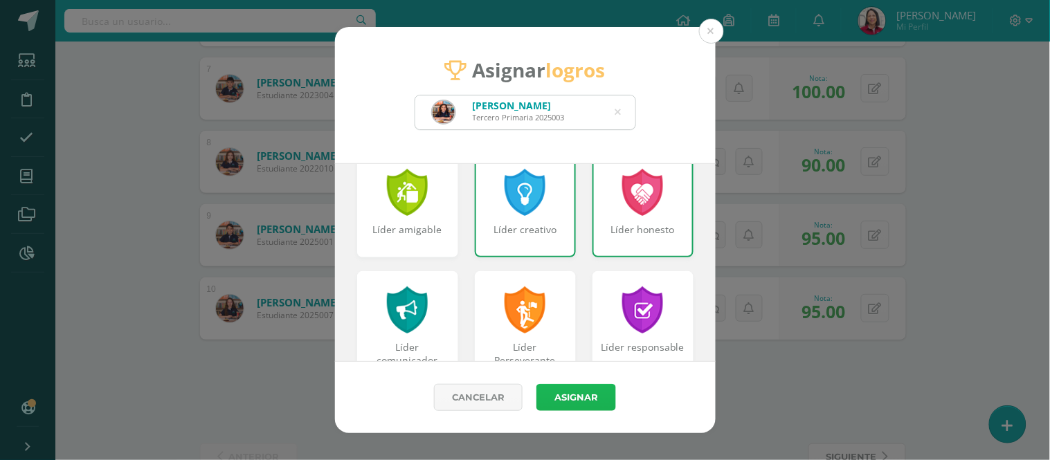
click at [586, 400] on button "Asignar" at bounding box center [576, 397] width 80 height 27
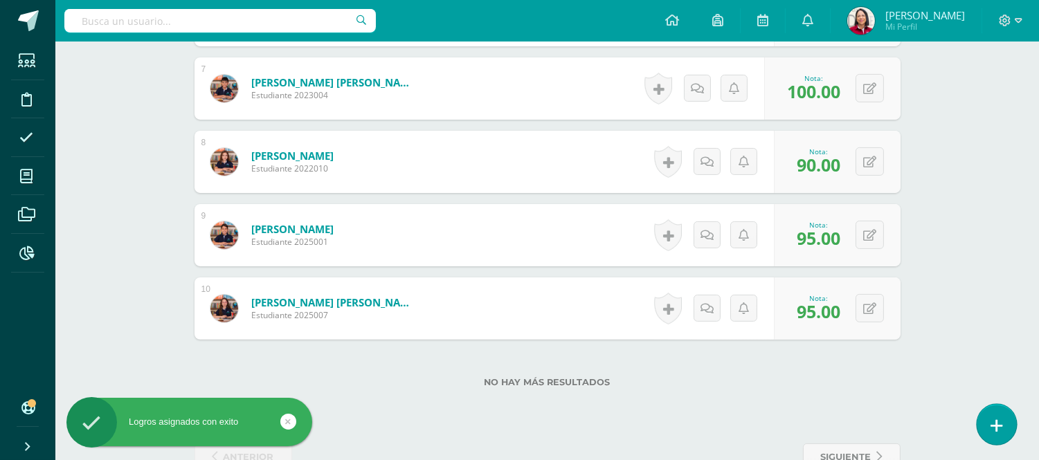
click at [1006, 418] on link at bounding box center [996, 424] width 39 height 40
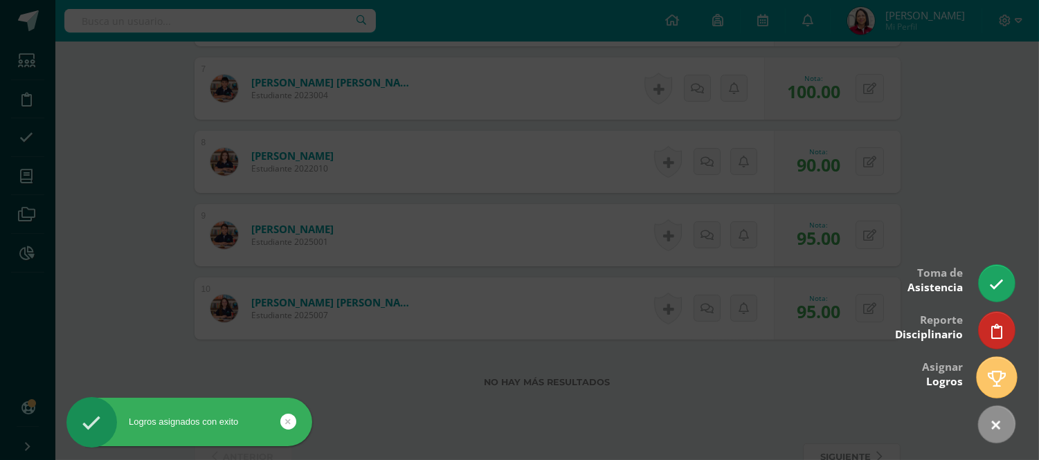
click at [1002, 372] on icon at bounding box center [997, 379] width 18 height 16
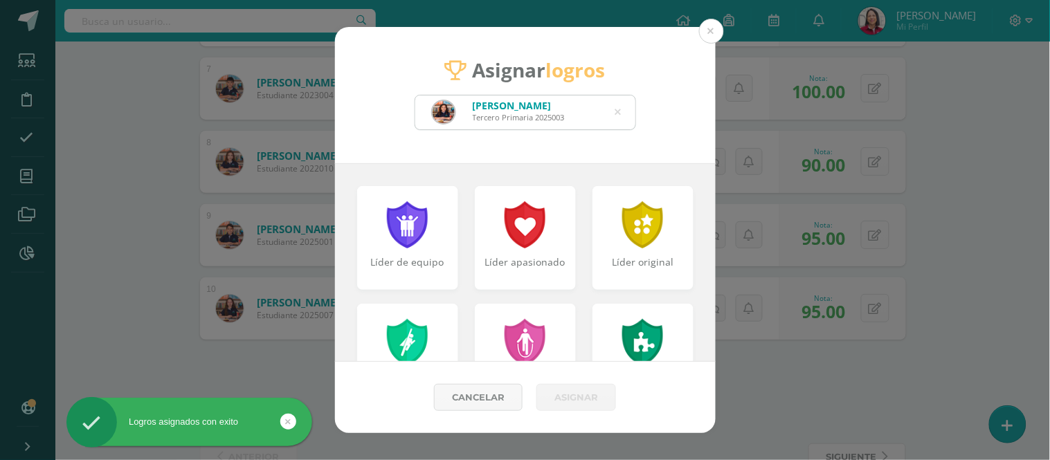
click at [620, 107] on icon at bounding box center [618, 112] width 6 height 35
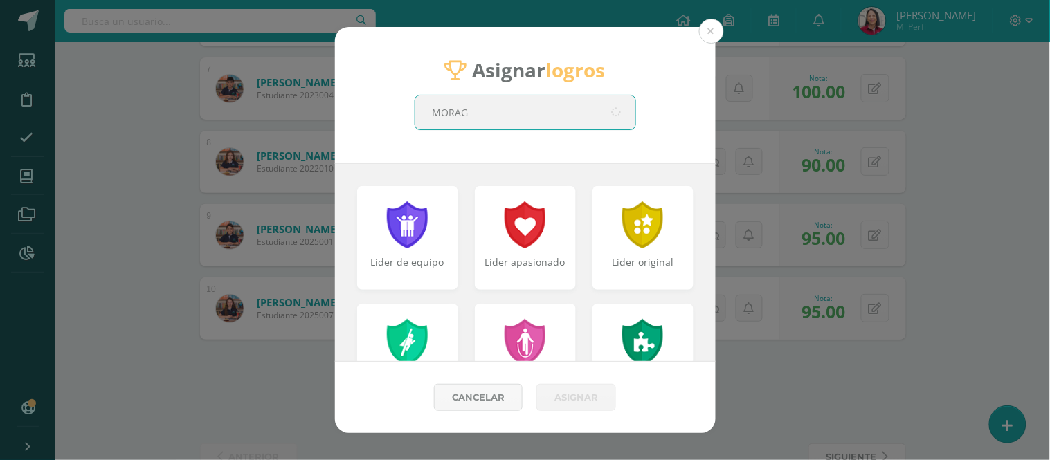
type input "[PERSON_NAME]"
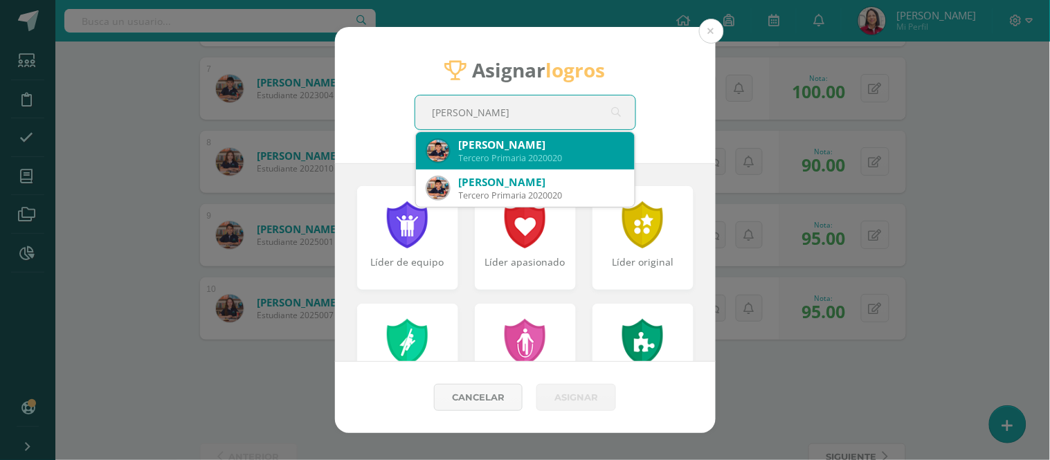
click at [559, 143] on div "[PERSON_NAME]" at bounding box center [541, 145] width 165 height 15
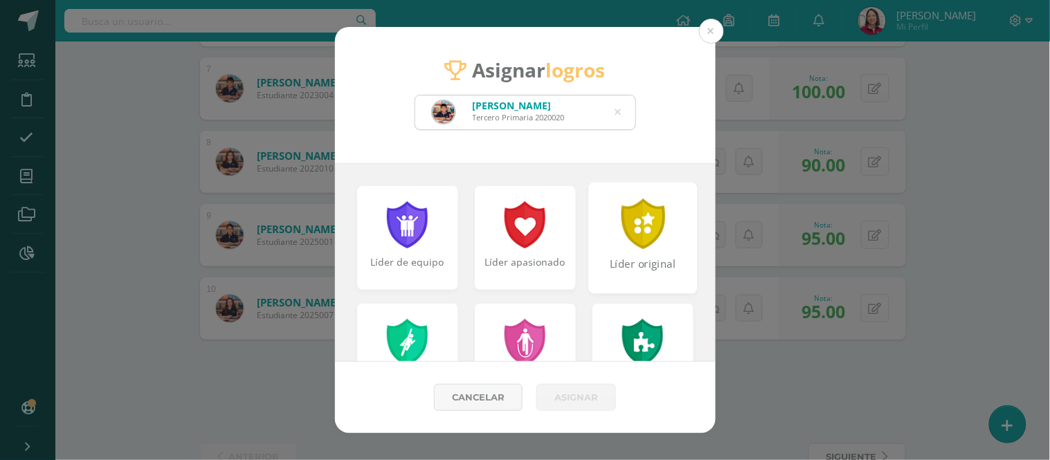
click at [644, 240] on div at bounding box center [643, 224] width 48 height 51
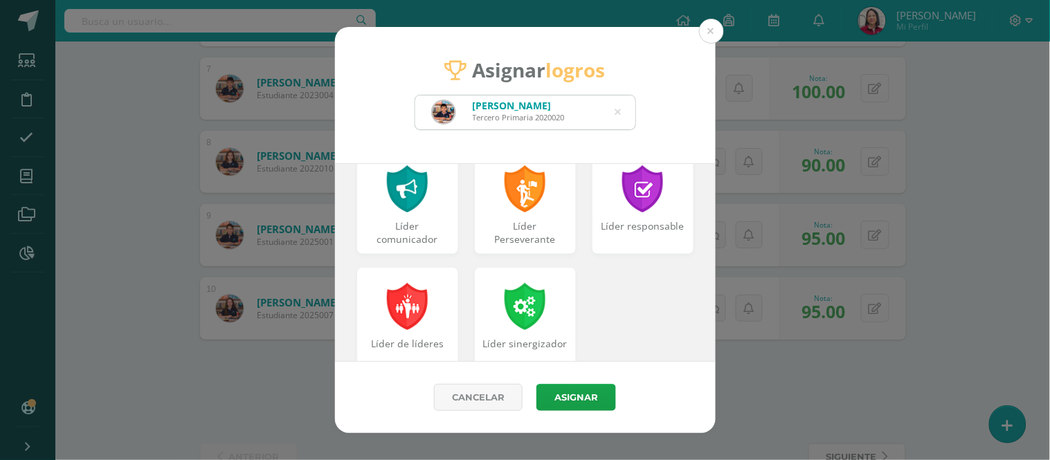
scroll to position [627, 0]
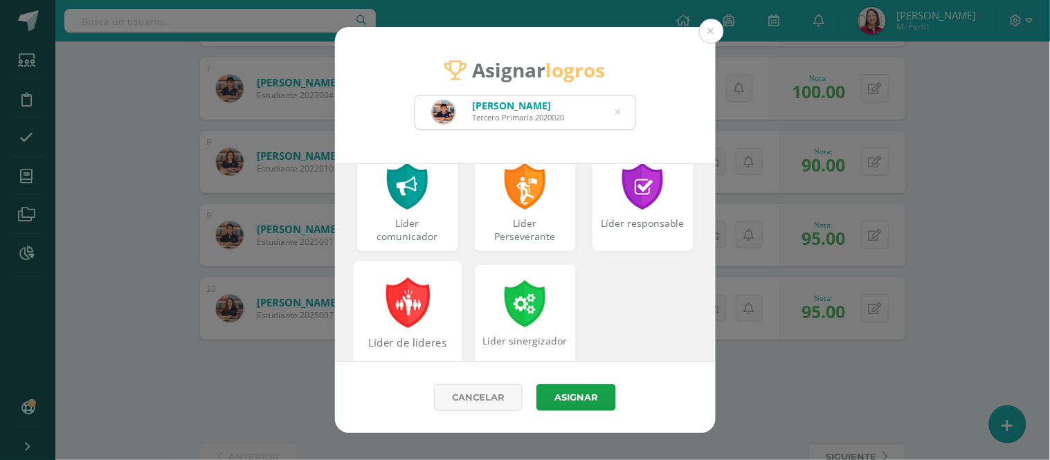
click at [396, 310] on div at bounding box center [407, 303] width 48 height 51
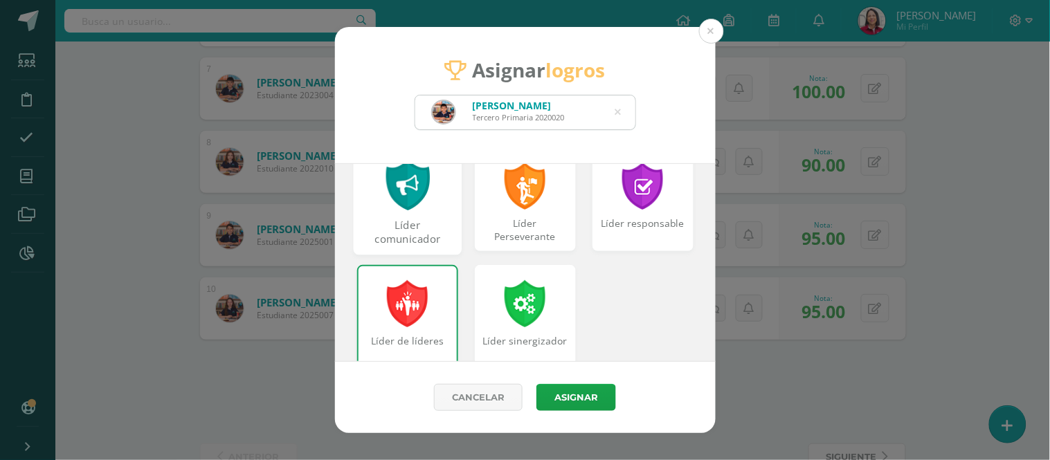
click at [392, 204] on div at bounding box center [407, 185] width 48 height 51
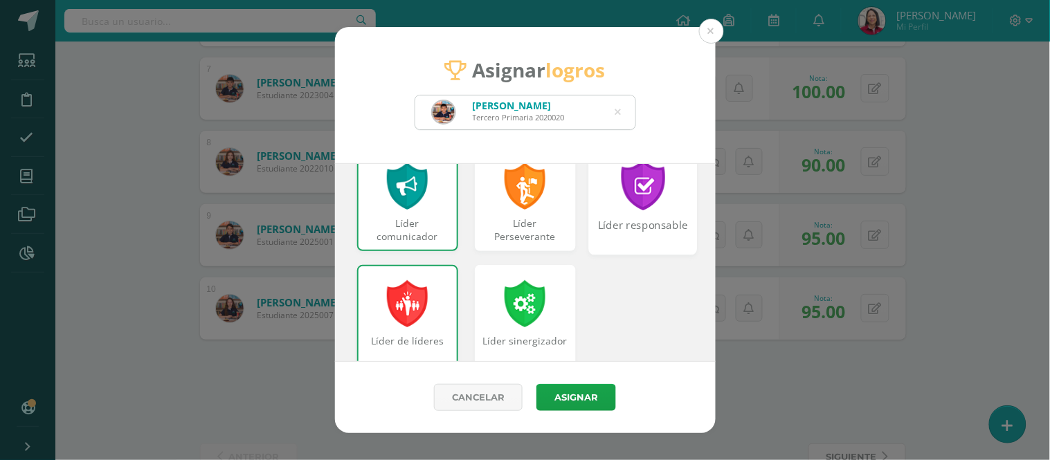
drag, startPoint x: 631, startPoint y: 204, endPoint x: 640, endPoint y: 206, distance: 8.8
click at [632, 204] on div at bounding box center [643, 185] width 48 height 51
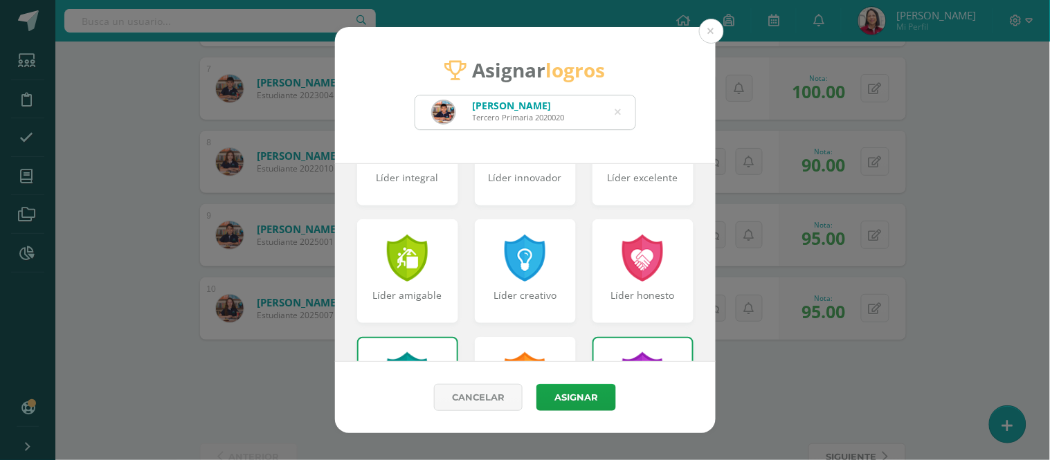
scroll to position [414, 0]
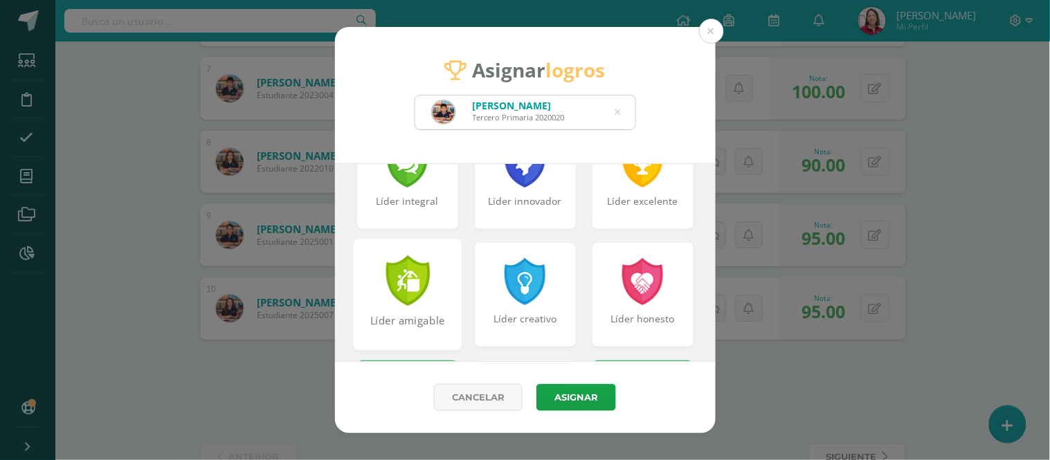
click at [393, 272] on div at bounding box center [407, 280] width 48 height 51
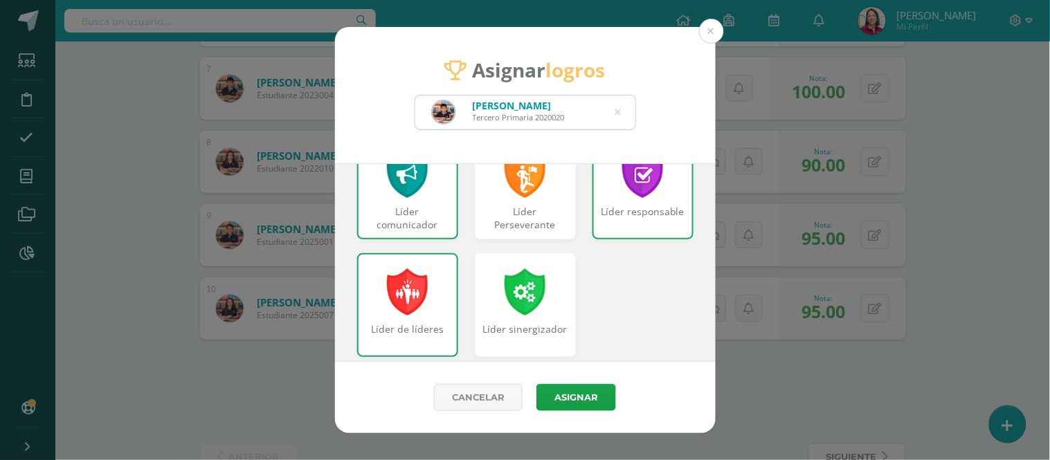
scroll to position [659, 0]
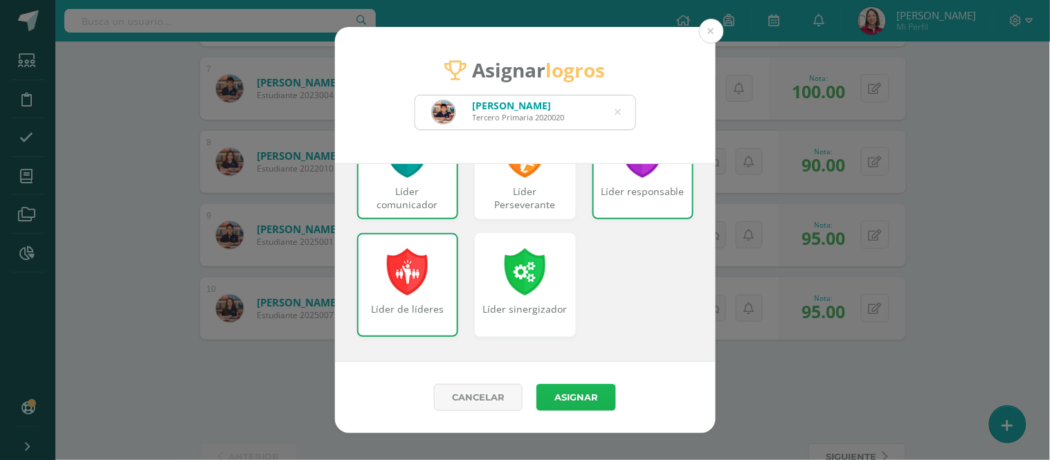
click at [557, 395] on button "Asignar" at bounding box center [576, 397] width 80 height 27
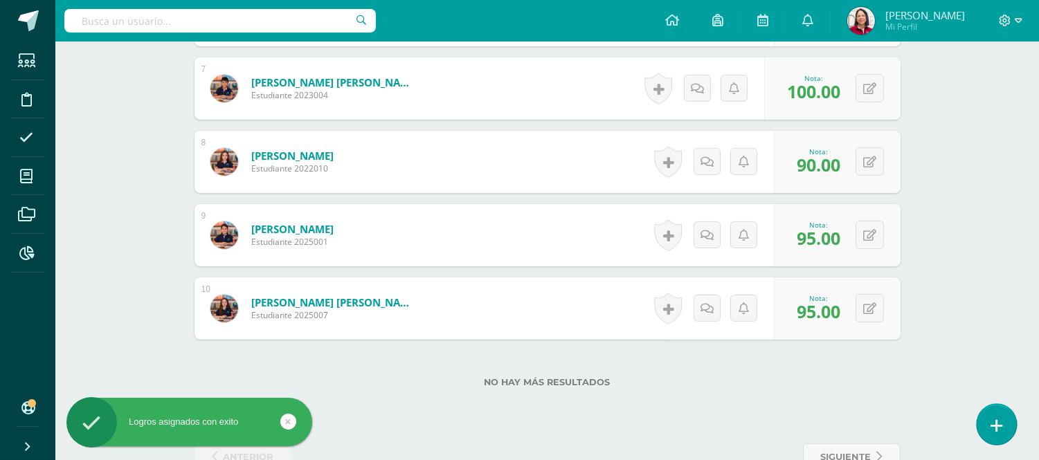
click at [1000, 421] on icon at bounding box center [997, 426] width 12 height 16
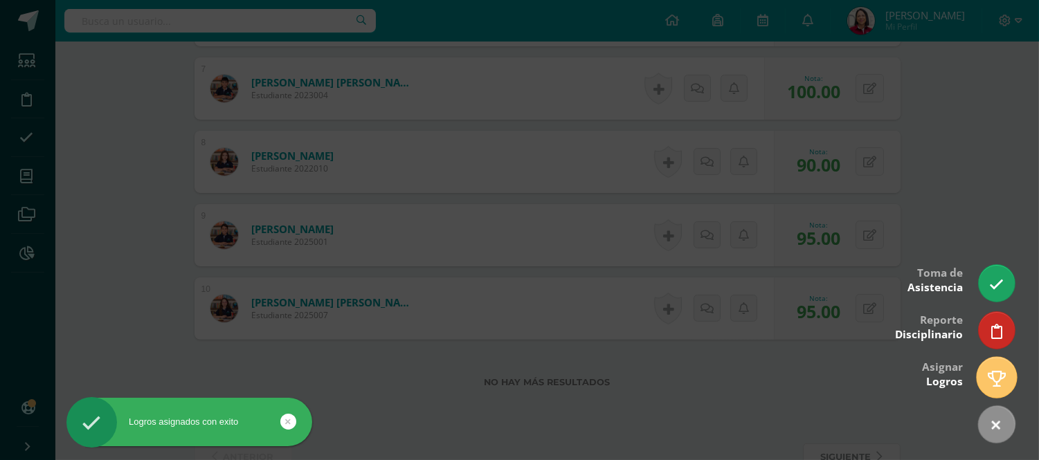
click at [999, 374] on icon at bounding box center [997, 379] width 18 height 16
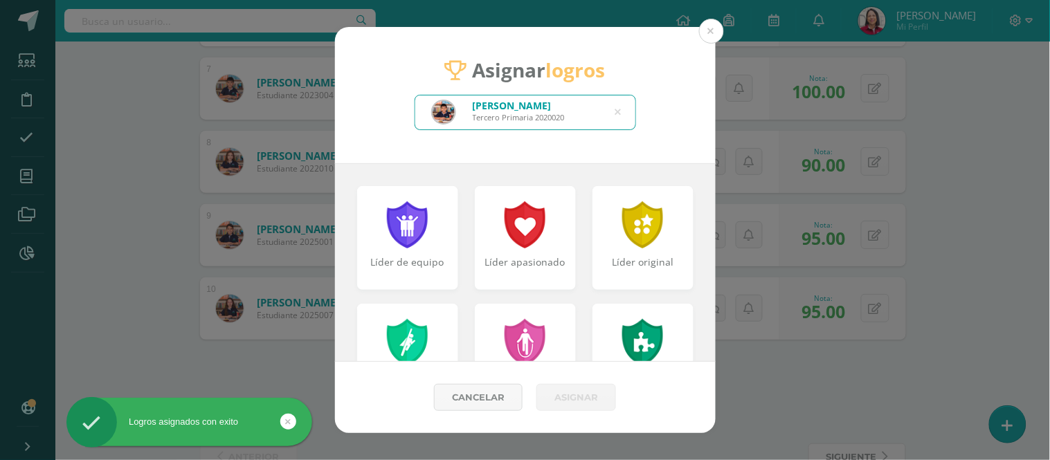
click at [620, 108] on icon at bounding box center [618, 112] width 6 height 35
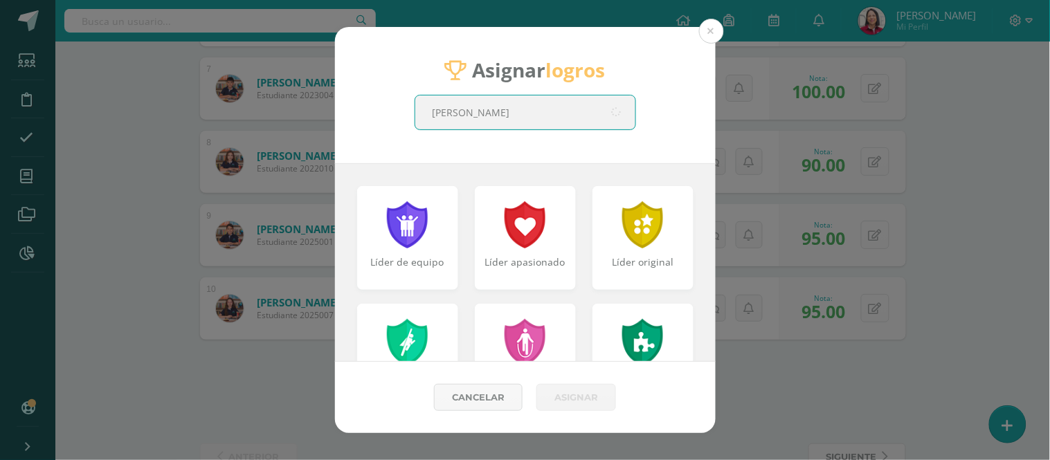
type input "[PERSON_NAME]"
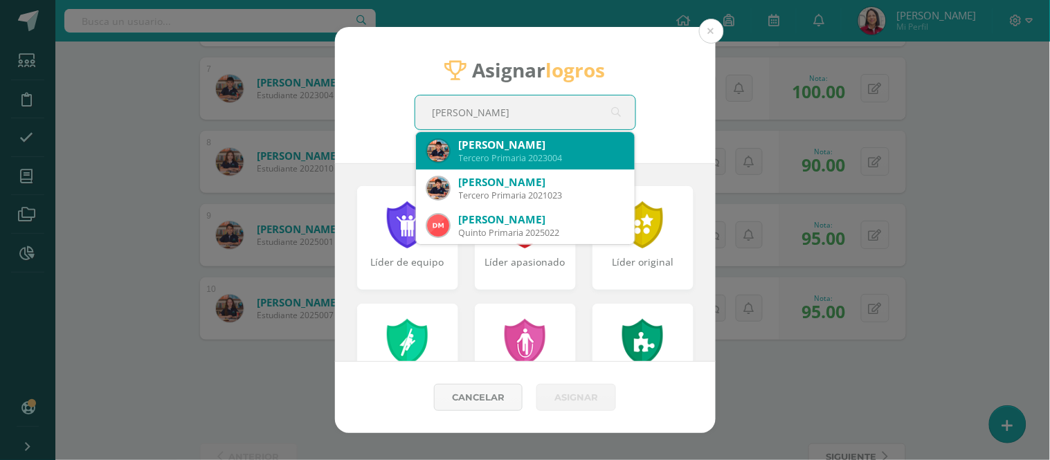
click at [523, 150] on div "[PERSON_NAME]" at bounding box center [541, 145] width 165 height 15
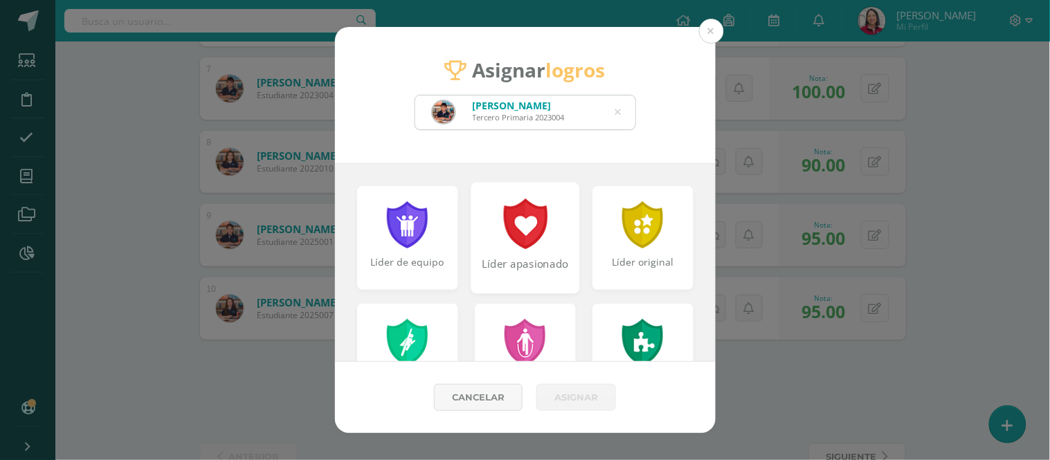
click at [537, 226] on div at bounding box center [525, 224] width 48 height 51
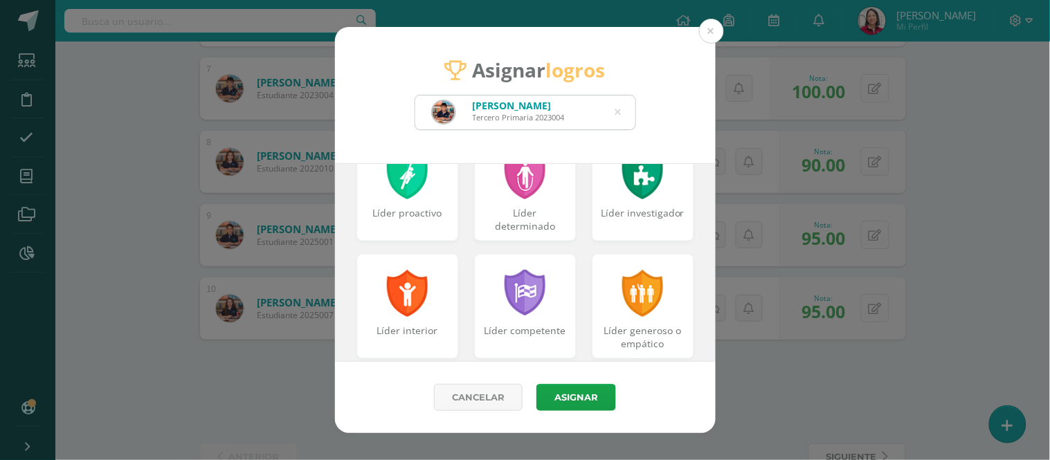
scroll to position [178, 0]
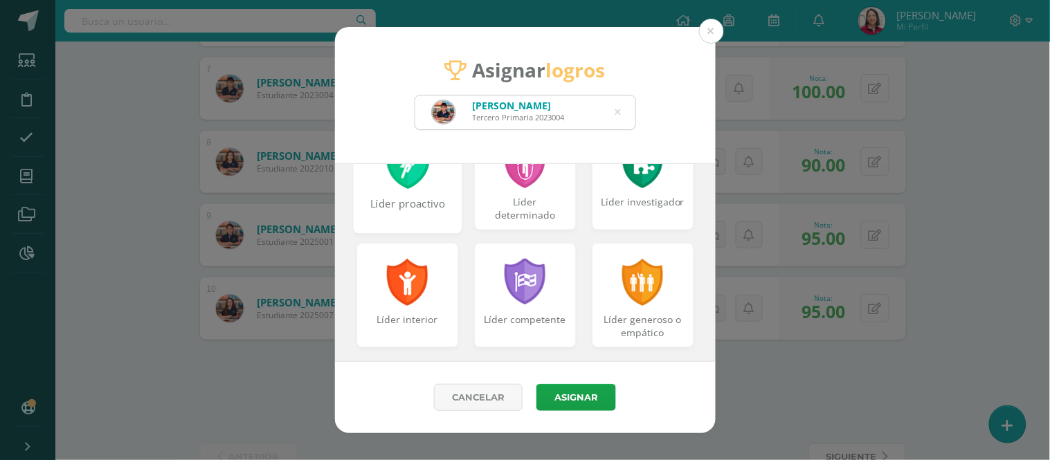
click at [399, 202] on div "Líder proactivo" at bounding box center [407, 212] width 106 height 30
click at [393, 199] on div "Líder proactivo" at bounding box center [408, 209] width 98 height 28
click at [667, 291] on div "Líder generoso o empático" at bounding box center [642, 295] width 109 height 111
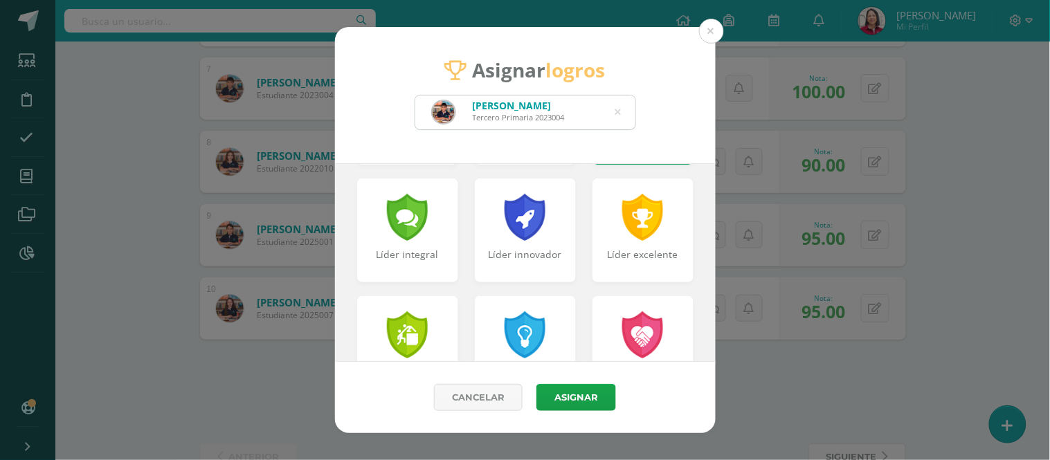
scroll to position [376, 0]
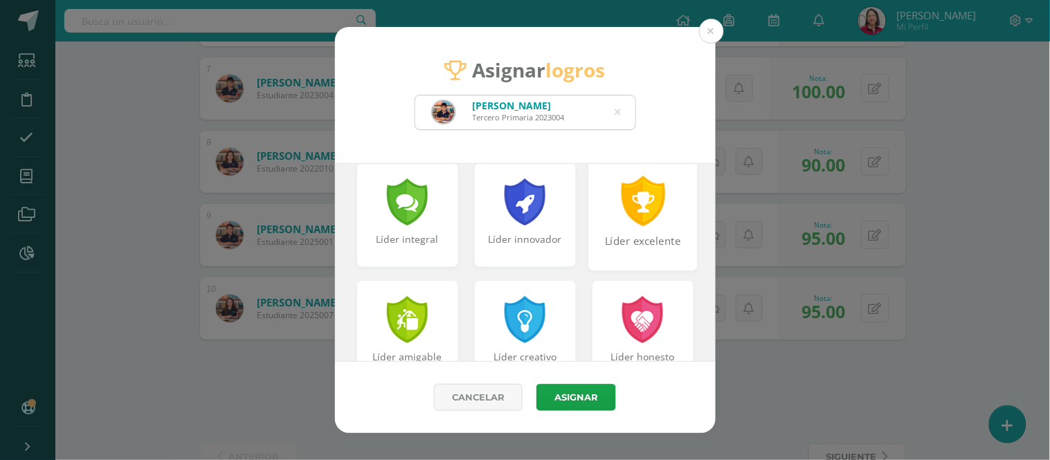
click at [640, 239] on div "Líder excelente" at bounding box center [643, 249] width 106 height 30
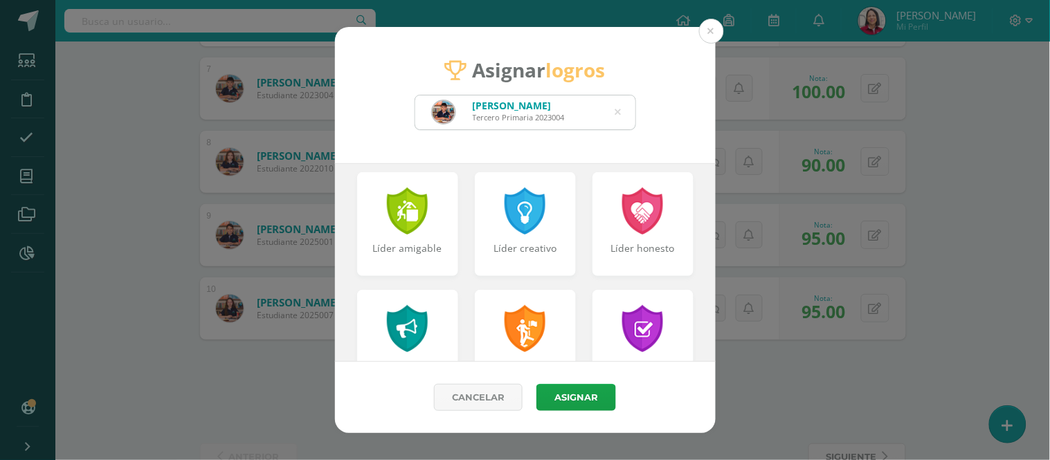
scroll to position [488, 0]
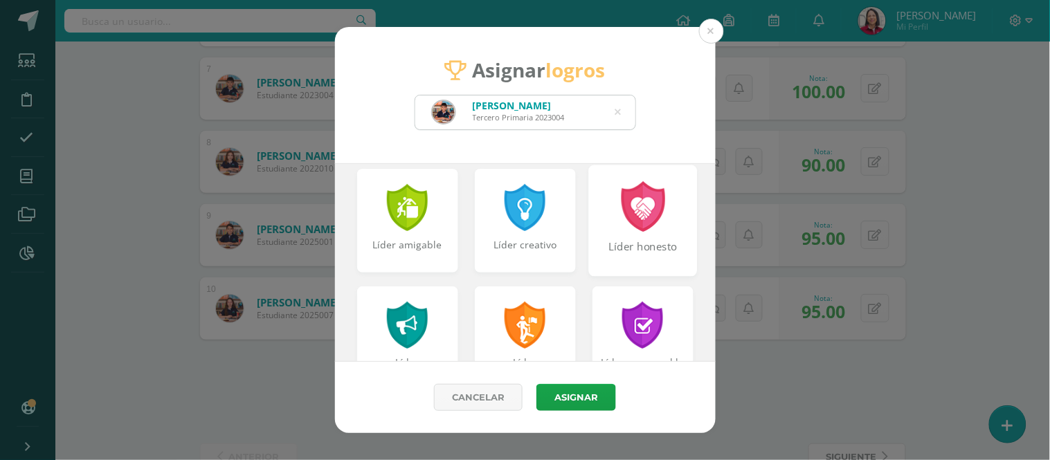
click at [631, 240] on div "Líder honesto" at bounding box center [643, 255] width 106 height 30
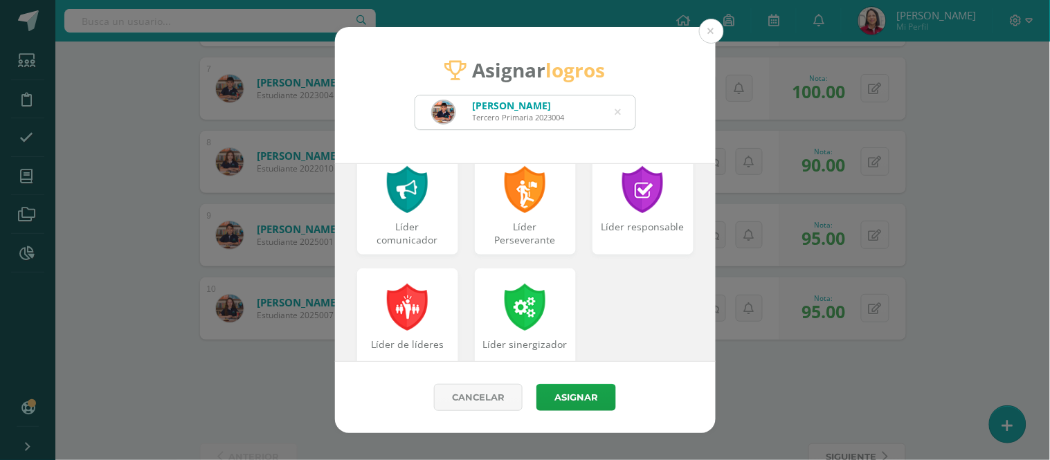
scroll to position [635, 0]
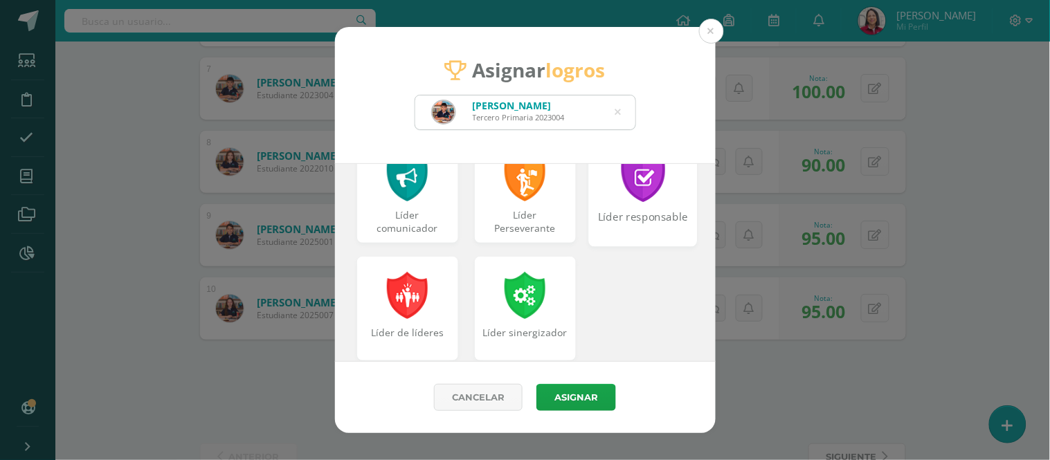
click at [629, 213] on div "Líder responsable" at bounding box center [643, 225] width 106 height 30
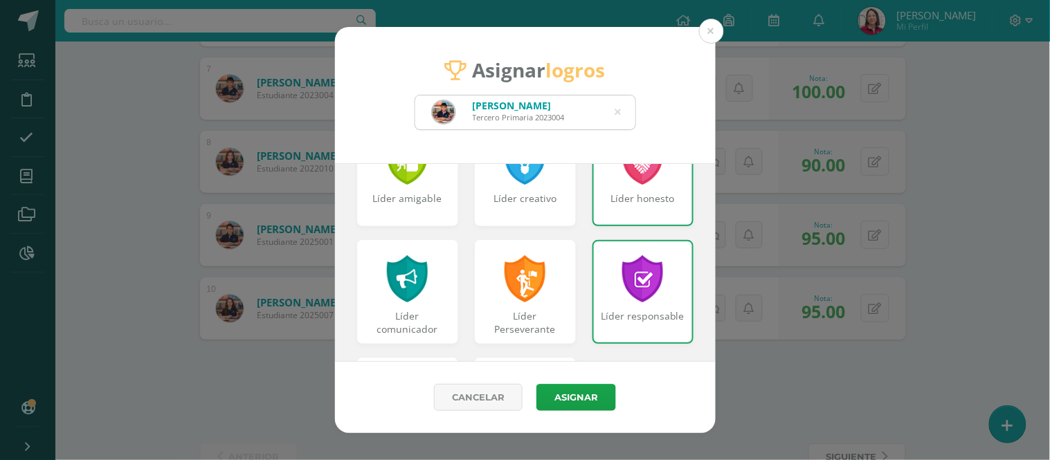
scroll to position [659, 0]
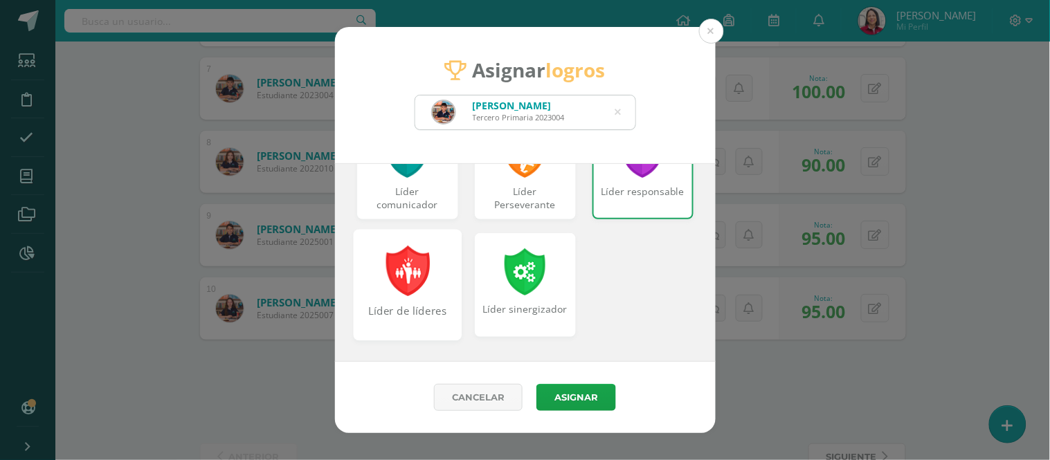
click at [430, 273] on div "Líder de líderes" at bounding box center [407, 284] width 109 height 111
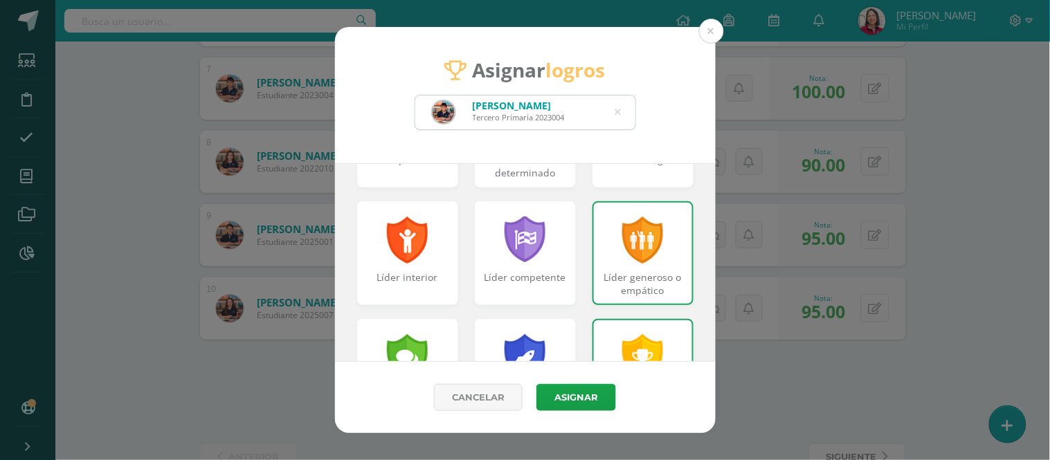
scroll to position [0, 0]
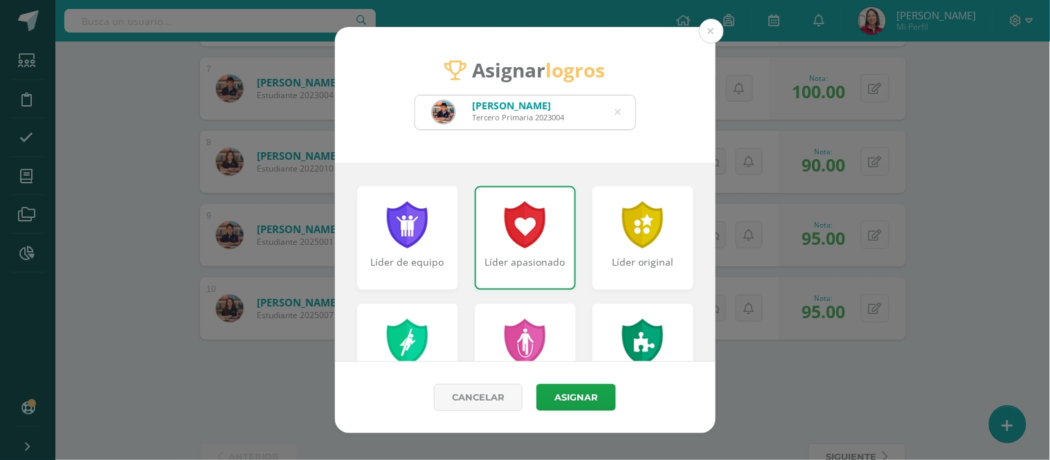
click at [503, 234] on div at bounding box center [525, 224] width 44 height 47
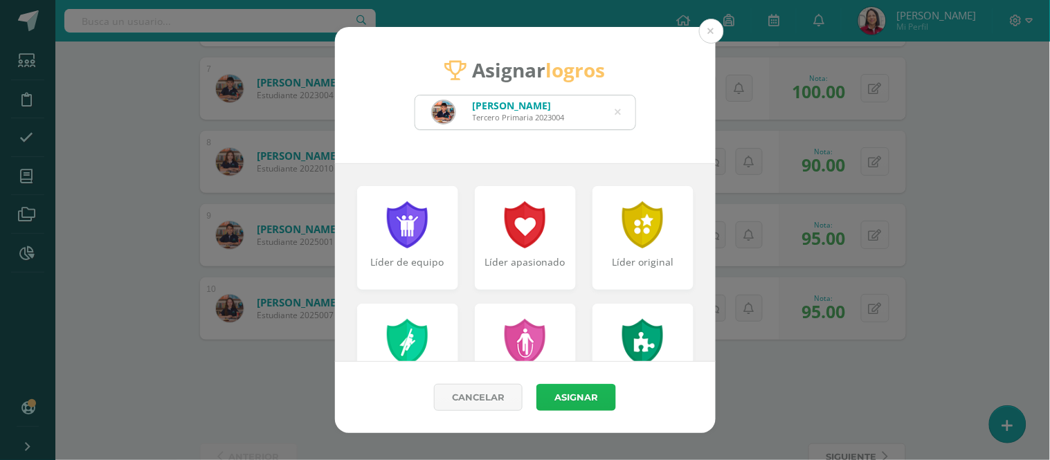
click at [586, 399] on button "Asignar" at bounding box center [576, 397] width 80 height 27
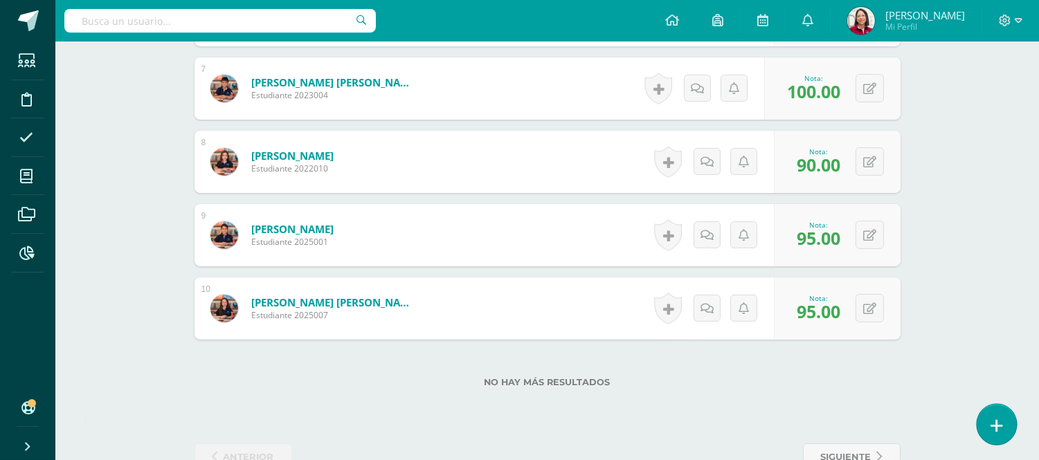
click at [995, 420] on icon at bounding box center [997, 426] width 12 height 16
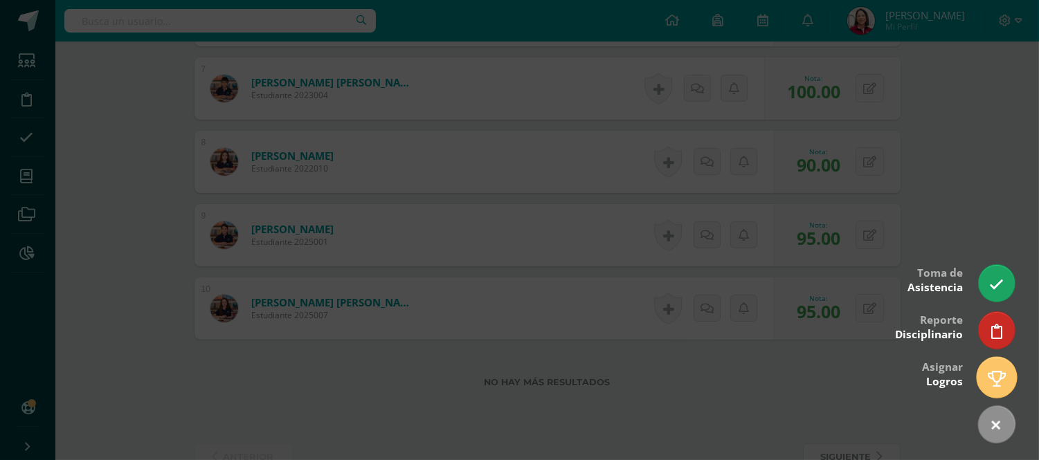
click at [994, 367] on link at bounding box center [996, 377] width 39 height 40
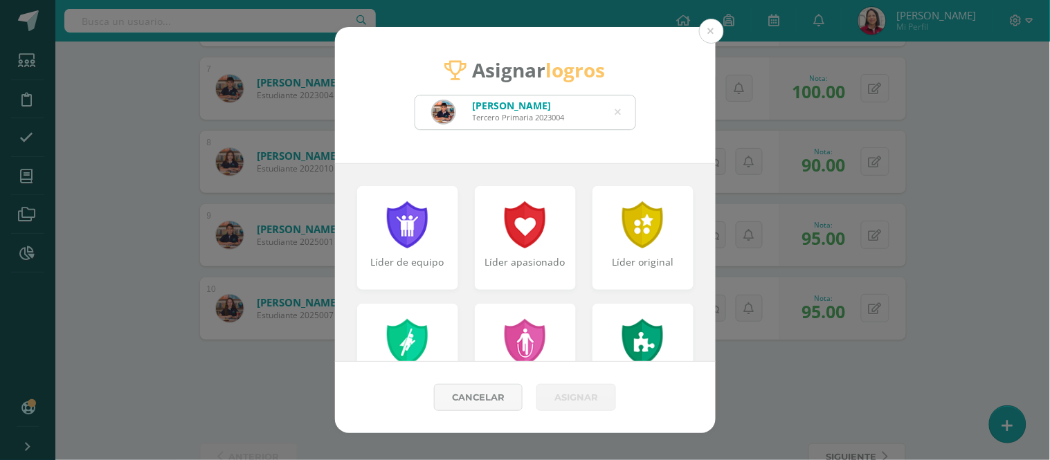
click at [618, 111] on icon at bounding box center [618, 112] width 6 height 35
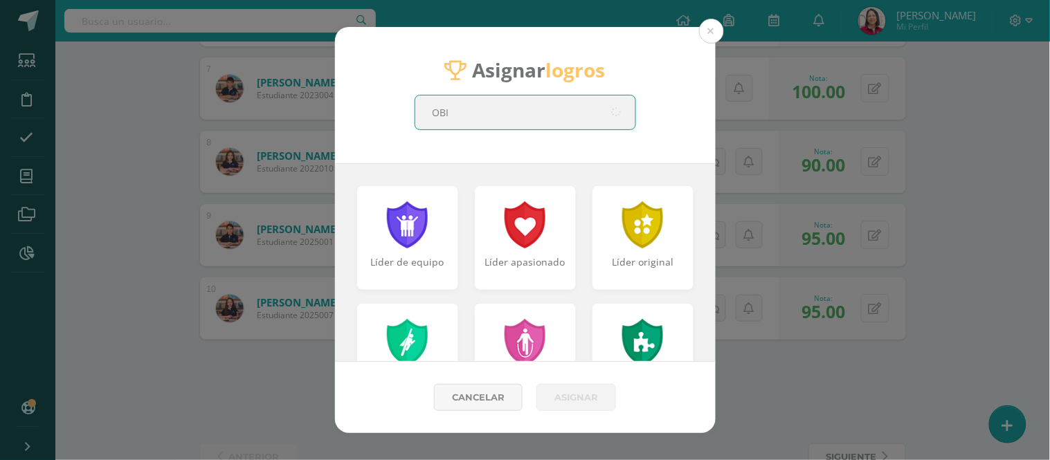
type input "OBIO"
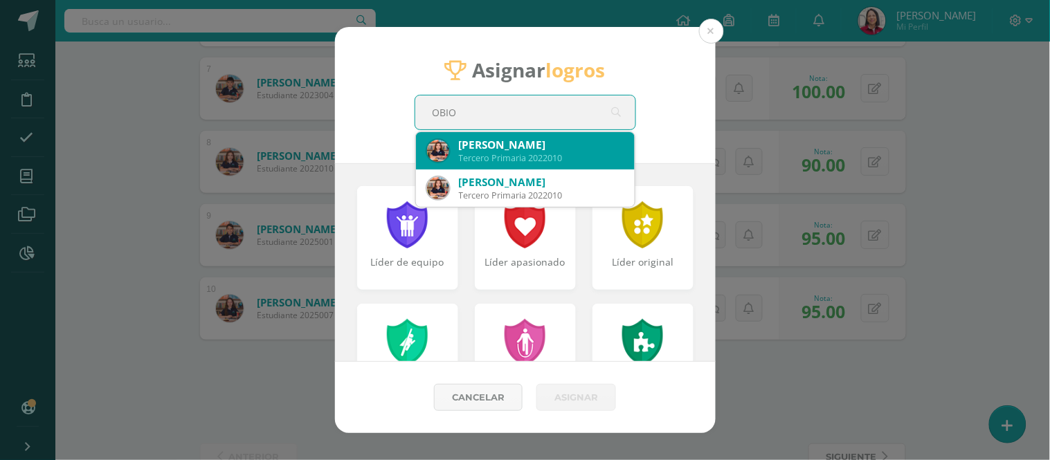
click at [489, 144] on div "[PERSON_NAME]" at bounding box center [541, 145] width 165 height 15
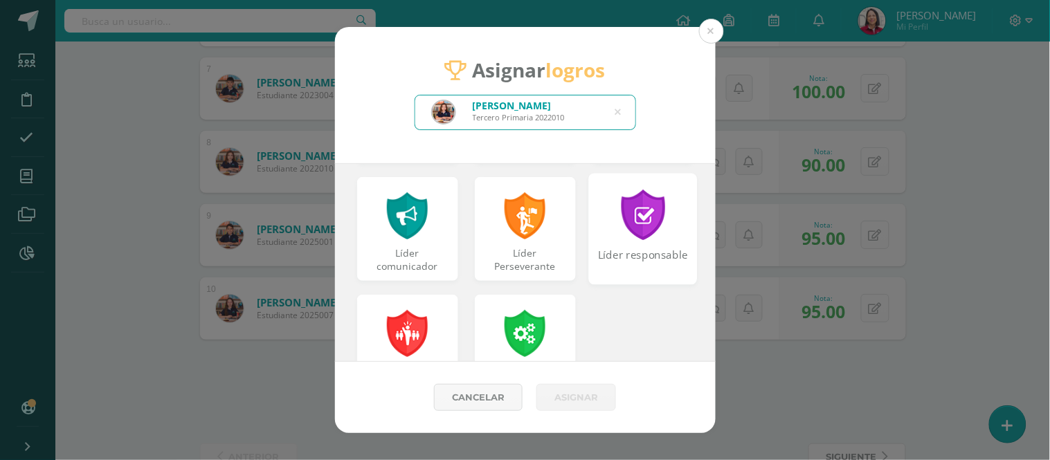
scroll to position [593, 0]
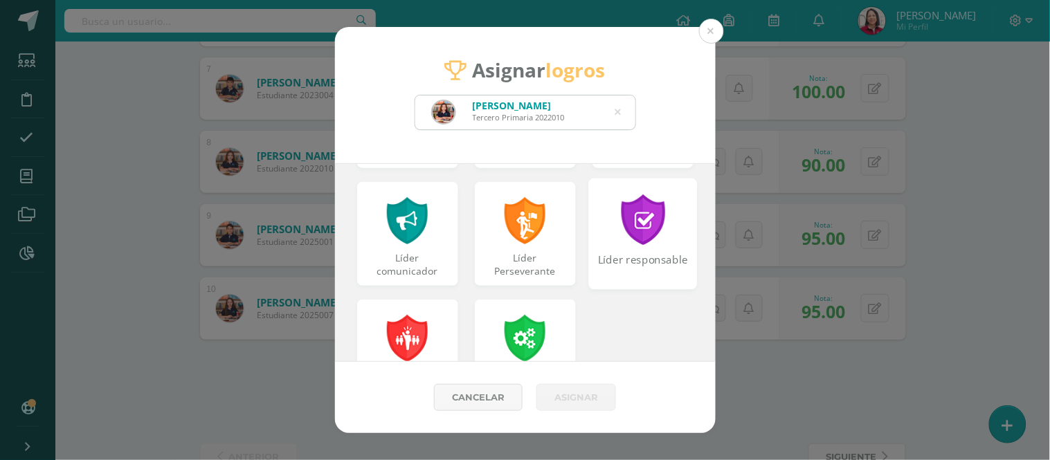
click at [654, 238] on div at bounding box center [643, 220] width 48 height 51
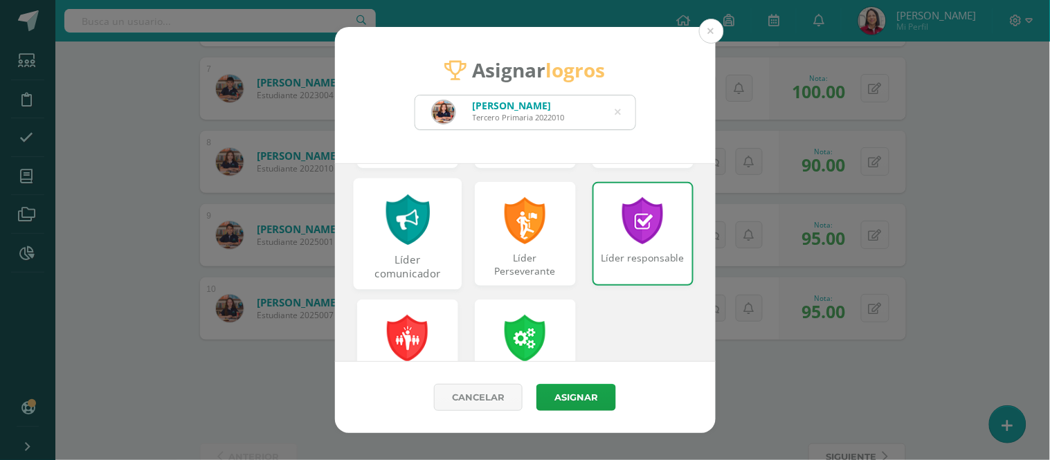
click at [402, 253] on div "Líder comunicador" at bounding box center [407, 268] width 106 height 30
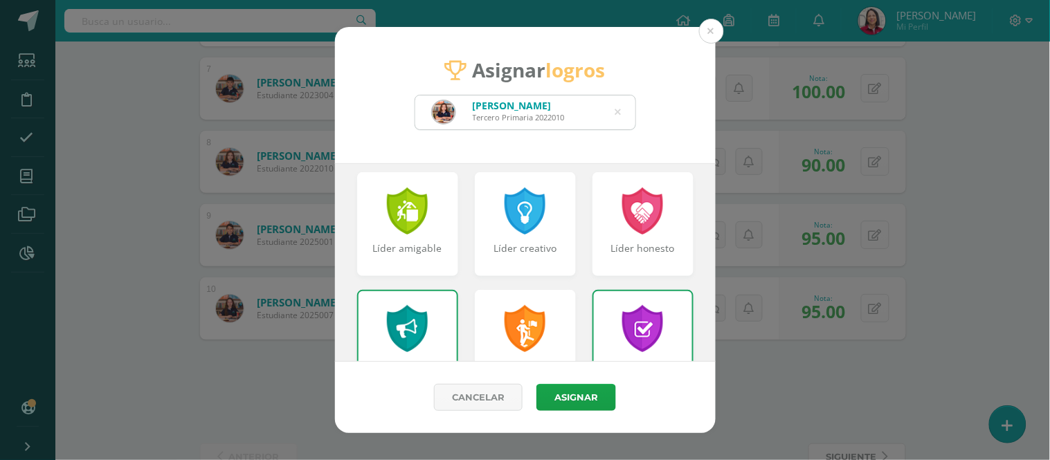
scroll to position [458, 0]
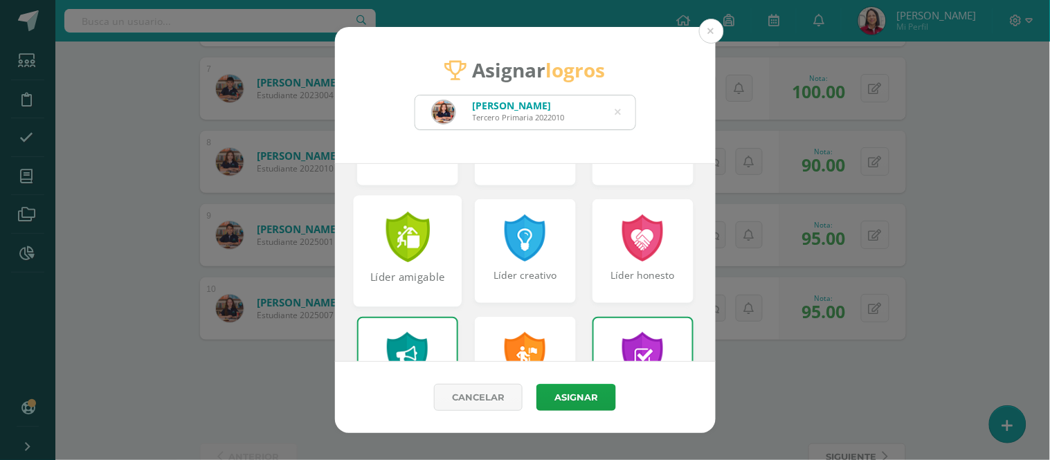
click at [381, 246] on div "Líder amigable" at bounding box center [407, 250] width 109 height 111
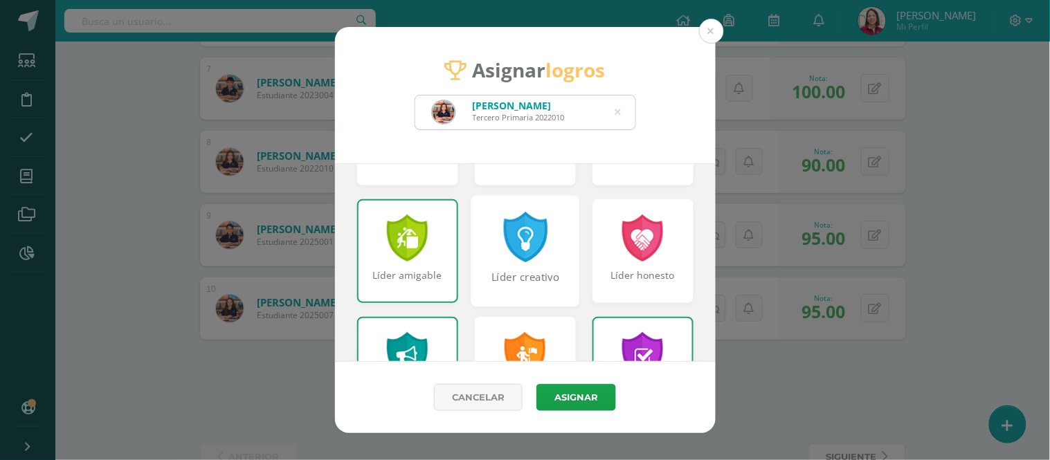
click at [482, 246] on div "Líder creativo" at bounding box center [525, 250] width 109 height 111
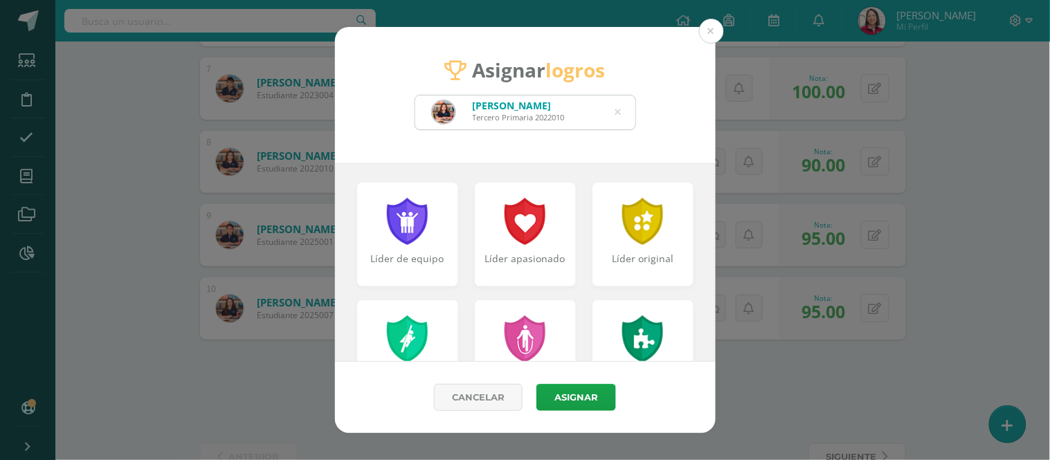
scroll to position [24, 0]
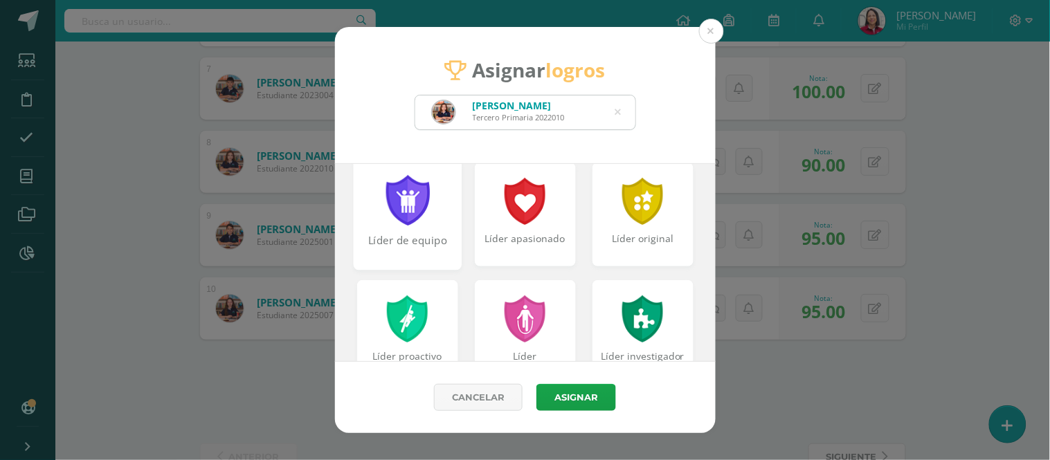
click at [403, 208] on div at bounding box center [407, 200] width 48 height 51
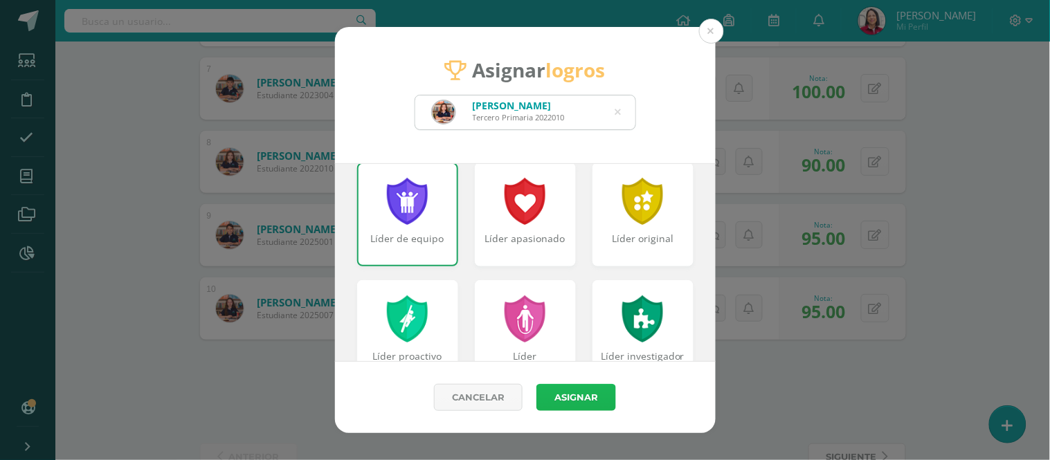
click at [570, 400] on button "Asignar" at bounding box center [576, 397] width 80 height 27
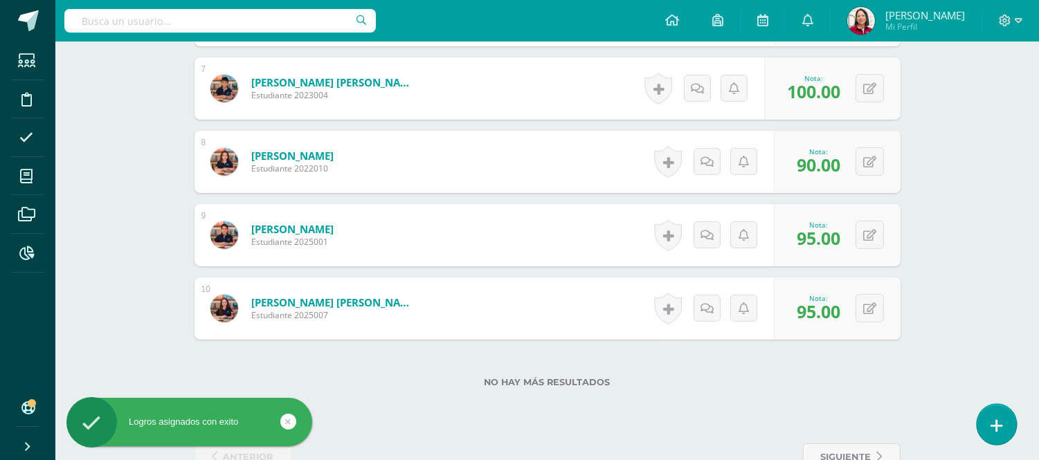
click at [1000, 422] on icon at bounding box center [997, 426] width 12 height 16
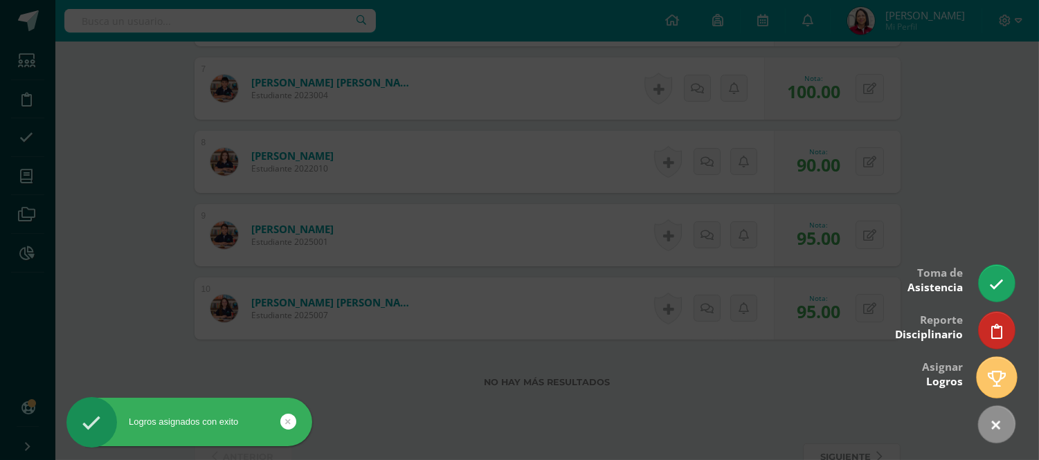
click at [995, 377] on icon at bounding box center [997, 379] width 18 height 16
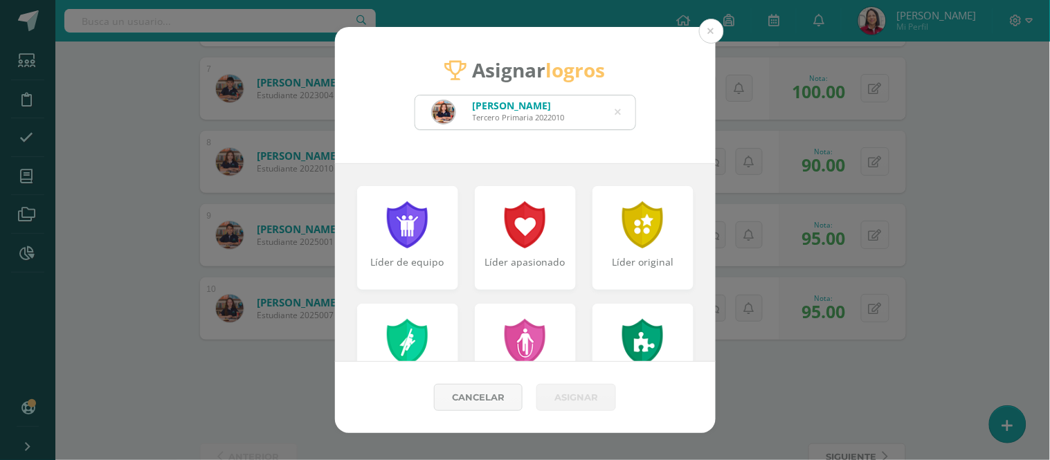
click at [616, 105] on icon at bounding box center [618, 112] width 6 height 35
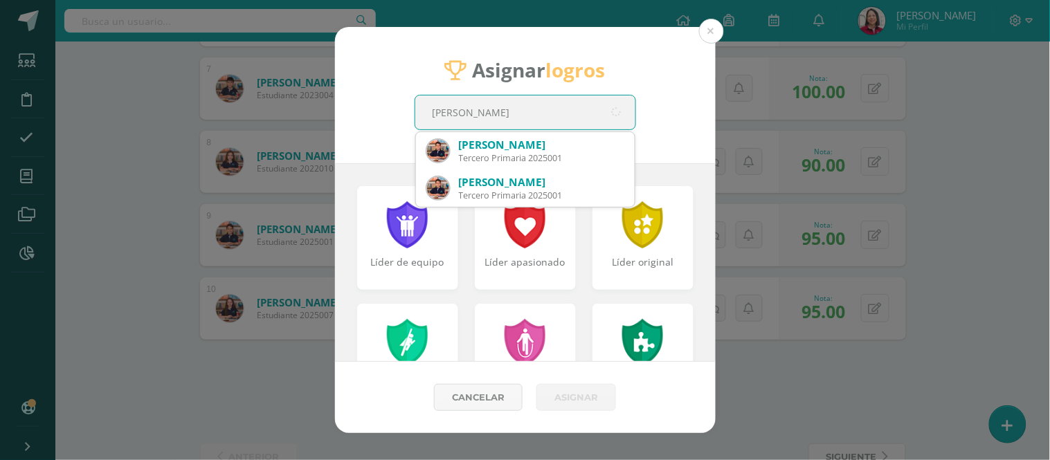
type input "SIEKA"
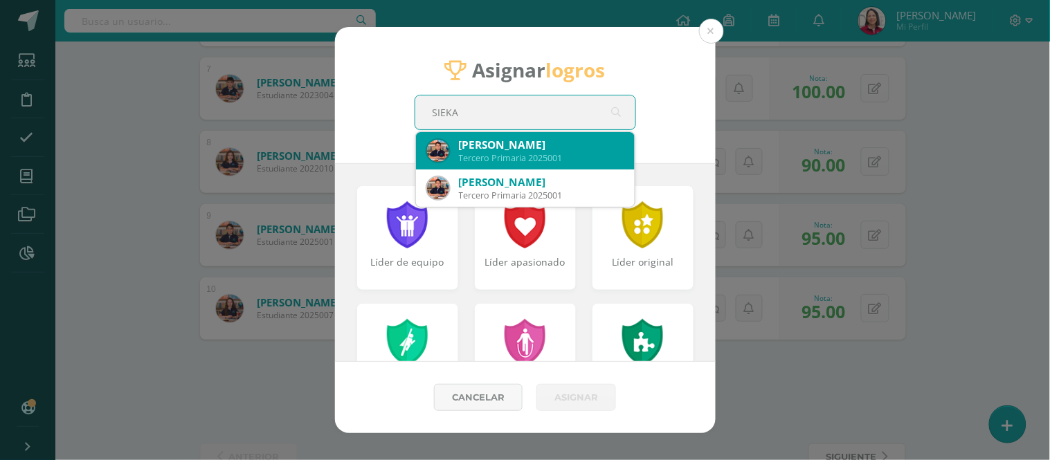
click at [542, 141] on div "[PERSON_NAME]" at bounding box center [541, 145] width 165 height 15
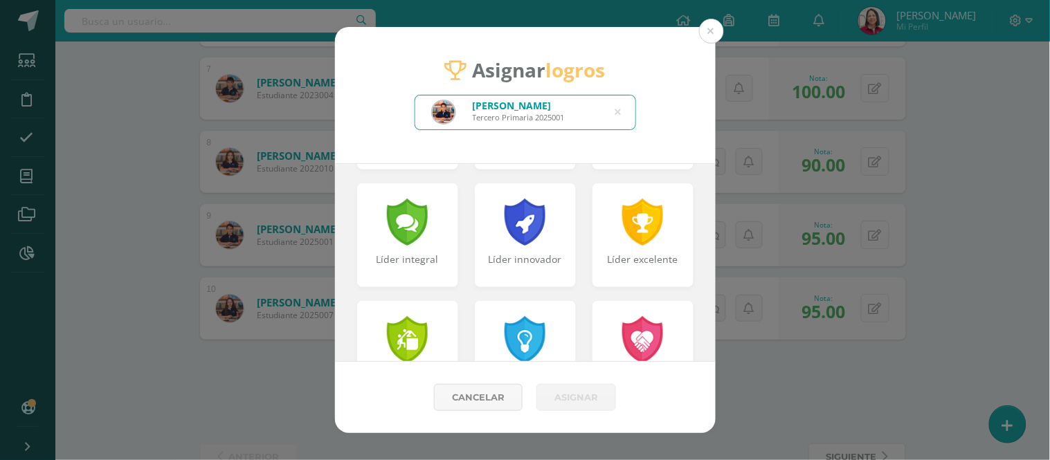
scroll to position [364, 0]
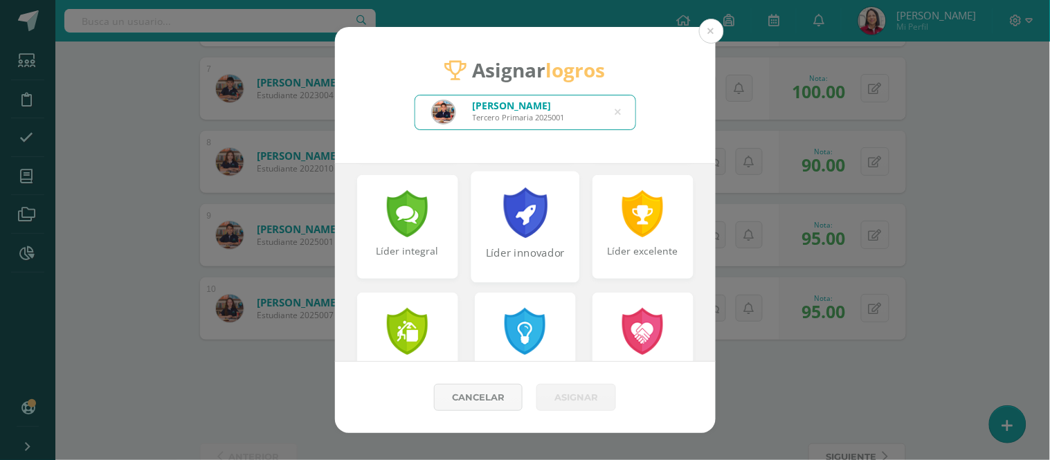
click at [523, 234] on div at bounding box center [525, 213] width 48 height 51
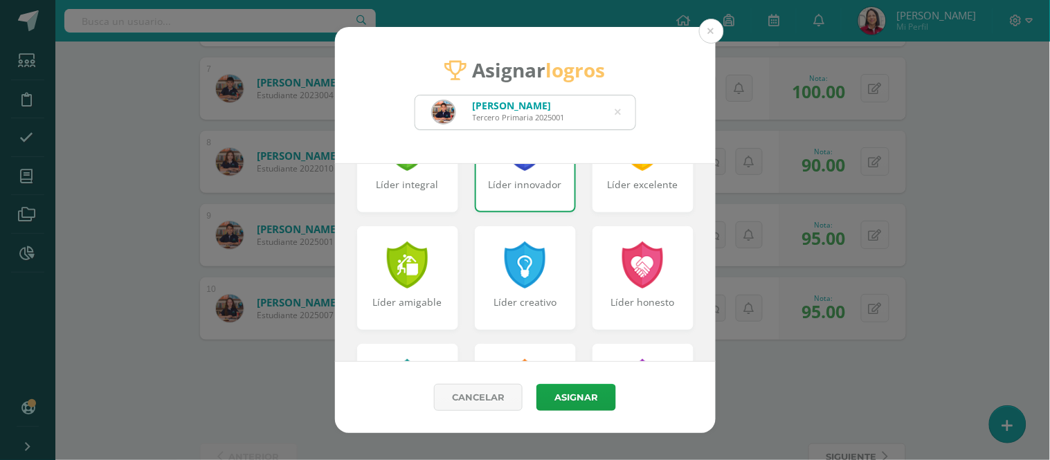
scroll to position [469, 0]
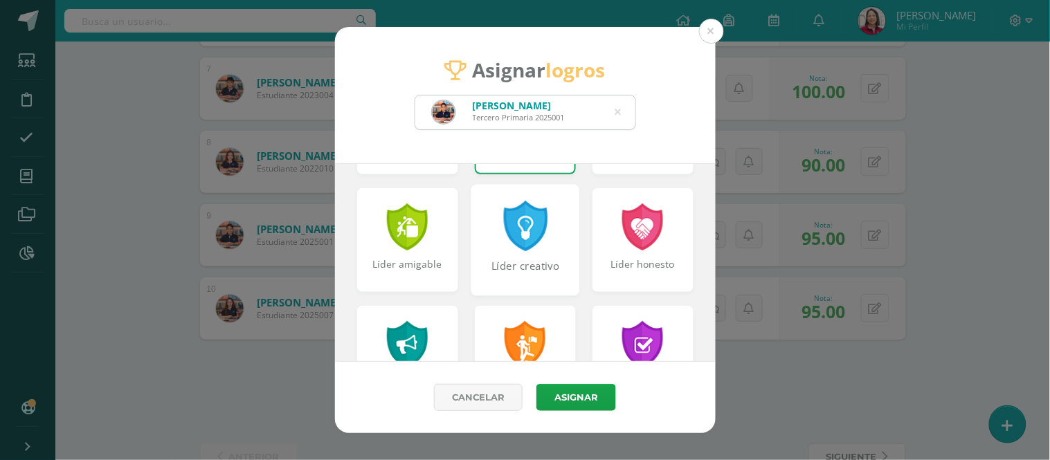
click at [504, 245] on div at bounding box center [525, 226] width 48 height 51
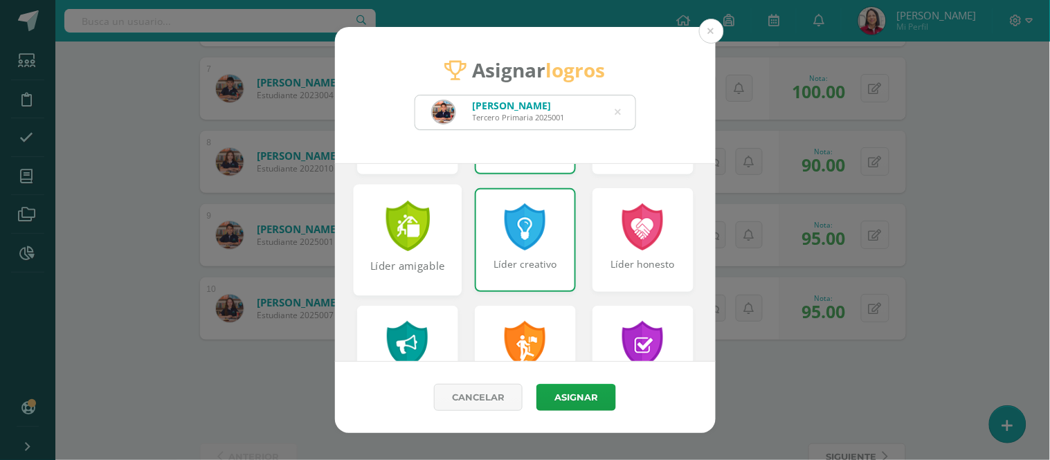
click at [374, 238] on div "Líder amigable" at bounding box center [407, 239] width 109 height 111
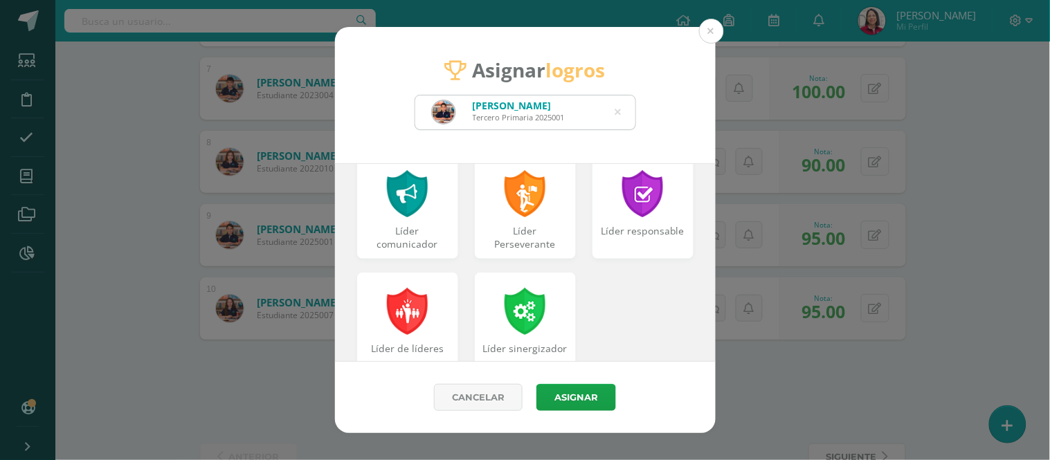
scroll to position [640, 0]
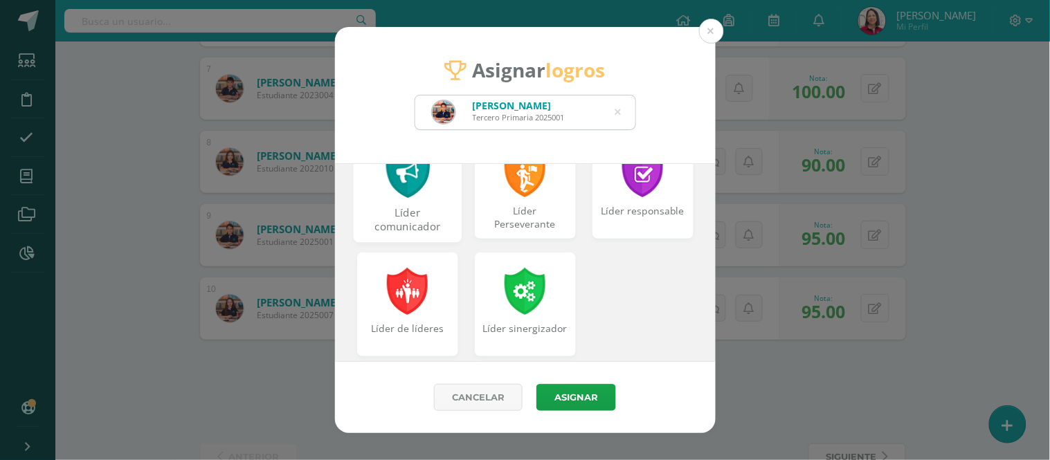
click at [402, 209] on div "Líder comunicador" at bounding box center [407, 221] width 106 height 30
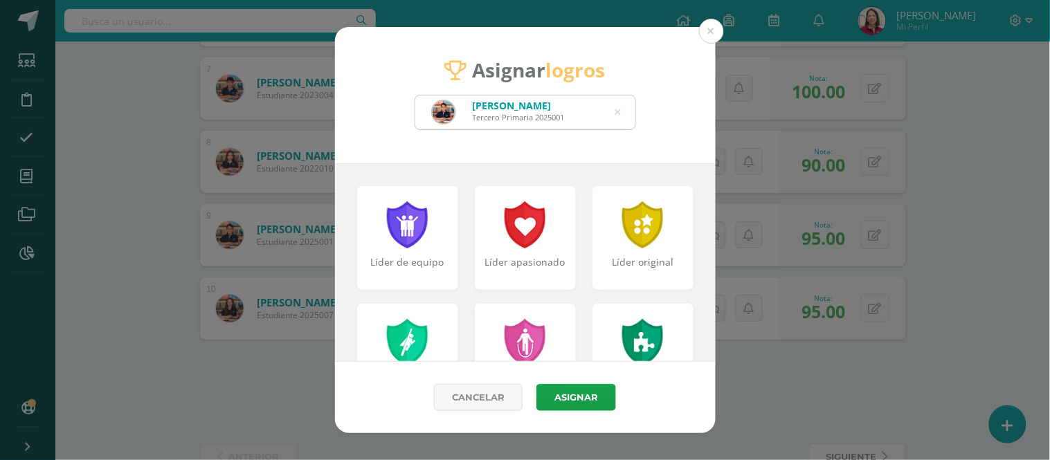
scroll to position [19, 0]
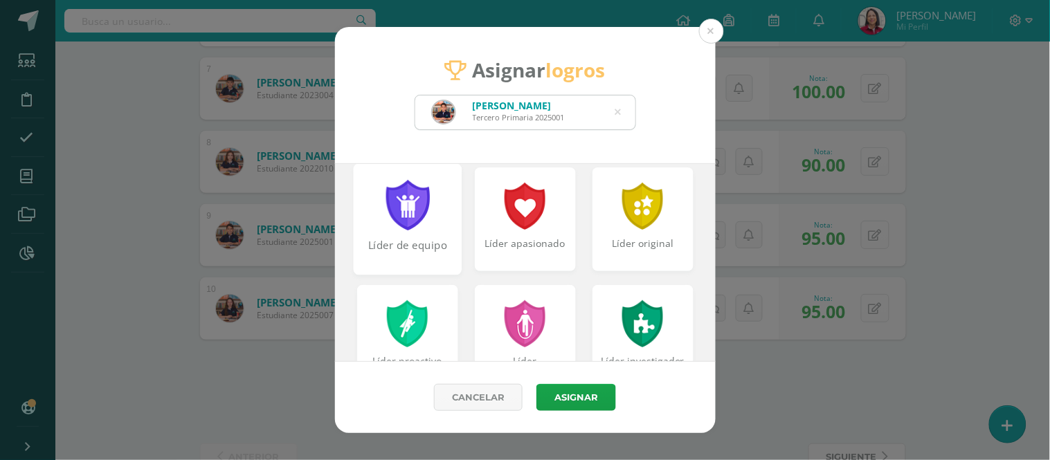
drag, startPoint x: 388, startPoint y: 220, endPoint x: 405, endPoint y: 227, distance: 18.6
click at [388, 220] on div at bounding box center [407, 205] width 48 height 51
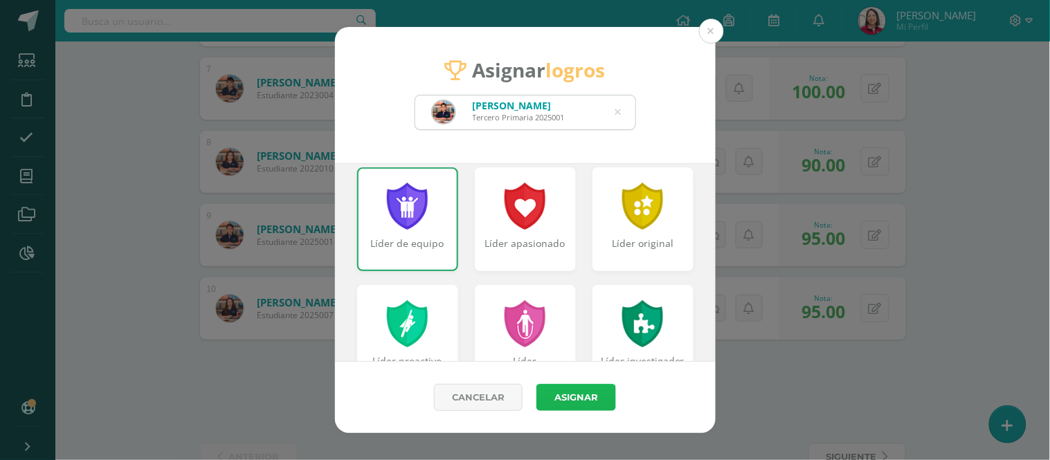
click at [563, 395] on button "Asignar" at bounding box center [576, 397] width 80 height 27
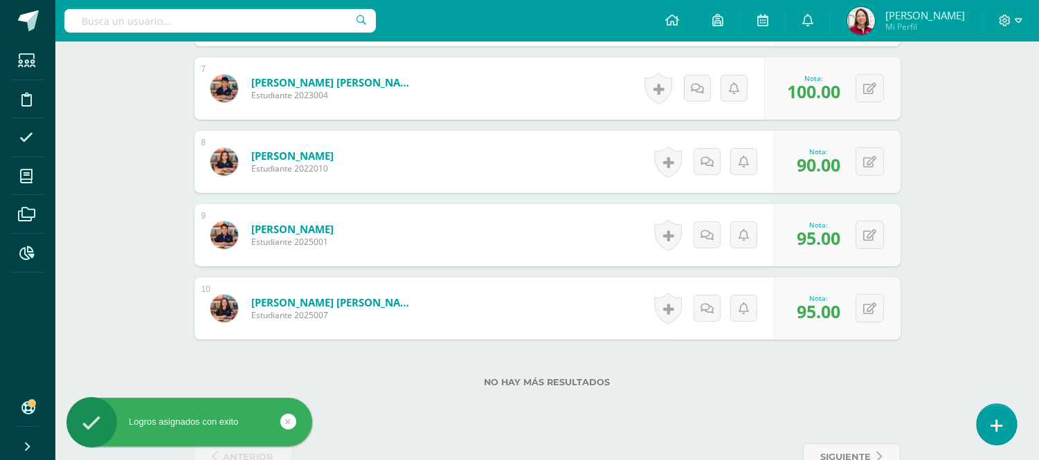
click at [1000, 424] on icon at bounding box center [997, 426] width 12 height 16
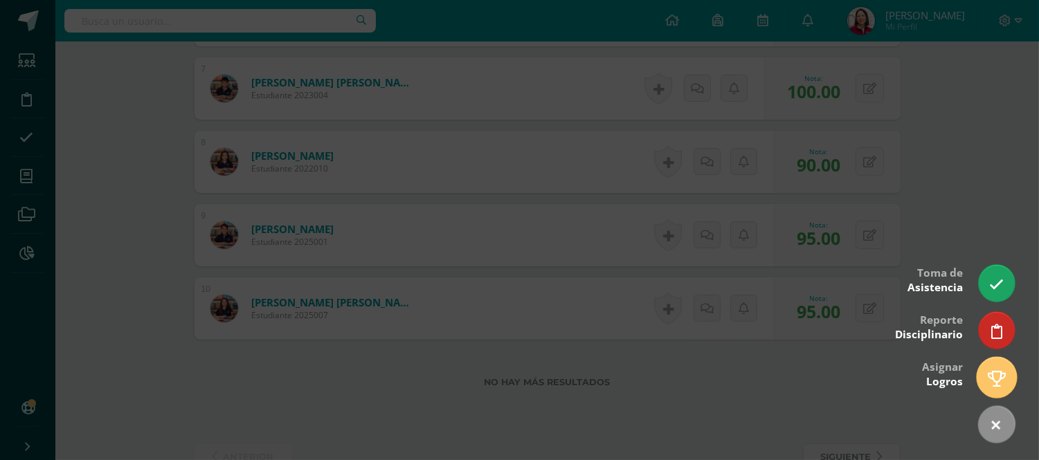
click at [1004, 376] on icon at bounding box center [997, 379] width 18 height 16
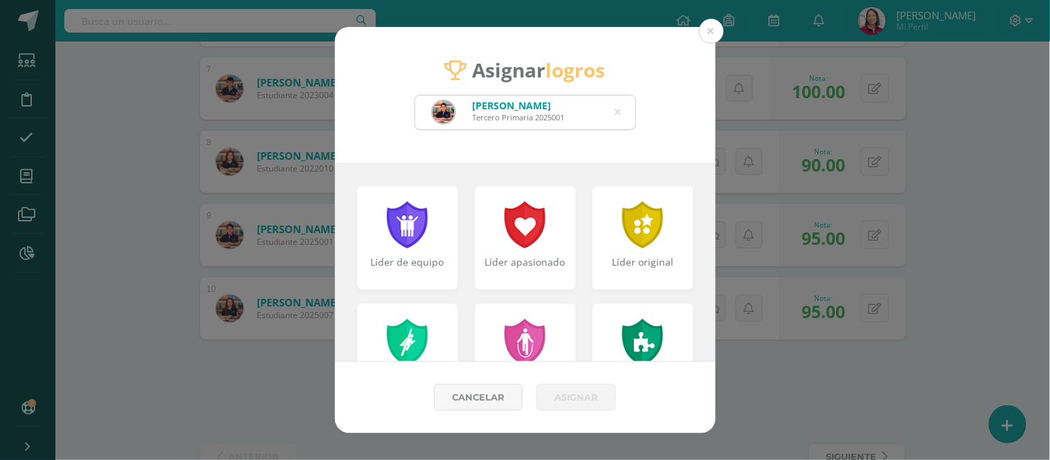
click at [616, 102] on icon at bounding box center [618, 112] width 6 height 35
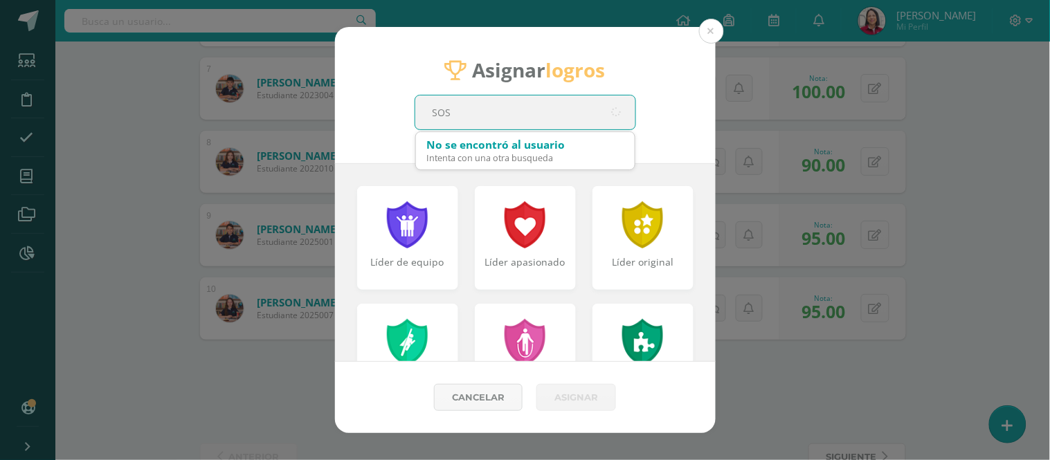
type input "[PERSON_NAME]"
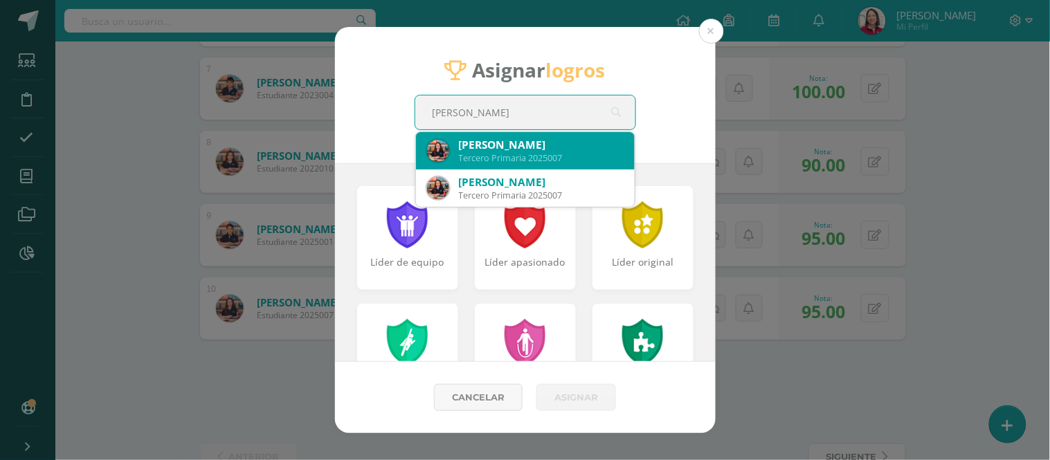
click at [559, 142] on div "[PERSON_NAME]" at bounding box center [541, 145] width 165 height 15
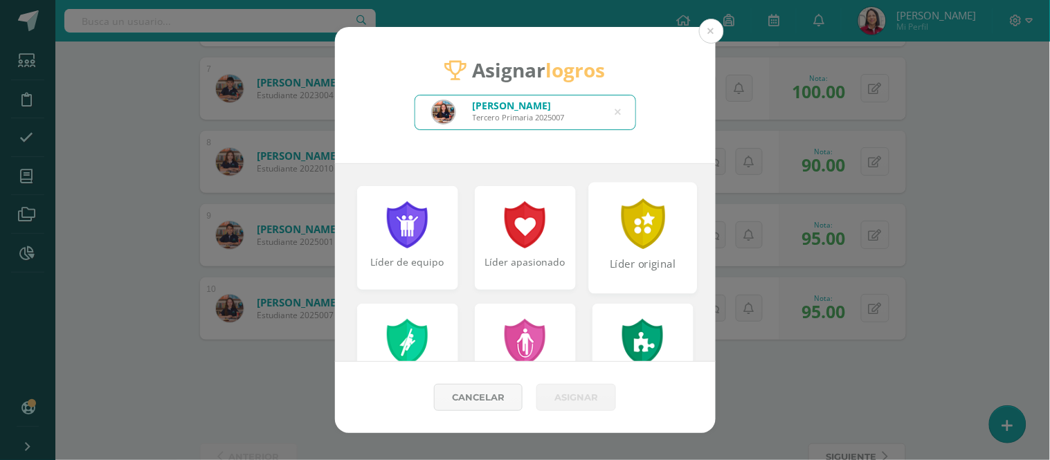
click at [622, 257] on div "Líder original" at bounding box center [643, 272] width 106 height 30
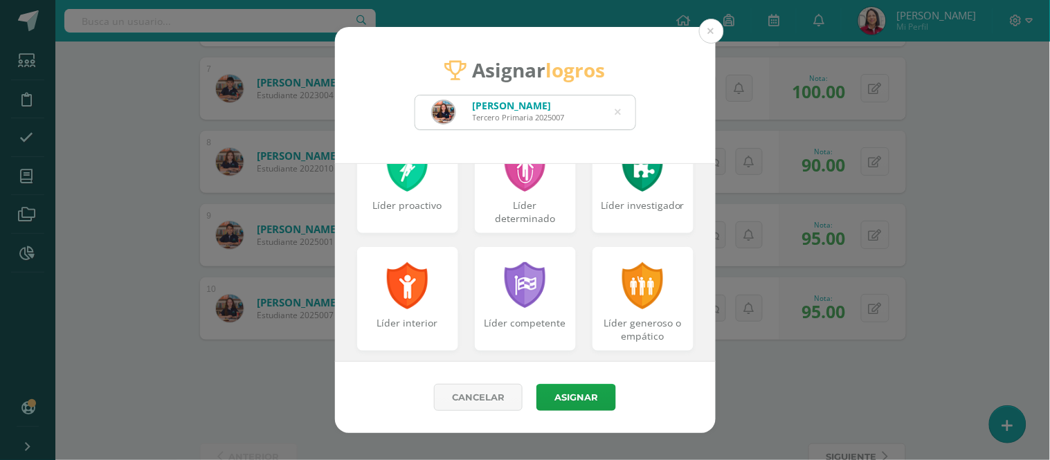
scroll to position [186, 0]
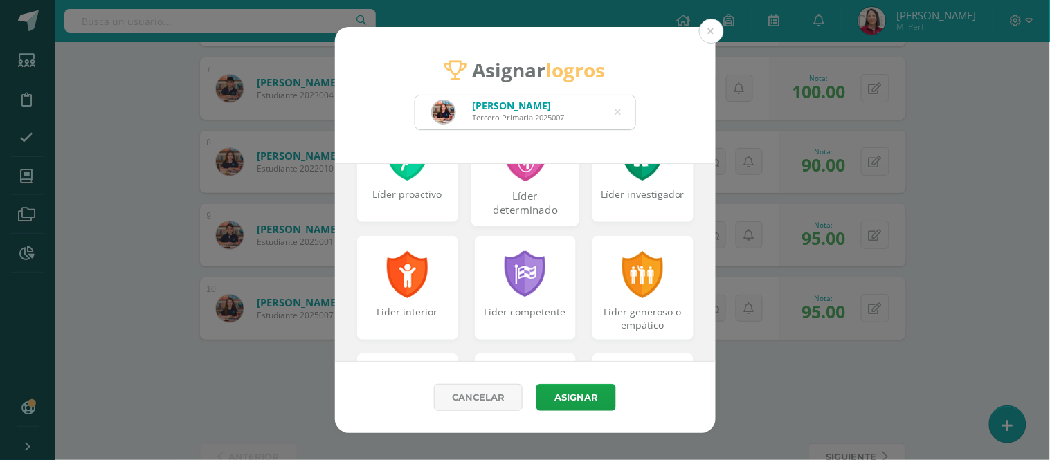
click at [538, 192] on div "Líder determinado" at bounding box center [525, 204] width 106 height 30
click at [413, 192] on div "Líder proactivo" at bounding box center [407, 204] width 106 height 30
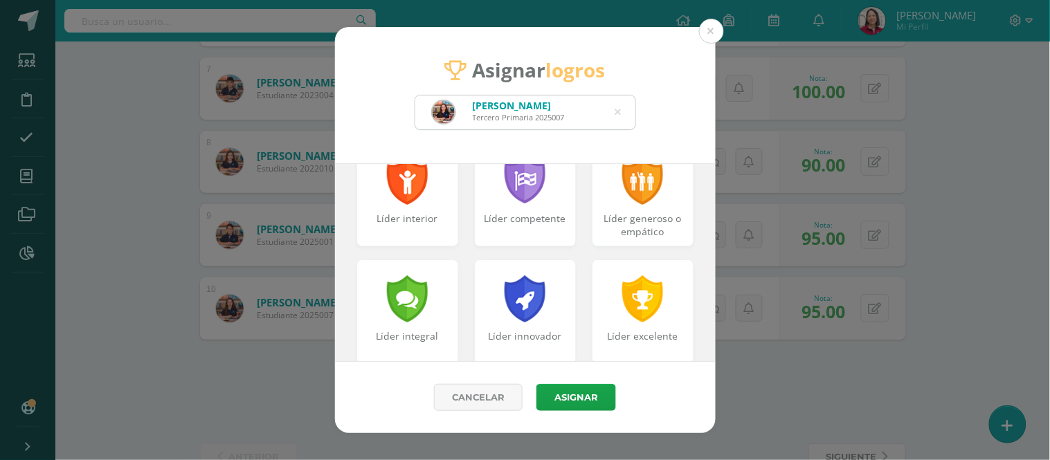
scroll to position [309, 0]
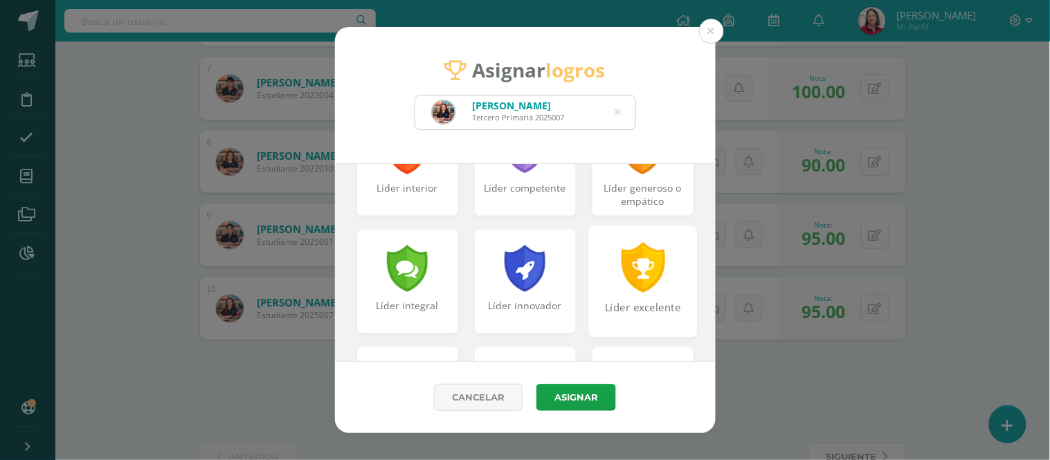
click at [639, 280] on div at bounding box center [643, 267] width 48 height 51
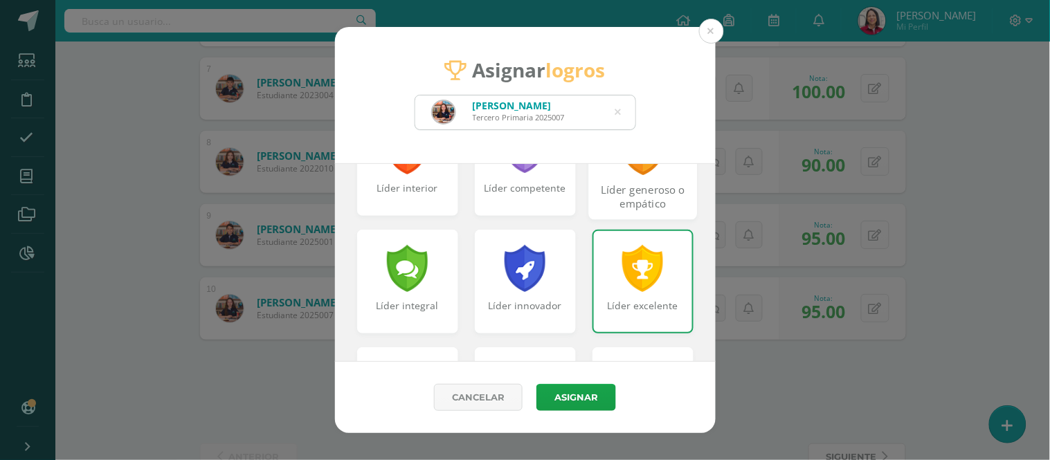
click at [628, 183] on div "Líder generoso o empático" at bounding box center [643, 198] width 106 height 30
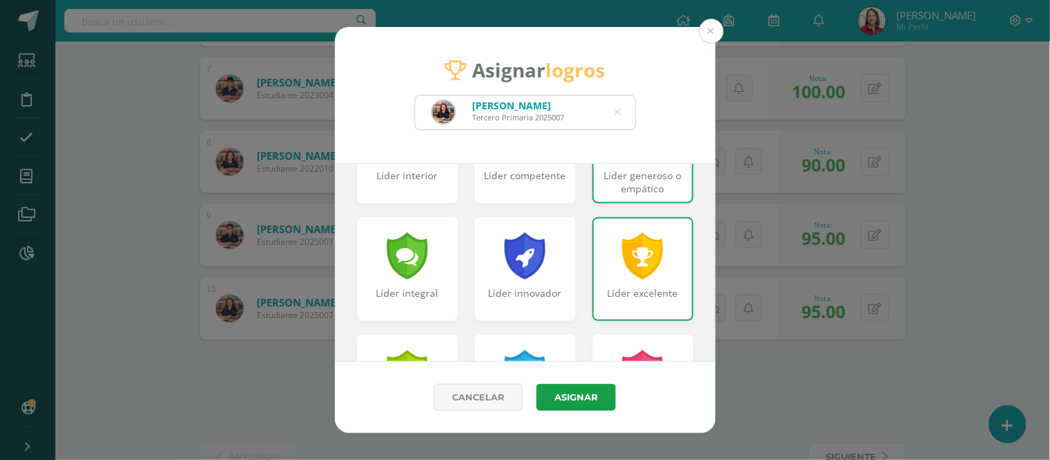
scroll to position [325, 0]
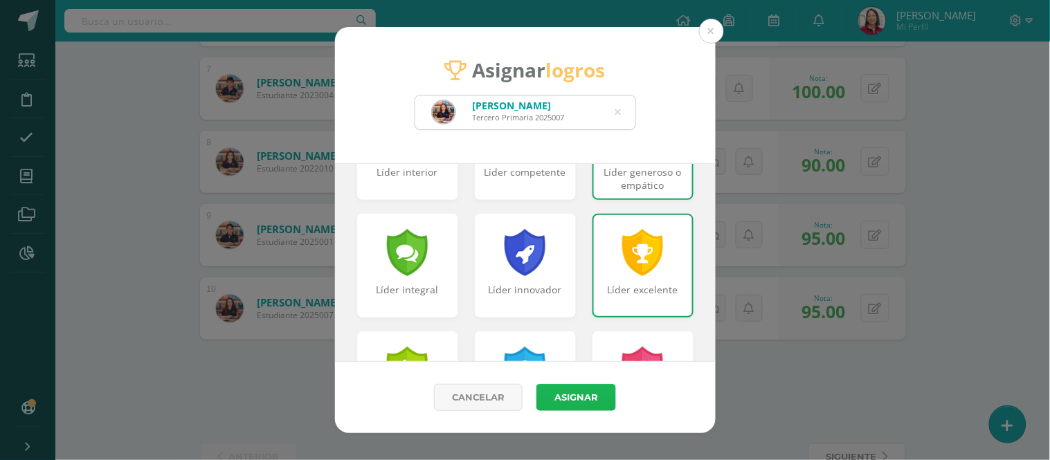
click at [579, 395] on button "Asignar" at bounding box center [576, 397] width 80 height 27
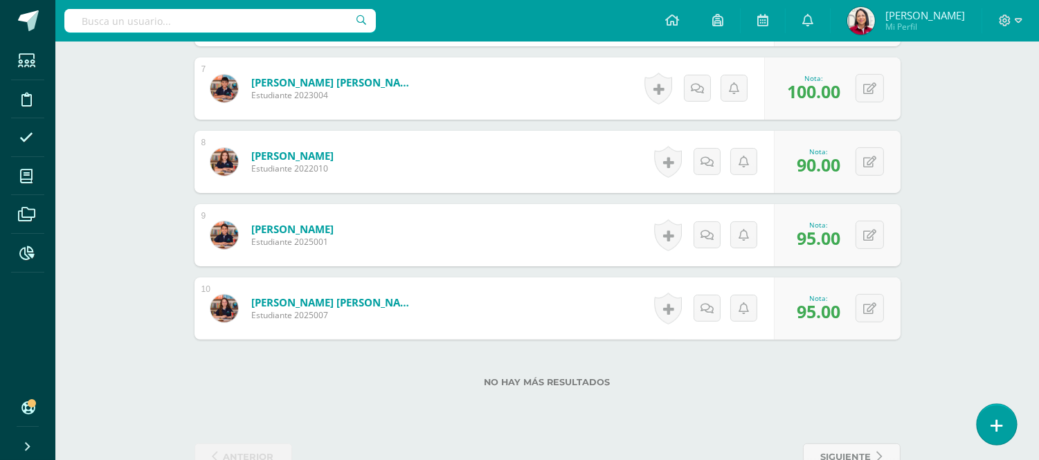
click at [1000, 425] on icon at bounding box center [997, 426] width 12 height 16
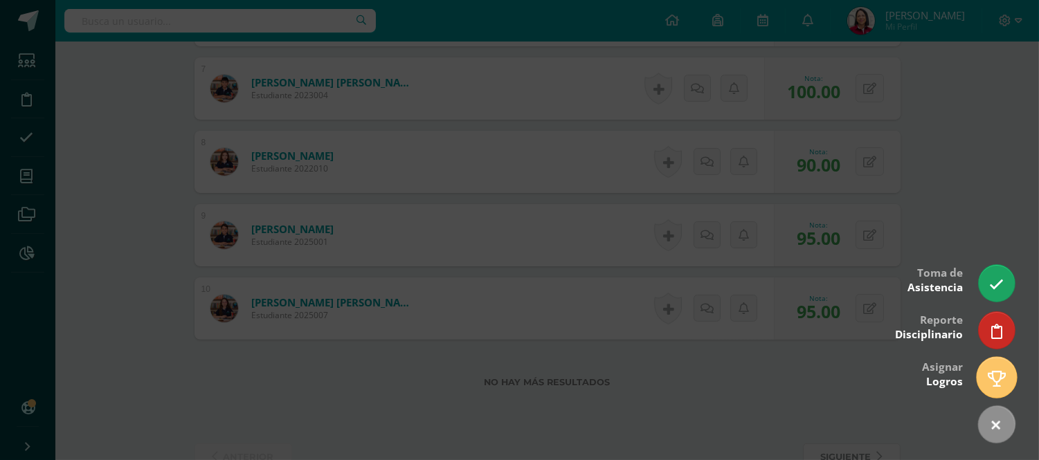
click at [1006, 377] on link at bounding box center [996, 377] width 39 height 40
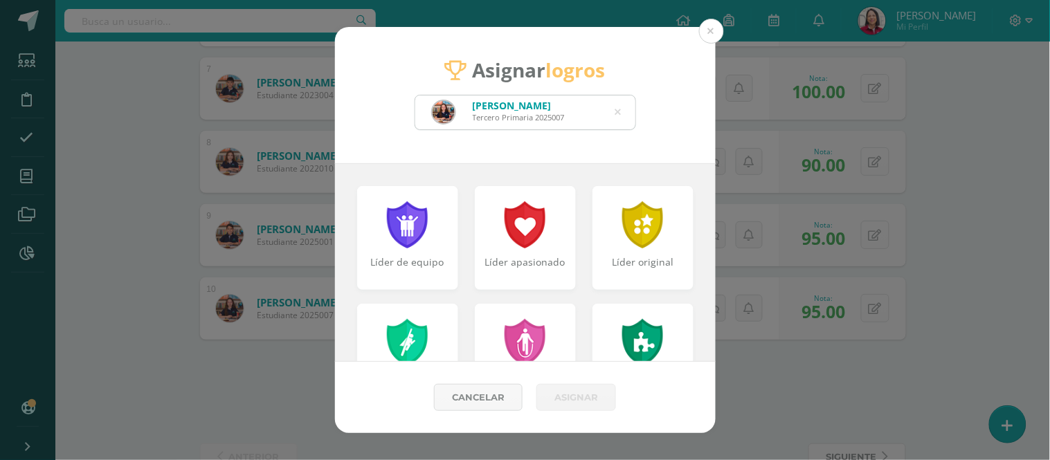
click at [618, 109] on icon at bounding box center [618, 112] width 6 height 35
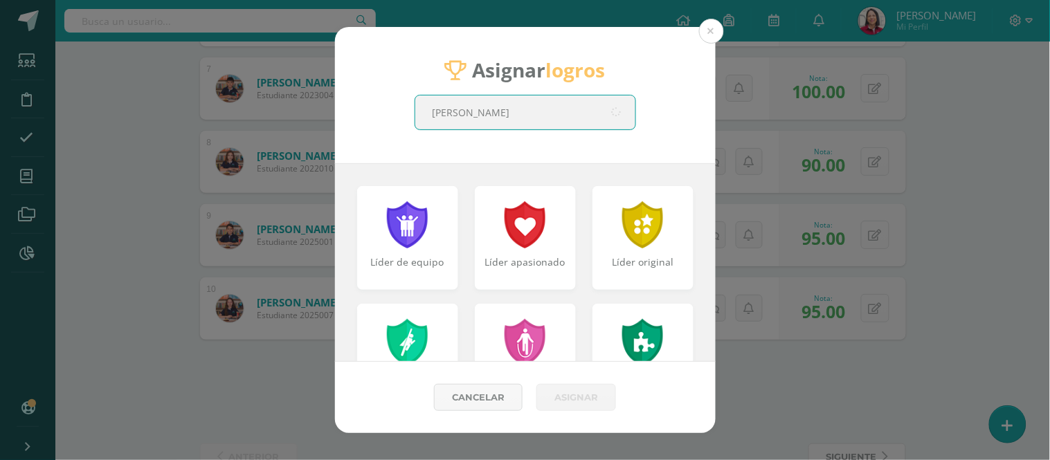
type input "CARRE"
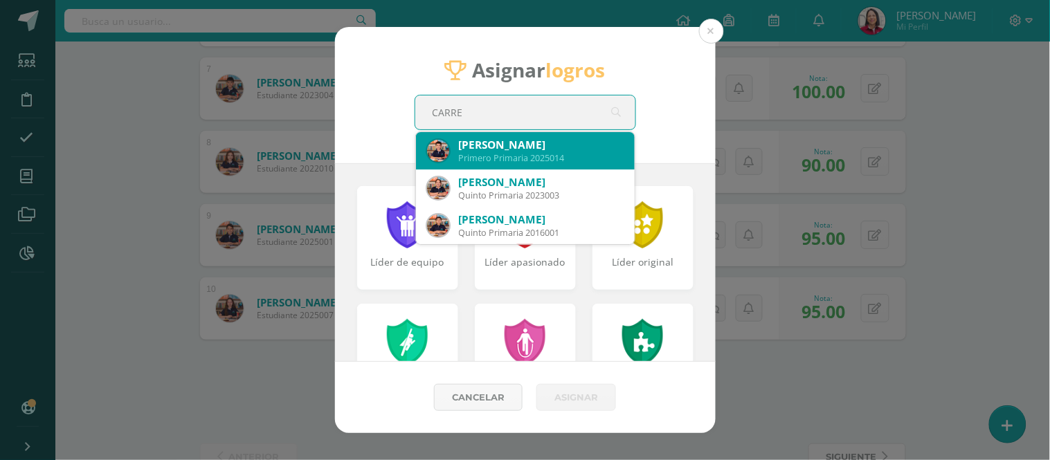
click at [575, 146] on div "[PERSON_NAME]" at bounding box center [541, 145] width 165 height 15
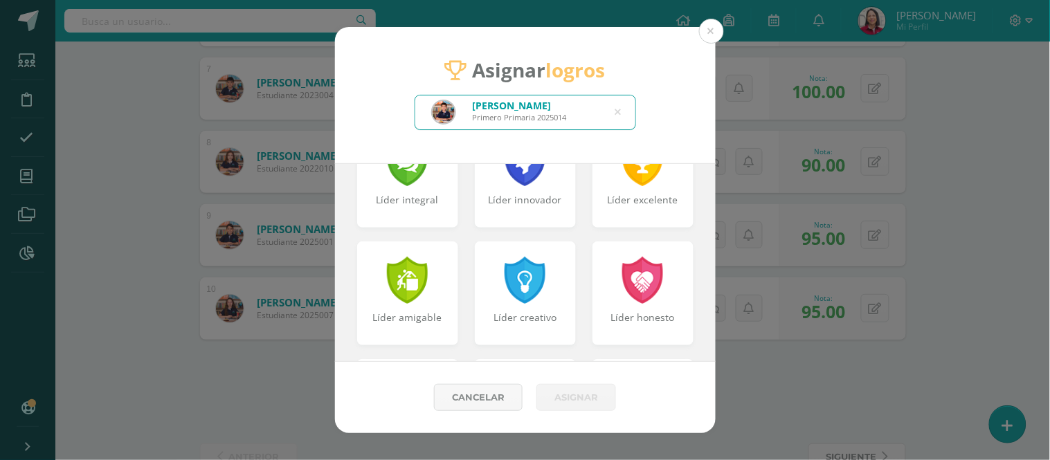
scroll to position [446, 0]
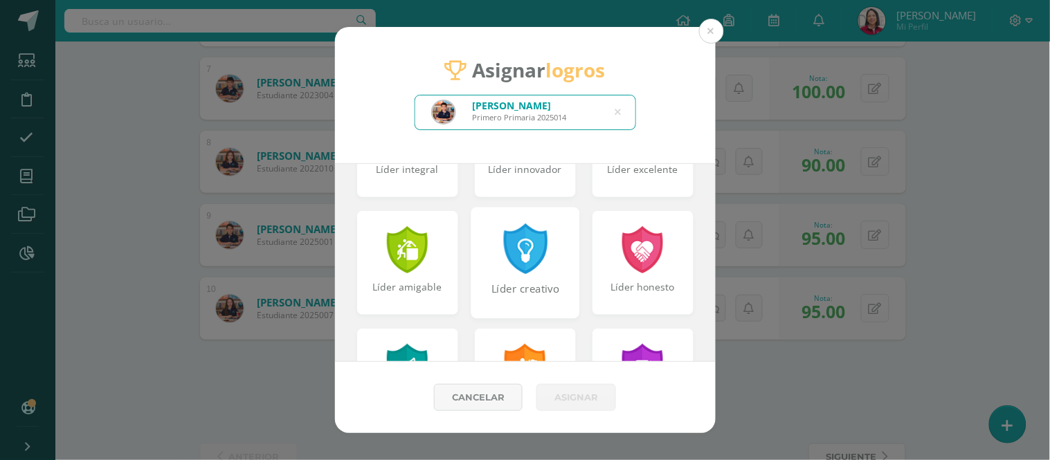
click at [548, 277] on div "Líder creativo" at bounding box center [525, 262] width 109 height 111
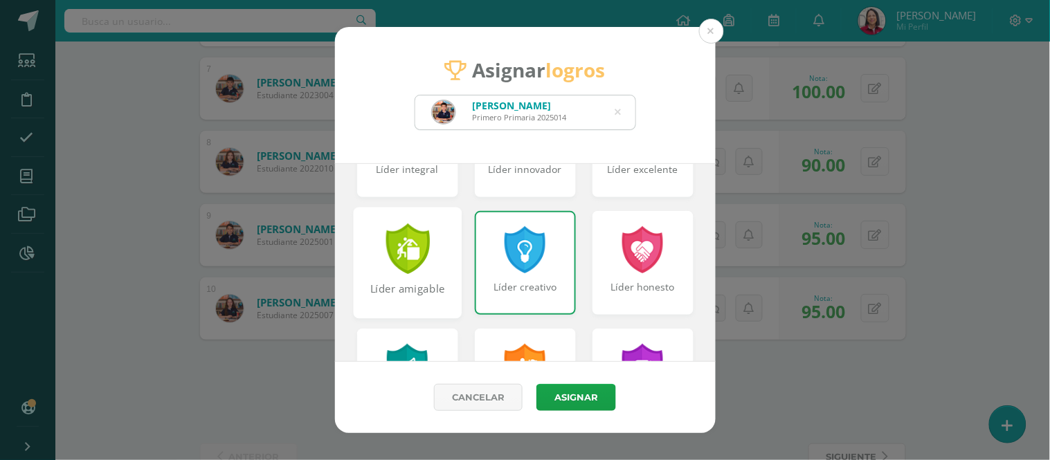
drag, startPoint x: 400, startPoint y: 273, endPoint x: 425, endPoint y: 273, distance: 24.9
click at [400, 273] on div "Líder amigable" at bounding box center [407, 262] width 109 height 111
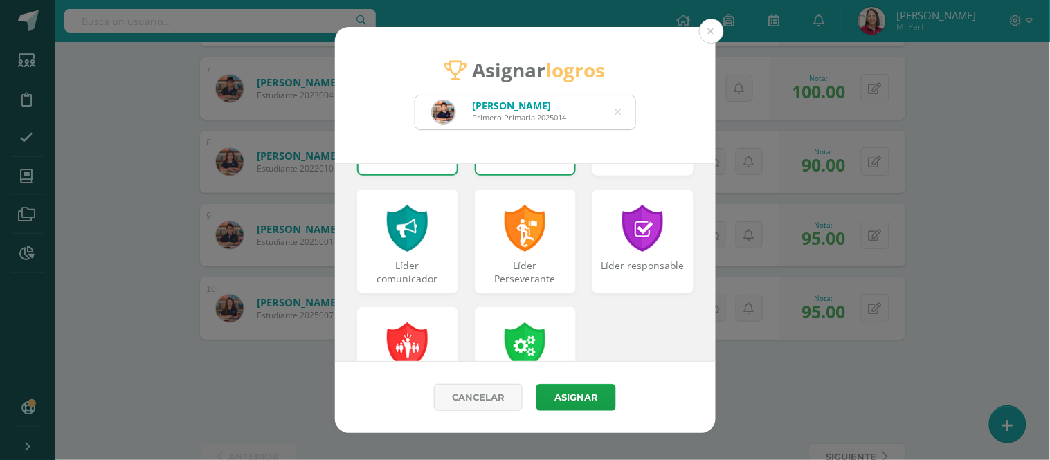
scroll to position [589, 0]
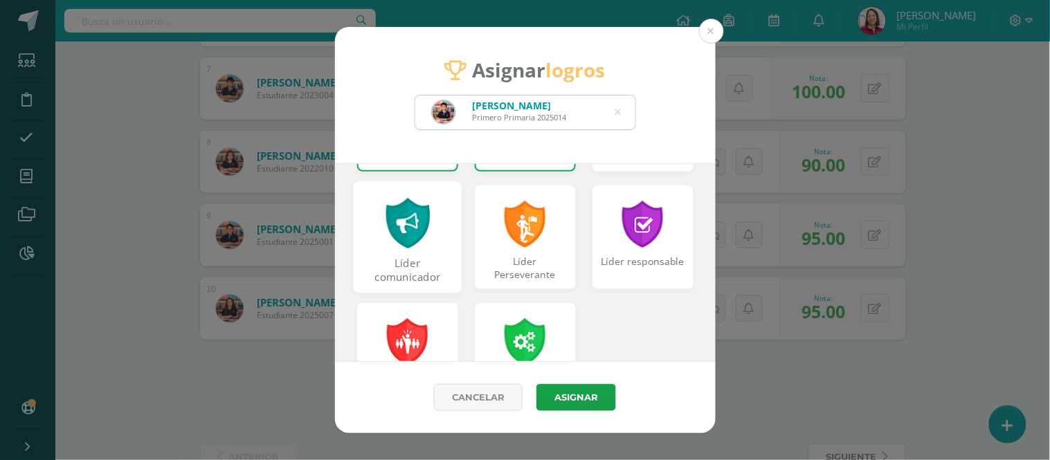
drag, startPoint x: 417, startPoint y: 259, endPoint x: 431, endPoint y: 267, distance: 16.7
click at [419, 260] on div "Líder comunicador" at bounding box center [407, 271] width 106 height 30
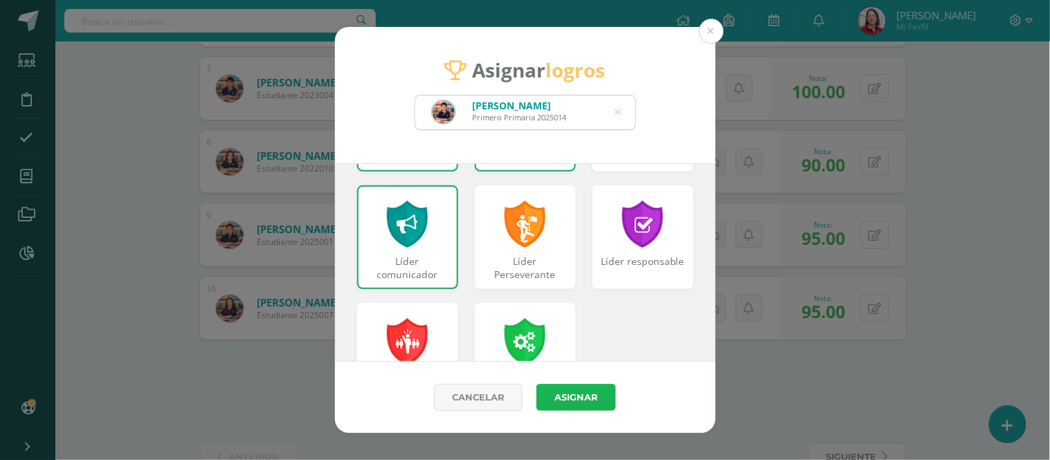
click at [579, 398] on button "Asignar" at bounding box center [576, 397] width 80 height 27
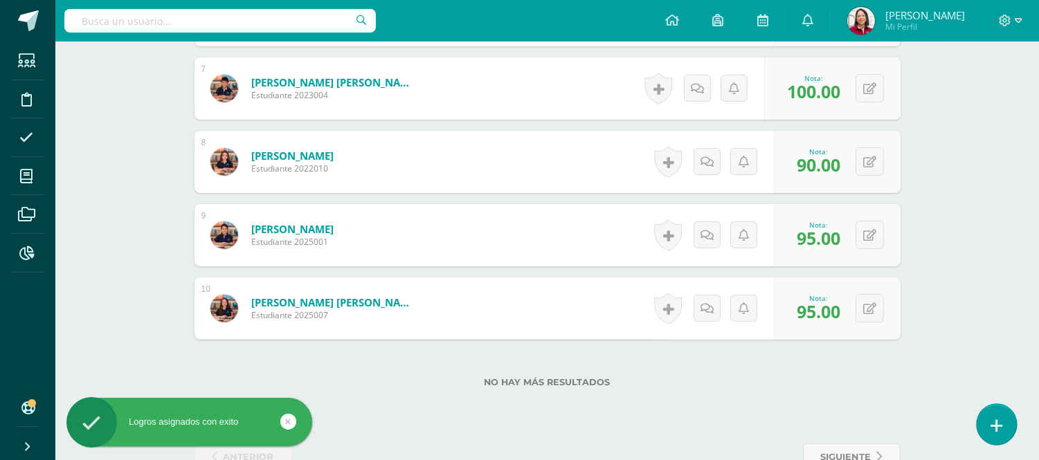
click at [991, 419] on icon at bounding box center [997, 426] width 12 height 16
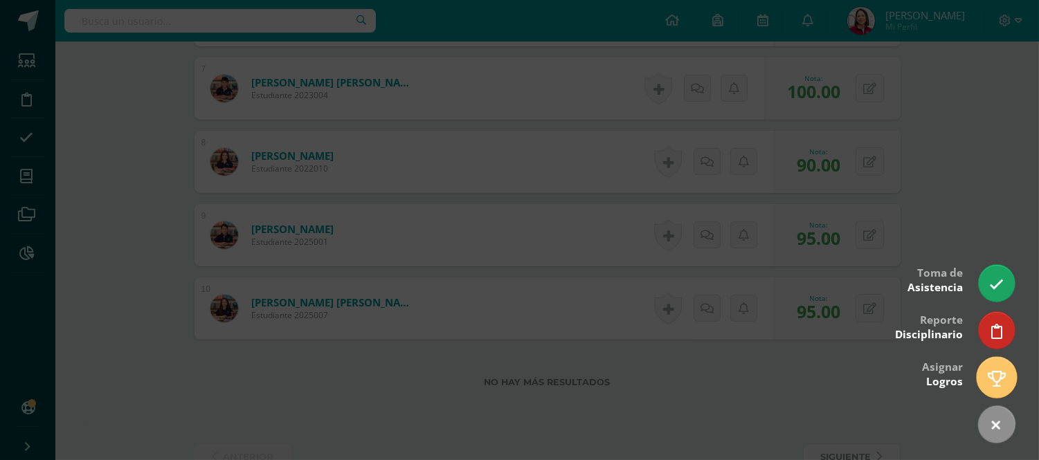
click at [1000, 378] on icon at bounding box center [997, 379] width 18 height 16
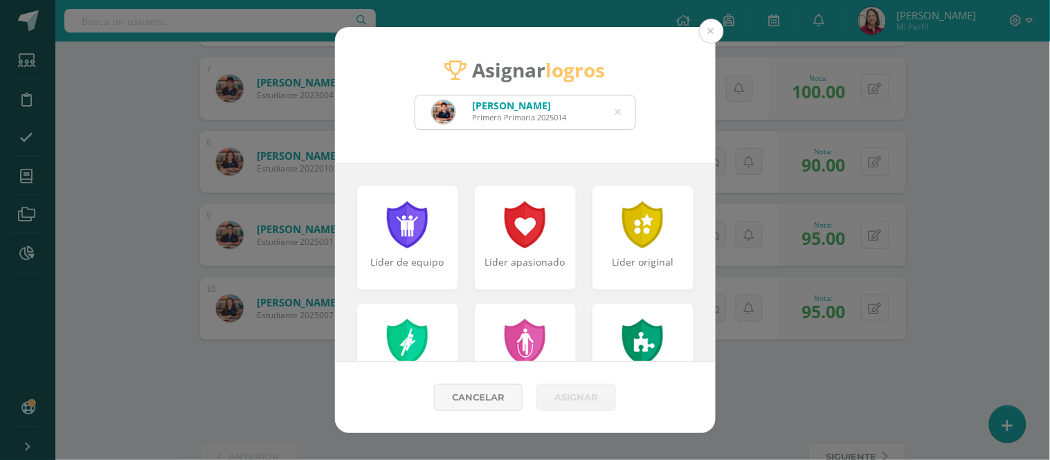
click at [617, 105] on icon at bounding box center [618, 112] width 6 height 35
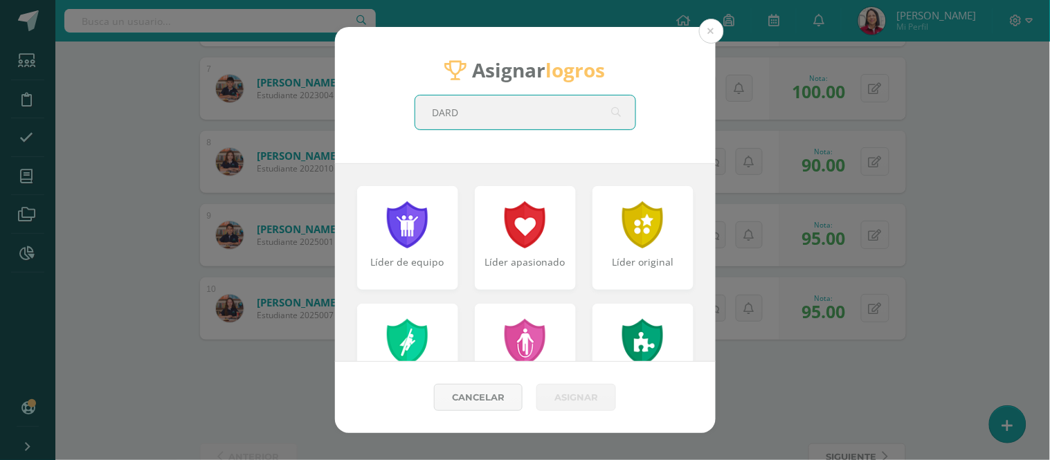
type input "DARDO"
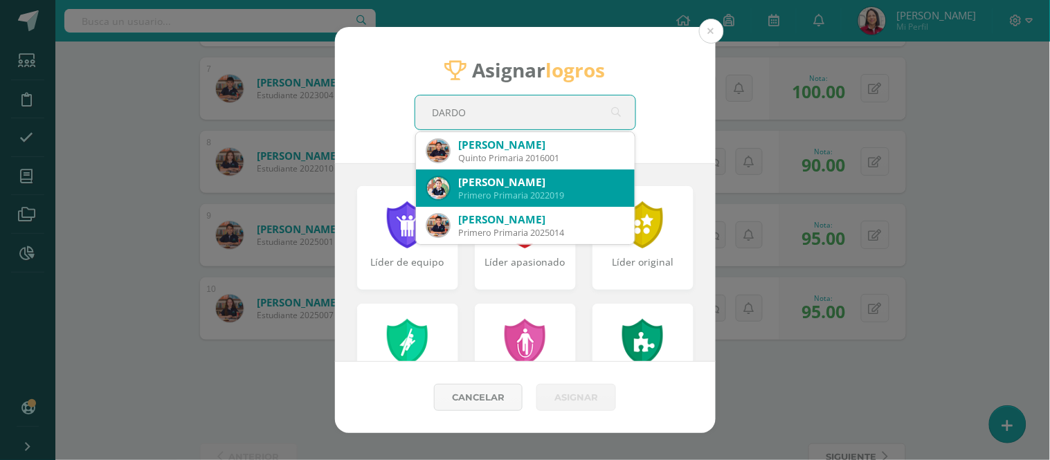
click at [583, 188] on div "[PERSON_NAME]" at bounding box center [541, 182] width 165 height 15
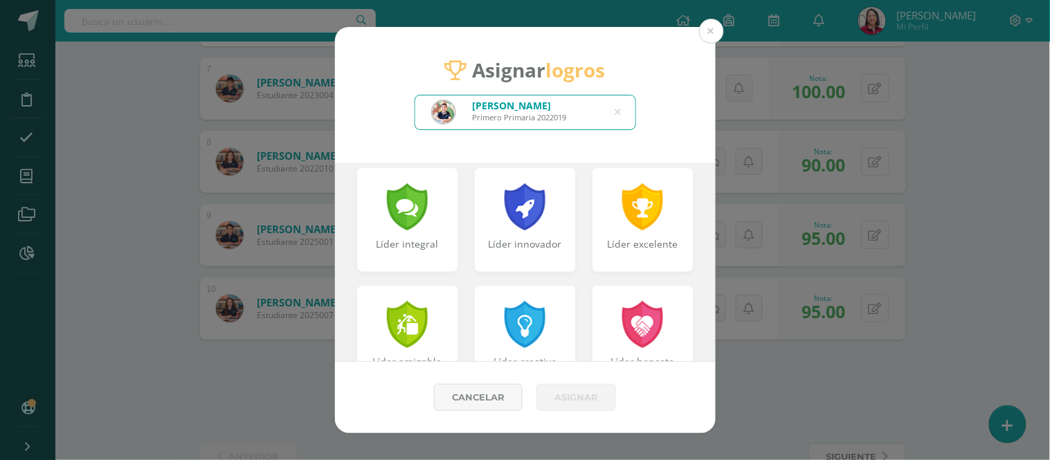
scroll to position [381, 0]
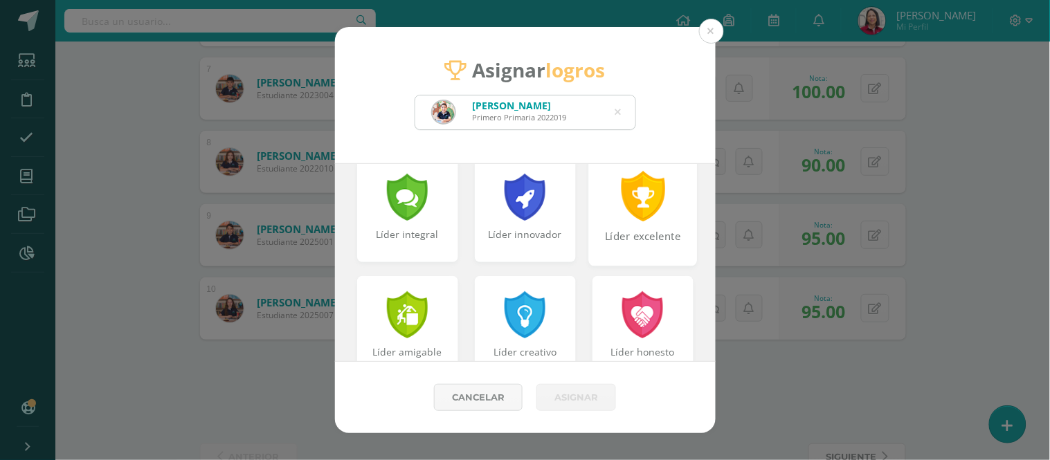
click at [649, 222] on div "Líder excelente" at bounding box center [642, 209] width 109 height 111
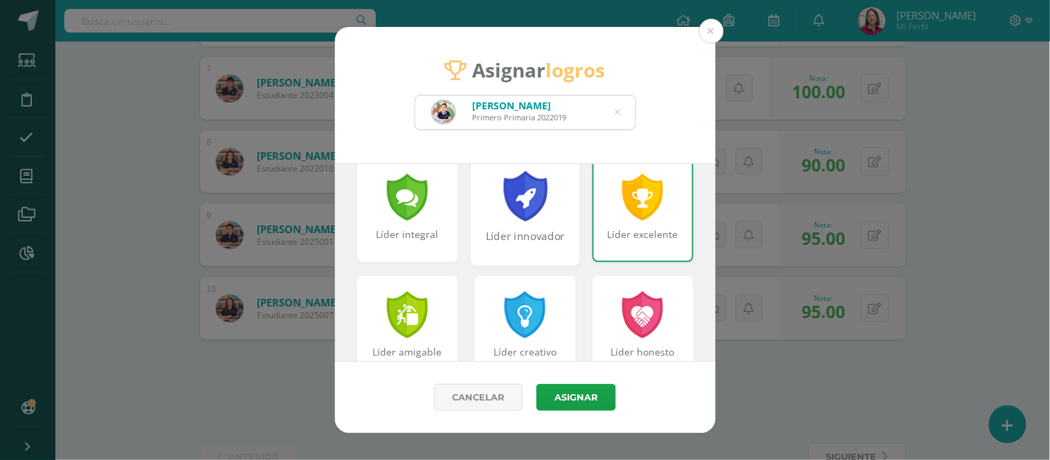
click at [516, 223] on div "Líder innovador" at bounding box center [525, 209] width 109 height 111
click at [660, 340] on div "Líder honesto" at bounding box center [642, 327] width 109 height 111
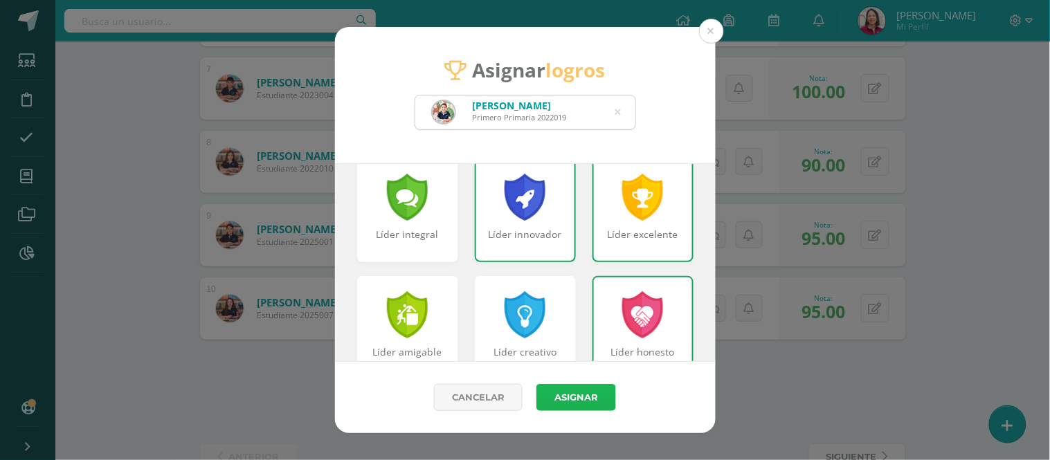
click at [575, 404] on button "Asignar" at bounding box center [576, 397] width 80 height 27
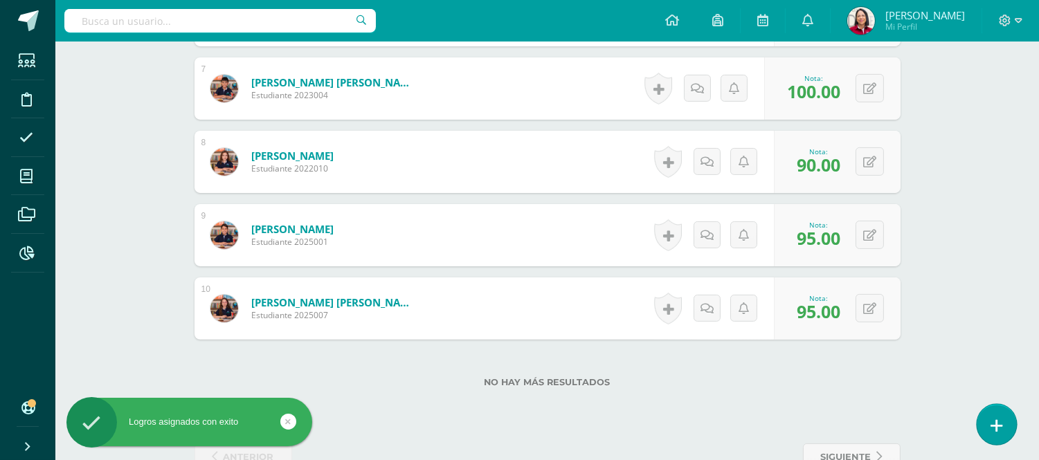
click at [1000, 413] on link at bounding box center [996, 424] width 39 height 40
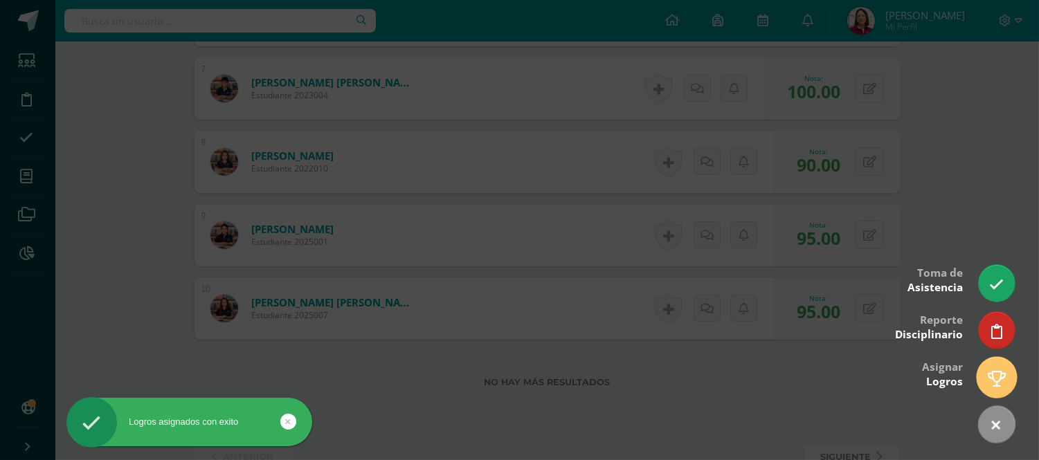
click at [997, 378] on icon at bounding box center [997, 379] width 18 height 16
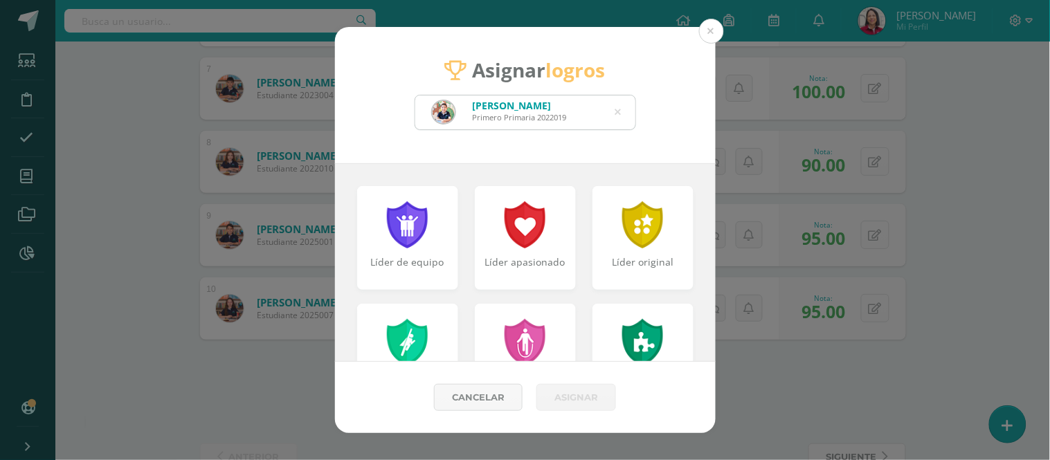
click at [619, 111] on icon at bounding box center [618, 112] width 6 height 35
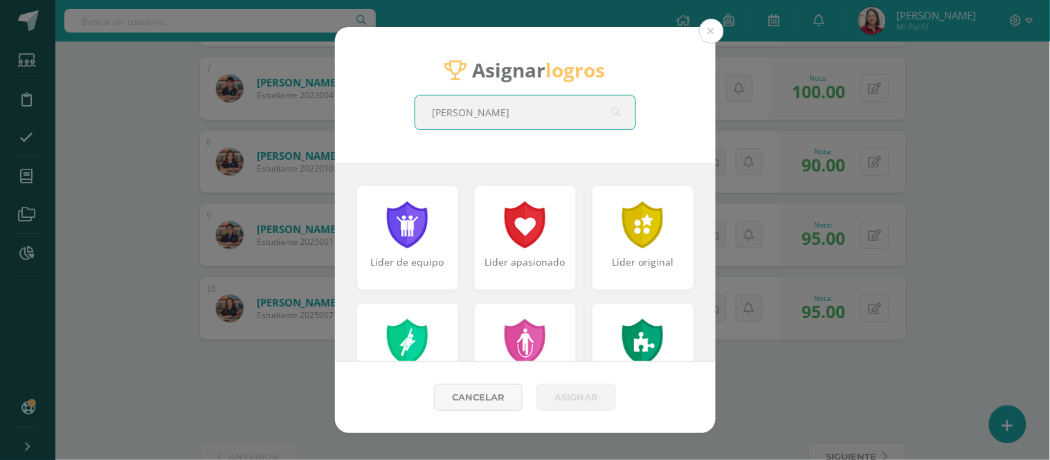
type input "[PERSON_NAME]"
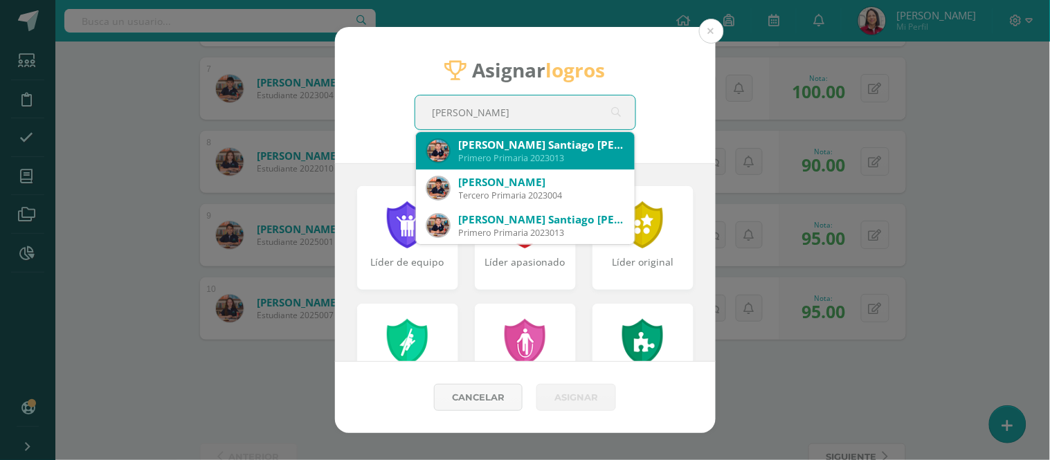
click at [499, 150] on div "[PERSON_NAME] Santiago [PERSON_NAME]" at bounding box center [541, 145] width 165 height 15
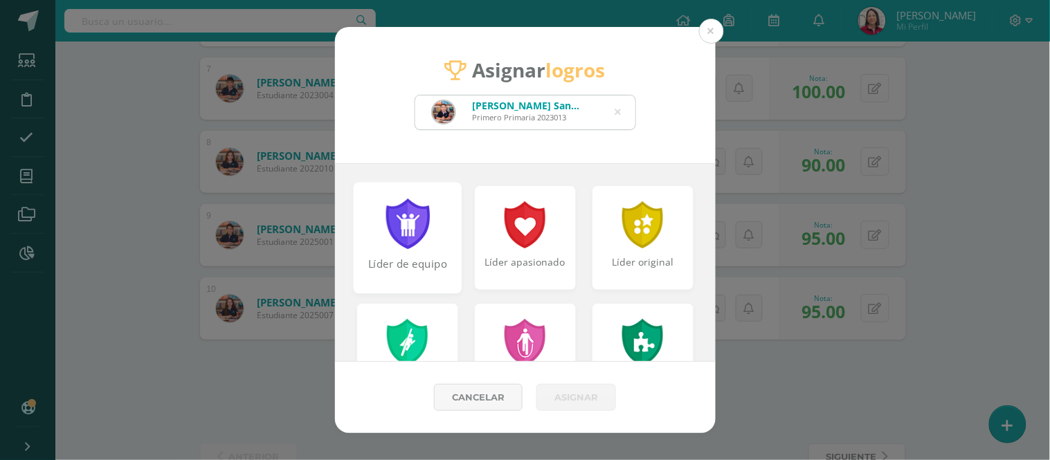
click at [413, 231] on div at bounding box center [407, 224] width 48 height 51
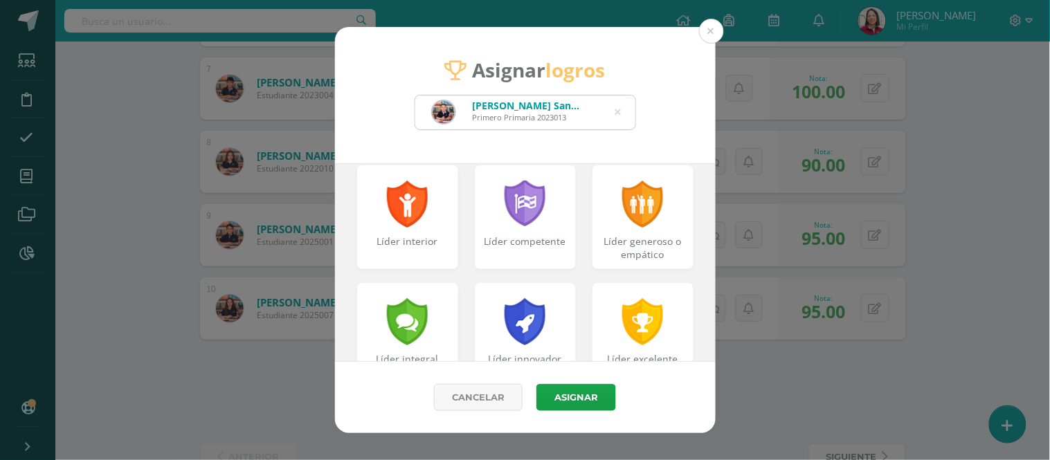
scroll to position [282, 0]
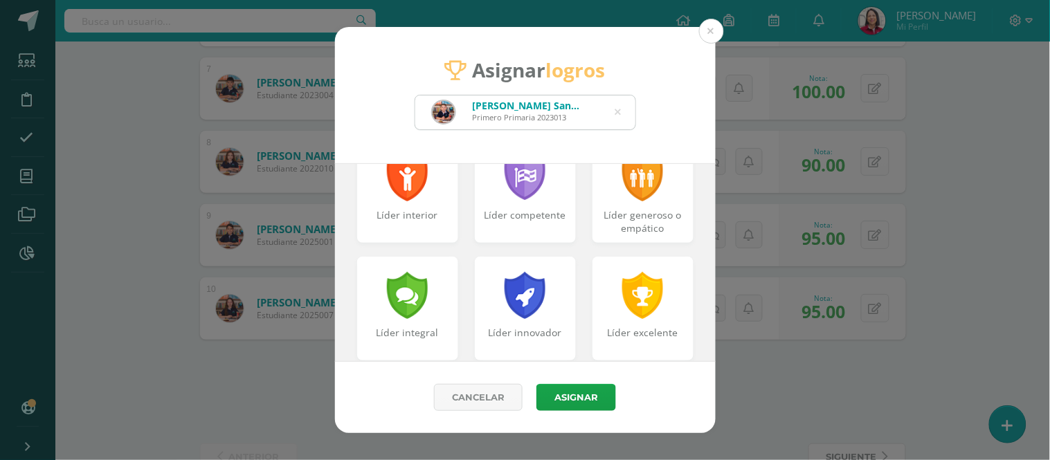
drag, startPoint x: 728, startPoint y: 280, endPoint x: 730, endPoint y: 287, distance: 7.1
click at [730, 286] on div "Asignar logros [PERSON_NAME] Santiago [PERSON_NAME] Primero Primaria 2023013 [P…" at bounding box center [525, 230] width 1039 height 406
click at [730, 287] on div "Asignar logros [PERSON_NAME] Santiago [PERSON_NAME] Primero Primaria 2023013 [P…" at bounding box center [525, 230] width 1039 height 406
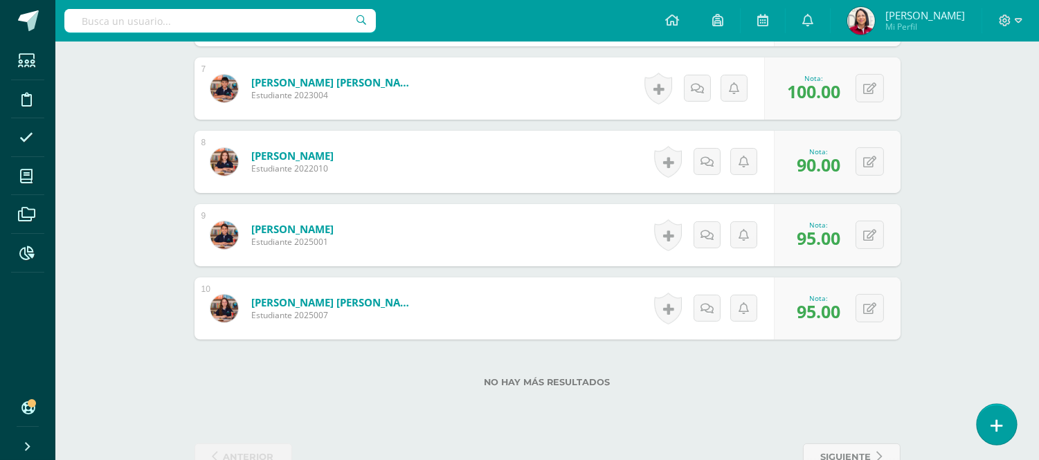
click at [997, 418] on icon at bounding box center [997, 426] width 12 height 16
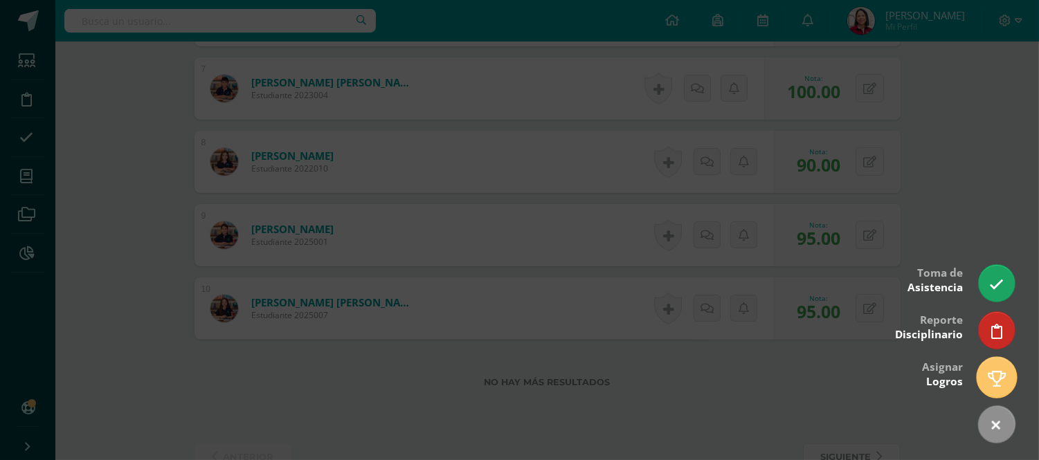
click at [990, 371] on icon at bounding box center [997, 379] width 18 height 16
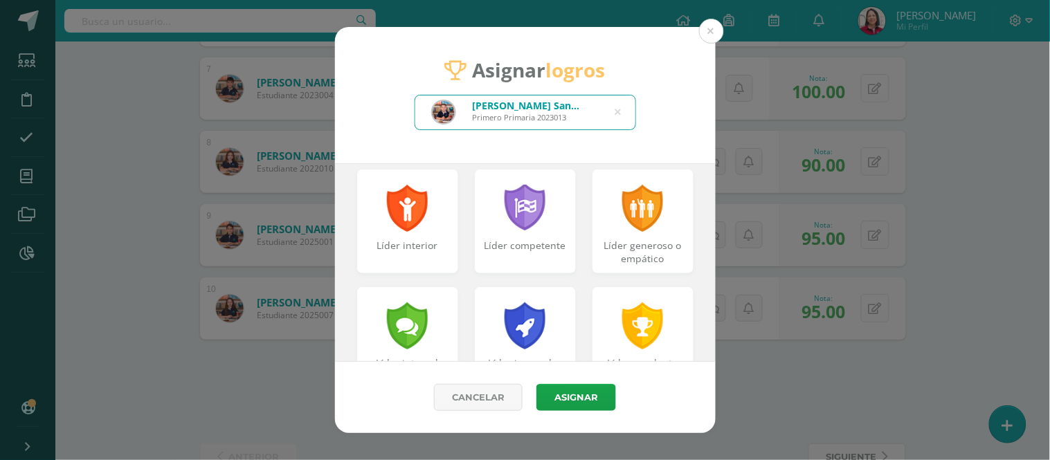
scroll to position [267, 0]
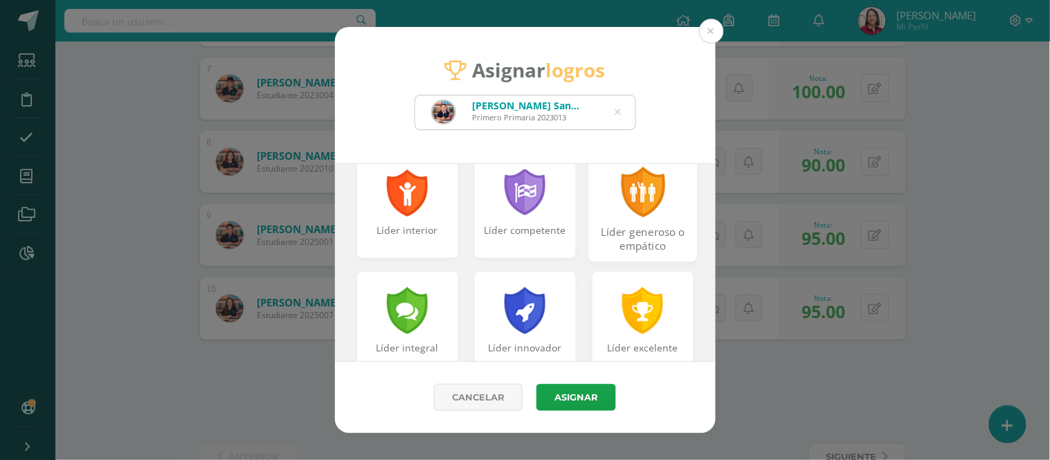
click at [651, 234] on div "Líder generoso o empático" at bounding box center [643, 240] width 106 height 30
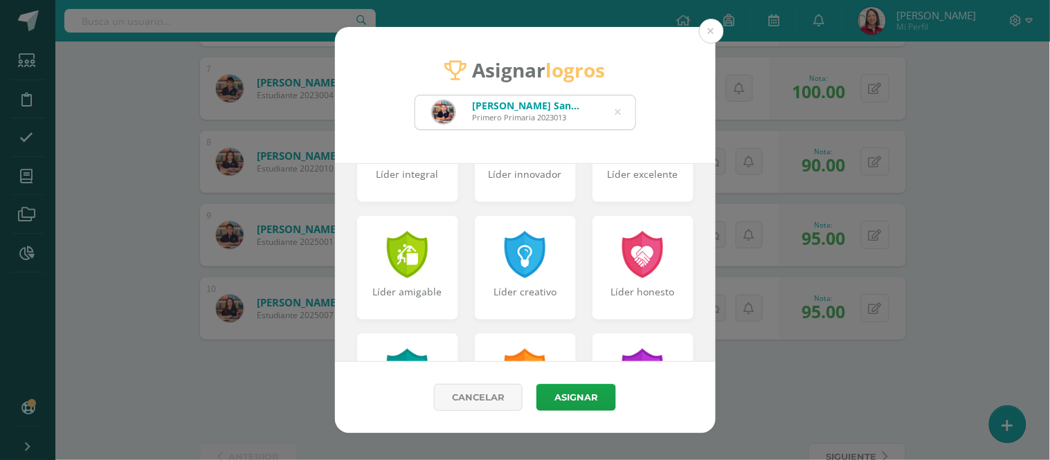
scroll to position [457, 0]
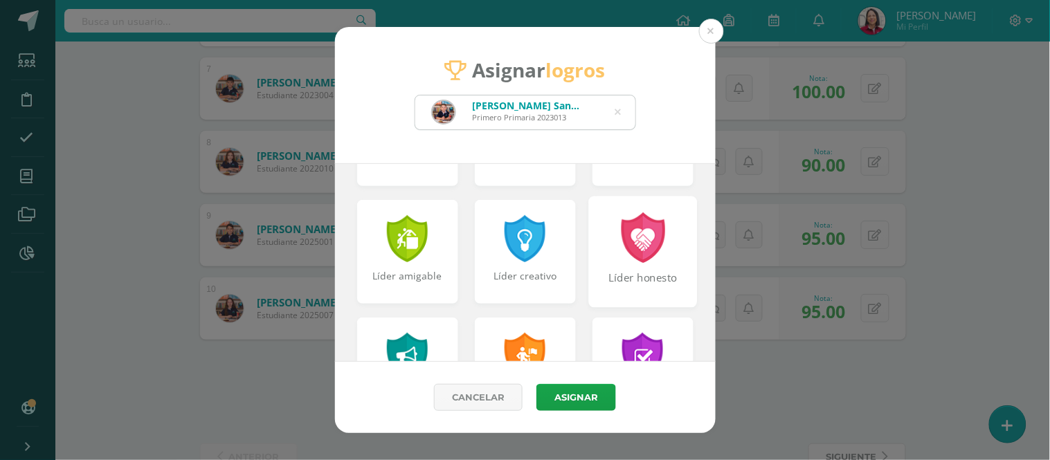
click at [620, 261] on div at bounding box center [643, 238] width 48 height 51
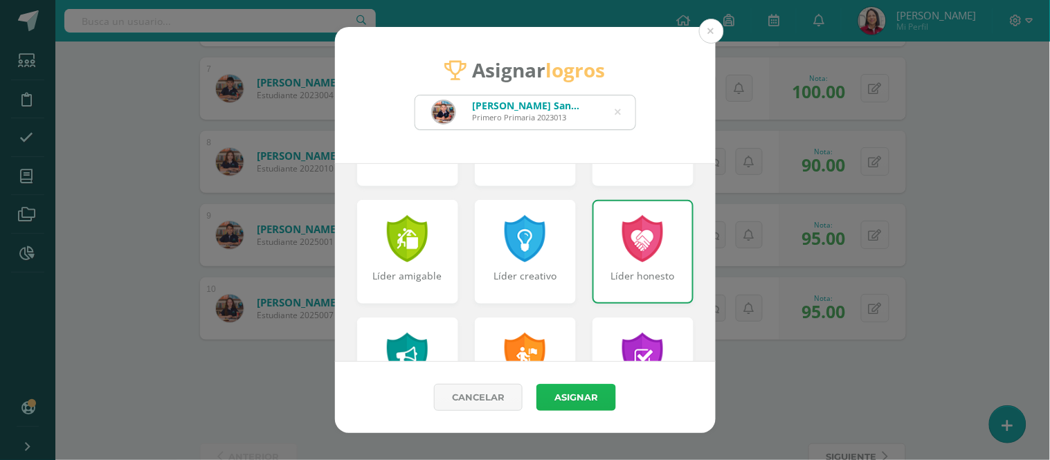
click at [583, 398] on button "Asignar" at bounding box center [576, 397] width 80 height 27
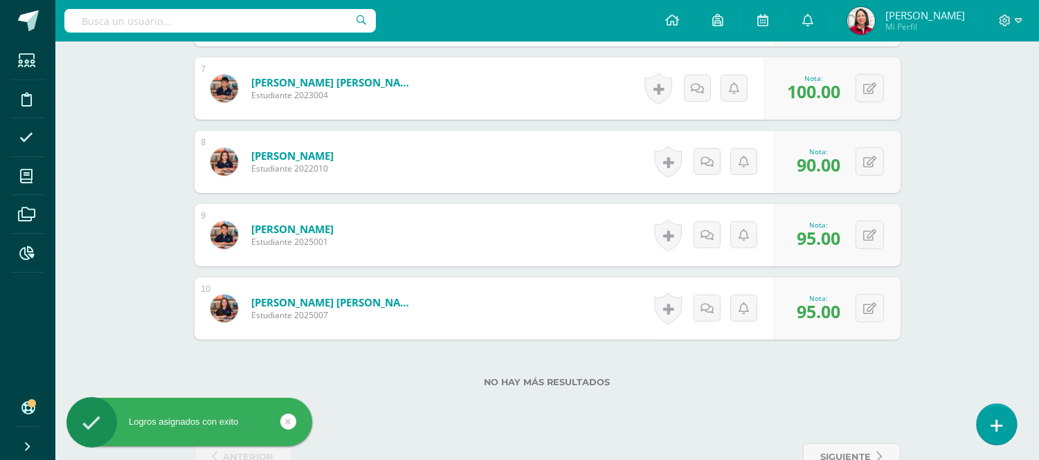
click at [999, 423] on icon at bounding box center [997, 426] width 12 height 16
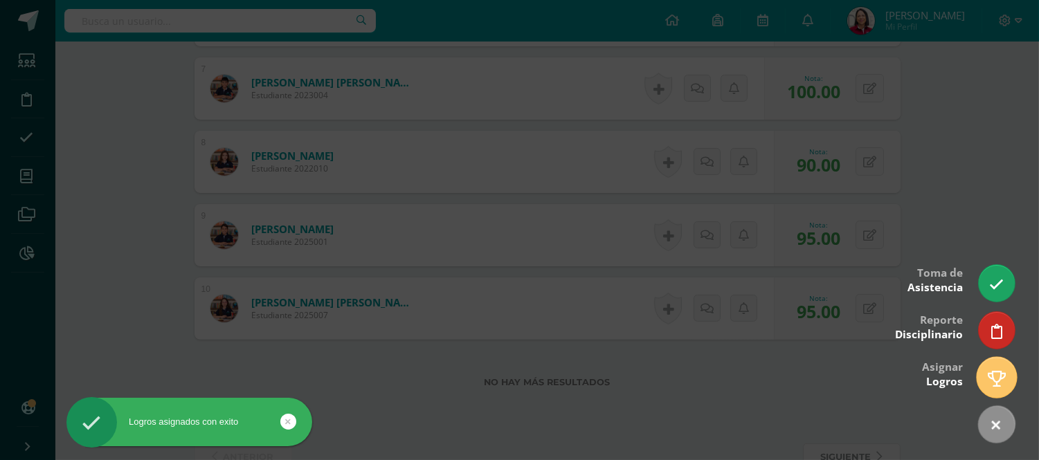
click at [997, 374] on icon at bounding box center [997, 379] width 18 height 16
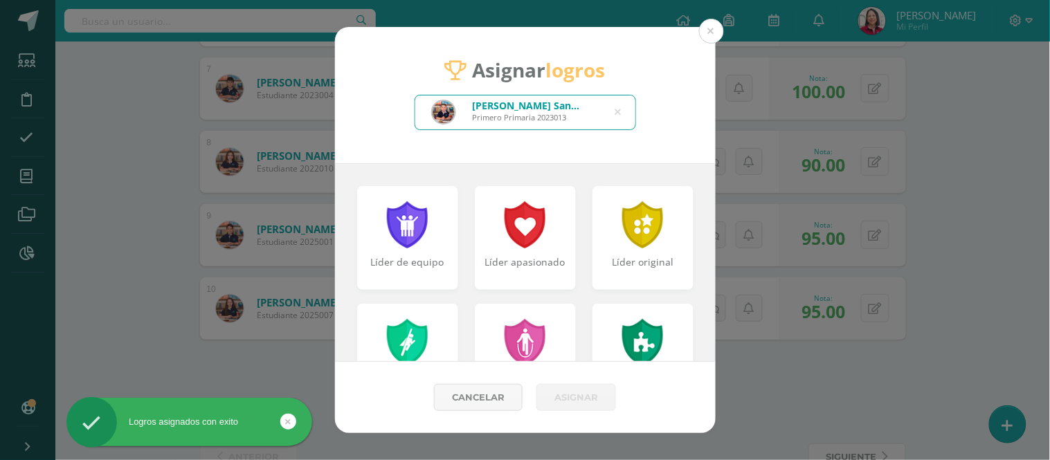
click at [615, 108] on icon at bounding box center [618, 112] width 6 height 35
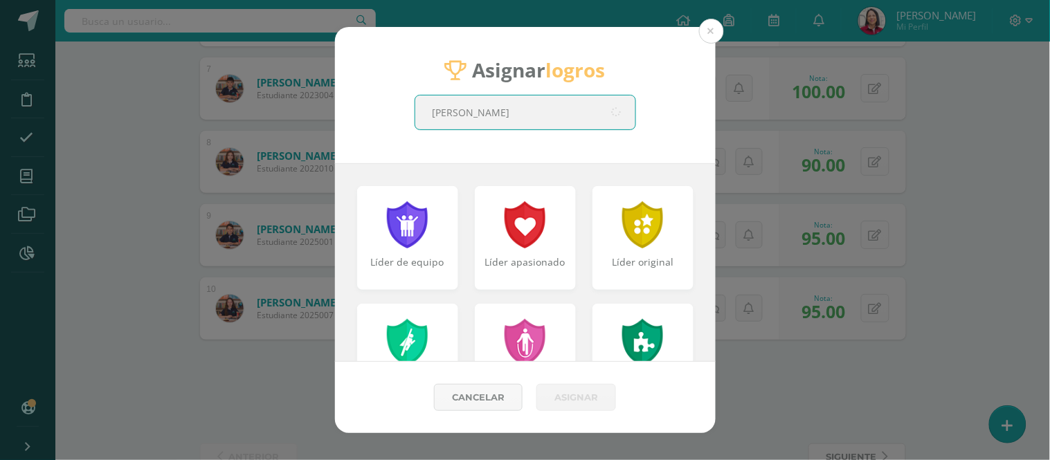
type input "[PERSON_NAME]"
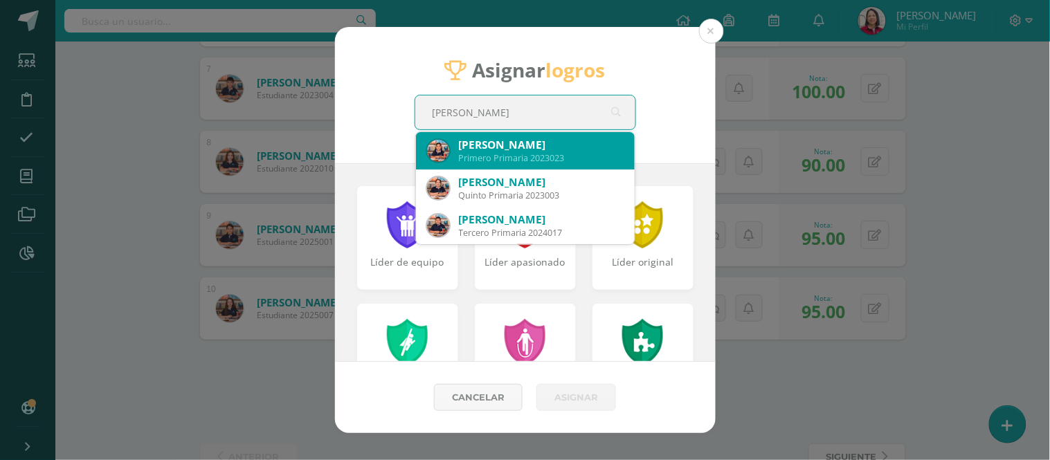
click at [588, 147] on div "[PERSON_NAME]" at bounding box center [541, 145] width 165 height 15
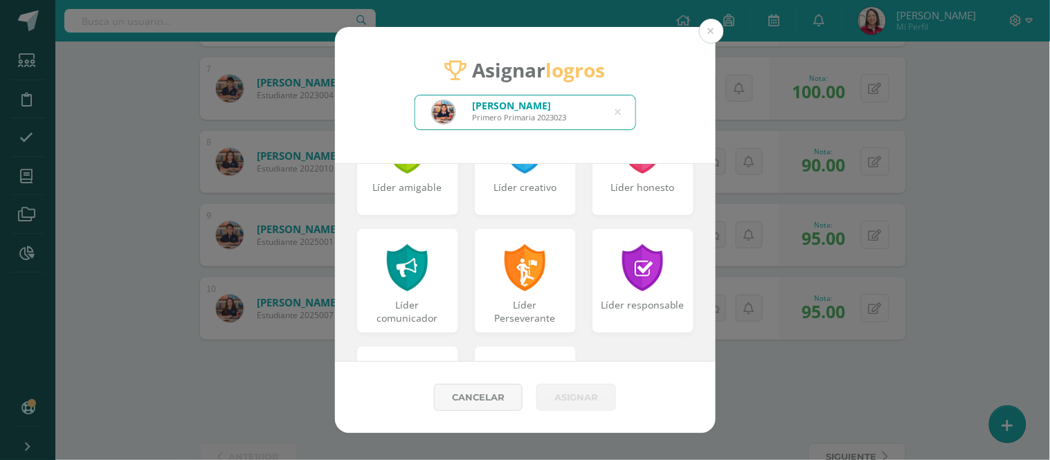
scroll to position [535, 0]
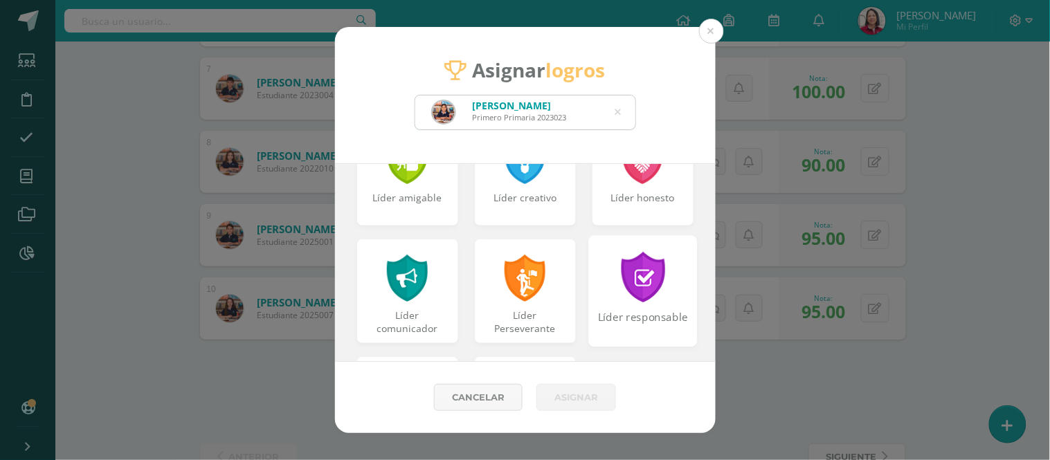
click at [626, 293] on div at bounding box center [643, 277] width 48 height 51
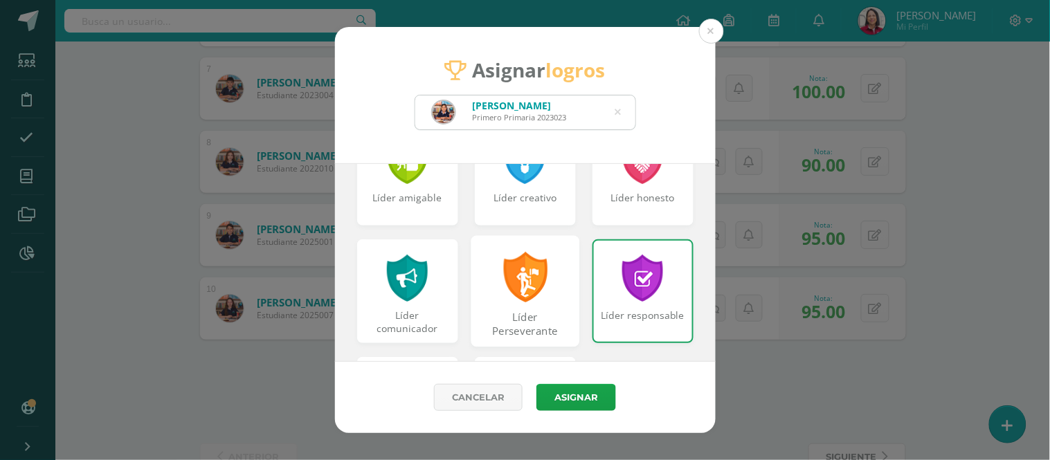
click at [527, 301] on div at bounding box center [525, 277] width 48 height 51
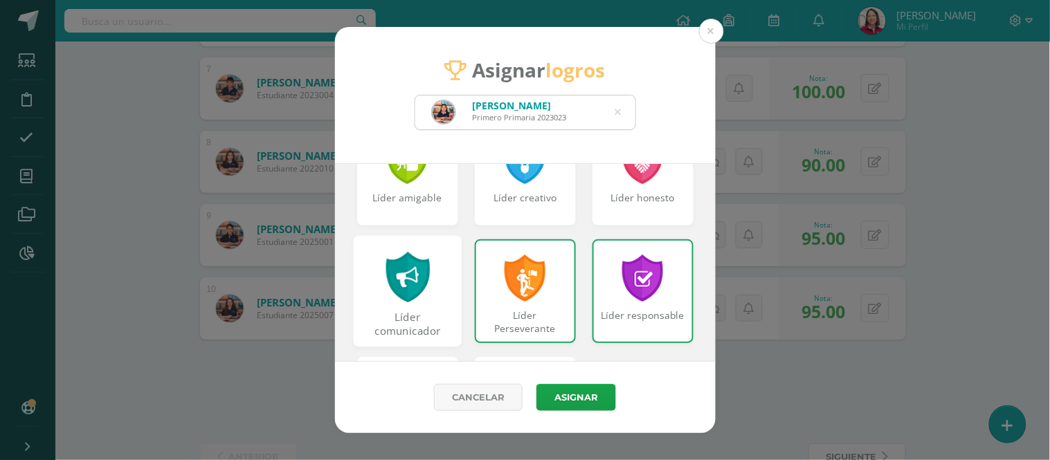
click at [384, 299] on div at bounding box center [407, 277] width 48 height 51
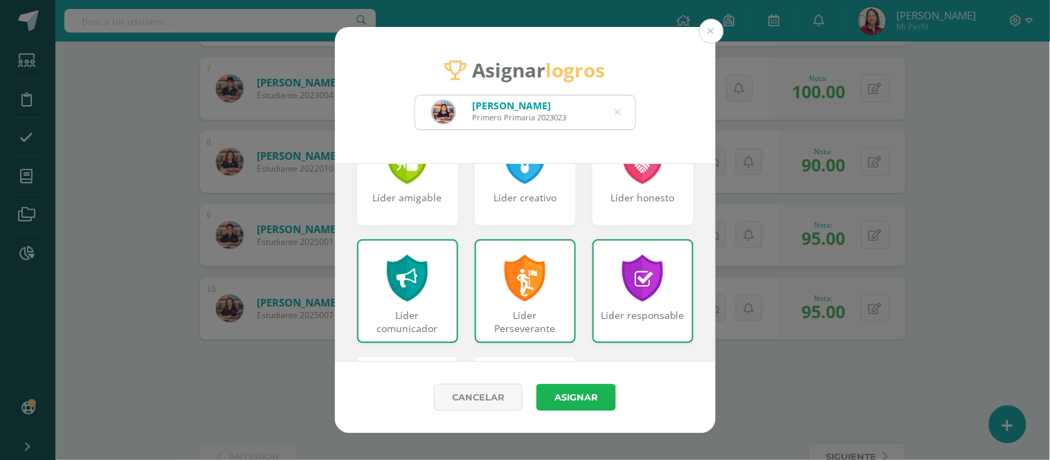
click at [595, 391] on button "Asignar" at bounding box center [576, 397] width 80 height 27
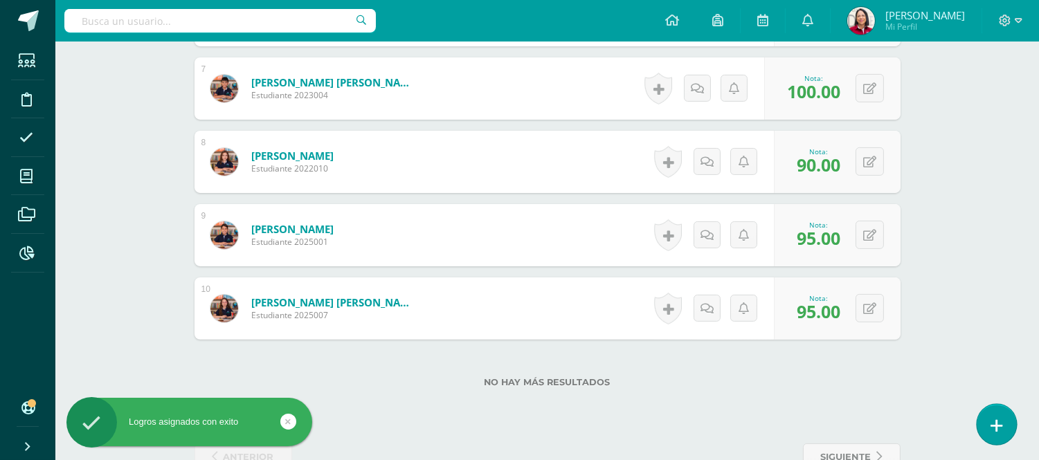
click at [998, 420] on icon at bounding box center [997, 426] width 12 height 16
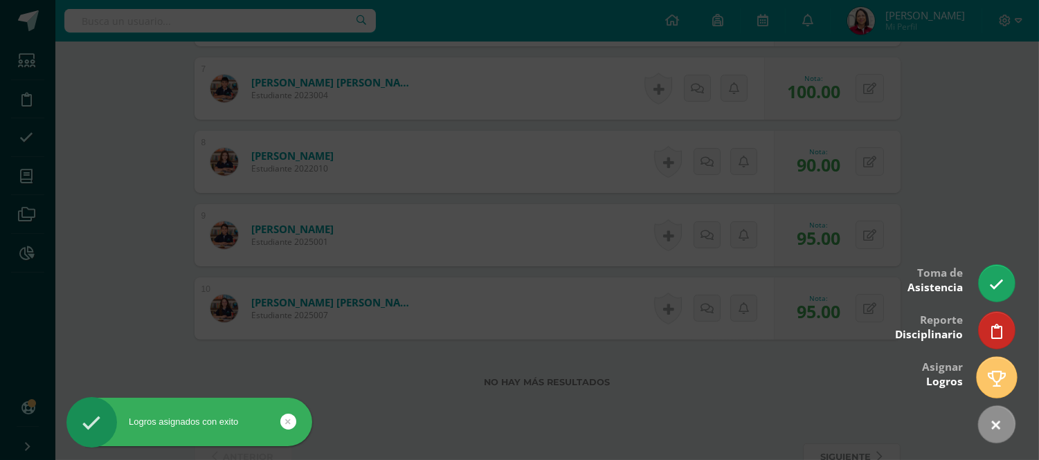
click at [1002, 383] on icon at bounding box center [997, 379] width 18 height 16
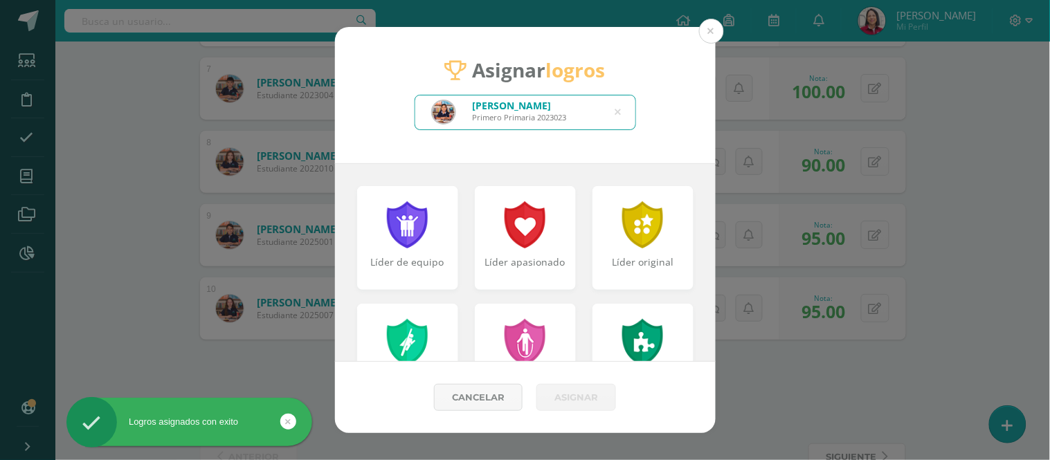
click at [620, 111] on icon at bounding box center [618, 112] width 6 height 35
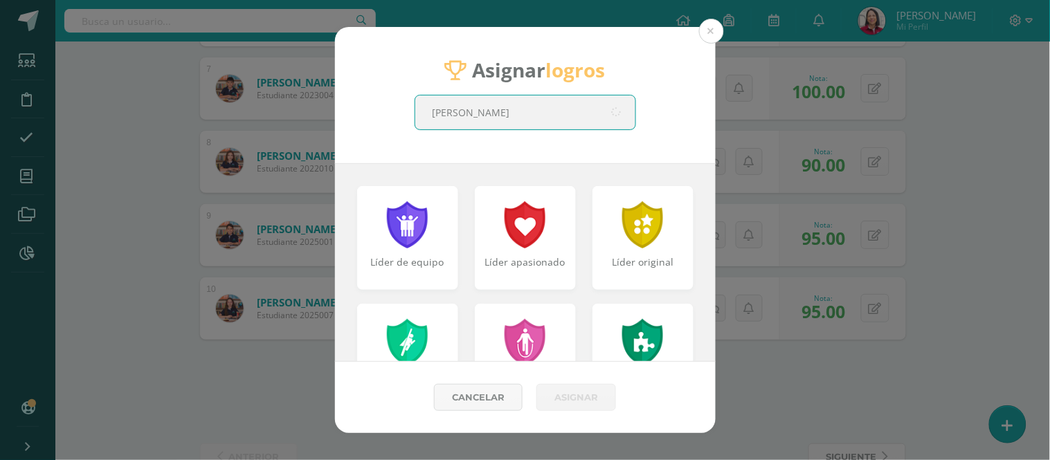
type input "[PERSON_NAME]"
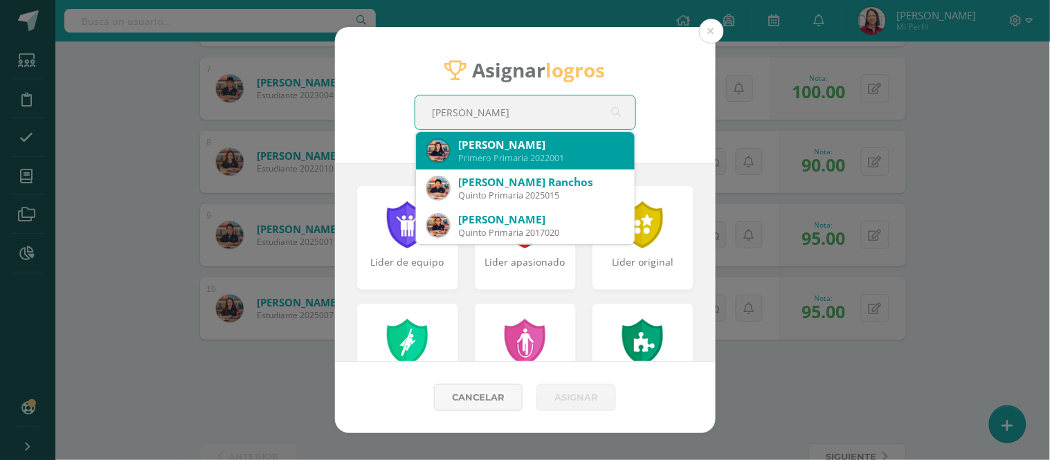
click at [543, 152] on div "Primero Primaria 2022001" at bounding box center [541, 158] width 165 height 12
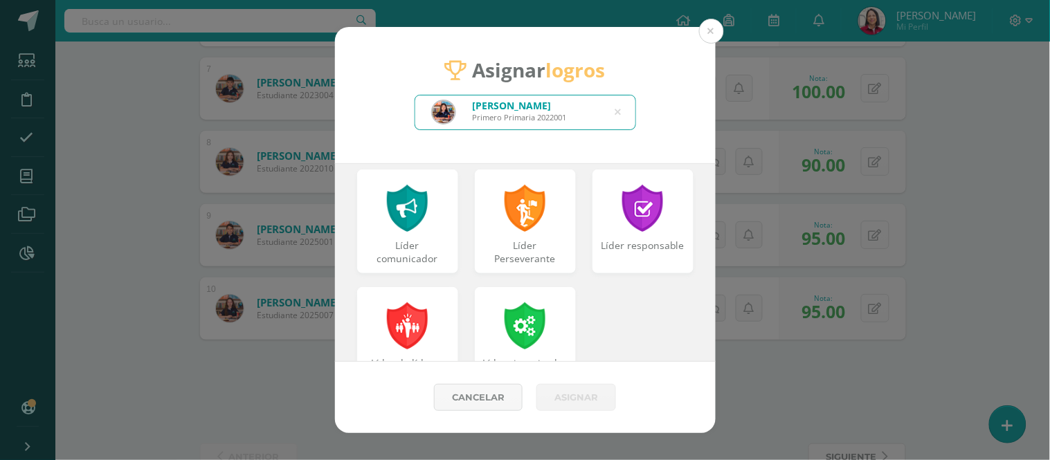
scroll to position [659, 0]
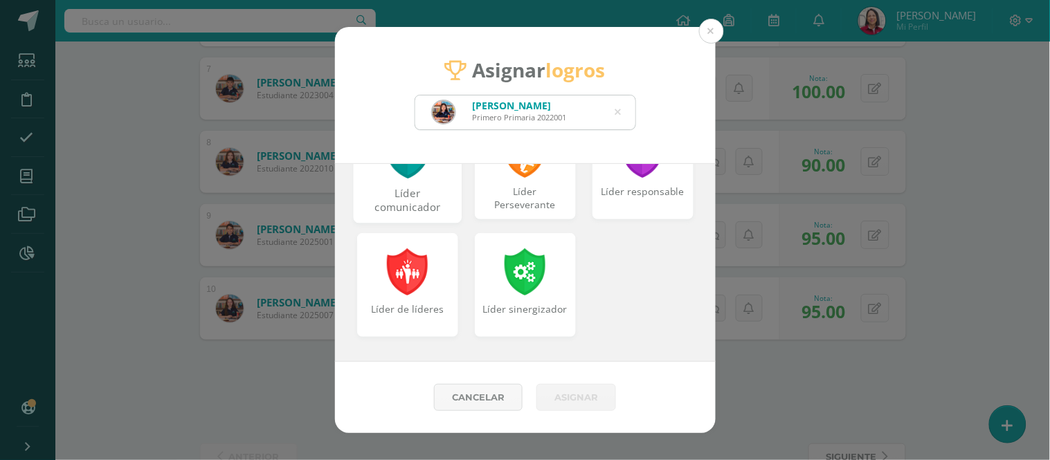
click at [412, 197] on div "Líder comunicador" at bounding box center [407, 201] width 106 height 30
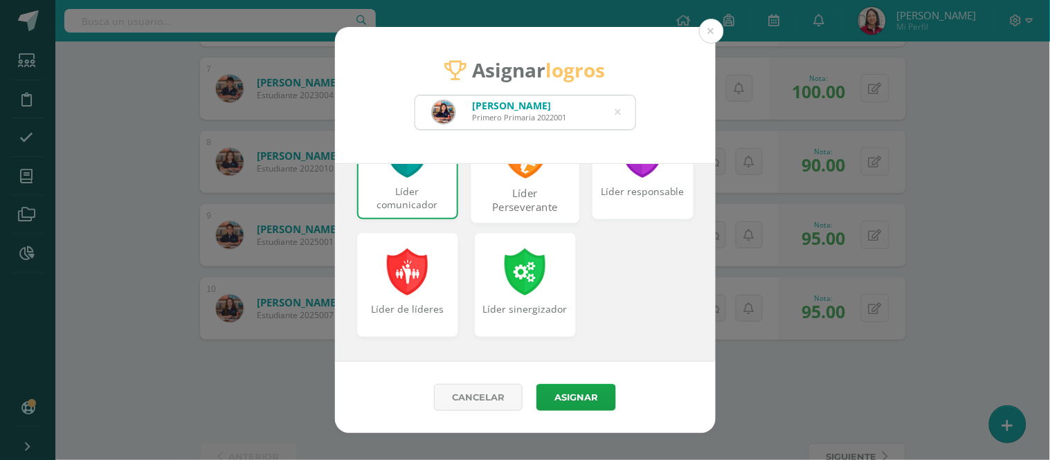
click at [510, 198] on div "Líder Perseverante" at bounding box center [525, 201] width 106 height 30
click at [651, 195] on div "Líder responsable" at bounding box center [643, 201] width 106 height 30
click at [665, 198] on div "Líder responsable" at bounding box center [643, 199] width 98 height 28
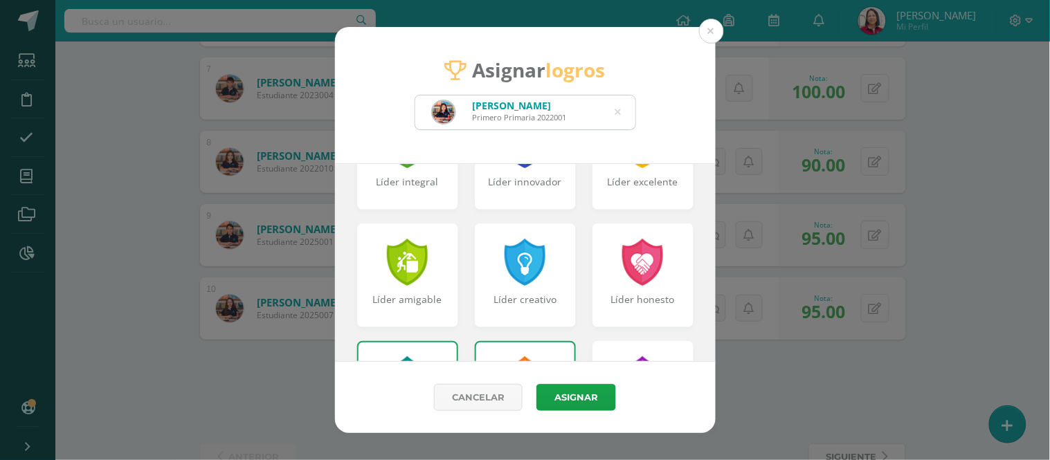
scroll to position [418, 0]
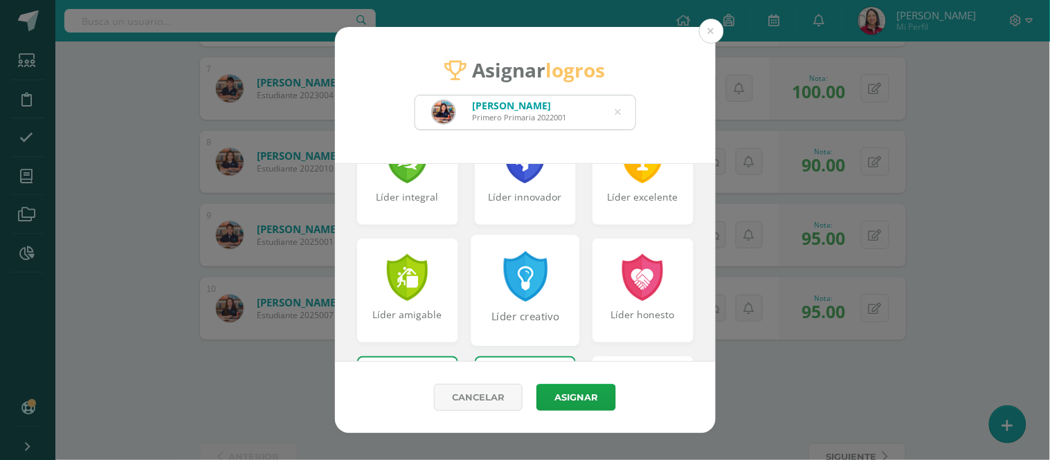
click at [529, 300] on div at bounding box center [525, 276] width 48 height 51
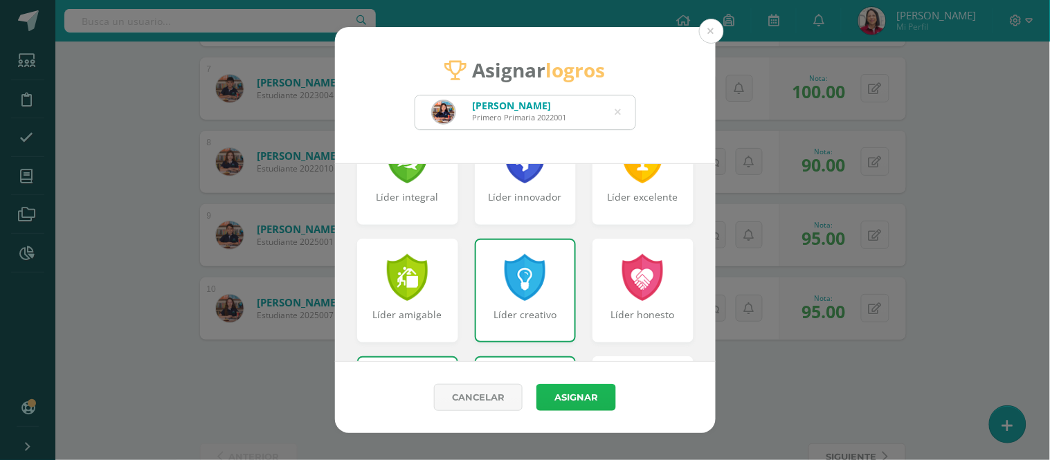
click at [588, 396] on button "Asignar" at bounding box center [576, 397] width 80 height 27
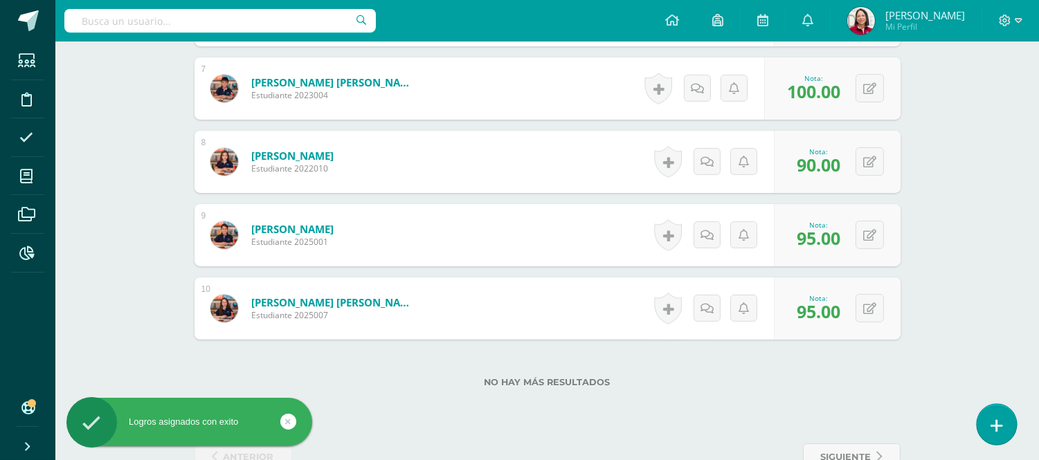
click at [997, 418] on icon at bounding box center [997, 426] width 12 height 16
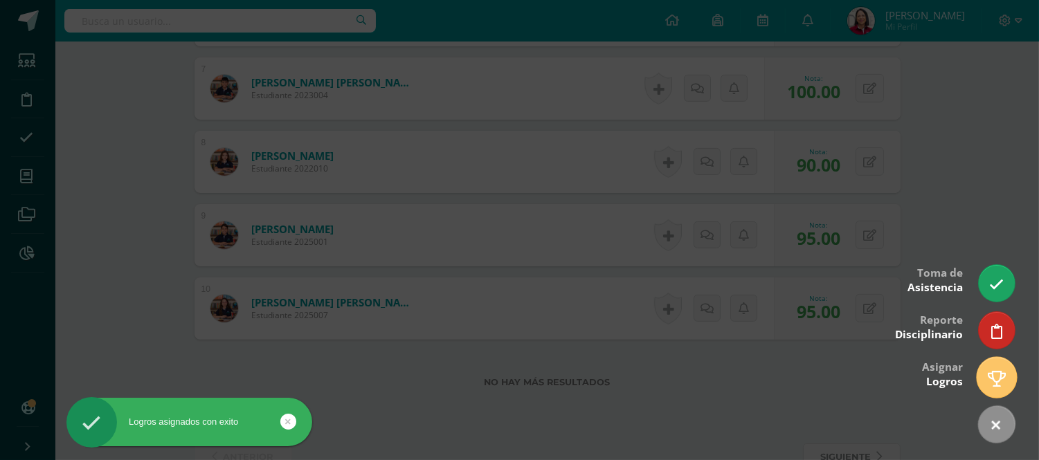
click at [1002, 371] on icon at bounding box center [997, 379] width 18 height 16
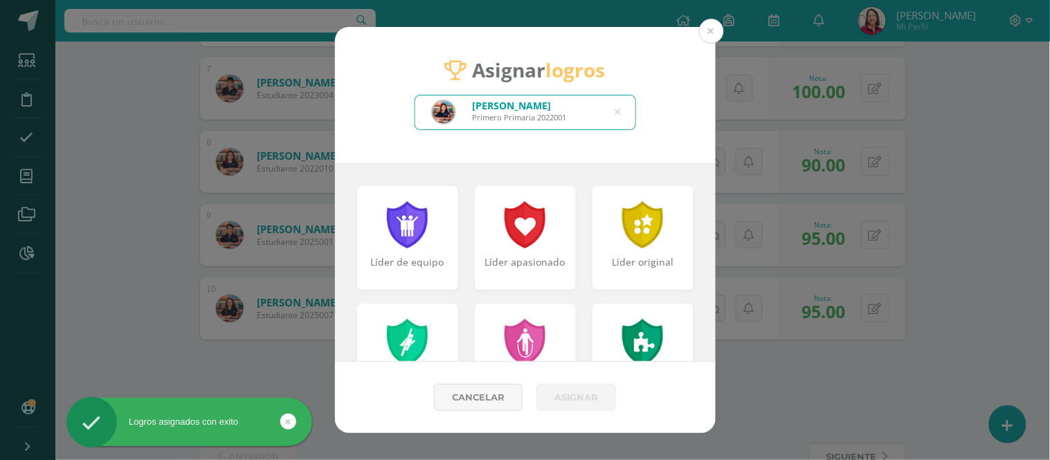
click at [619, 108] on icon at bounding box center [618, 112] width 6 height 35
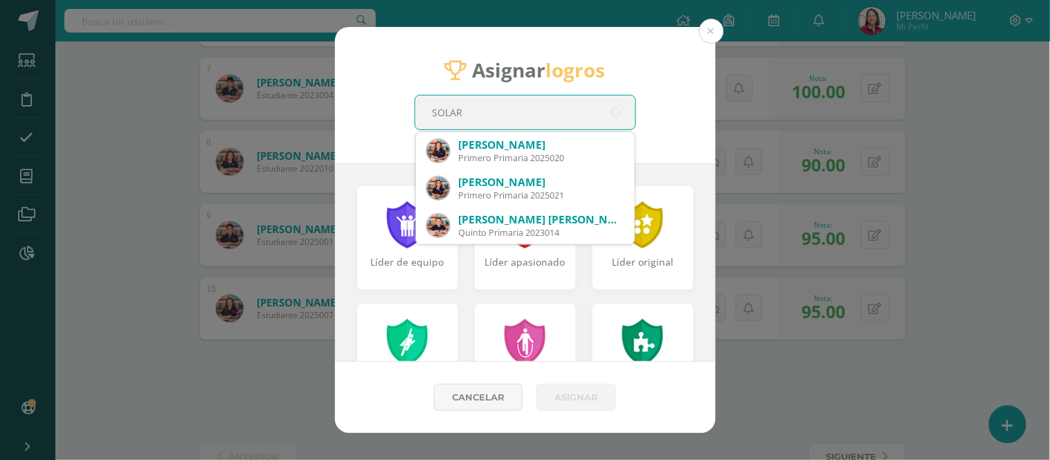
type input "SOLARE"
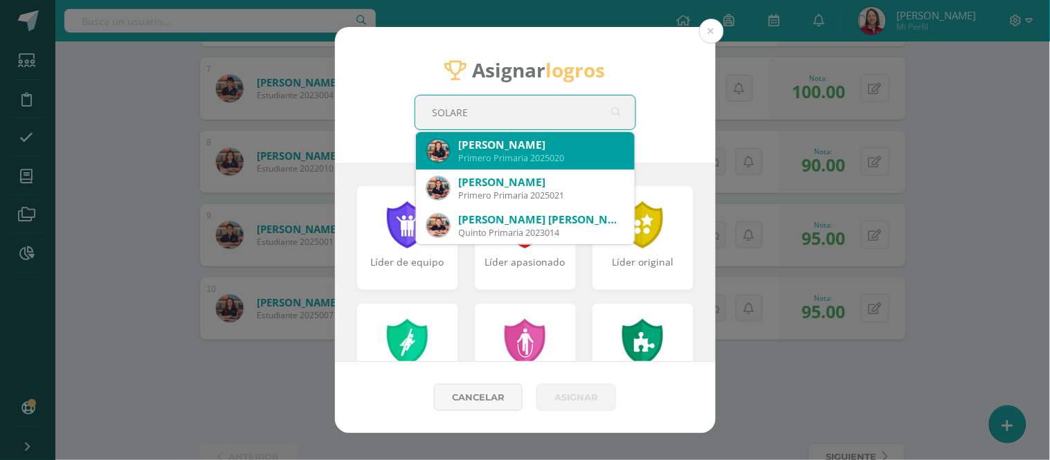
click at [578, 146] on div "[PERSON_NAME]" at bounding box center [541, 145] width 165 height 15
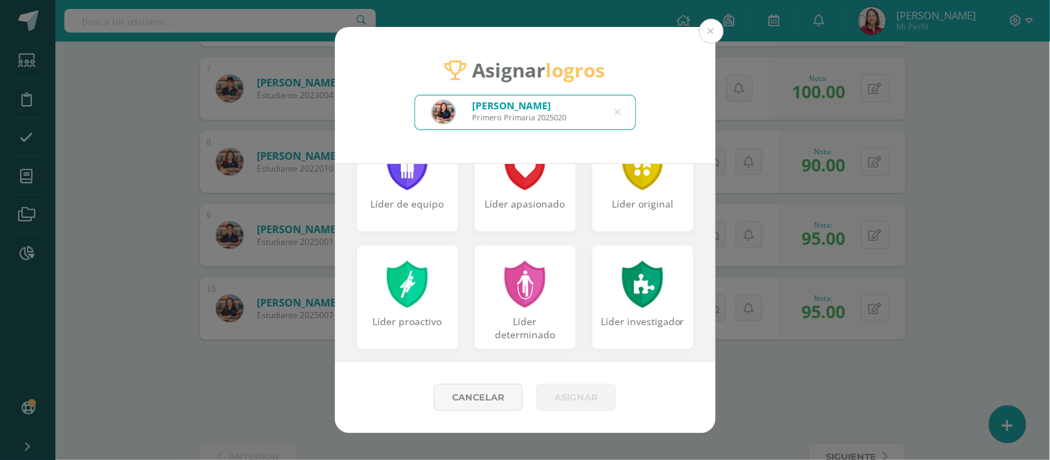
scroll to position [100, 0]
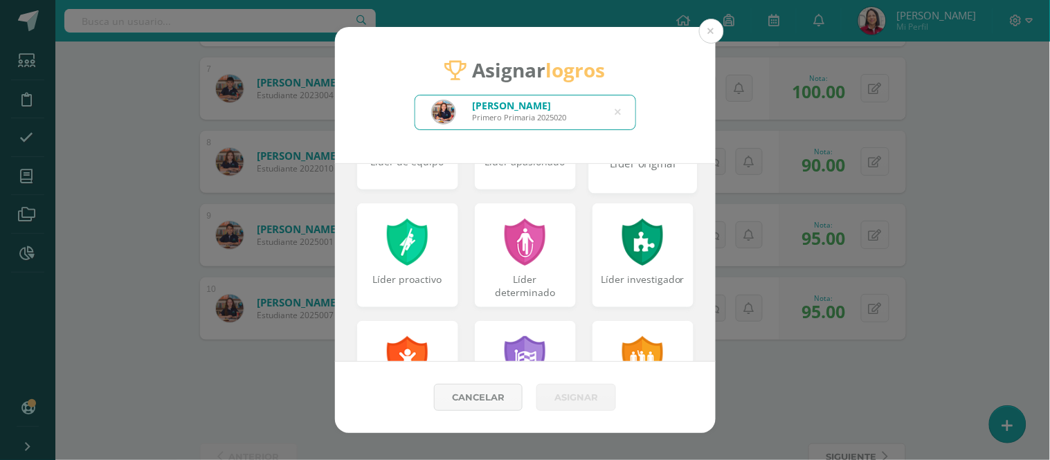
click at [644, 176] on div "Líder original" at bounding box center [643, 171] width 106 height 30
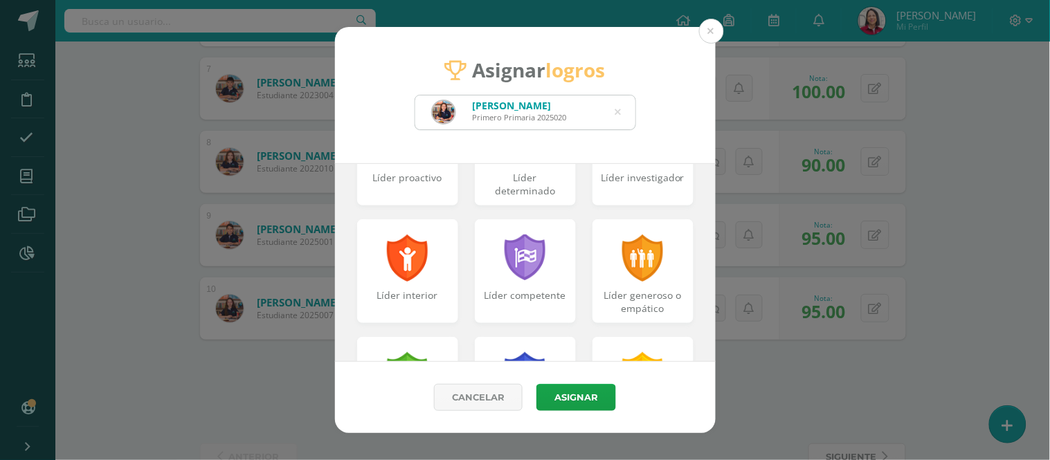
scroll to position [264, 0]
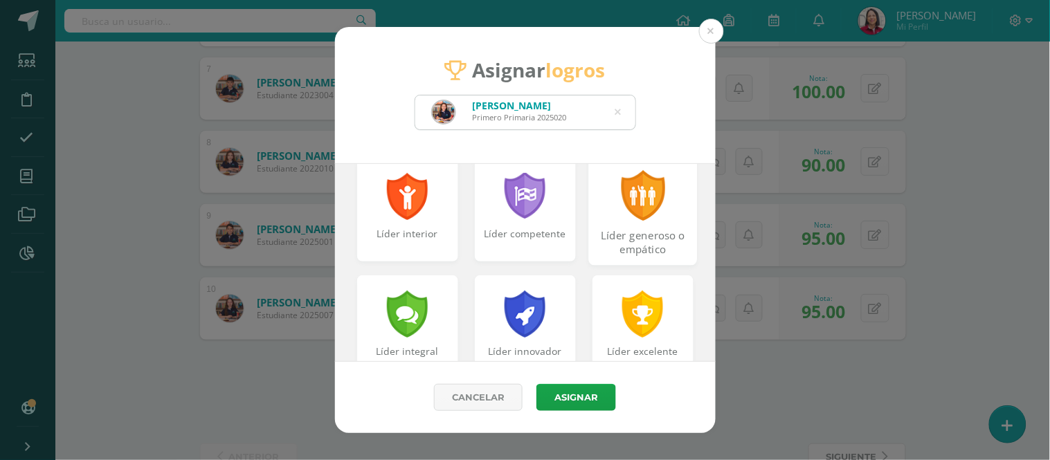
click at [631, 240] on div "Líder generoso o empático" at bounding box center [643, 243] width 106 height 30
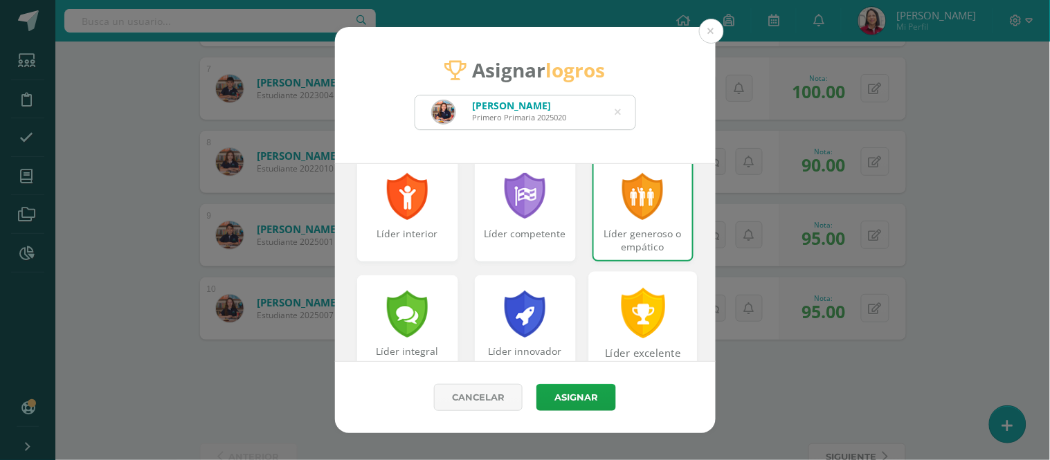
click at [647, 319] on div at bounding box center [643, 313] width 48 height 51
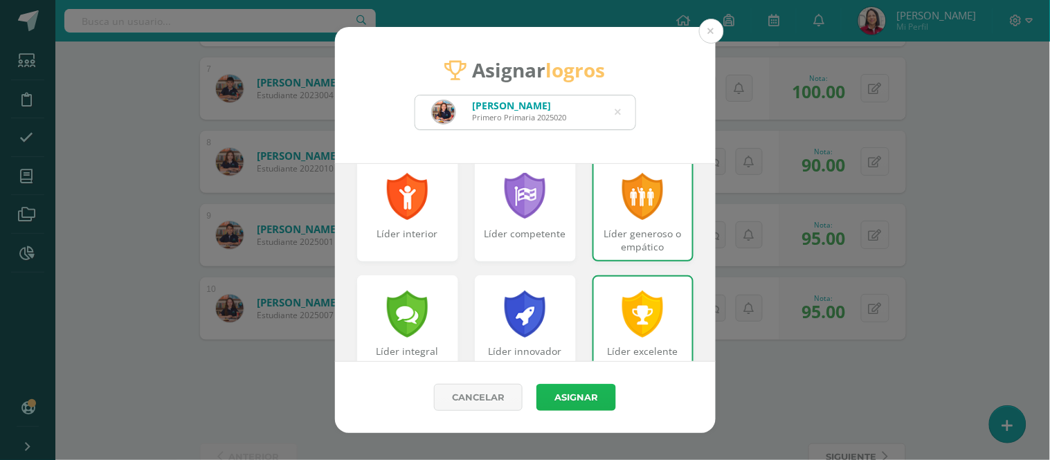
click at [586, 397] on button "Asignar" at bounding box center [576, 397] width 80 height 27
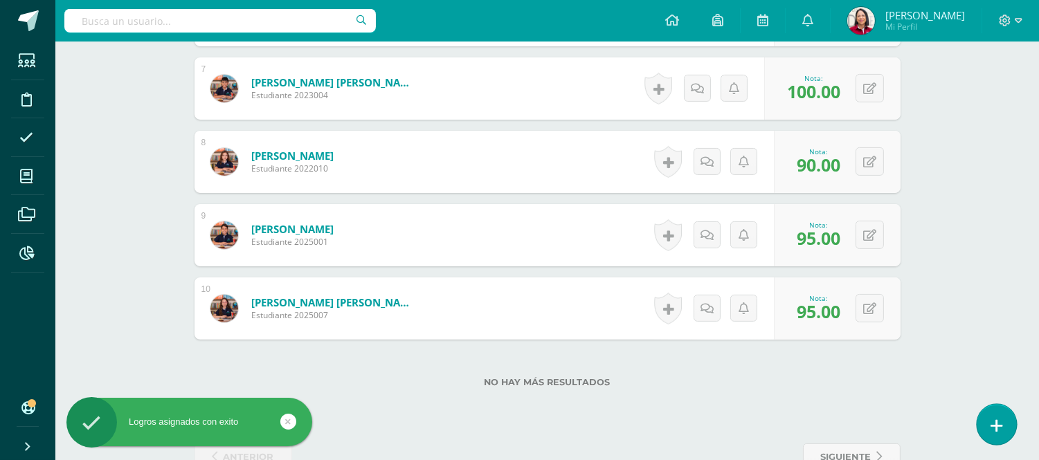
click at [993, 425] on icon at bounding box center [997, 426] width 12 height 16
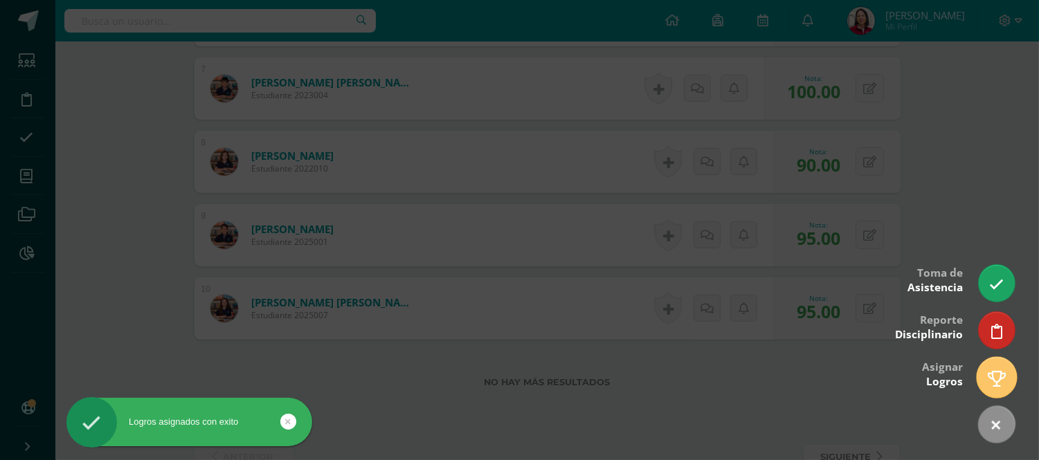
click at [994, 379] on icon at bounding box center [997, 379] width 18 height 16
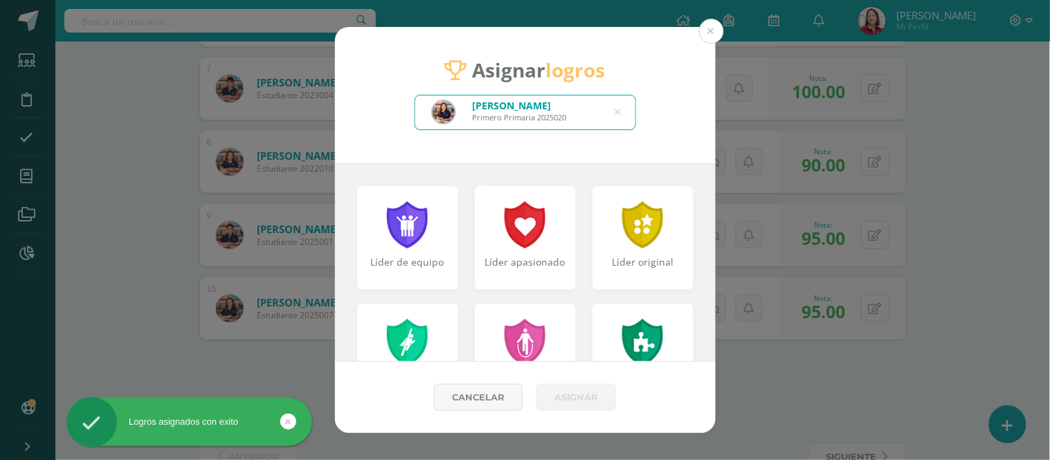
click at [620, 109] on icon at bounding box center [618, 112] width 6 height 35
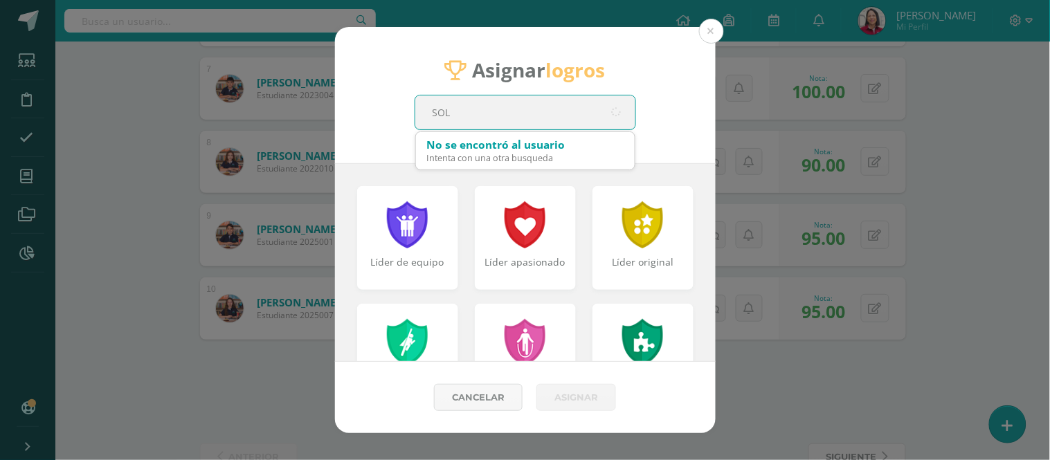
type input "SOLA"
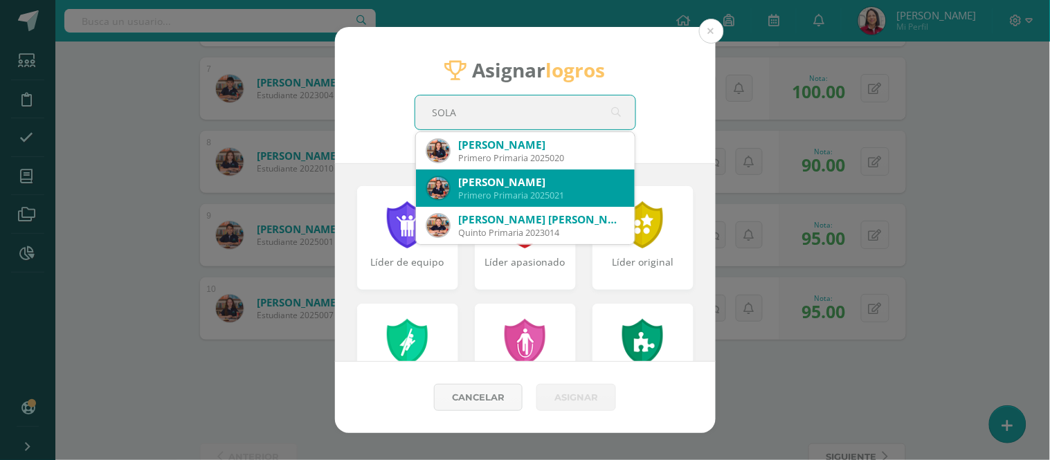
click at [530, 170] on div "[PERSON_NAME] Primero Primaria 2025021" at bounding box center [525, 188] width 197 height 37
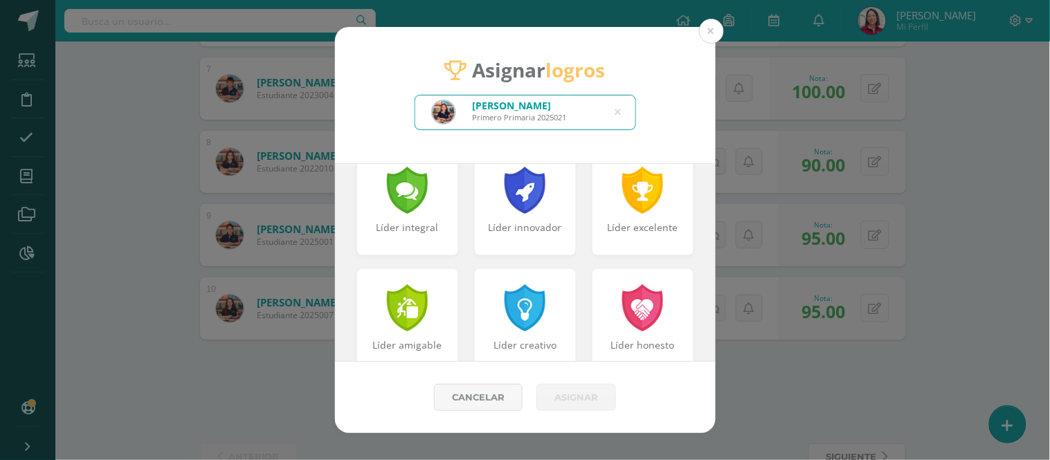
scroll to position [411, 0]
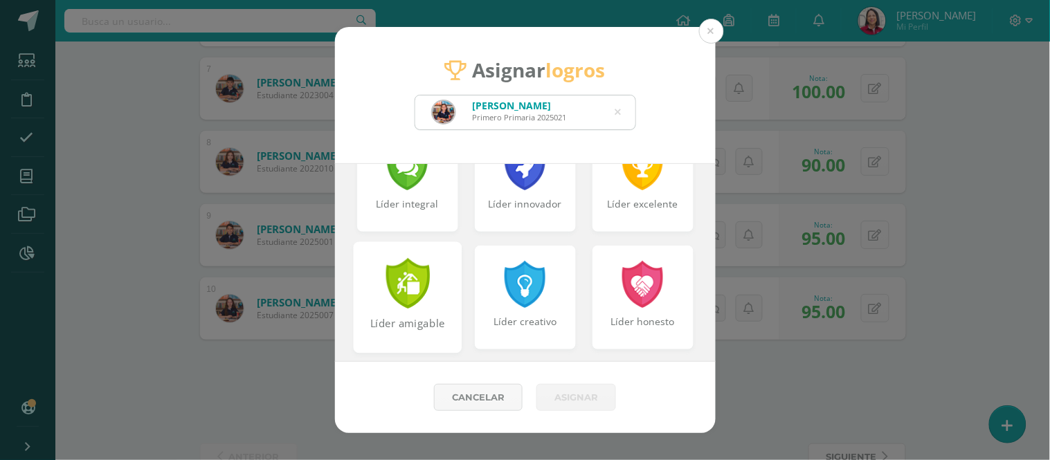
click at [406, 310] on div "Líder amigable" at bounding box center [407, 297] width 109 height 111
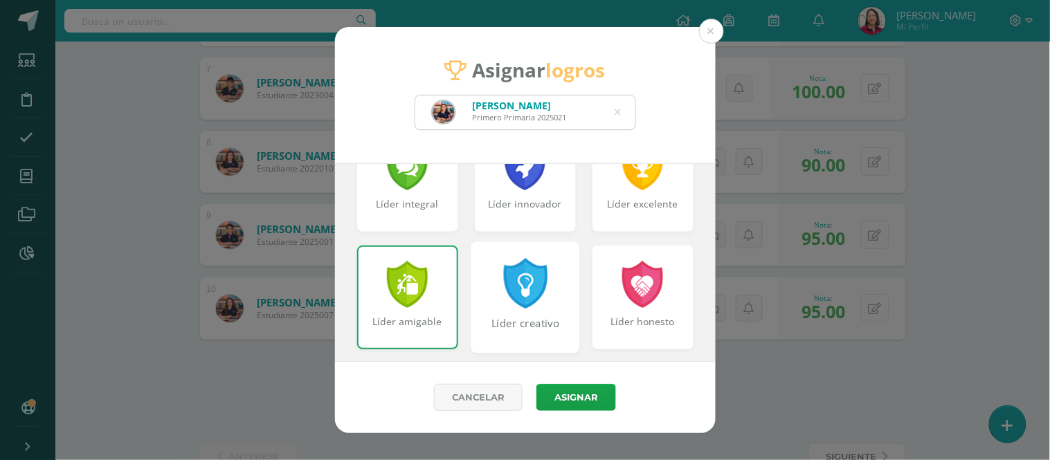
click at [530, 293] on div at bounding box center [525, 283] width 48 height 51
drag, startPoint x: 617, startPoint y: 292, endPoint x: 622, endPoint y: 368, distance: 76.3
click at [621, 293] on div at bounding box center [643, 284] width 44 height 47
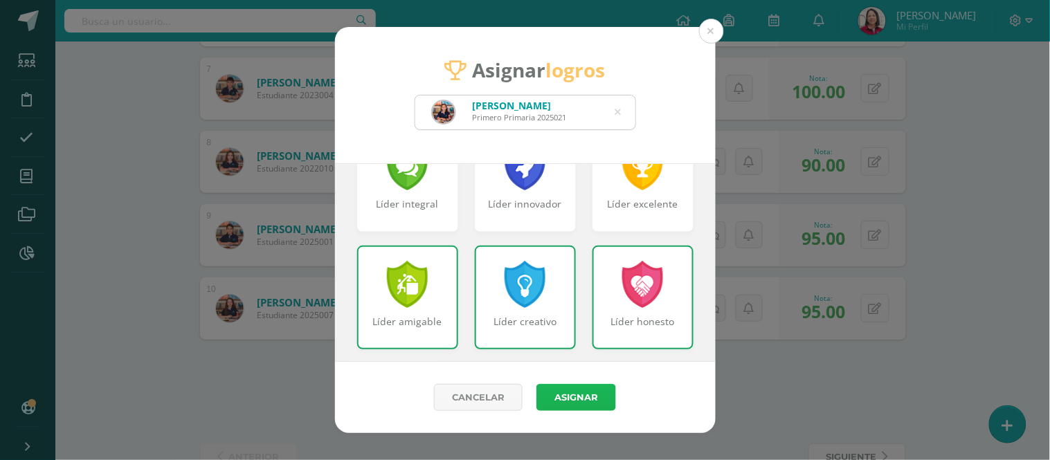
click at [581, 388] on button "Asignar" at bounding box center [576, 397] width 80 height 27
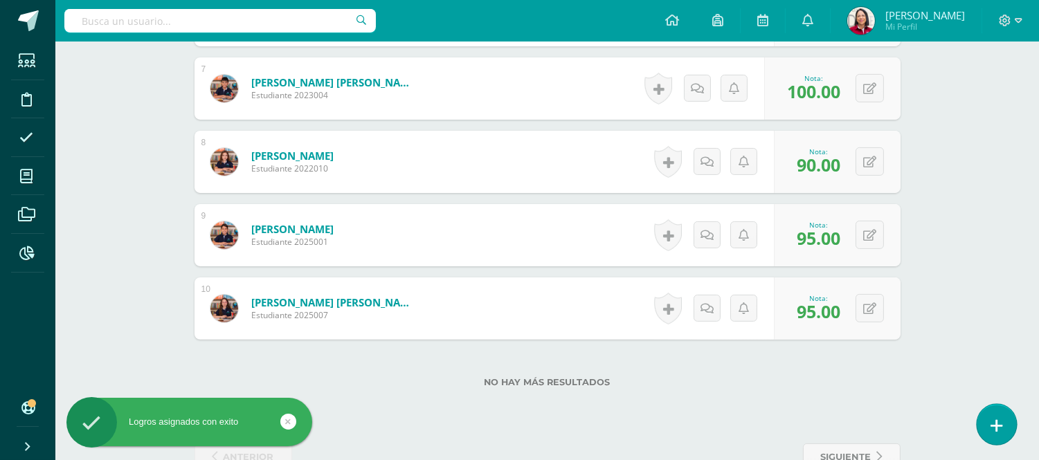
click at [993, 420] on icon at bounding box center [997, 426] width 12 height 16
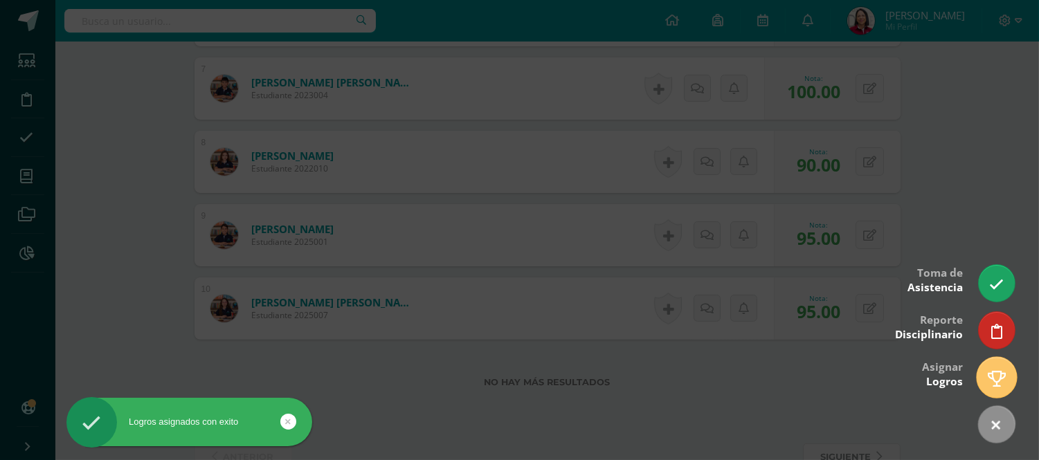
click at [990, 371] on icon at bounding box center [997, 379] width 18 height 16
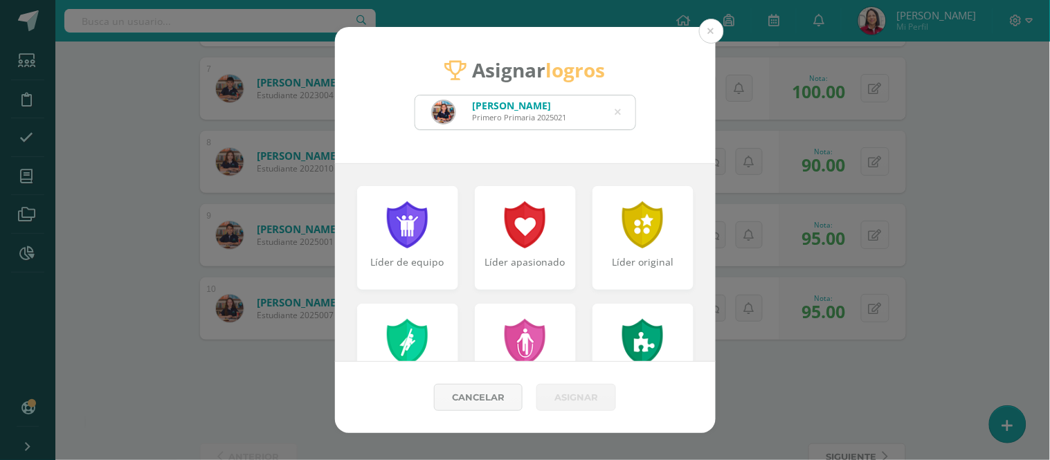
click at [619, 107] on icon at bounding box center [618, 112] width 6 height 35
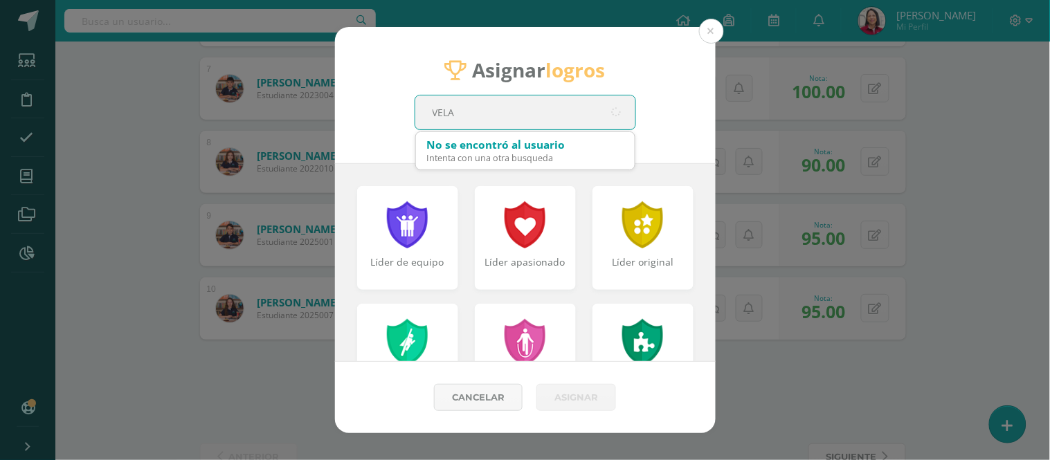
type input "VELAS"
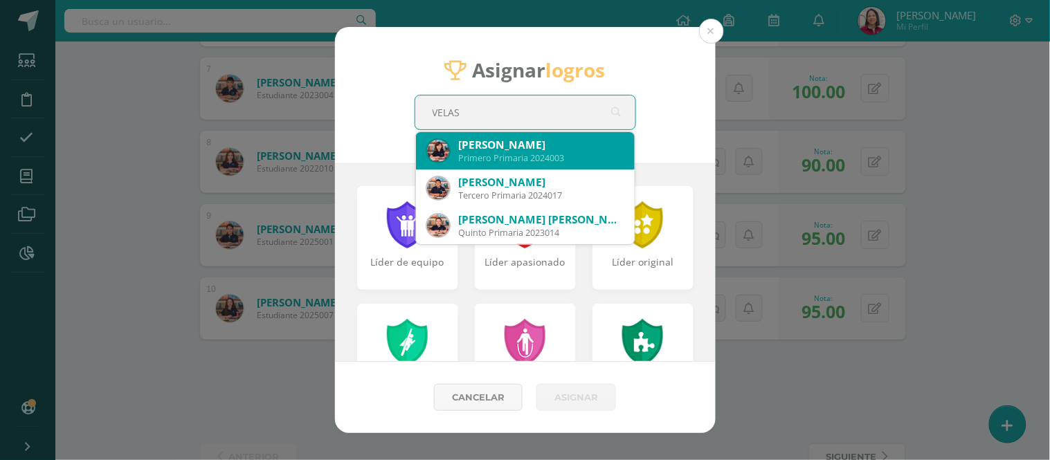
click at [579, 149] on div "[PERSON_NAME]" at bounding box center [541, 145] width 165 height 15
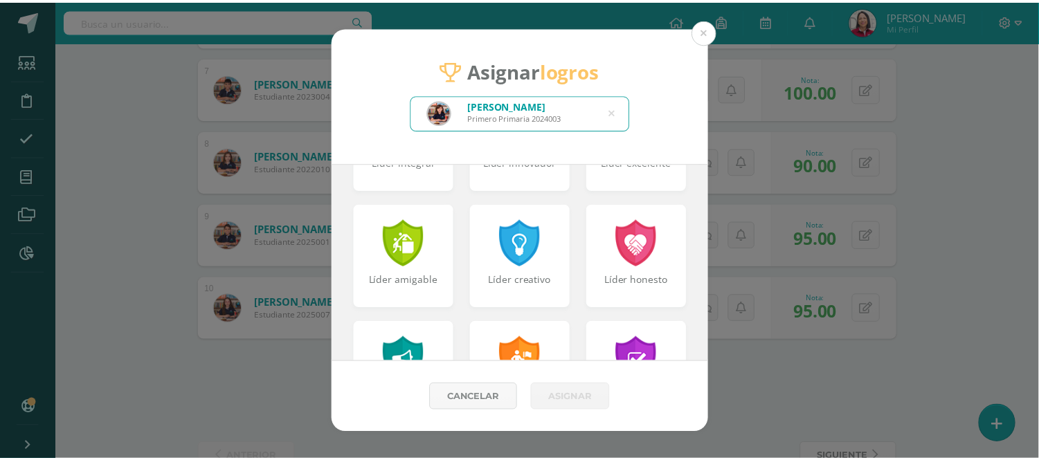
scroll to position [461, 0]
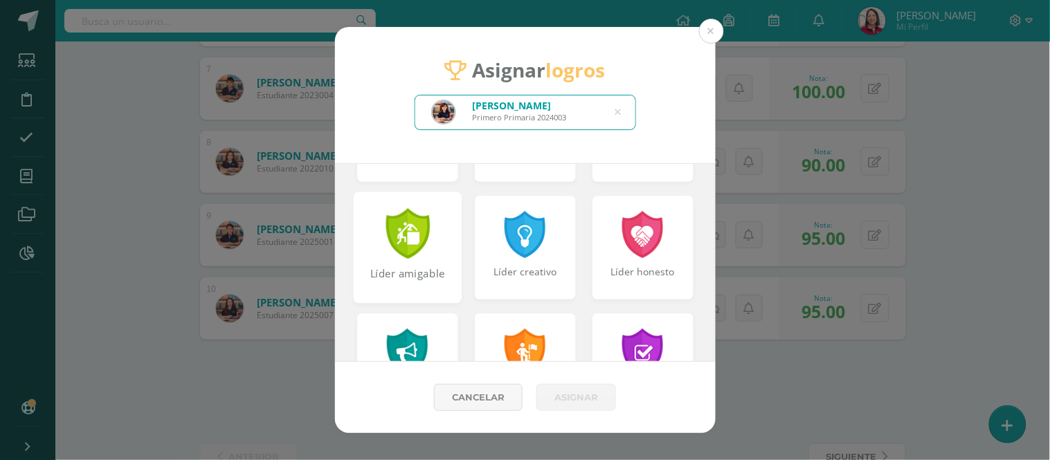
click at [390, 229] on div at bounding box center [407, 233] width 48 height 51
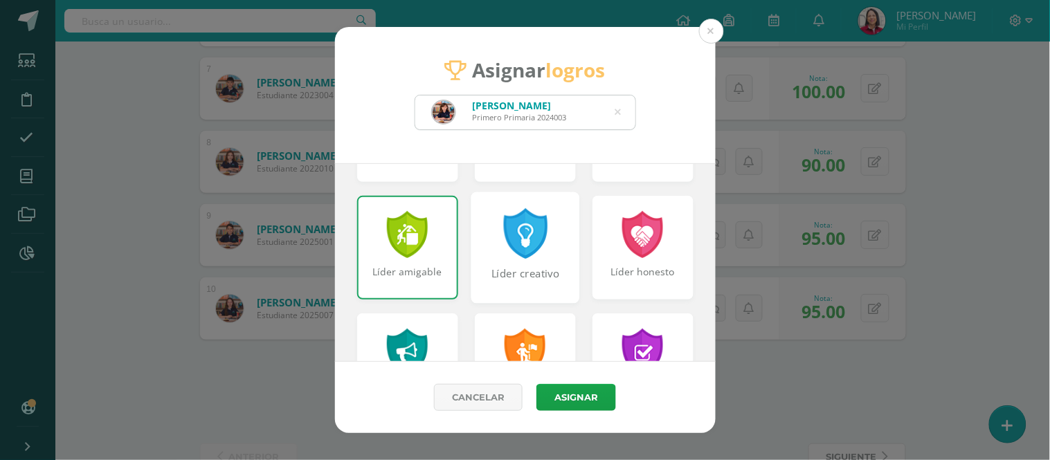
click at [502, 240] on div at bounding box center [525, 233] width 48 height 51
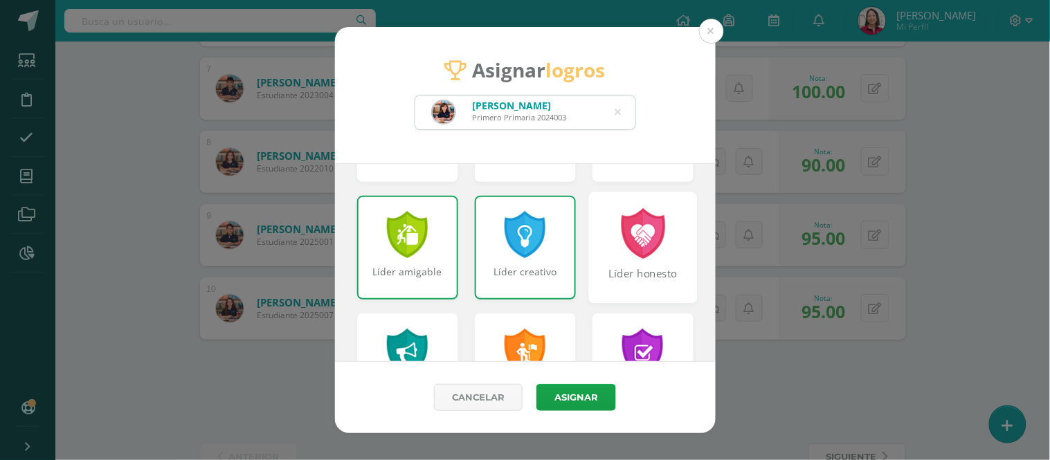
click at [633, 253] on div at bounding box center [643, 233] width 48 height 51
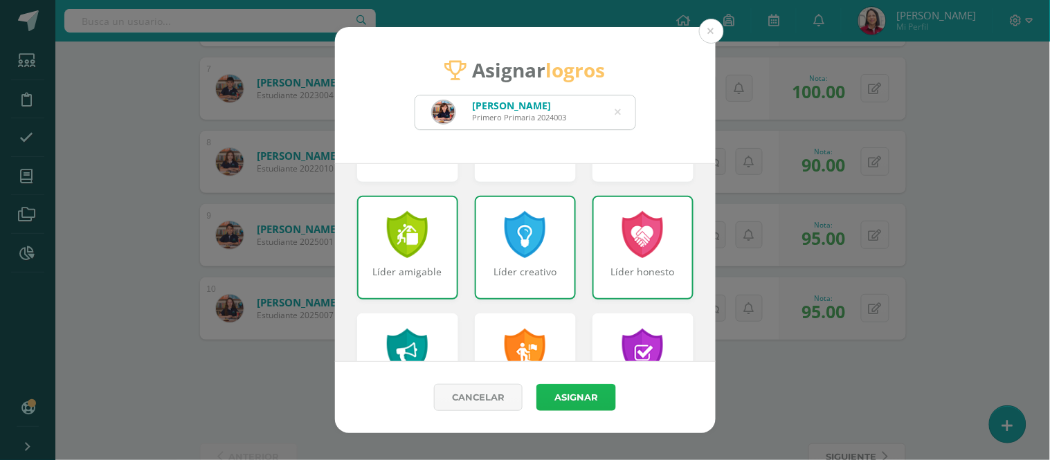
click at [584, 391] on button "Asignar" at bounding box center [576, 397] width 80 height 27
